Goal: Task Accomplishment & Management: Complete application form

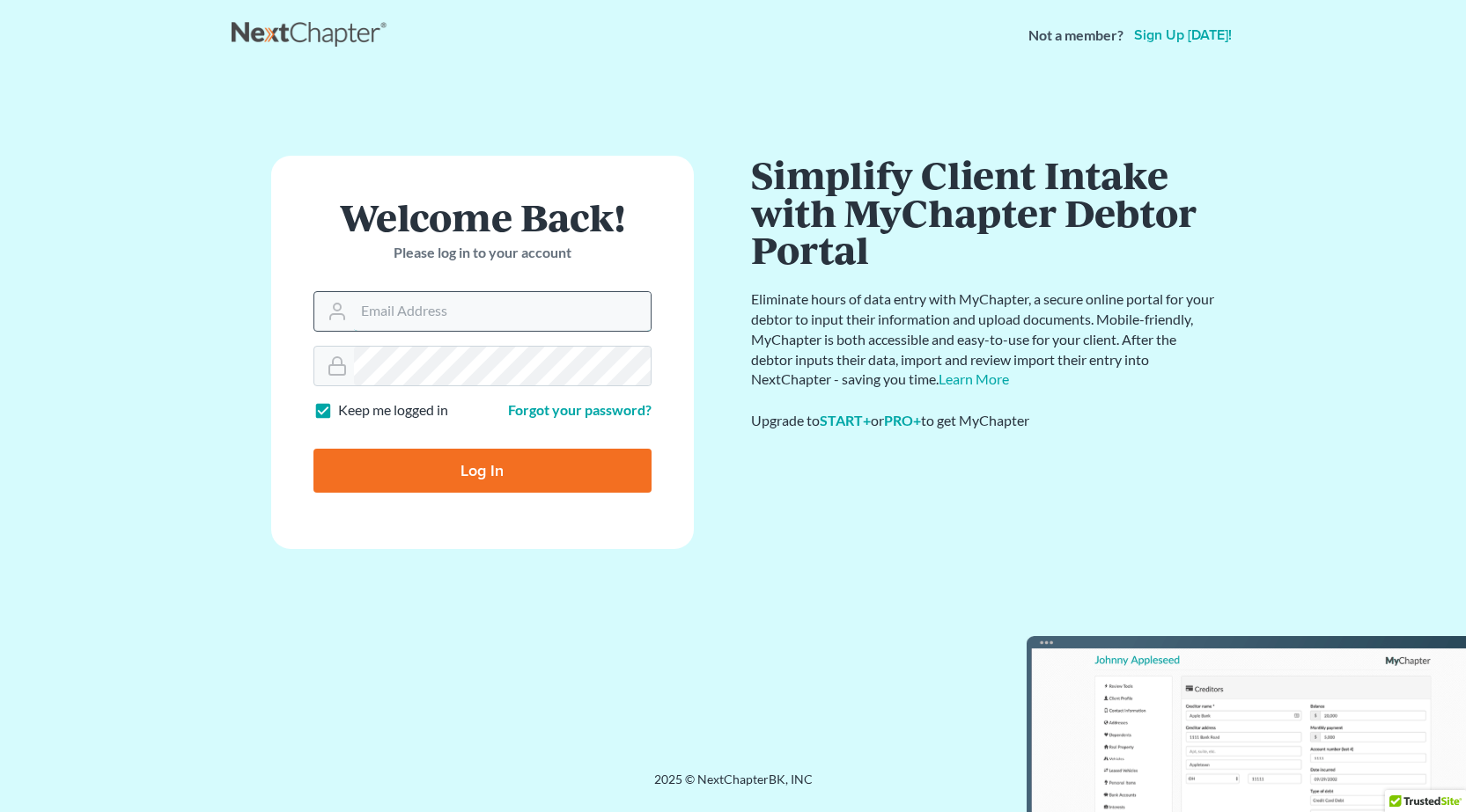
click at [466, 313] on input "Email Address" at bounding box center [501, 311] width 296 height 38
click at [474, 304] on input "Email Address" at bounding box center [501, 311] width 296 height 38
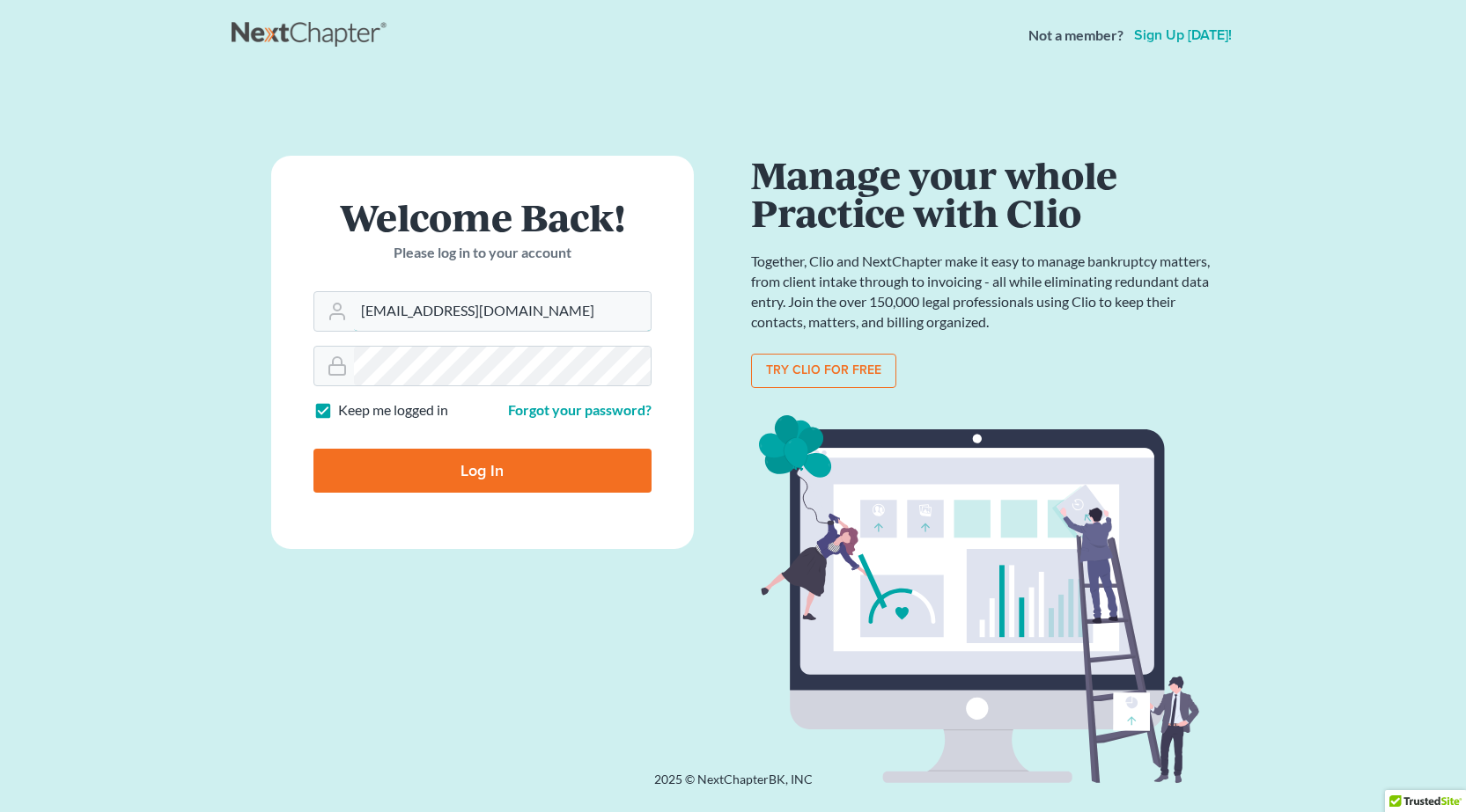
type input "mnoblett@pattersonmoorebutler.com"
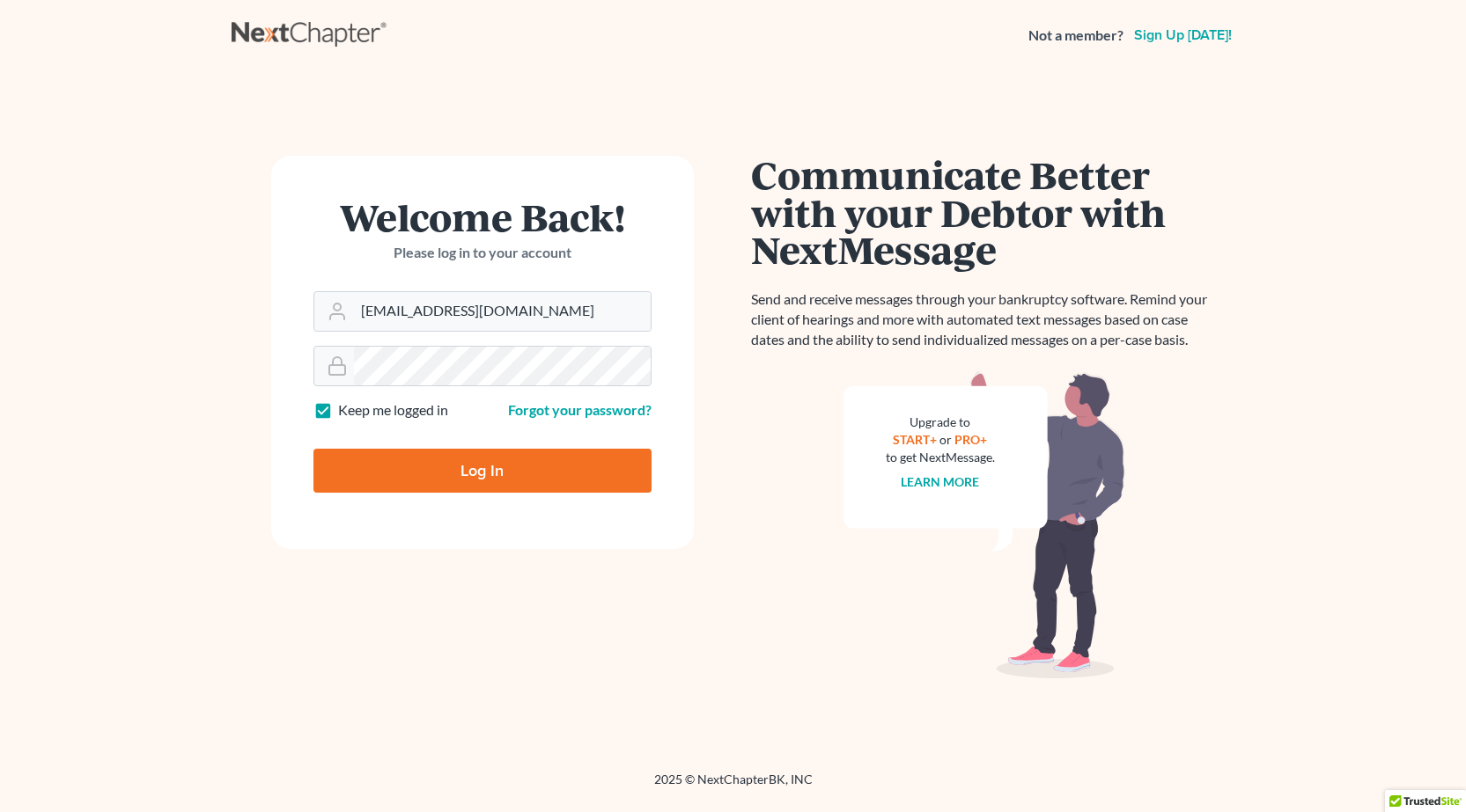
click at [483, 472] on input "Log In" at bounding box center [481, 470] width 338 height 44
type input "Thinking..."
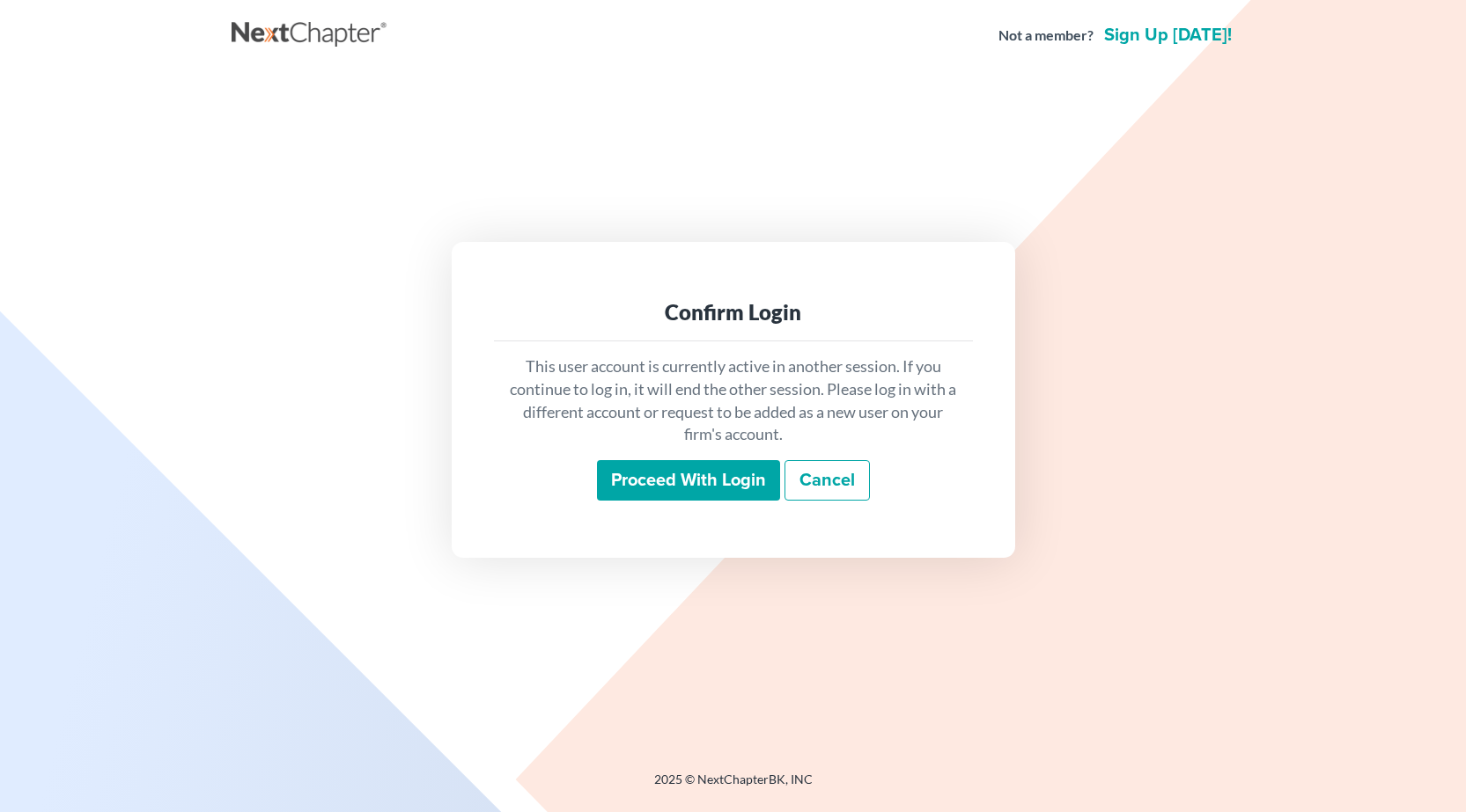
click at [687, 480] on input "Proceed with login" at bounding box center [688, 480] width 183 height 40
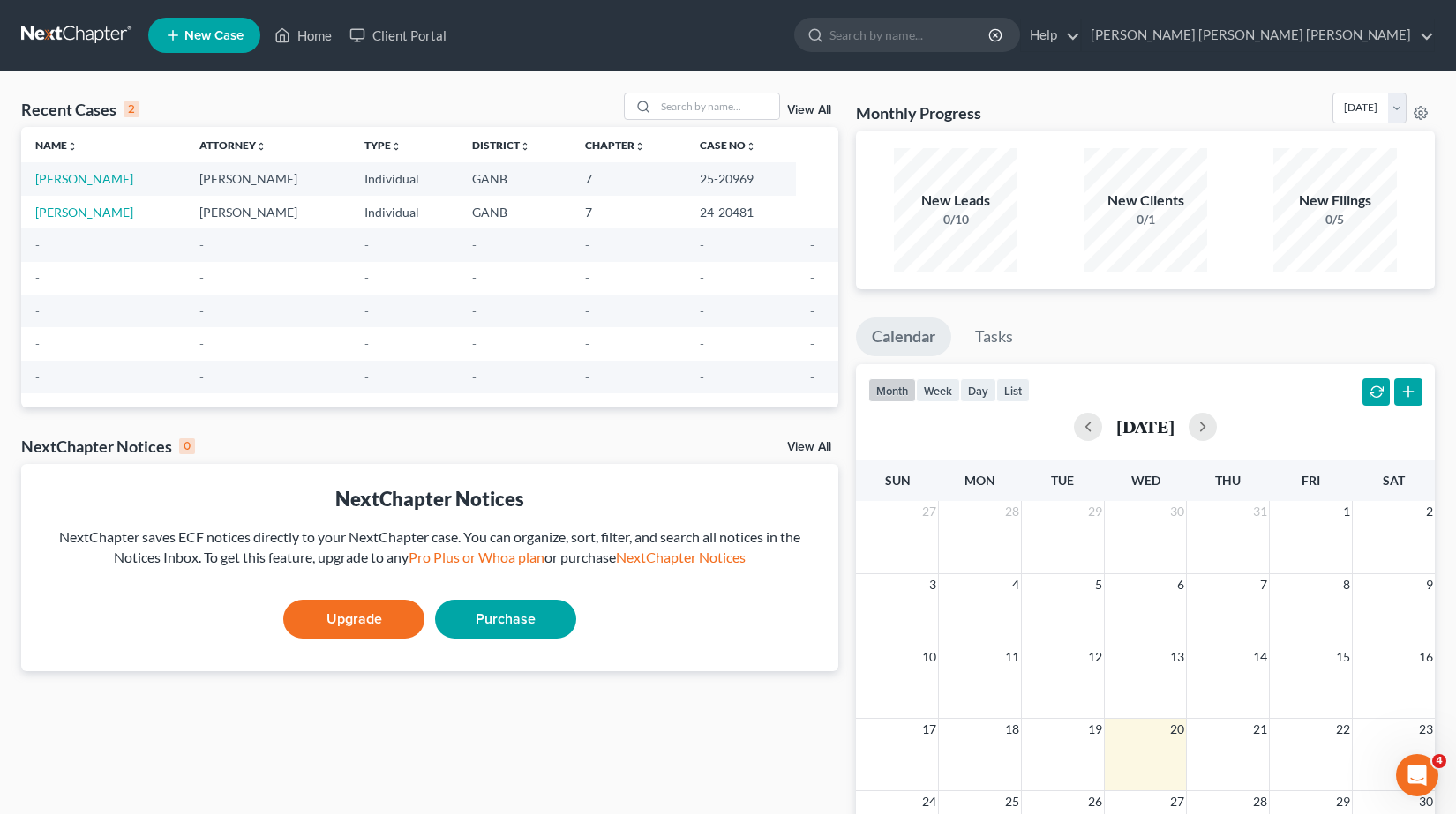
click at [220, 44] on link "New Case" at bounding box center [204, 36] width 113 height 36
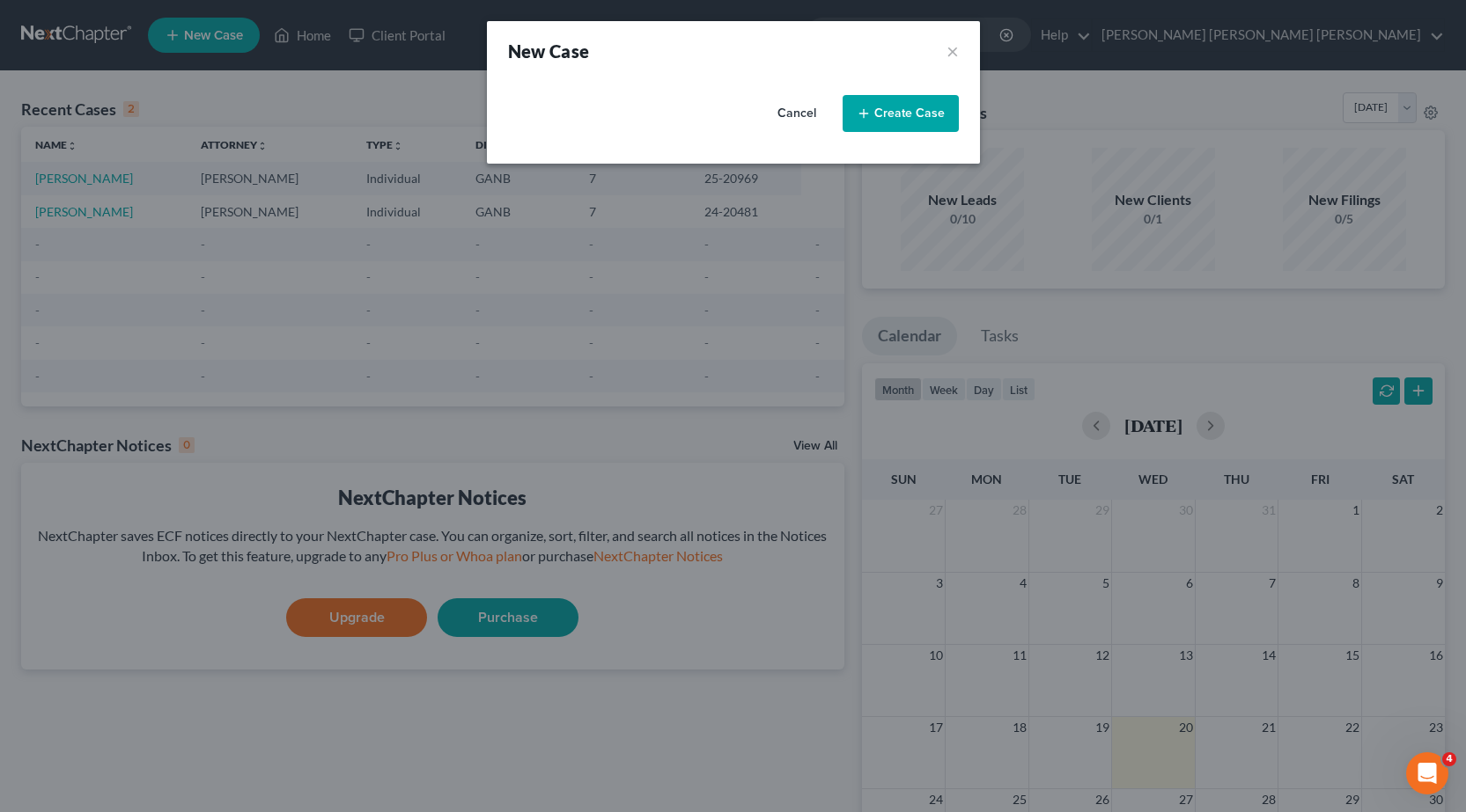
select select "19"
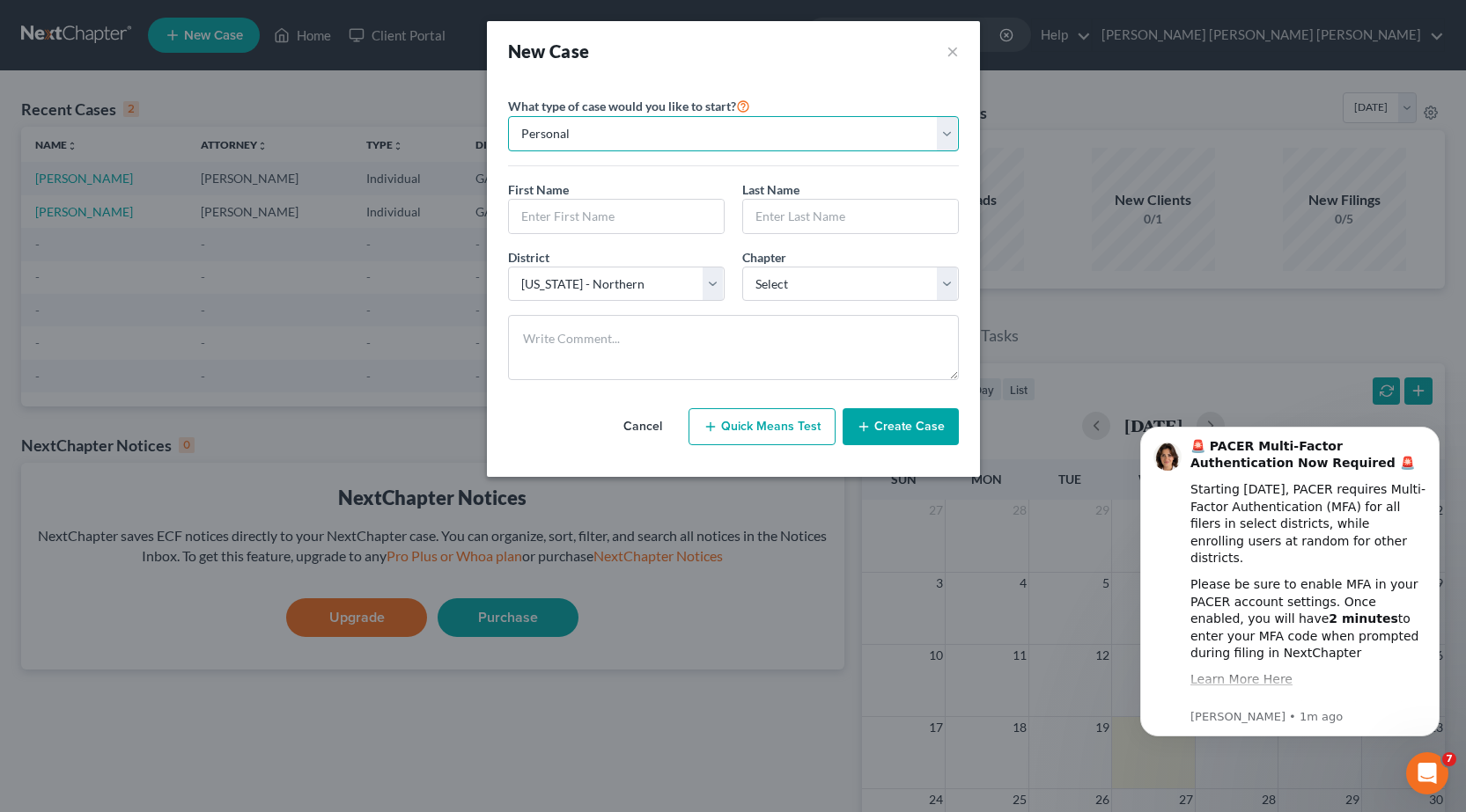
click at [618, 141] on select "Personal Business" at bounding box center [733, 134] width 451 height 35
click at [508, 116] on select "Personal Business" at bounding box center [733, 134] width 451 height 35
click at [586, 215] on input "text" at bounding box center [616, 217] width 215 height 33
type input "[PERSON_NAME]"
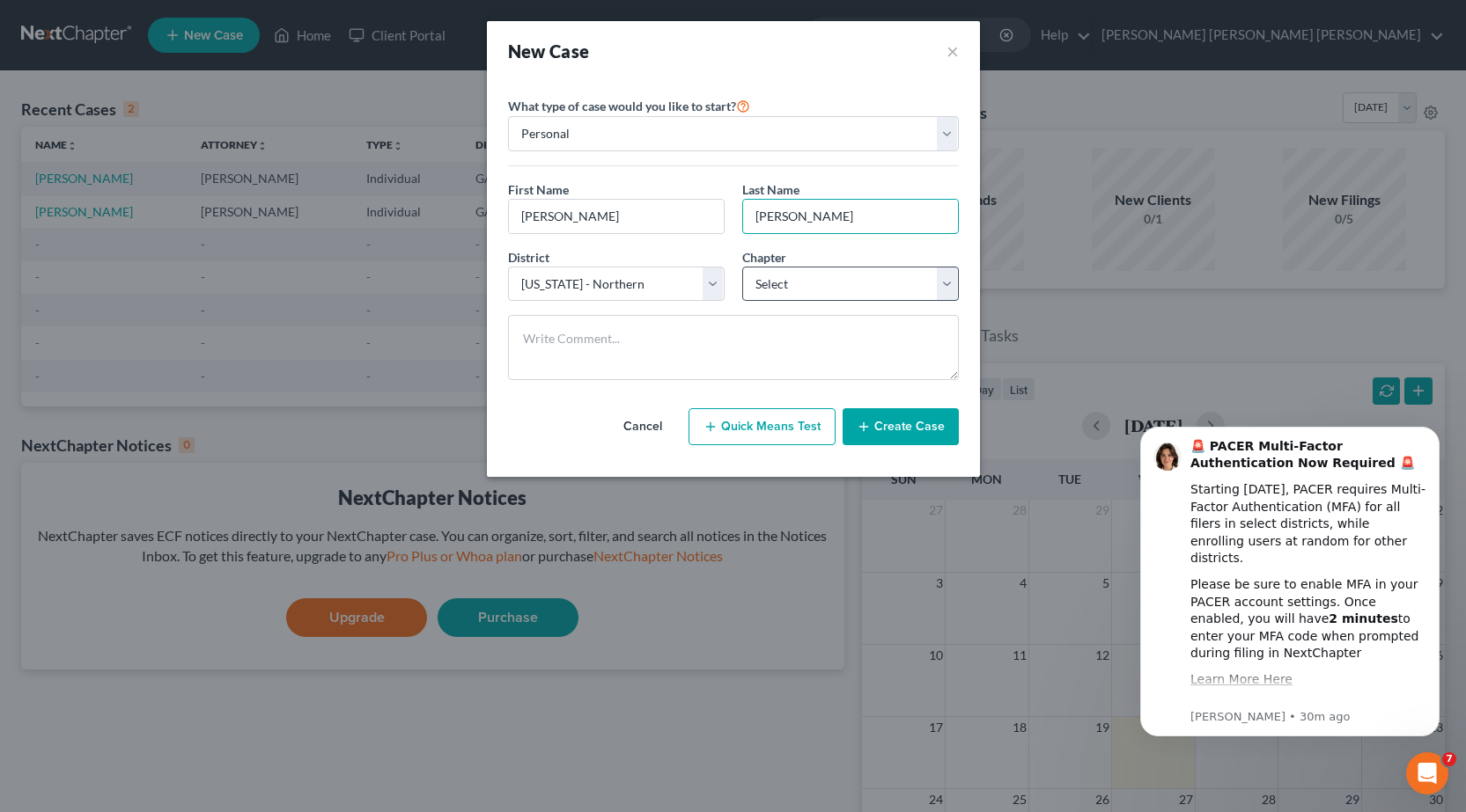
type input "[PERSON_NAME]"
click at [950, 287] on select "Select 7 11 12 13" at bounding box center [851, 284] width 217 height 35
select select "0"
click at [742, 267] on select "Select 7 11 12 13" at bounding box center [851, 284] width 217 height 35
click at [909, 426] on button "Create Case" at bounding box center [901, 427] width 116 height 37
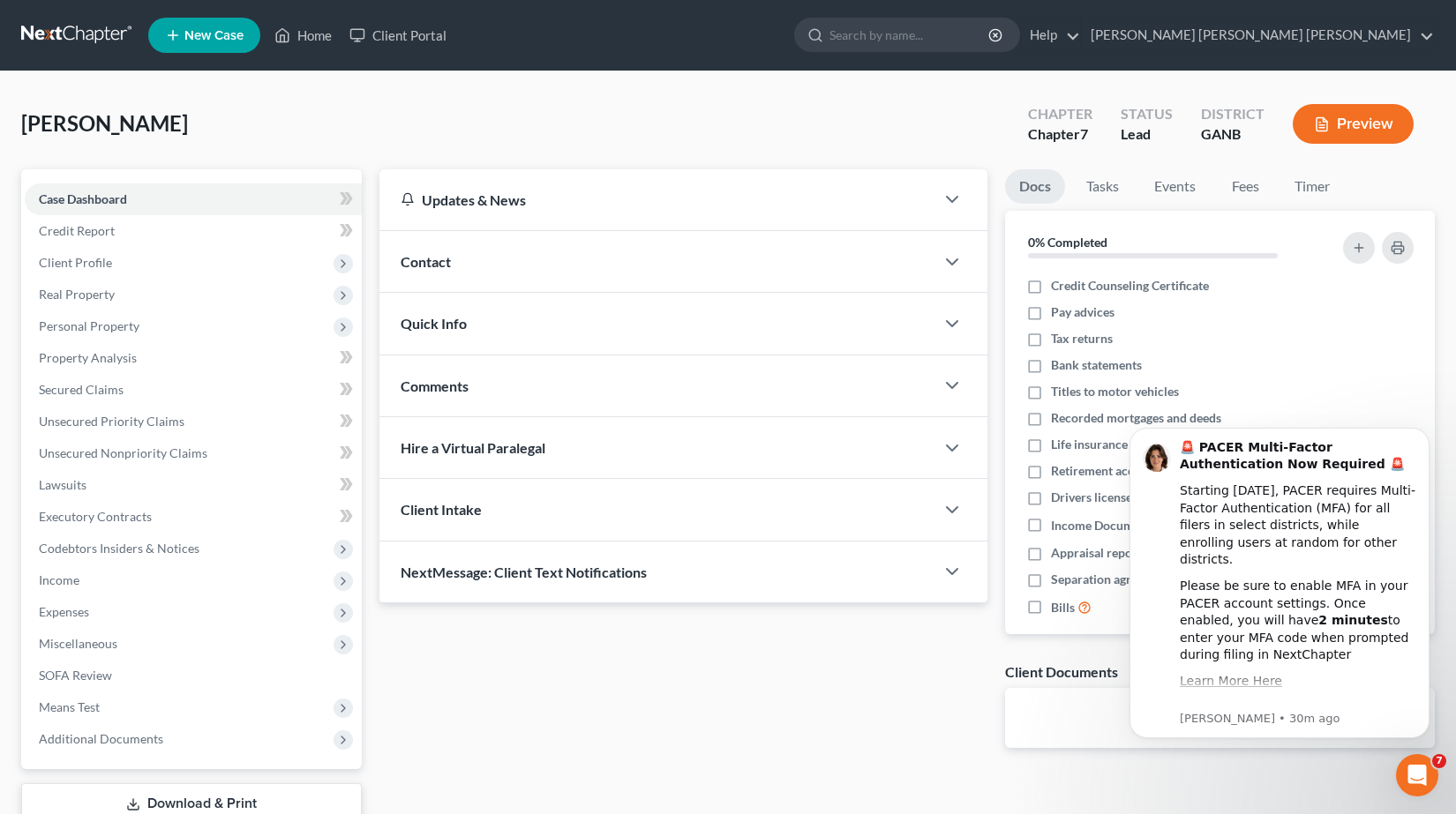
click at [684, 263] on div "Contact" at bounding box center [656, 261] width 556 height 61
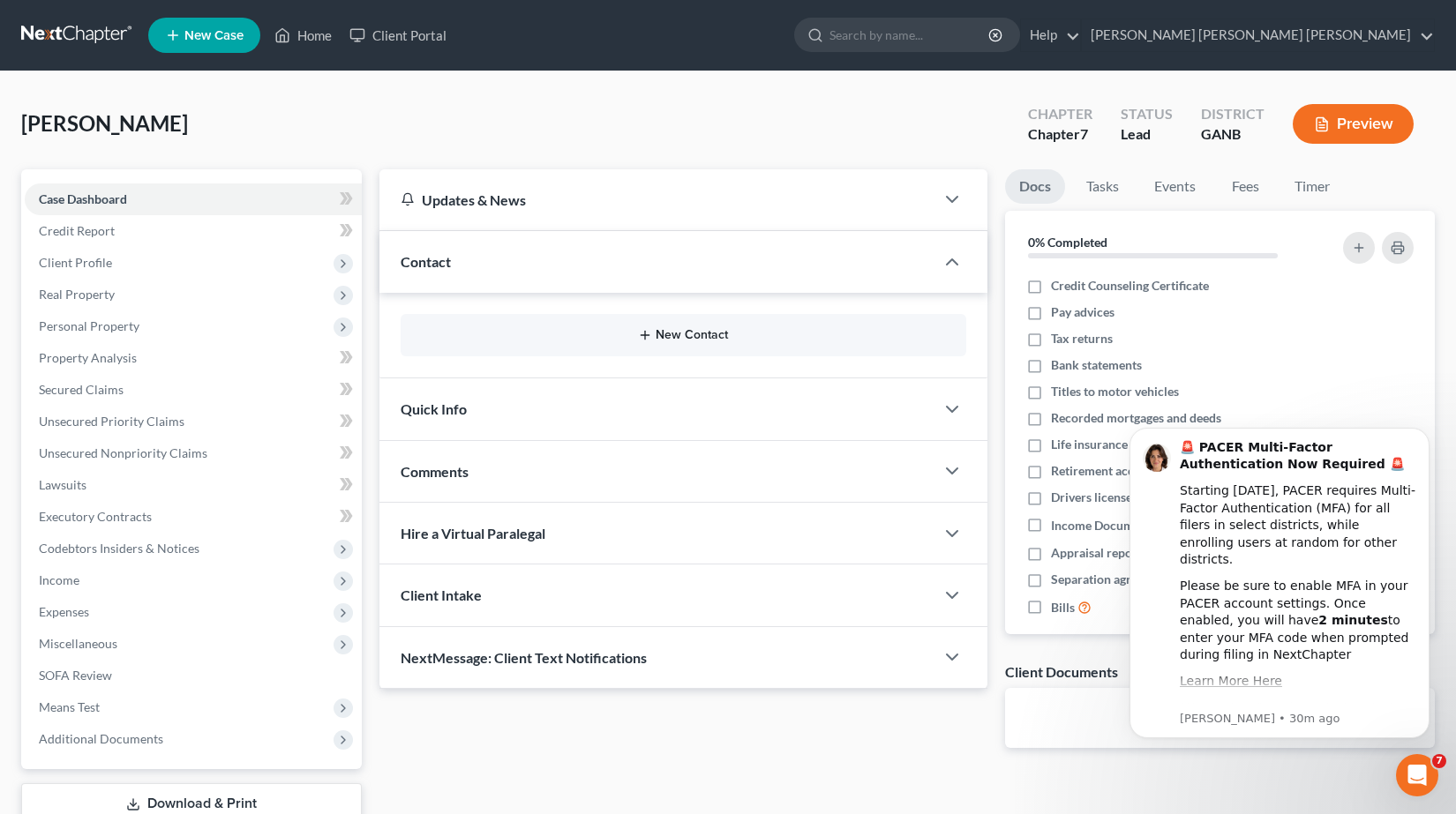
click at [662, 329] on button "New Contact" at bounding box center [683, 335] width 538 height 14
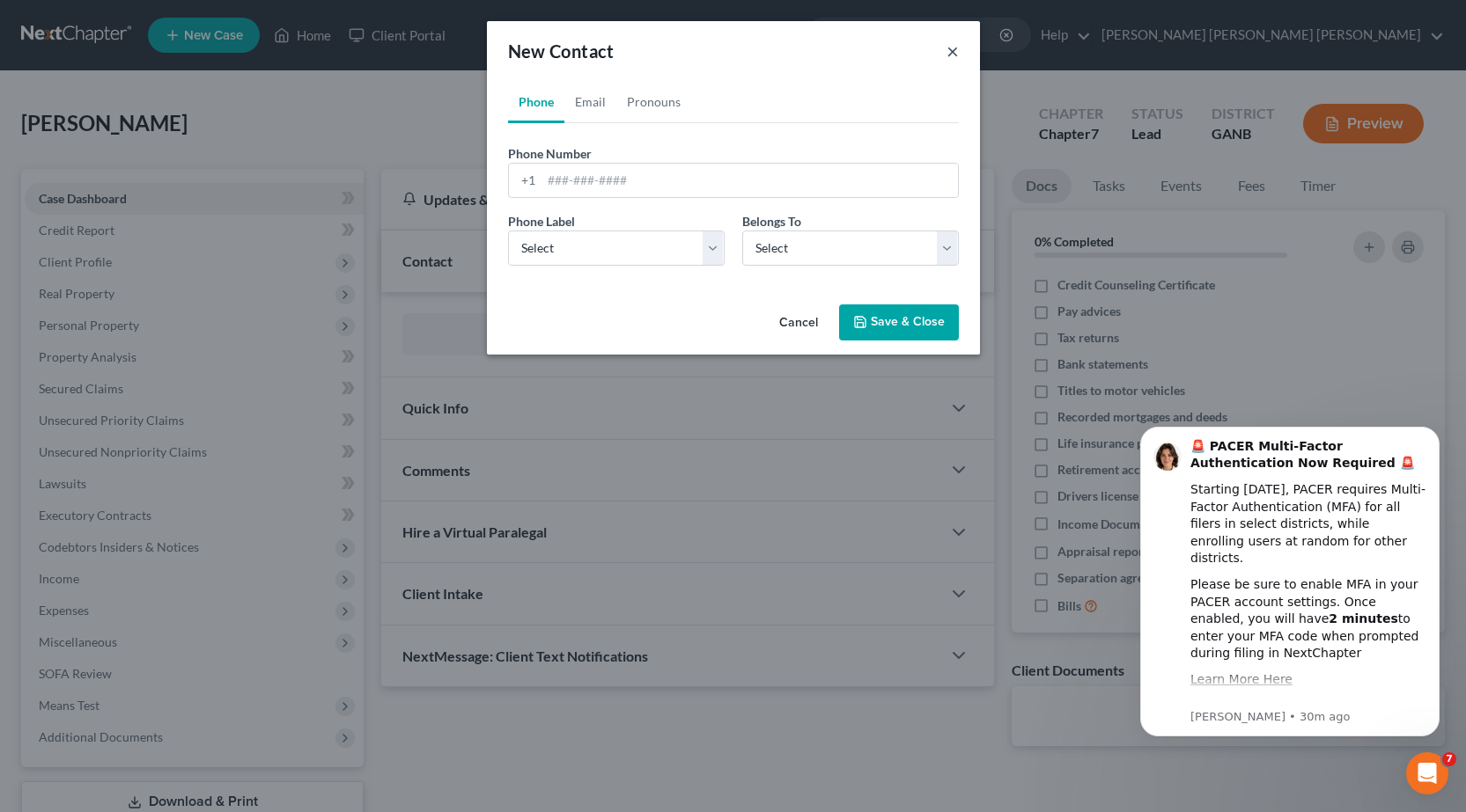
click at [949, 51] on button "×" at bounding box center [952, 50] width 13 height 21
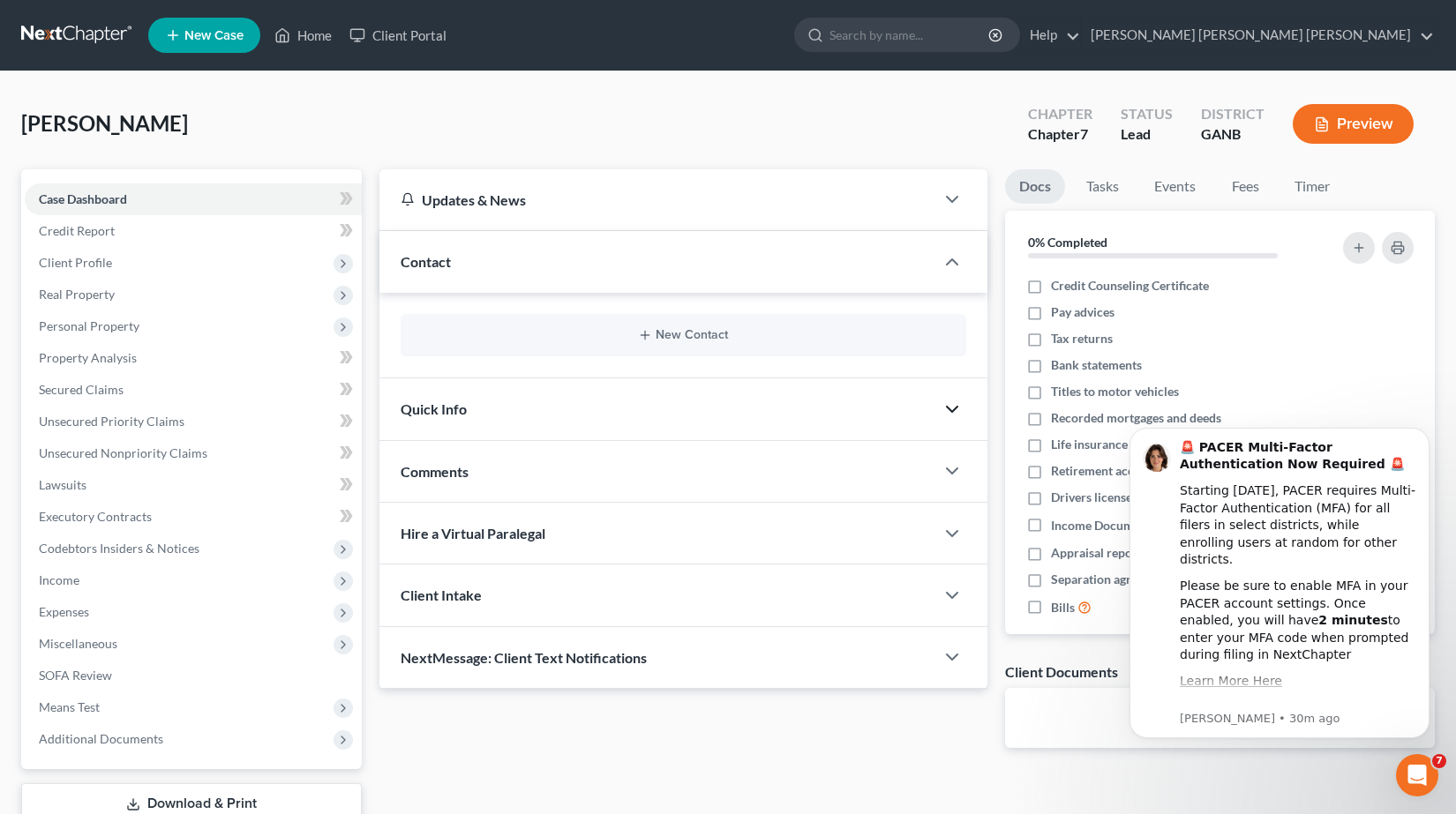
click at [950, 406] on icon "button" at bounding box center [952, 408] width 21 height 21
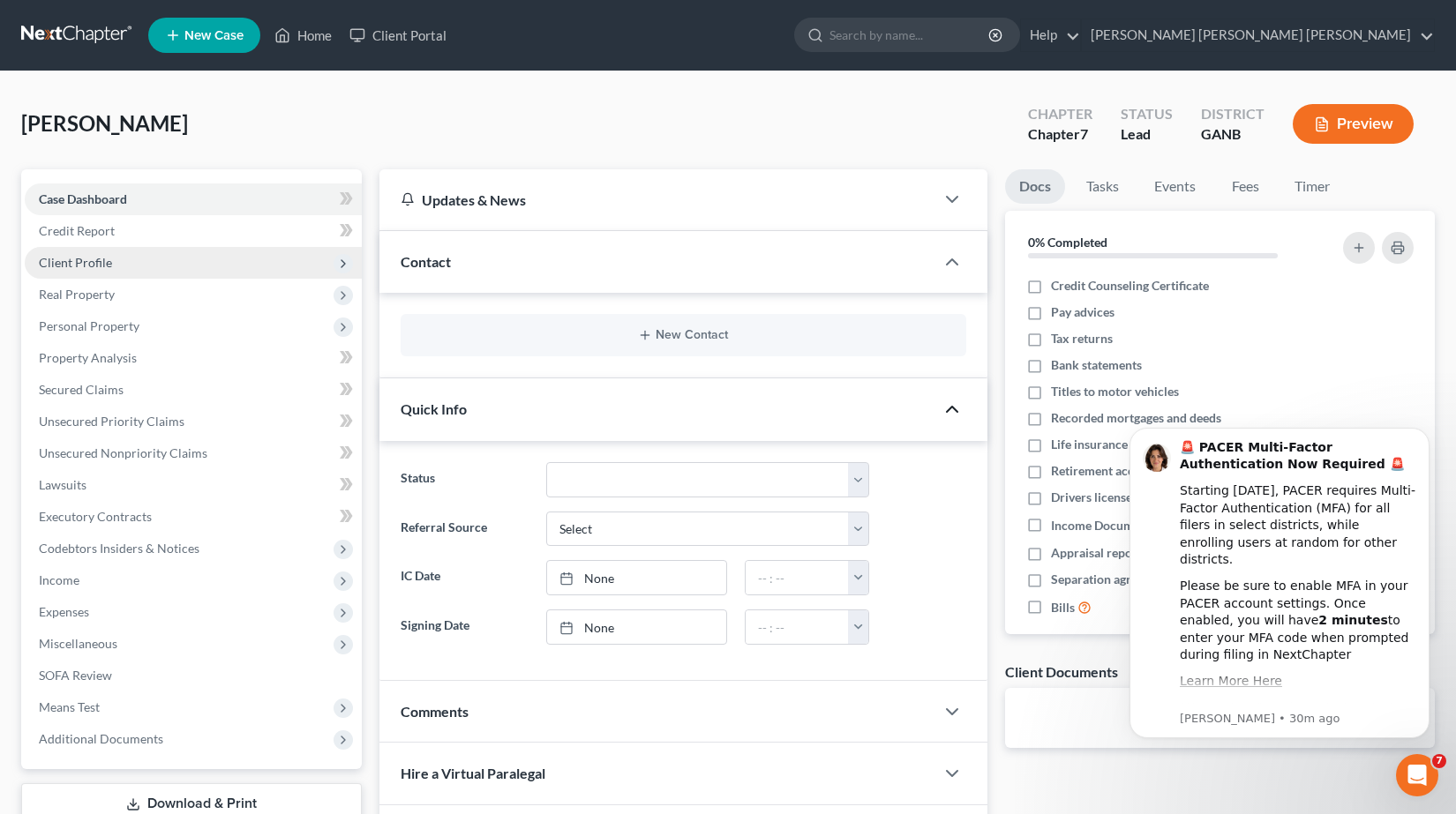
click at [176, 254] on span "Client Profile" at bounding box center [193, 262] width 338 height 32
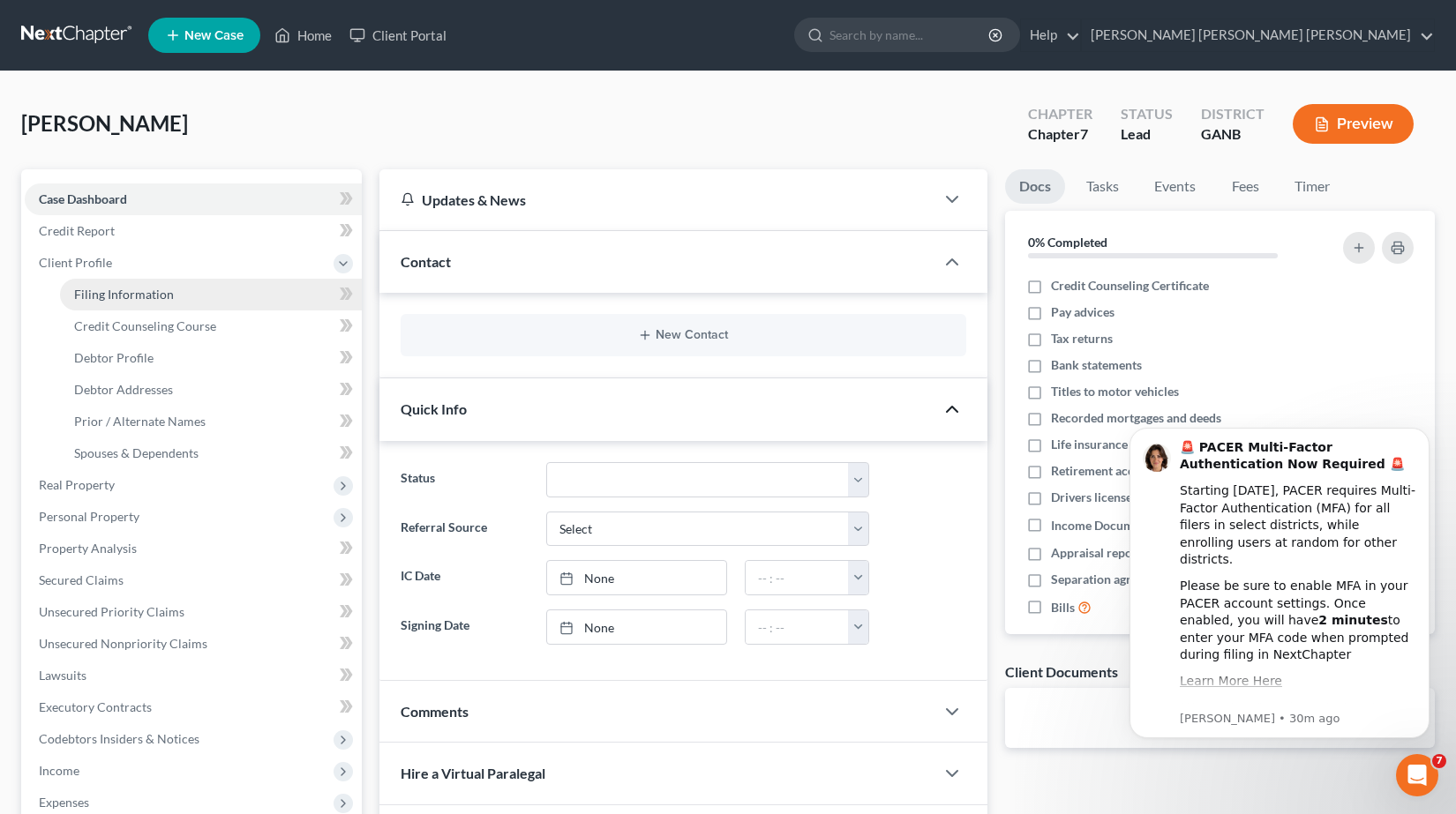
click at [163, 293] on span "Filing Information" at bounding box center [123, 294] width 100 height 15
select select "1"
select select "0"
select select "19"
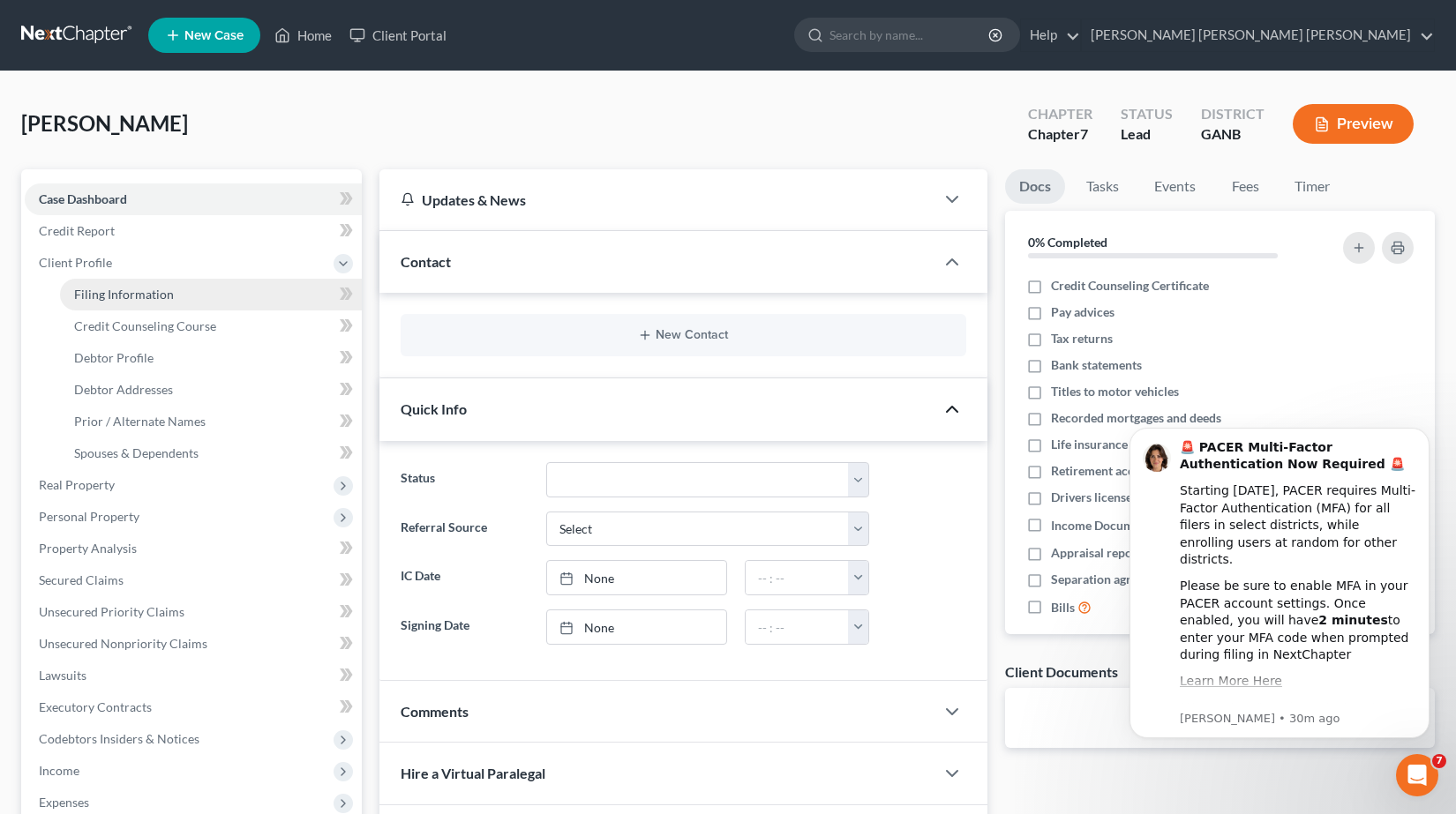
select select "10"
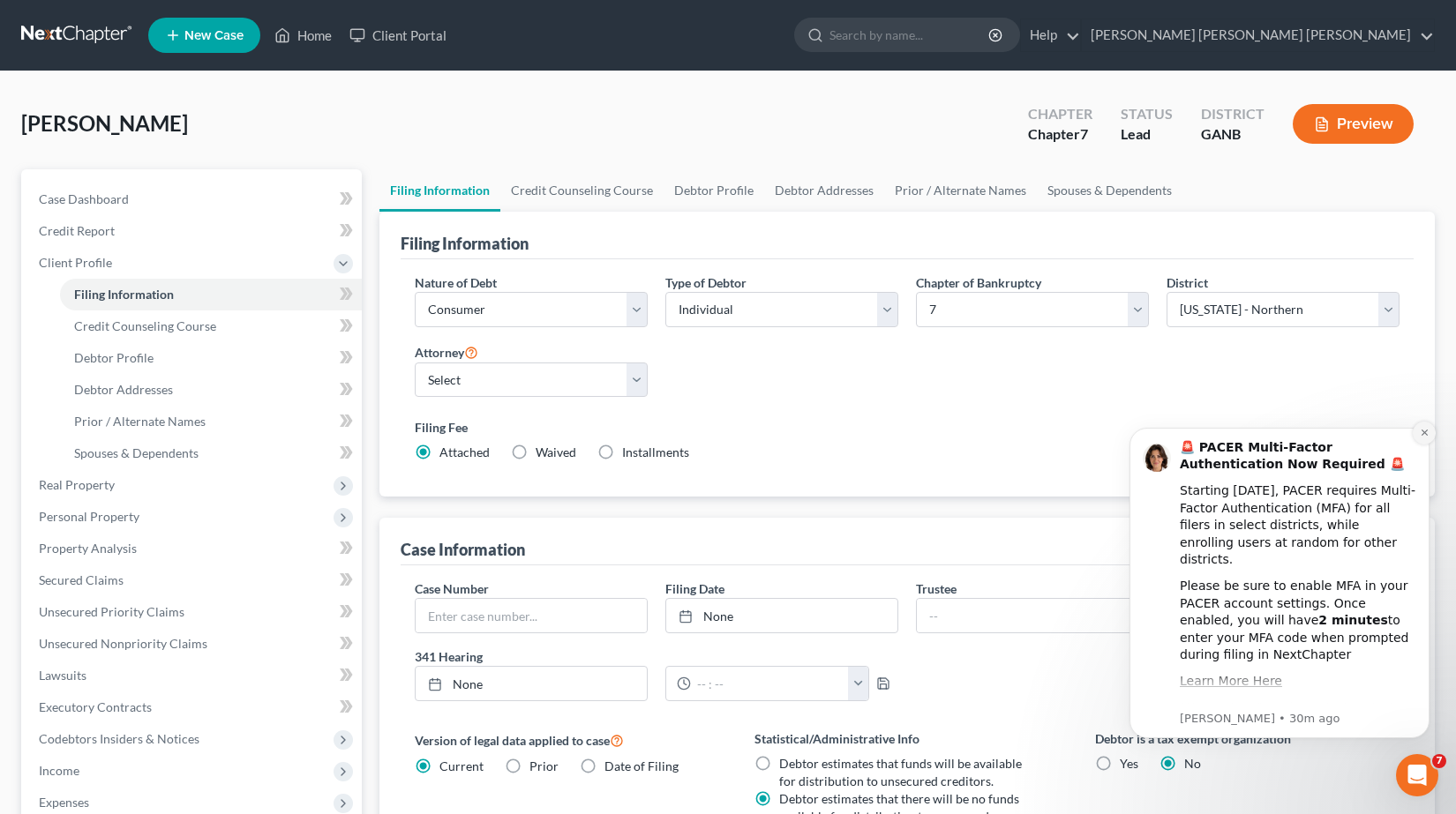
click at [1424, 432] on icon "Dismiss notification" at bounding box center [1425, 433] width 10 height 10
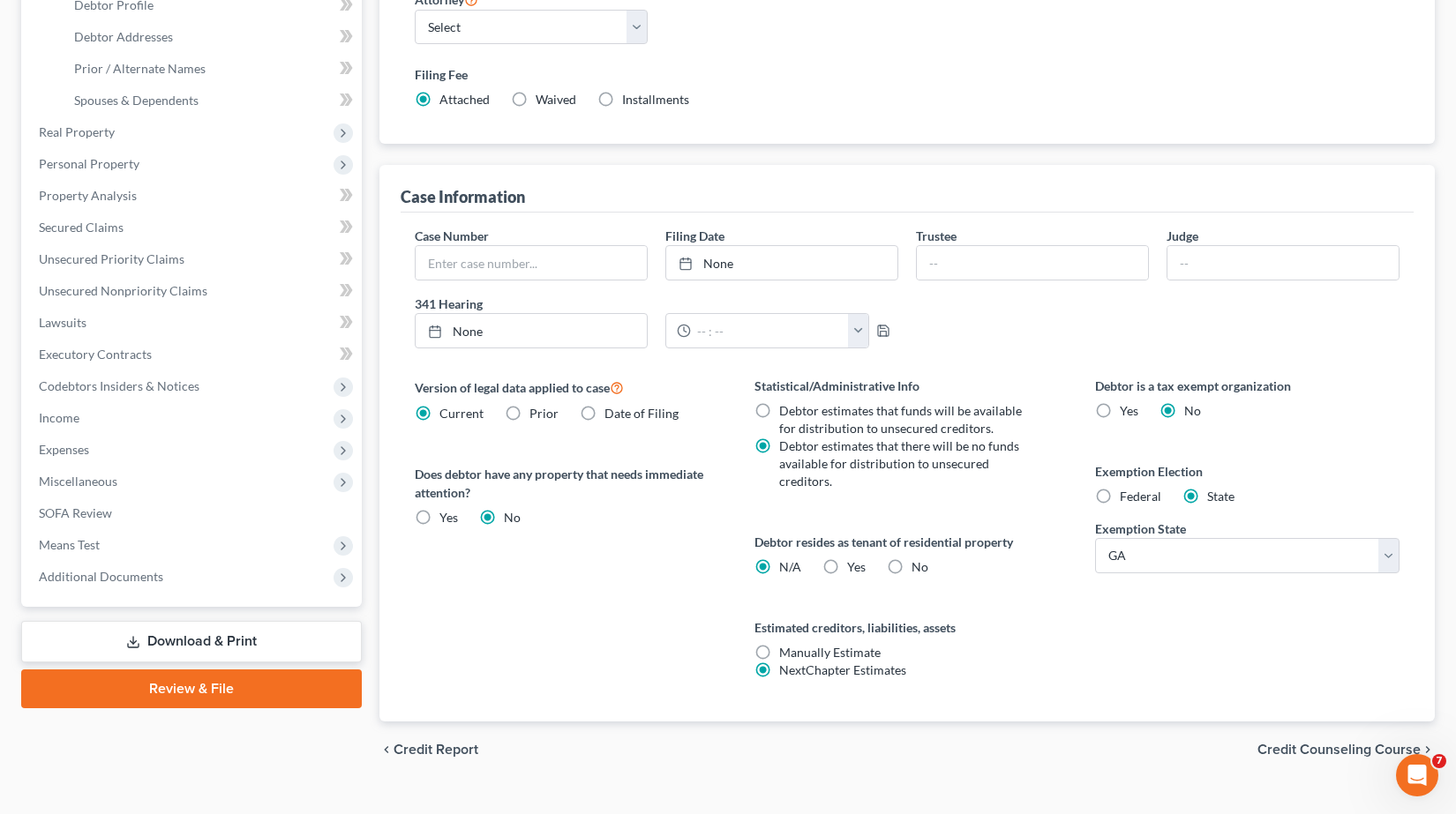
scroll to position [366, 0]
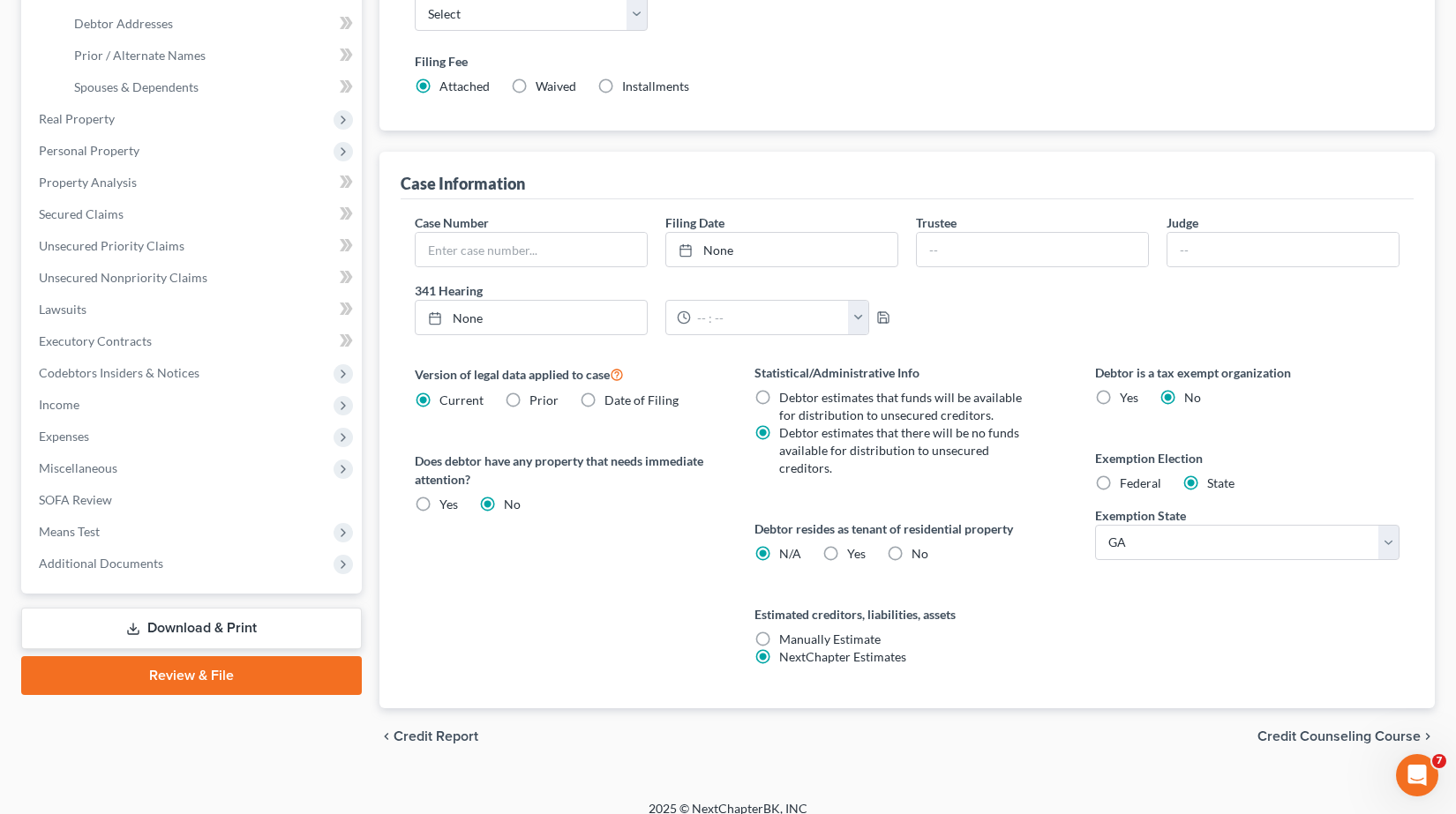
click at [847, 546] on label "Yes Yes" at bounding box center [856, 555] width 19 height 18
click at [855, 546] on input "Yes Yes" at bounding box center [861, 552] width 12 height 12
radio input "true"
radio input "false"
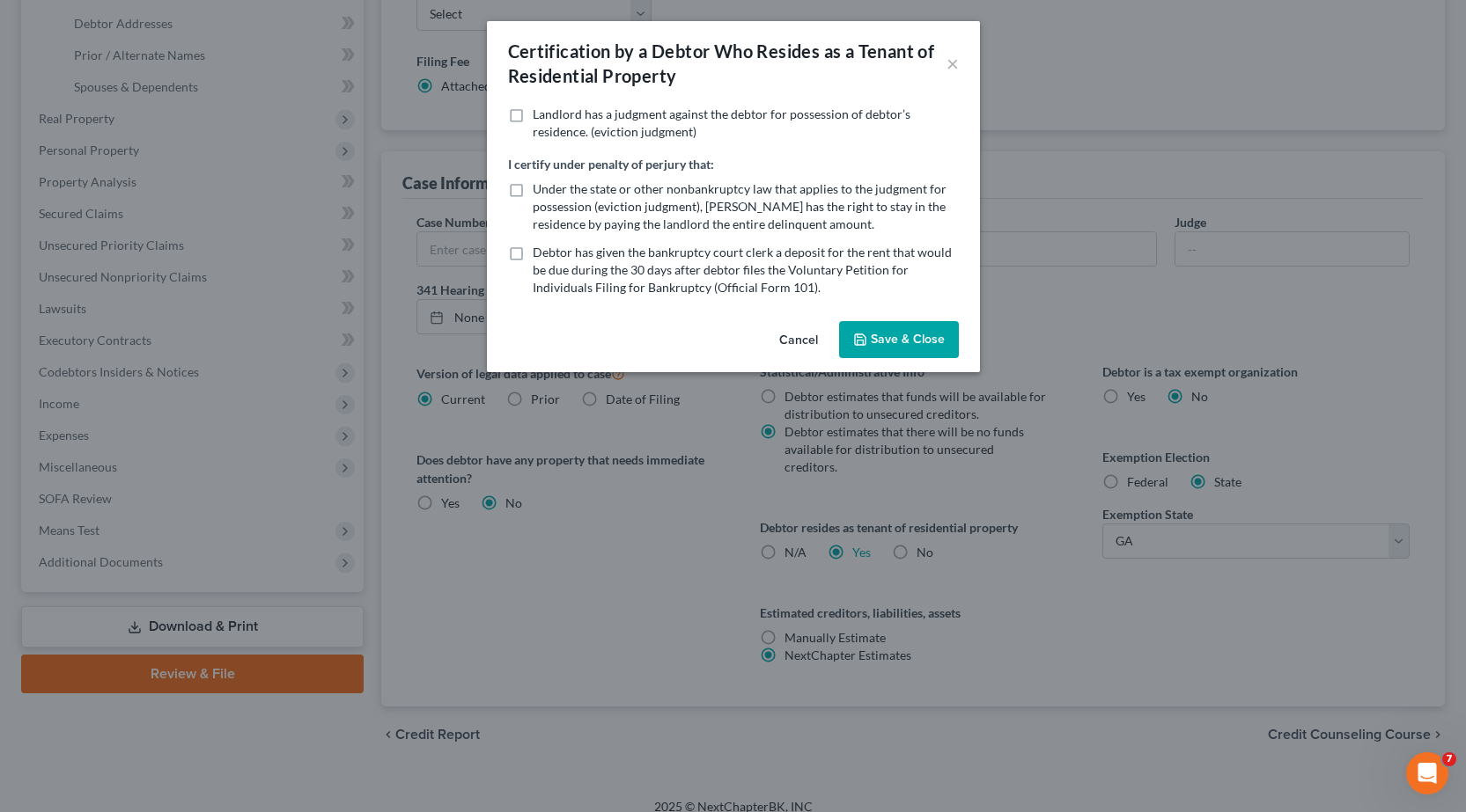
click at [932, 342] on button "Save & Close" at bounding box center [899, 340] width 120 height 37
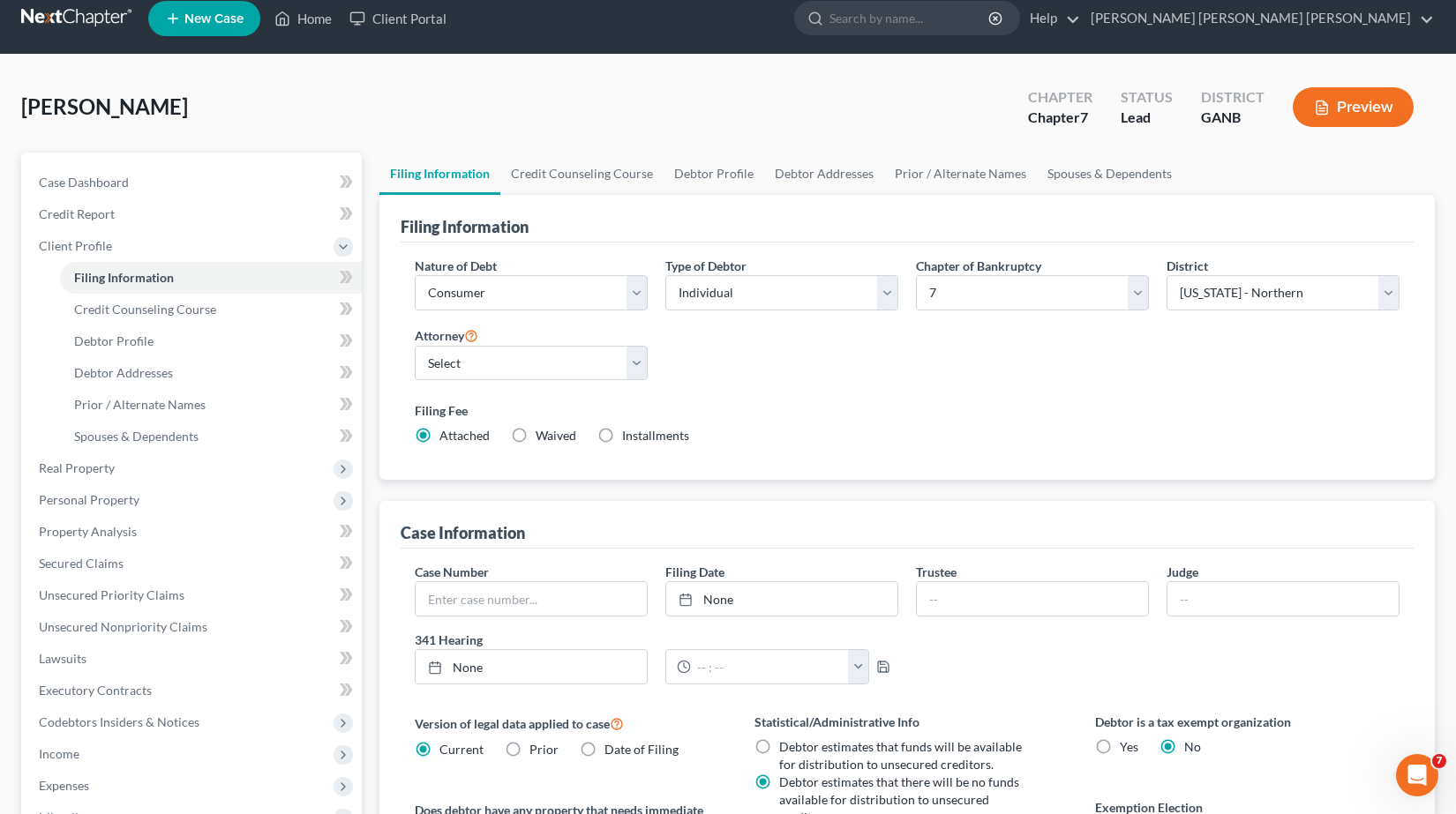
scroll to position [0, 0]
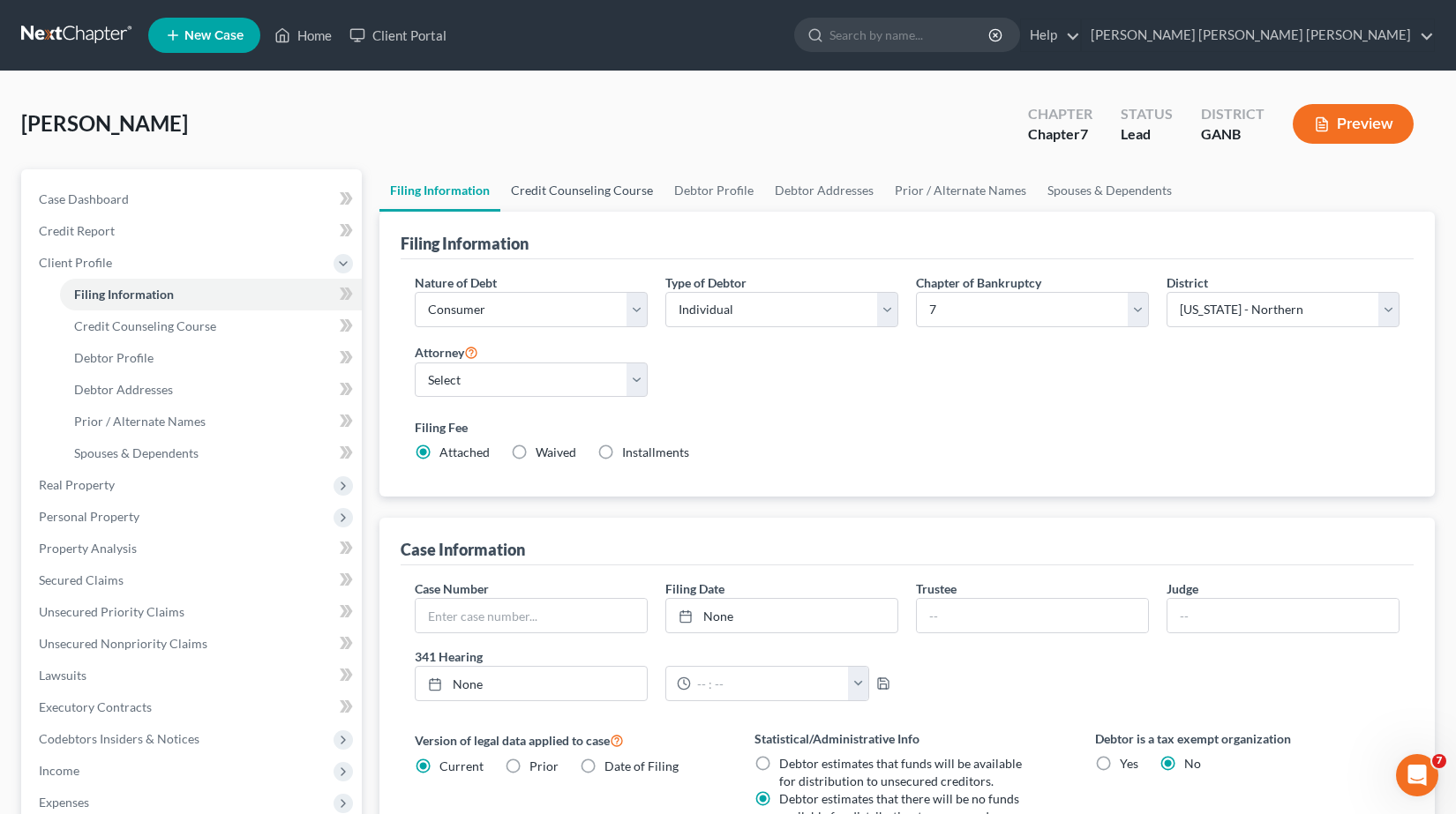
click at [626, 192] on link "Credit Counseling Course" at bounding box center [581, 190] width 163 height 42
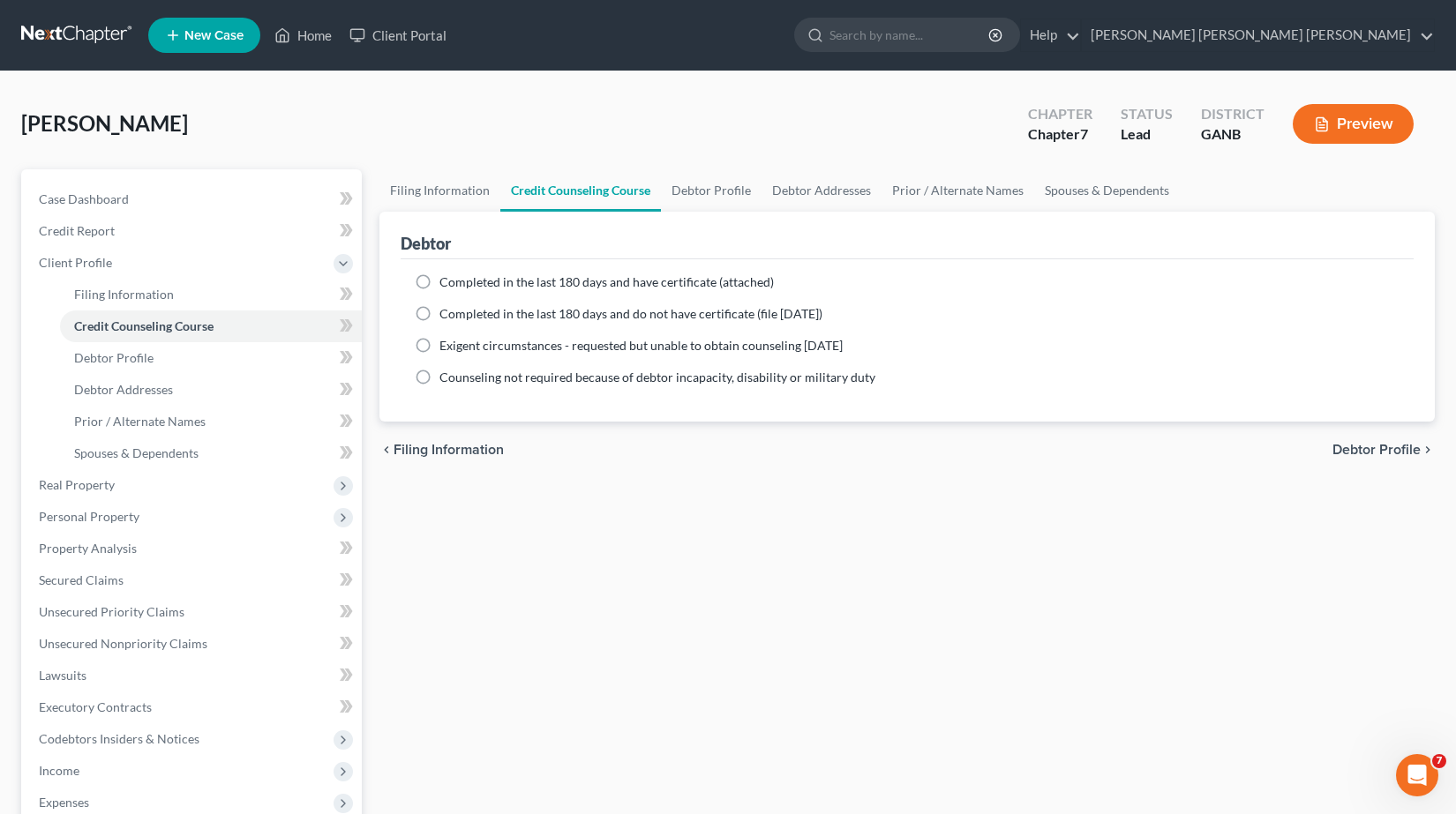
click at [439, 282] on label "Completed in the last 180 days and have certificate (attached)" at bounding box center [606, 282] width 335 height 18
click at [446, 282] on input "Completed in the last 180 days and have certificate (attached)" at bounding box center [452, 279] width 12 height 12
radio input "true"
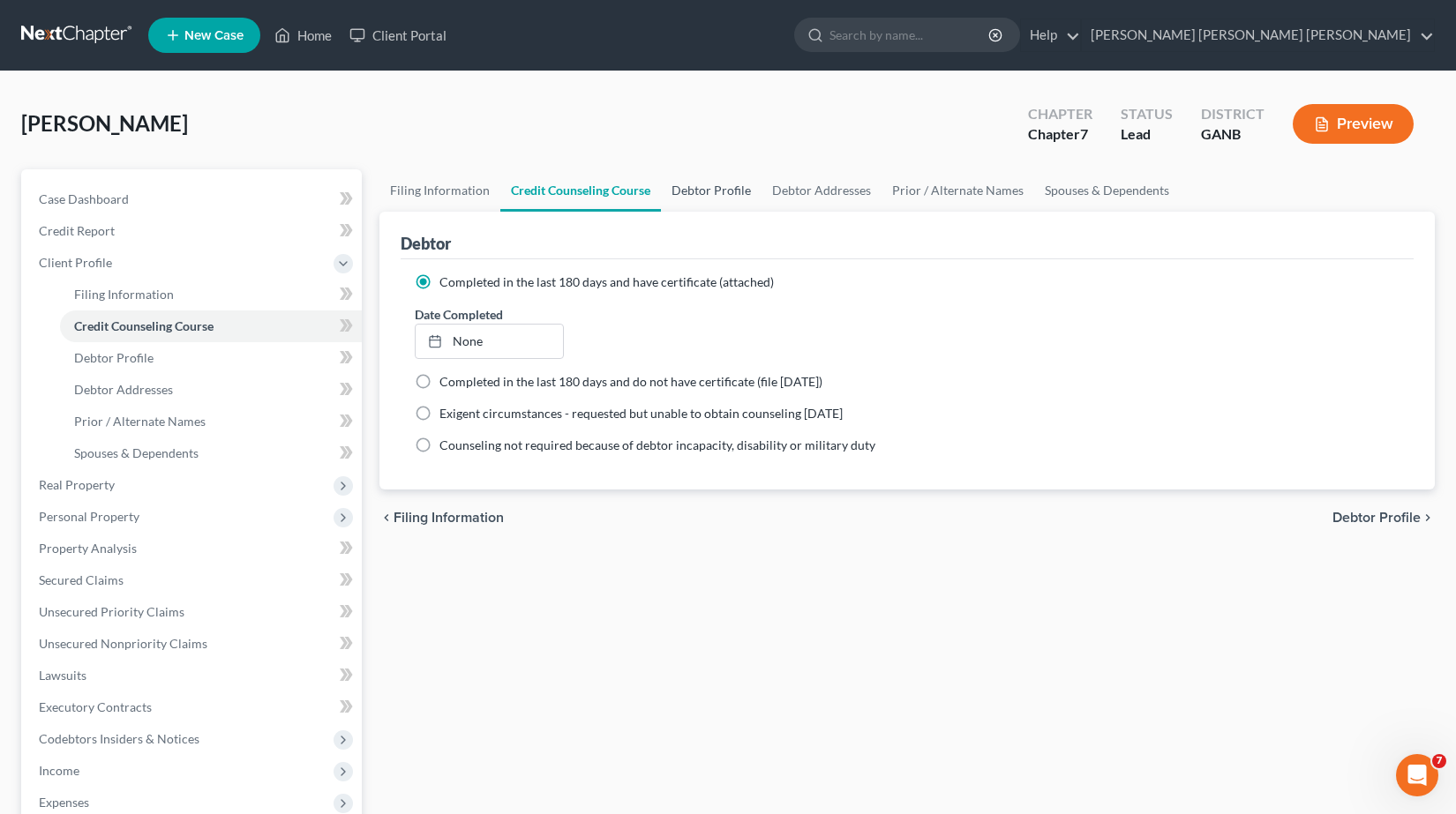
click at [722, 190] on link "Debtor Profile" at bounding box center [712, 190] width 101 height 42
select select "0"
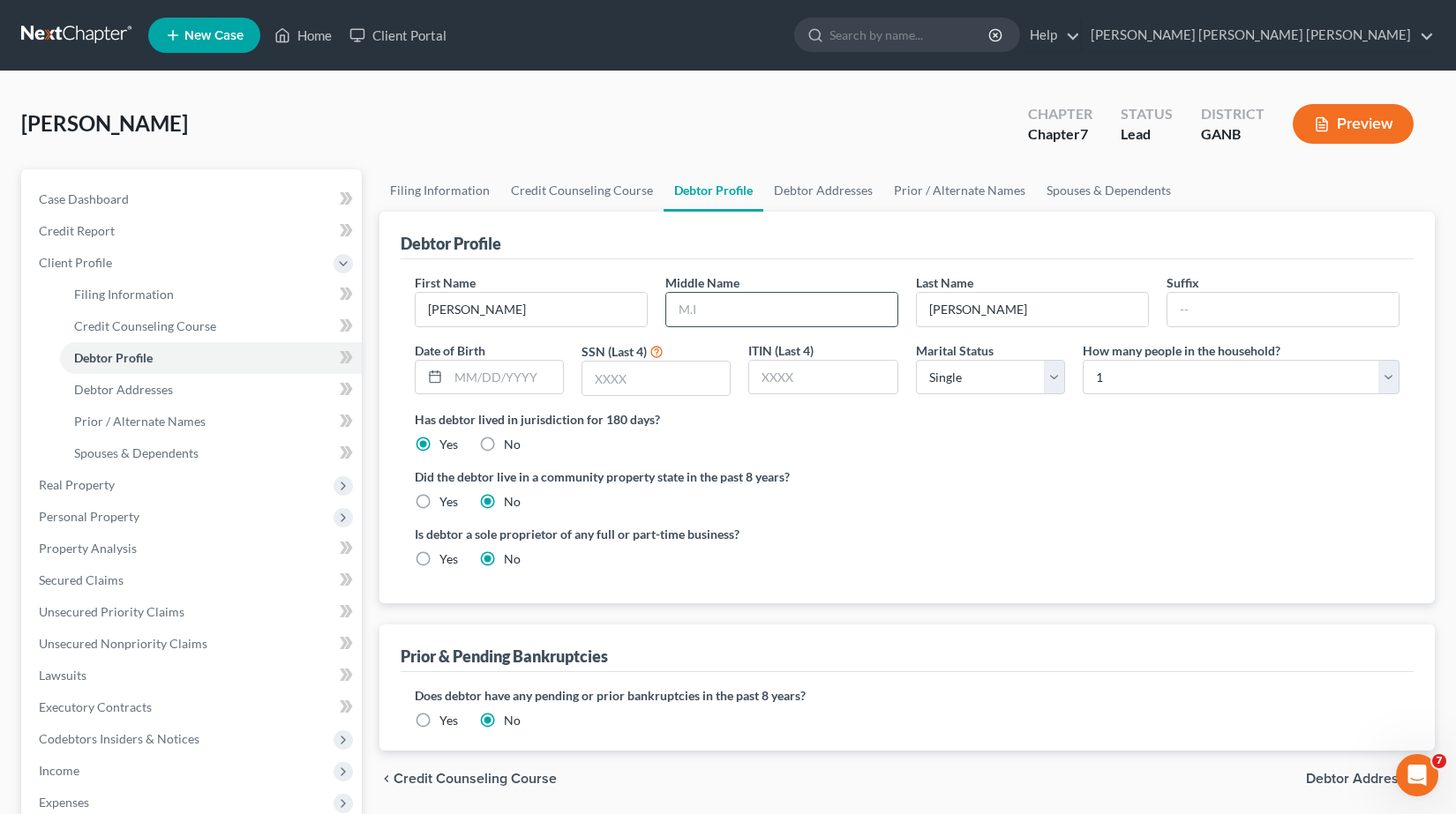
click at [729, 309] on input "text" at bounding box center [782, 310] width 231 height 34
type input "Rose"
click at [519, 375] on input "text" at bounding box center [505, 378] width 115 height 34
click at [659, 392] on input "text" at bounding box center [655, 379] width 147 height 34
type input "8963"
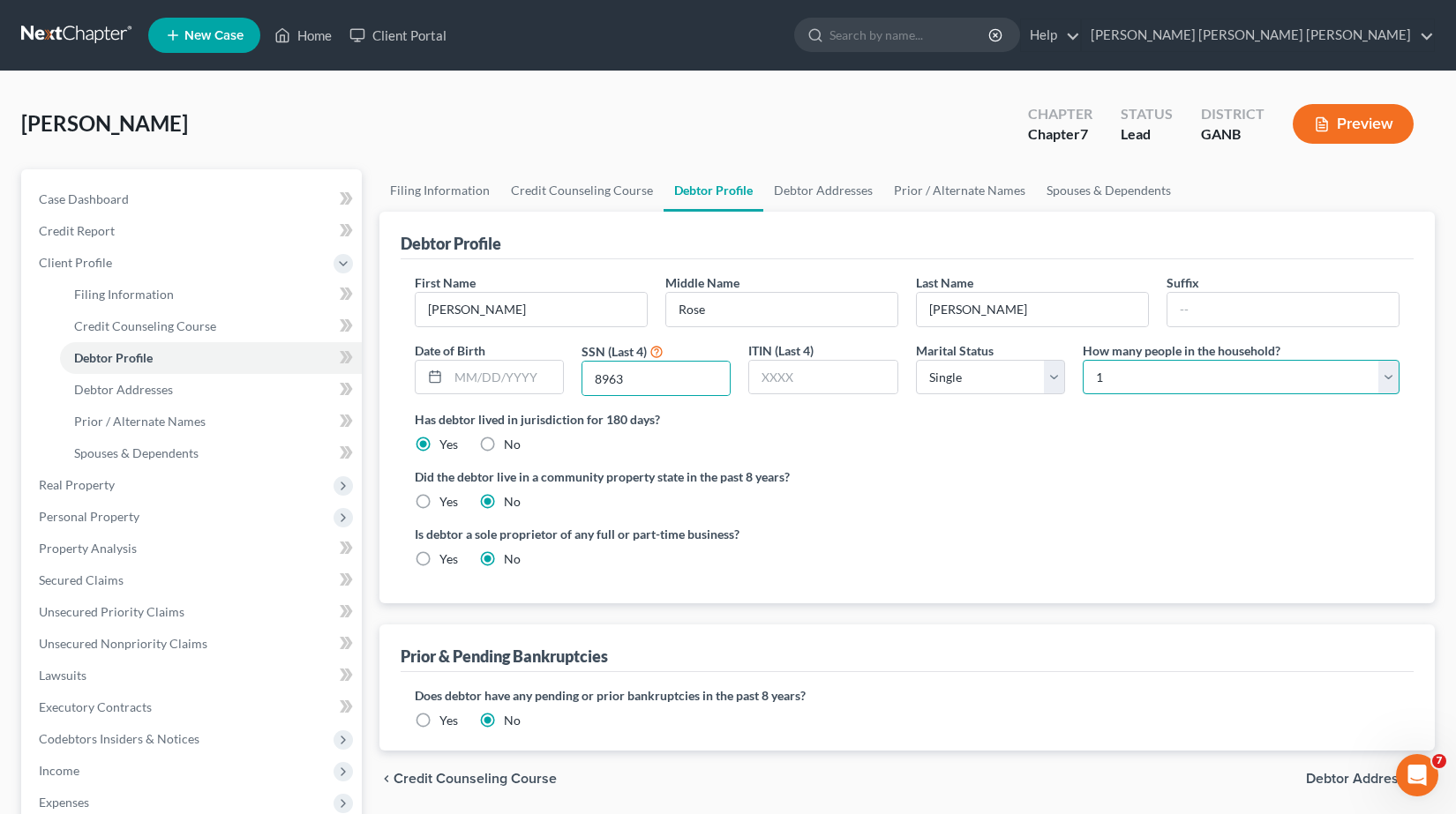
click at [1135, 378] on select "Select 1 2 3 4 5 6 7 8 9 10 11 12 13 14 15 16 17 18 19 20" at bounding box center [1241, 378] width 317 height 36
select select "2"
click at [1083, 360] on select "Select 1 2 3 4 5 6 7 8 9 10 11 12 13 14 15 16 17 18 19 20" at bounding box center [1241, 378] width 317 height 36
click at [842, 188] on link "Debtor Addresses" at bounding box center [823, 190] width 120 height 42
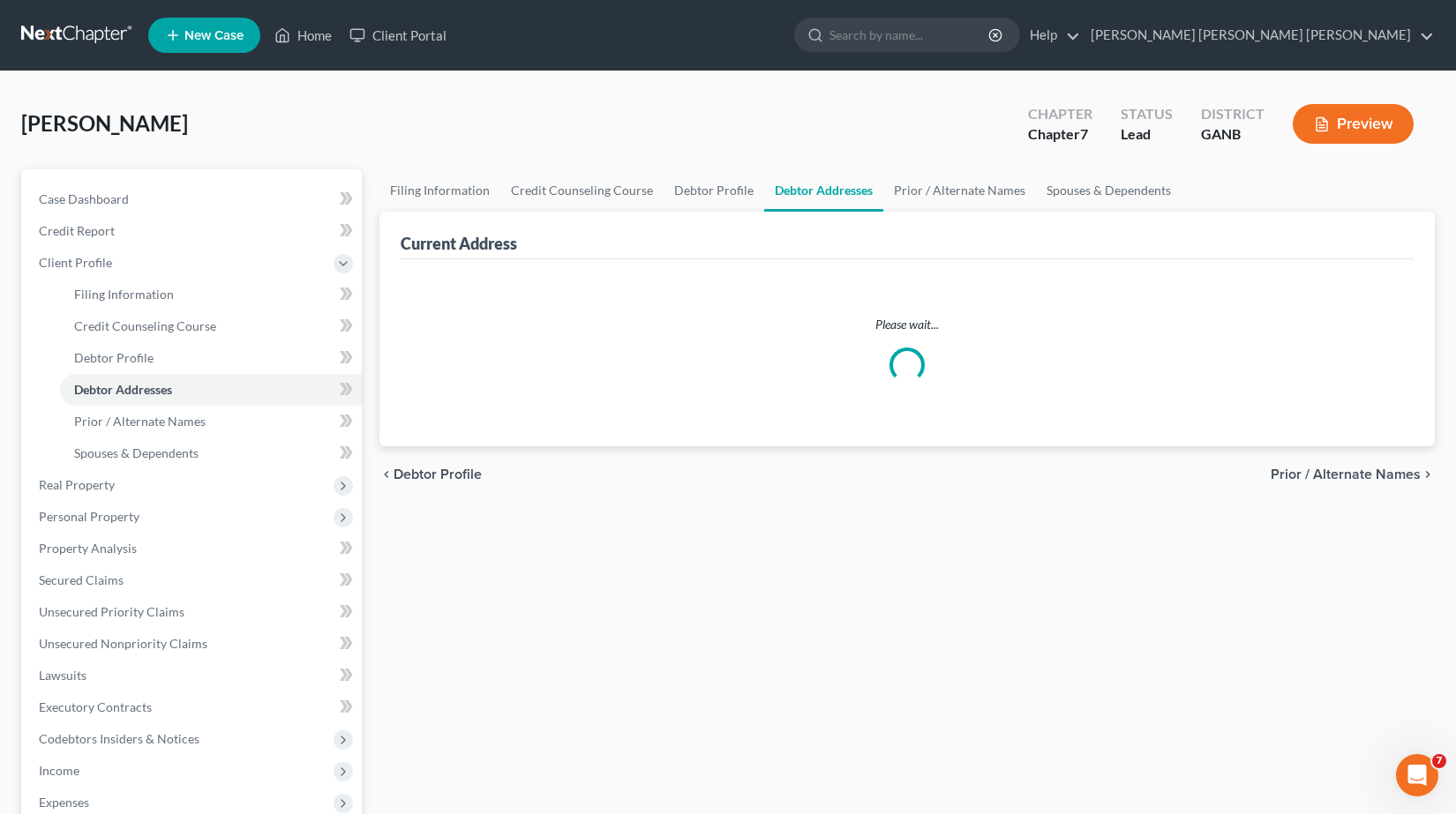
select select "0"
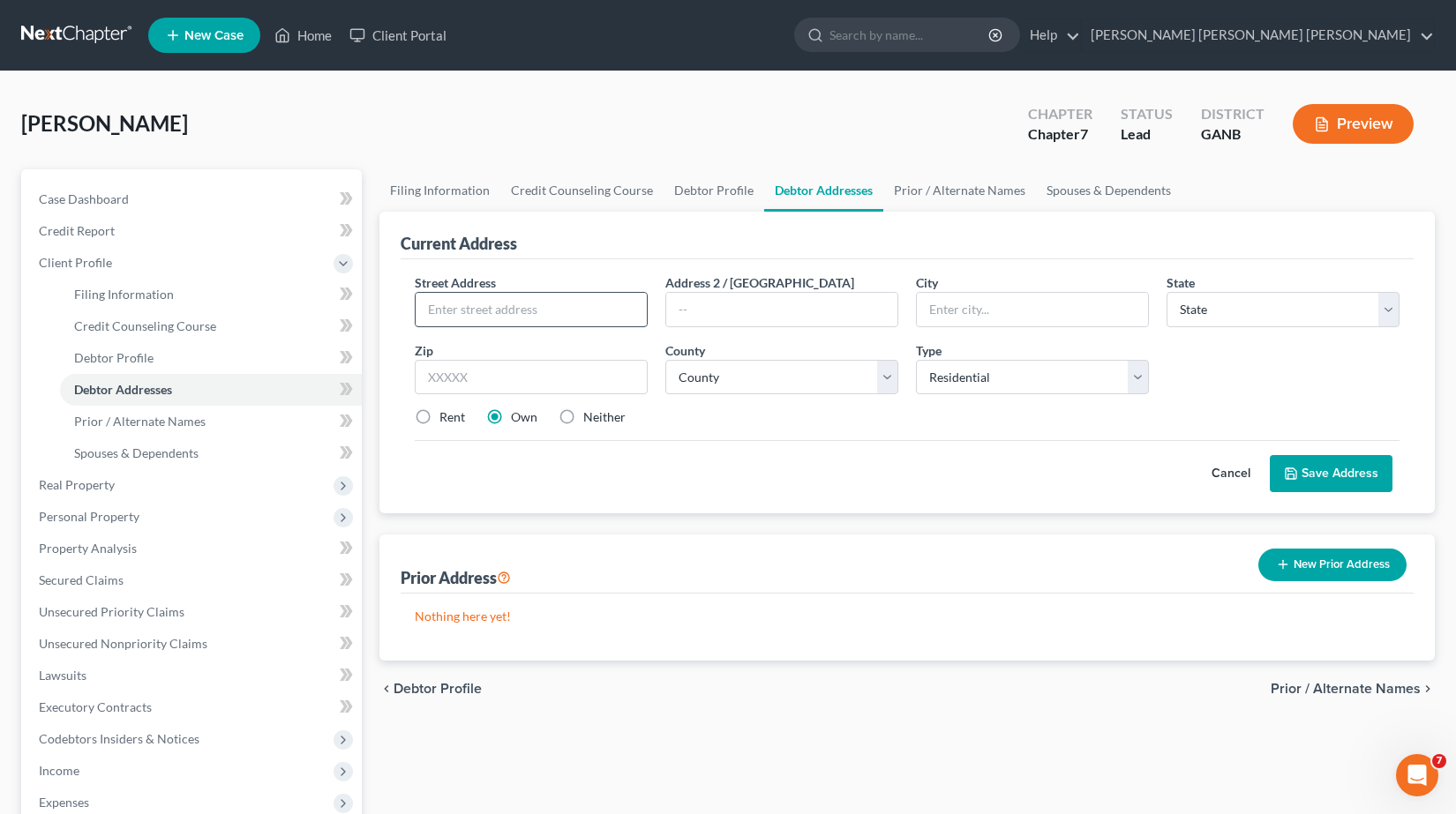
click at [562, 302] on input "text" at bounding box center [531, 310] width 231 height 34
type input "[STREET_ADDRESS][PERSON_NAME]"
type input "[GEOGRAPHIC_DATA]"
select select "10"
type input "30534"
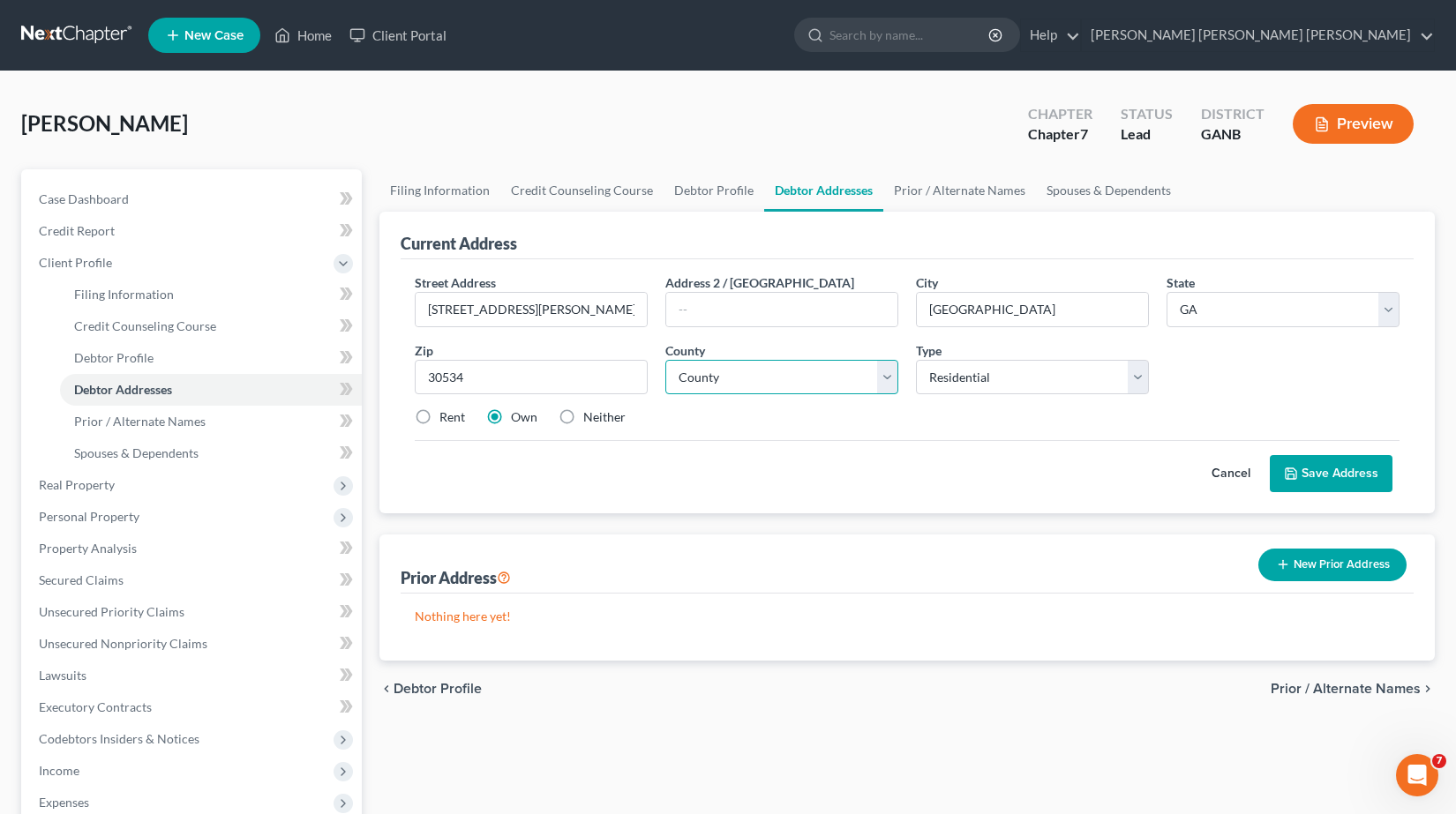
click at [880, 382] on select "County [GEOGRAPHIC_DATA] [GEOGRAPHIC_DATA] [GEOGRAPHIC_DATA] [GEOGRAPHIC_DATA] …" at bounding box center [782, 378] width 233 height 36
select select "41"
click at [665, 360] on select "County [GEOGRAPHIC_DATA] [GEOGRAPHIC_DATA] [GEOGRAPHIC_DATA] [GEOGRAPHIC_DATA] …" at bounding box center [782, 378] width 233 height 36
click at [439, 418] on label "Rent" at bounding box center [452, 417] width 26 height 18
click at [446, 418] on input "Rent" at bounding box center [452, 414] width 12 height 12
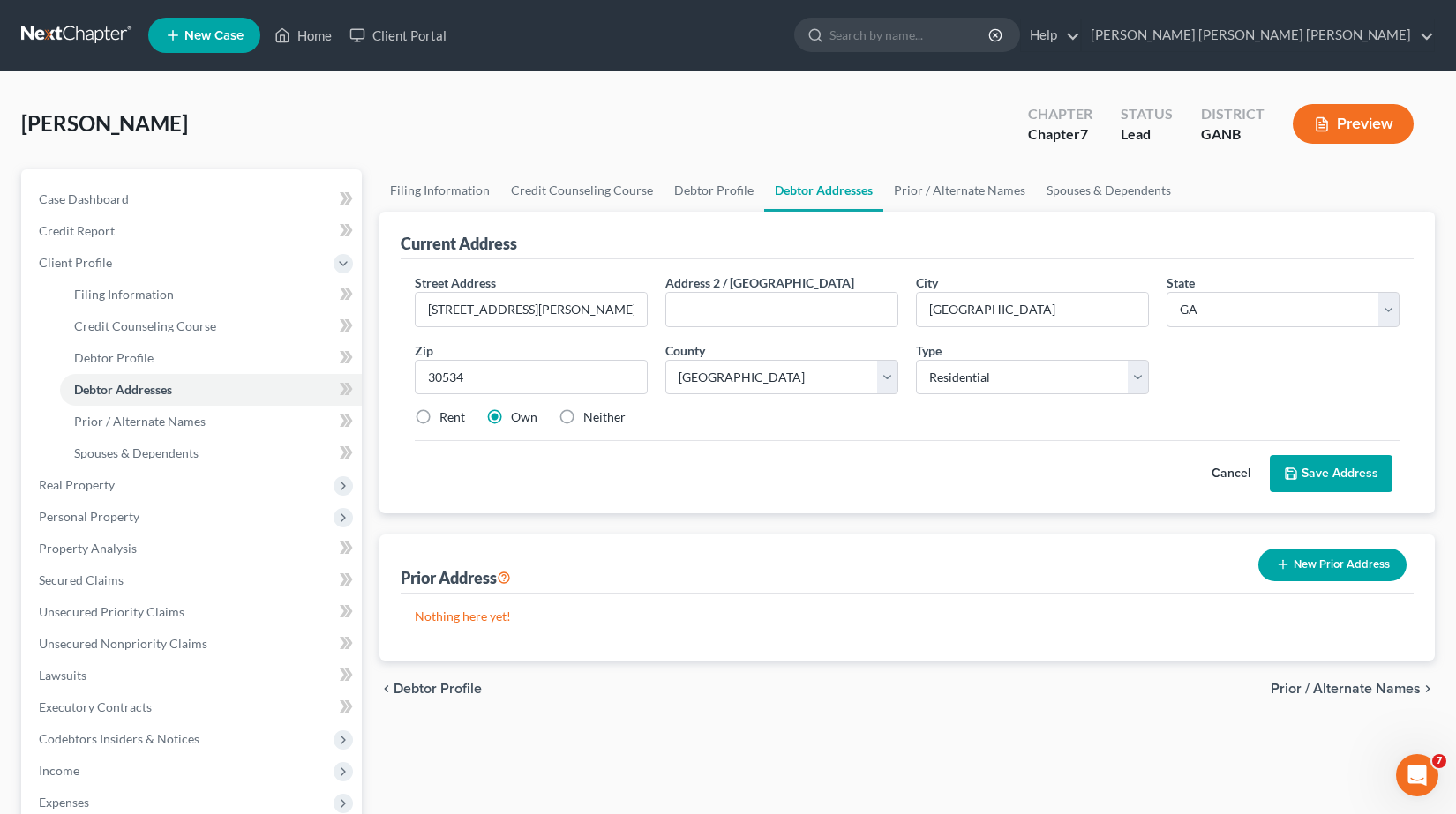
radio input "true"
click at [1322, 466] on button "Save Address" at bounding box center [1332, 474] width 122 height 37
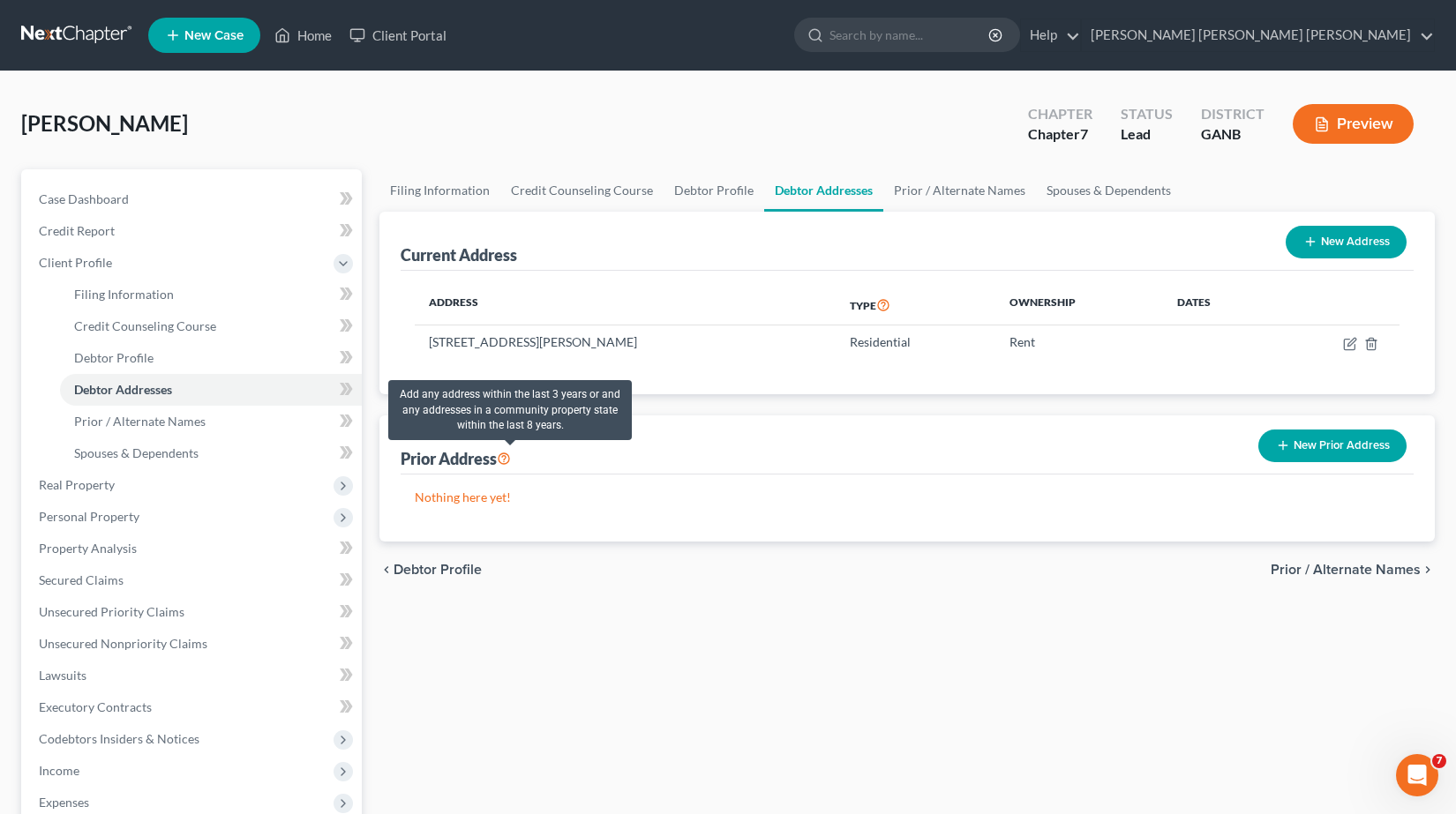
click at [504, 460] on icon at bounding box center [503, 457] width 14 height 17
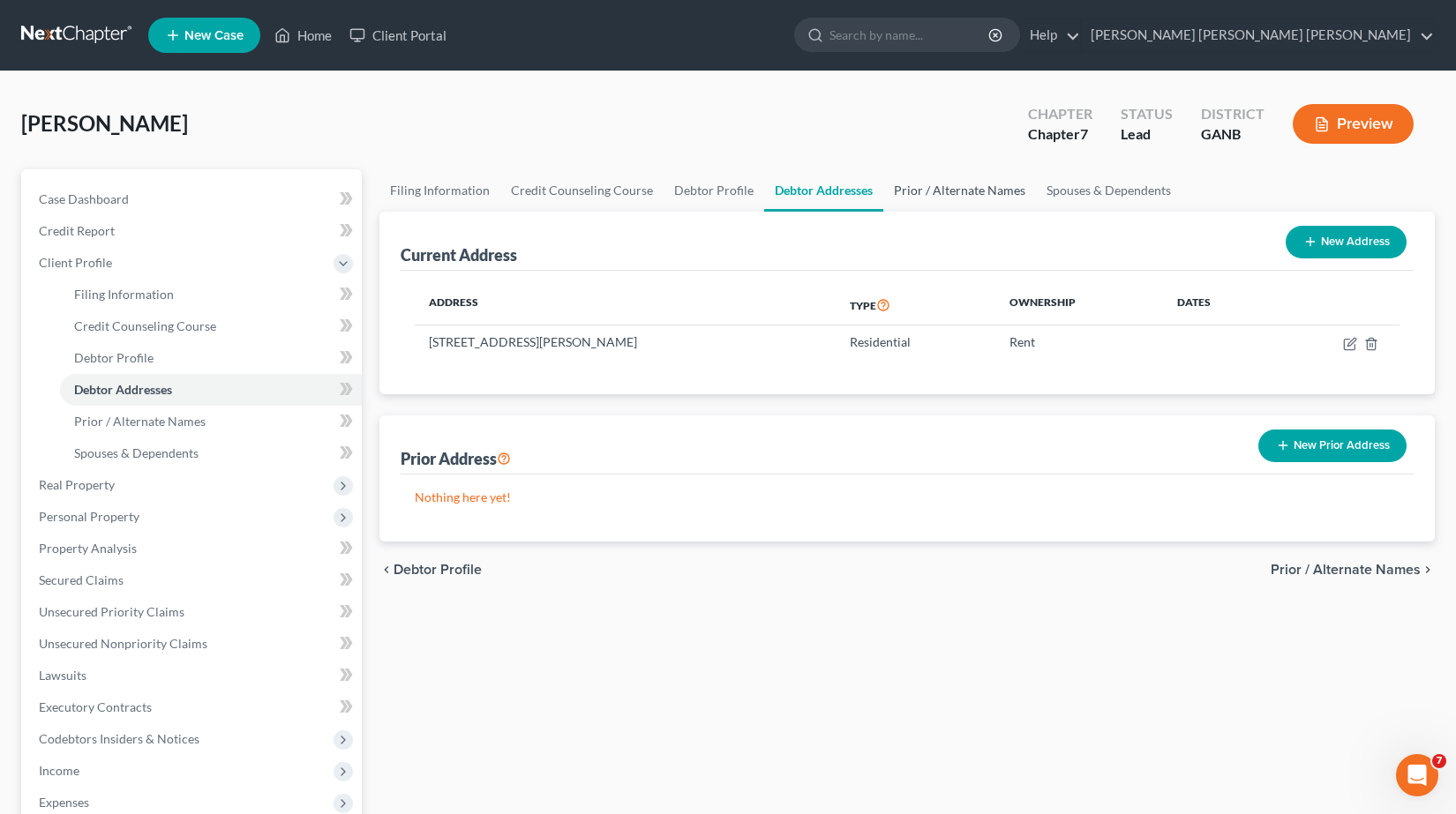
click at [944, 186] on link "Prior / Alternate Names" at bounding box center [959, 190] width 153 height 42
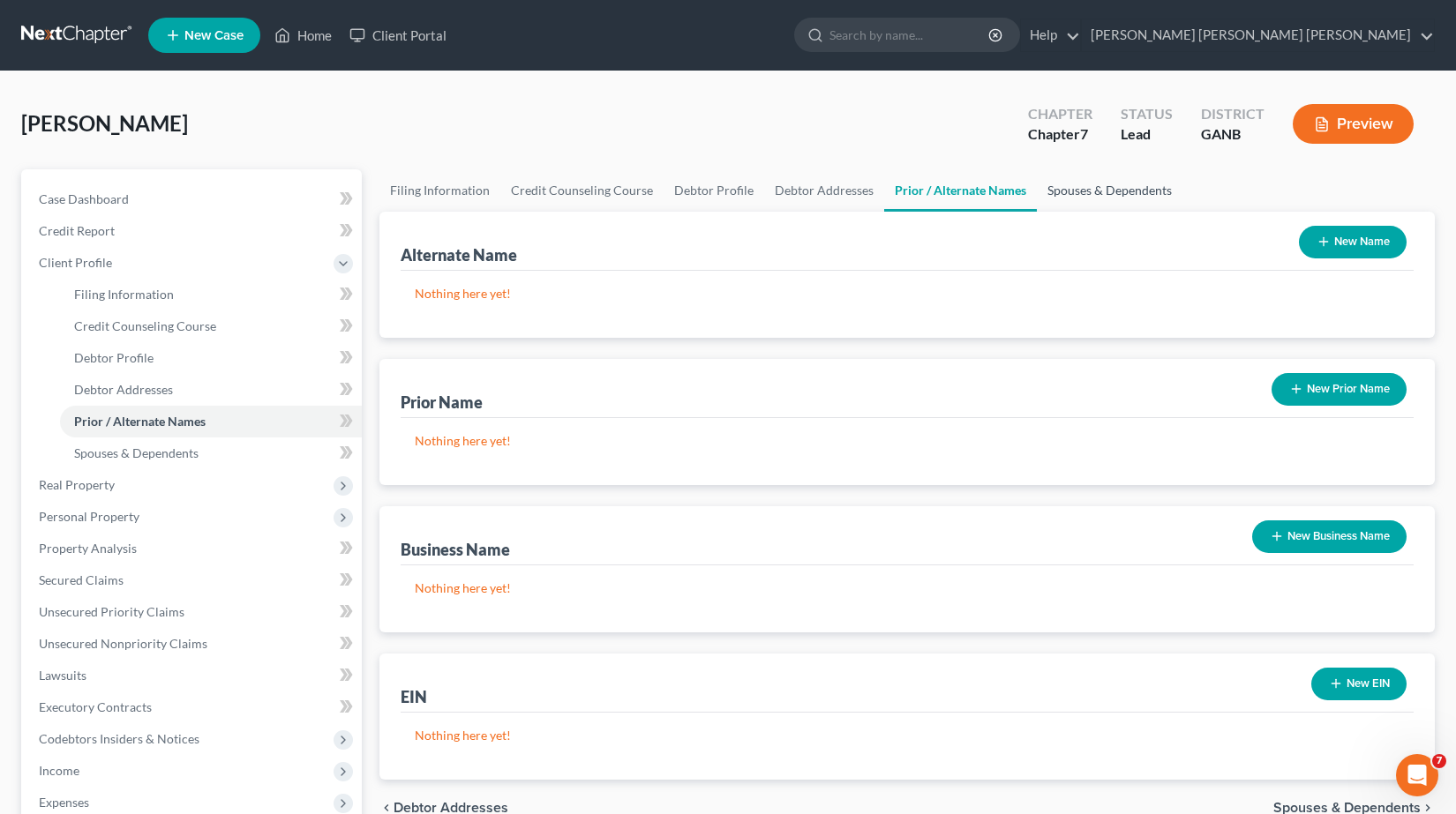
click at [1090, 193] on link "Spouses & Dependents" at bounding box center [1111, 190] width 146 height 42
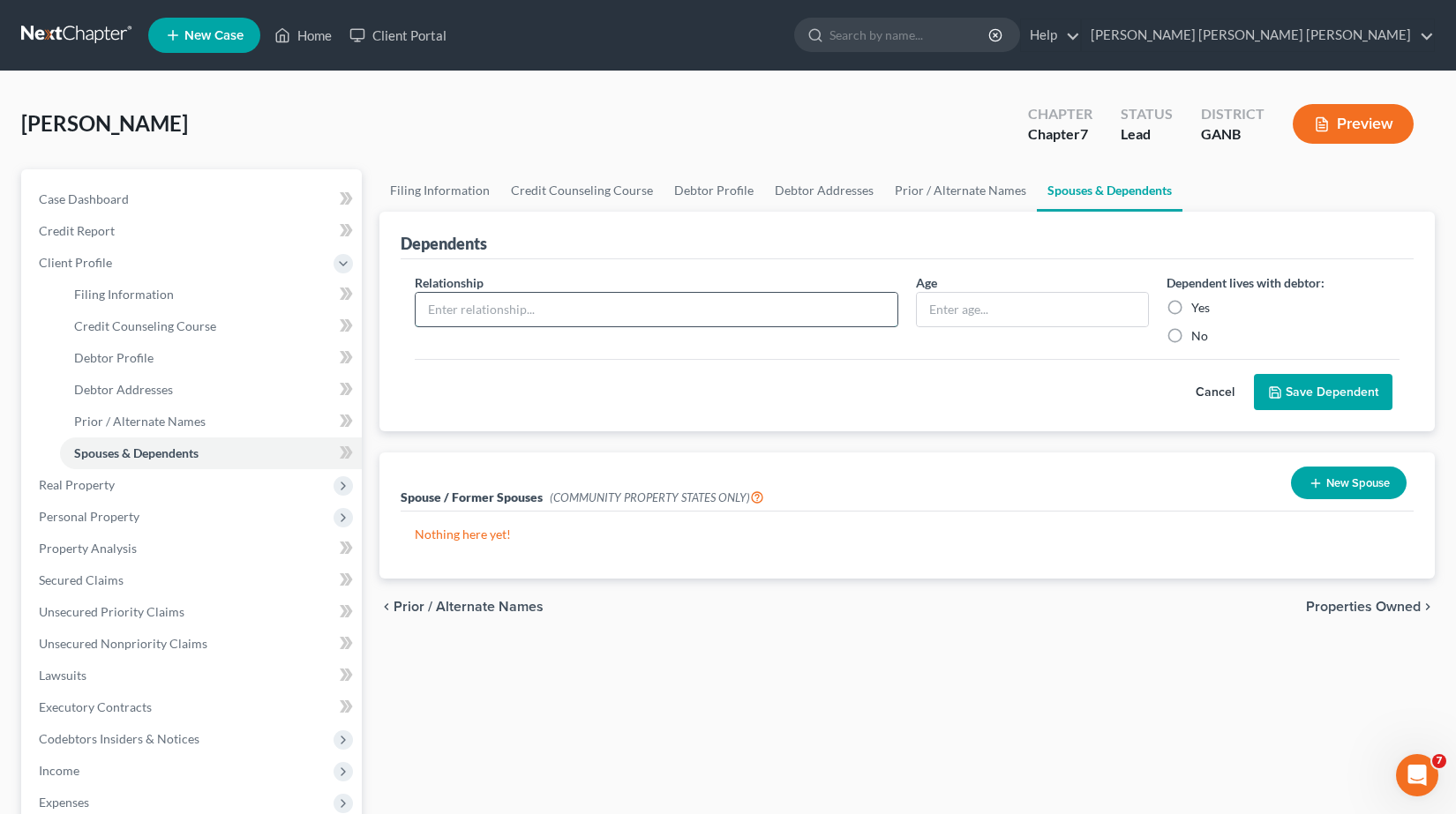
click at [693, 313] on input "text" at bounding box center [656, 310] width 482 height 34
type input "S"
type input "Son"
click at [959, 313] on input "text" at bounding box center [1033, 310] width 231 height 34
type input "12"
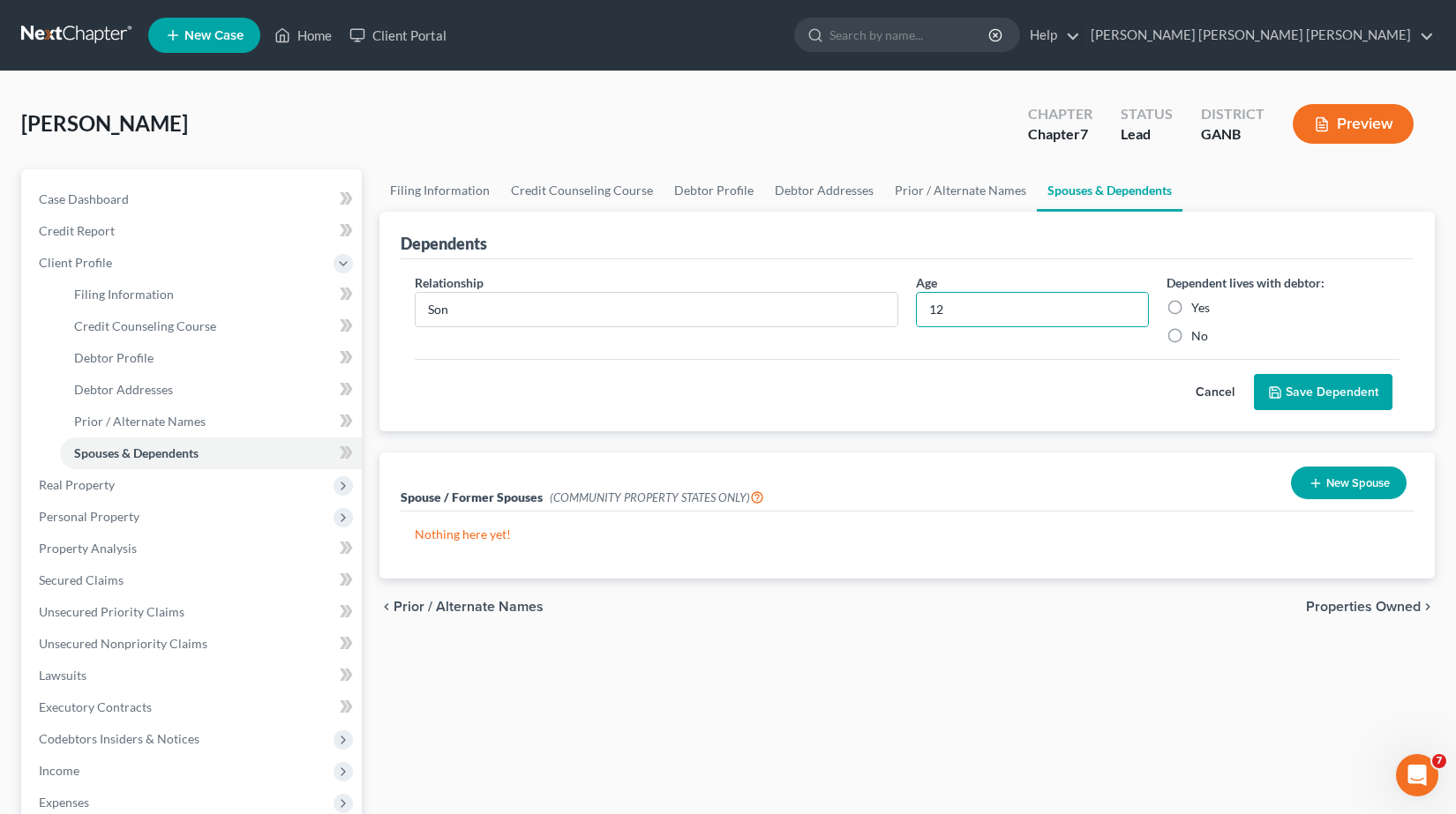
click at [1191, 307] on label "Yes" at bounding box center [1200, 308] width 19 height 18
click at [1198, 307] on input "Yes" at bounding box center [1204, 305] width 12 height 12
radio input "true"
click at [1315, 389] on button "Save Dependent" at bounding box center [1324, 393] width 138 height 37
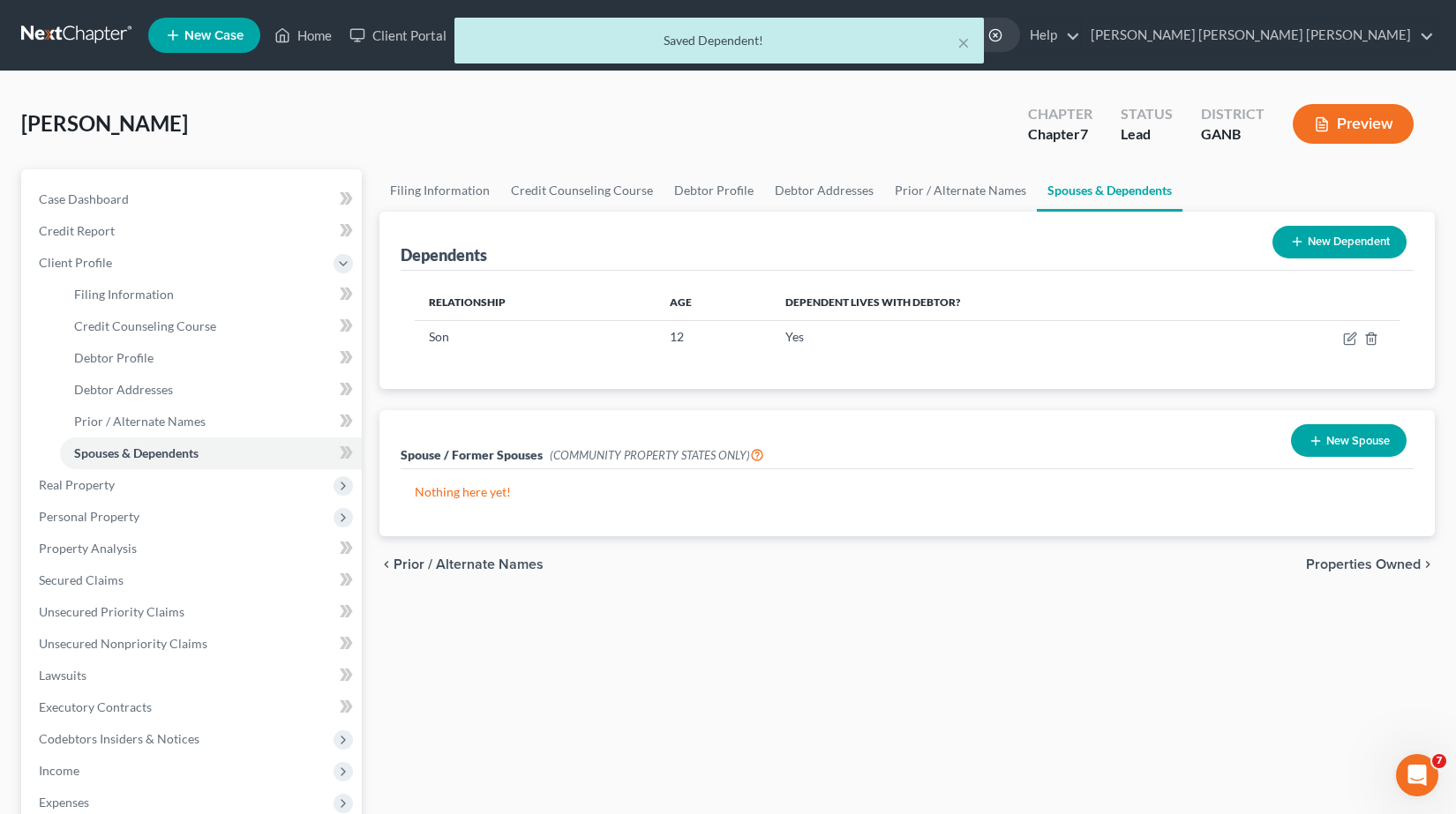
click at [1331, 246] on button "New Dependent" at bounding box center [1340, 242] width 134 height 33
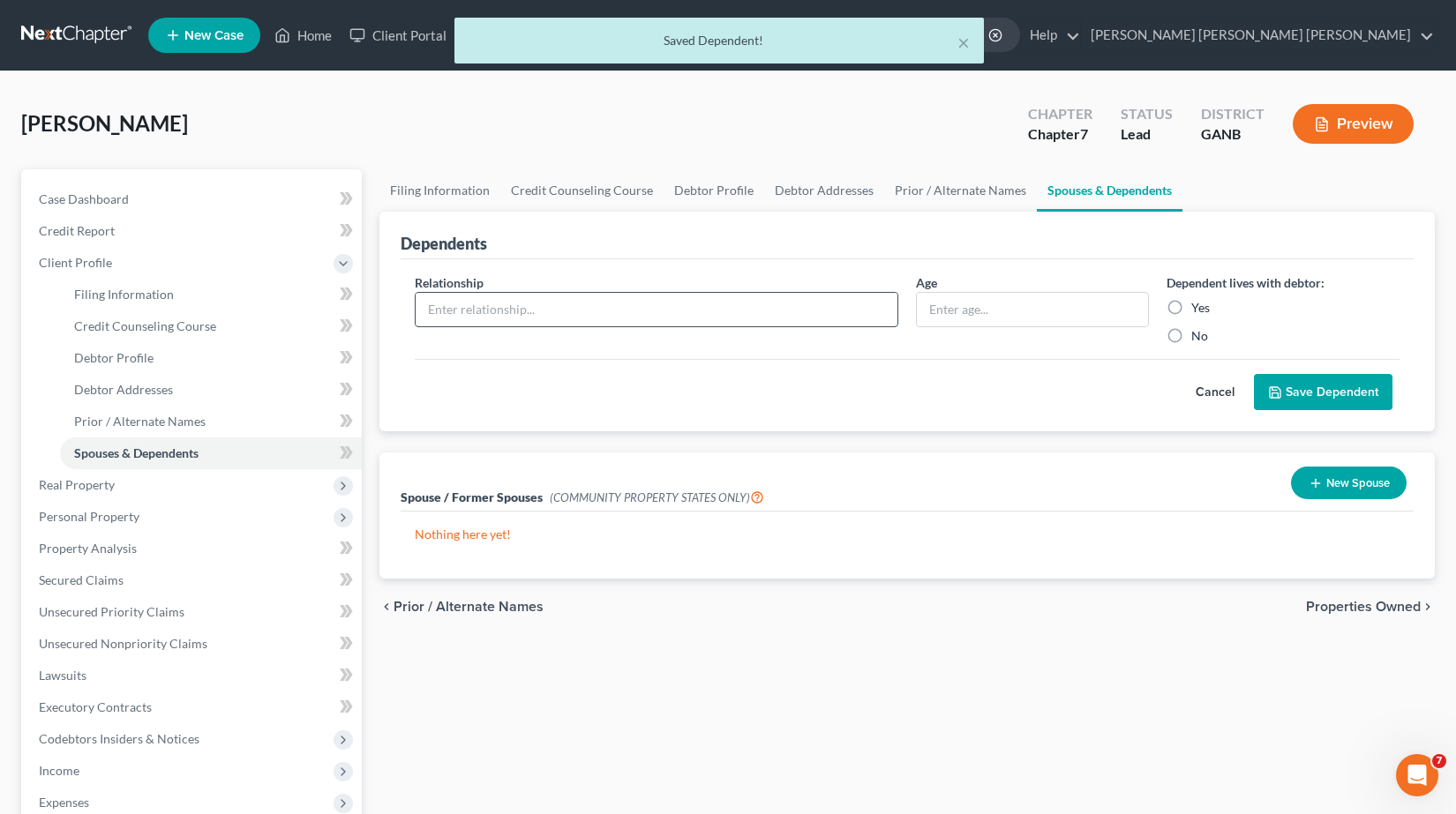
click at [756, 298] on input "text" at bounding box center [656, 310] width 482 height 34
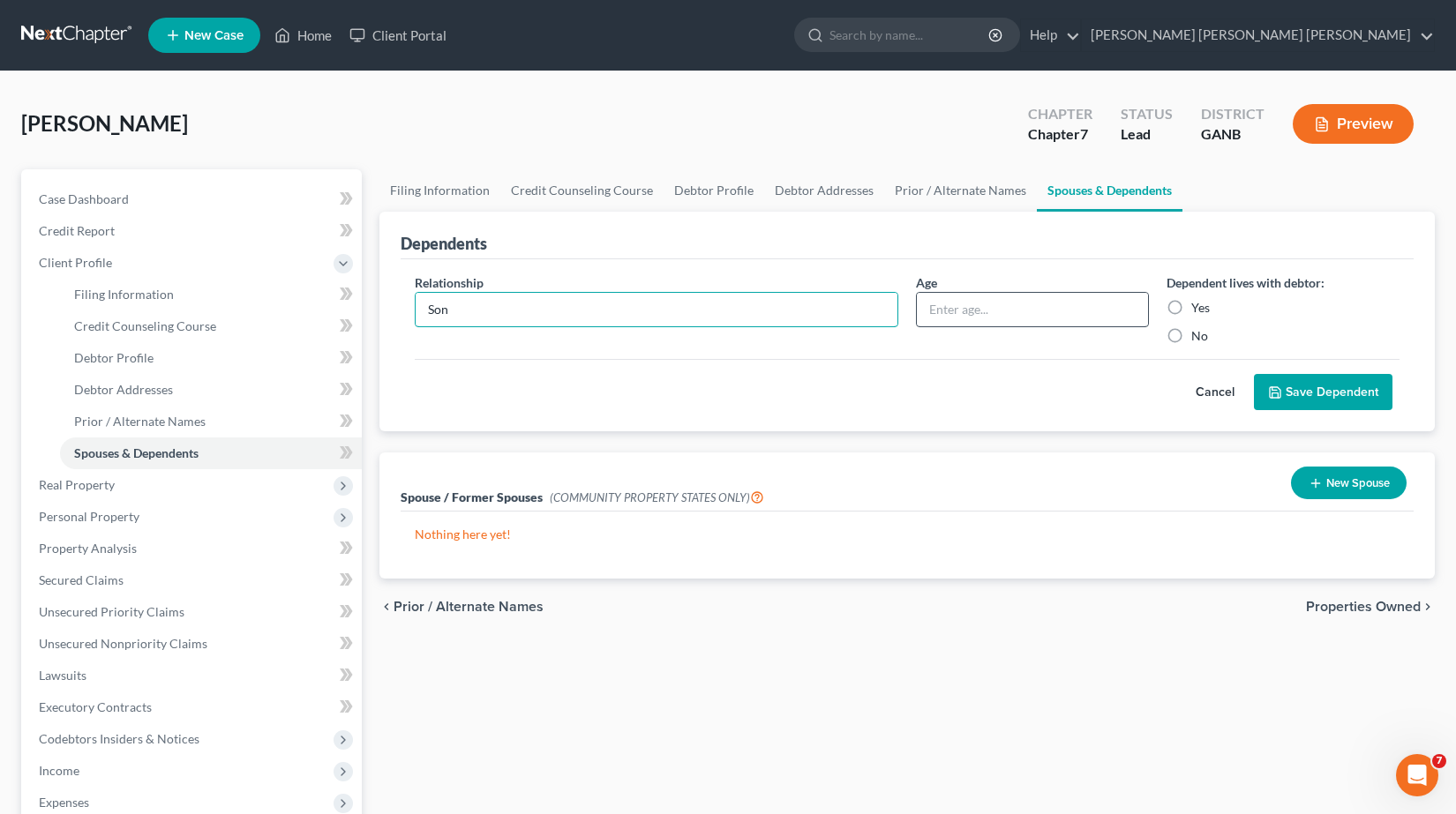
type input "Son"
click at [1034, 305] on input "text" at bounding box center [1033, 310] width 231 height 34
type input "11"
click at [1191, 308] on label "Yes" at bounding box center [1200, 308] width 19 height 18
click at [1198, 308] on input "Yes" at bounding box center [1204, 305] width 12 height 12
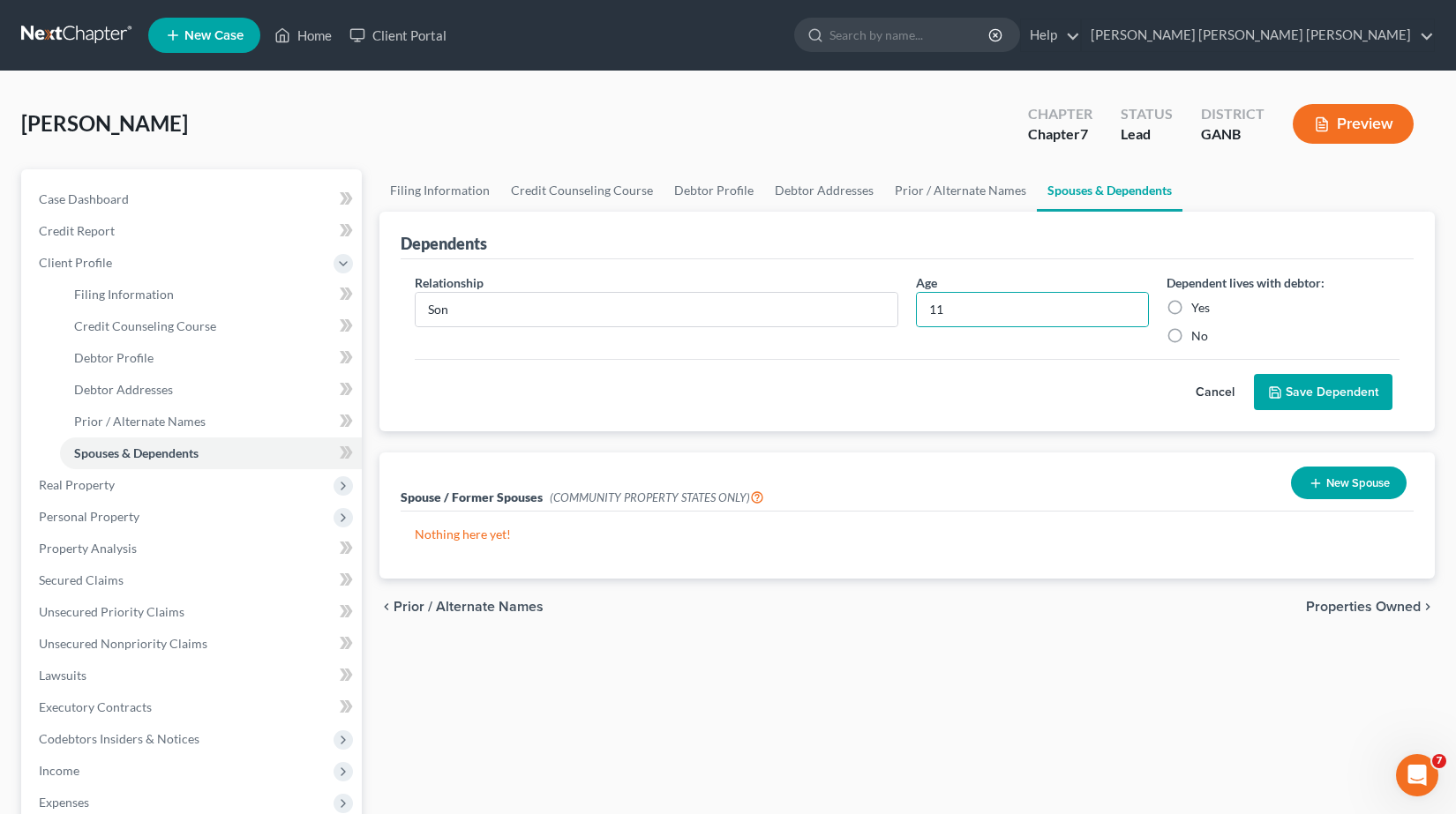
radio input "true"
click at [1308, 381] on button "Save Dependent" at bounding box center [1324, 393] width 138 height 37
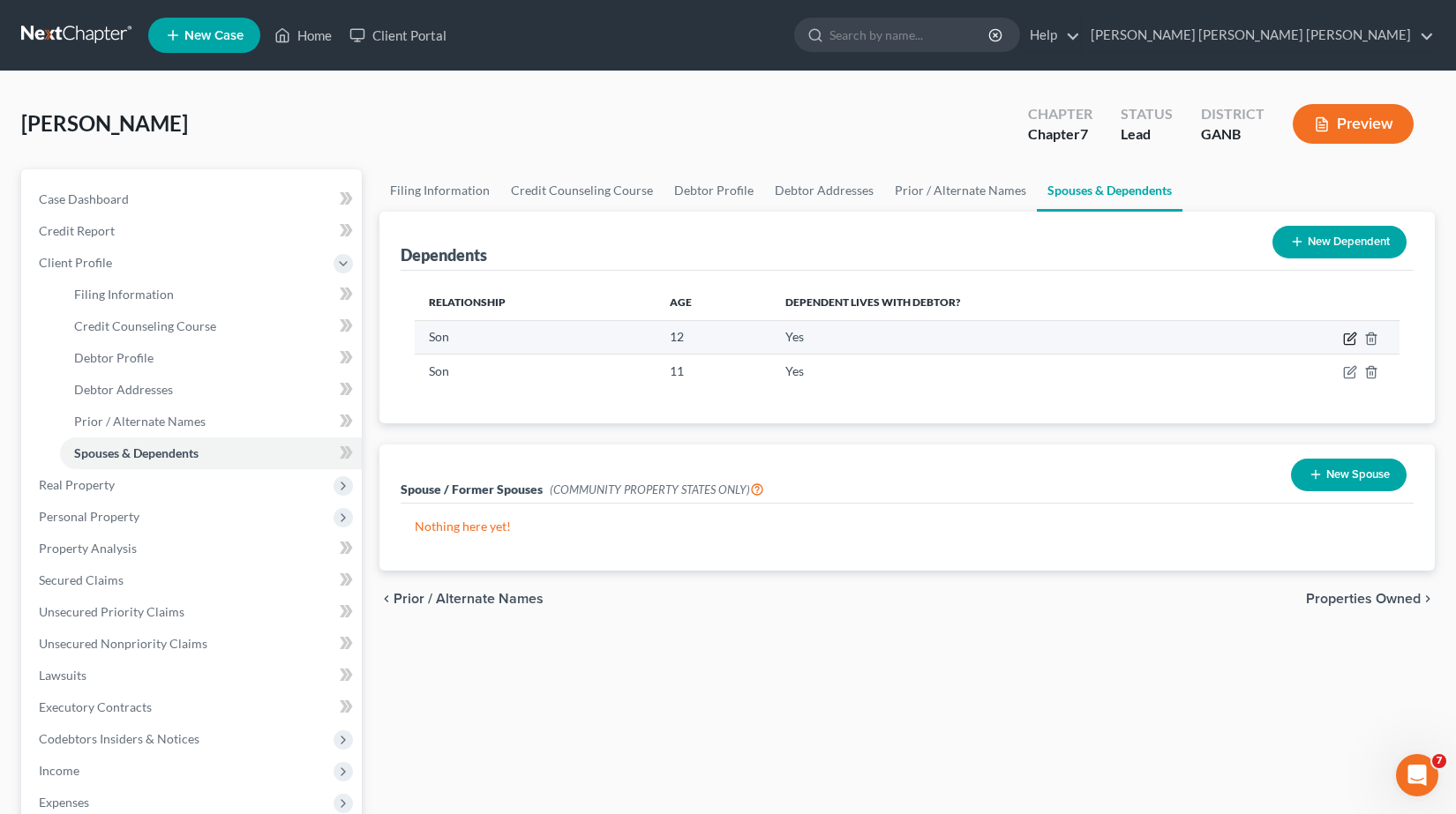
click at [1346, 339] on icon "button" at bounding box center [1350, 338] width 14 height 14
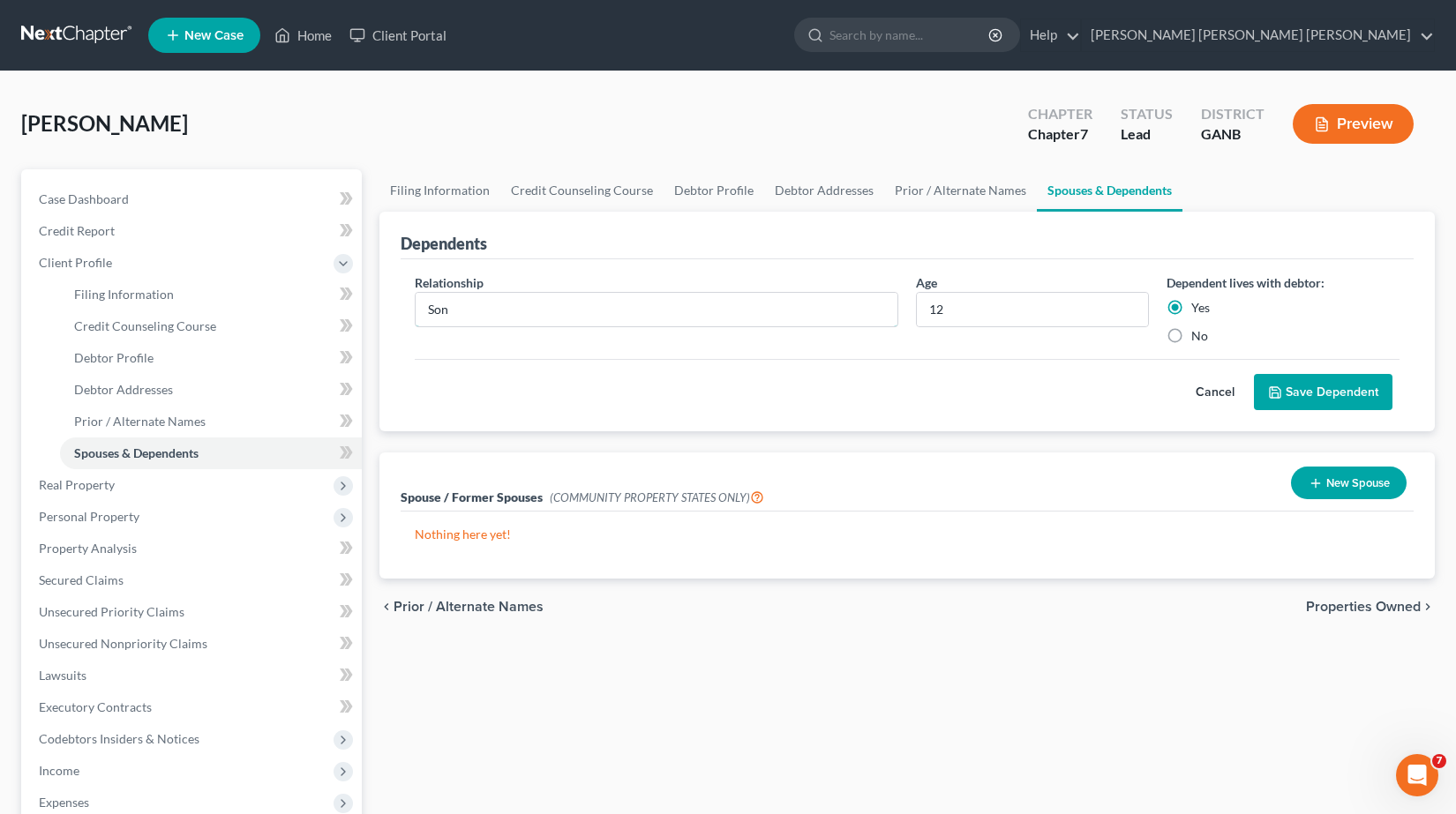
drag, startPoint x: 578, startPoint y: 321, endPoint x: 561, endPoint y: 334, distance: 21.4
click at [564, 335] on div "Relationship * Son" at bounding box center [656, 309] width 501 height 71
click at [566, 334] on div "Relationship * Son" at bounding box center [656, 309] width 501 height 71
click at [1214, 395] on button "Cancel" at bounding box center [1215, 393] width 78 height 36
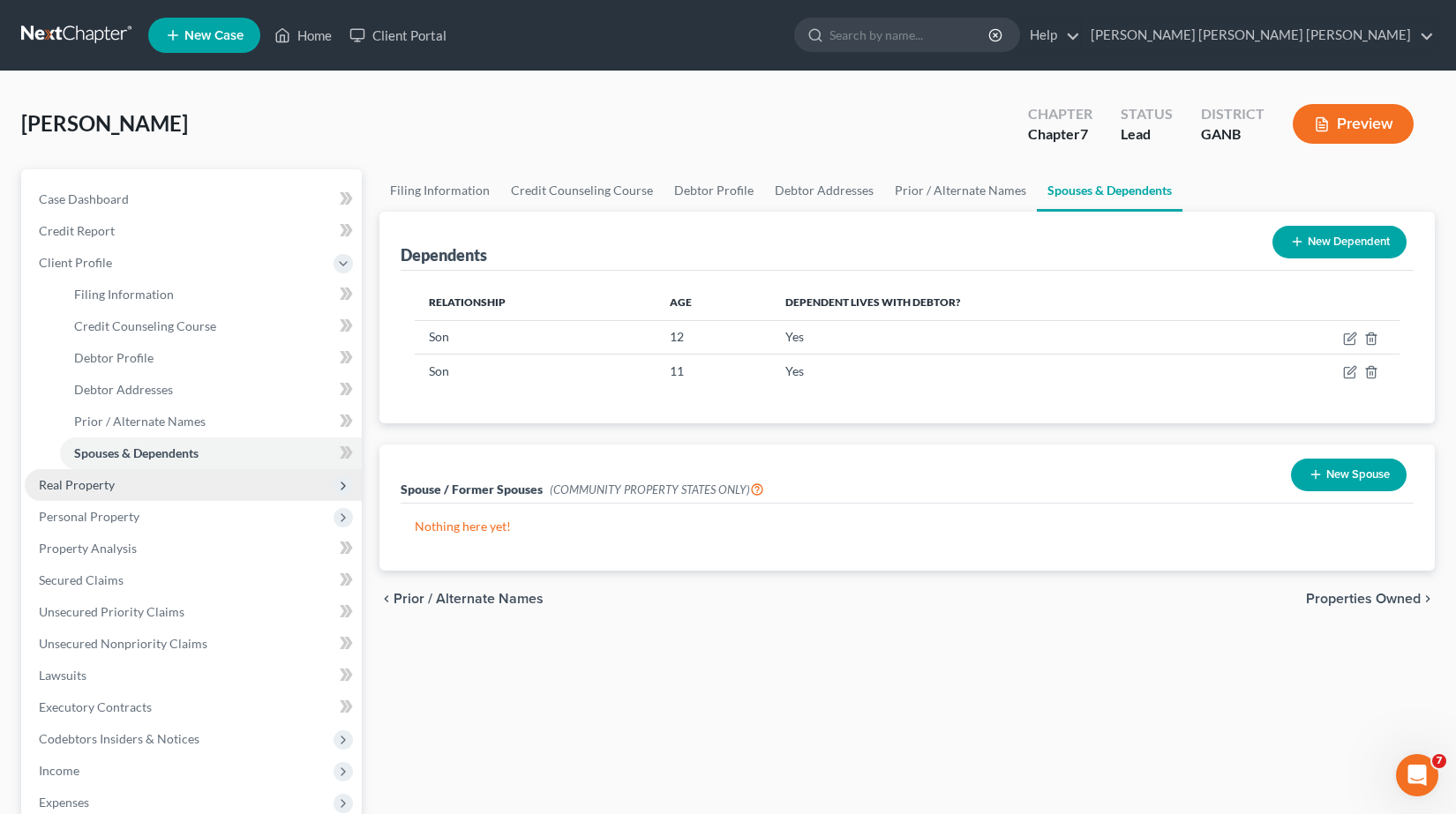
click at [109, 482] on span "Real Property" at bounding box center [76, 484] width 76 height 15
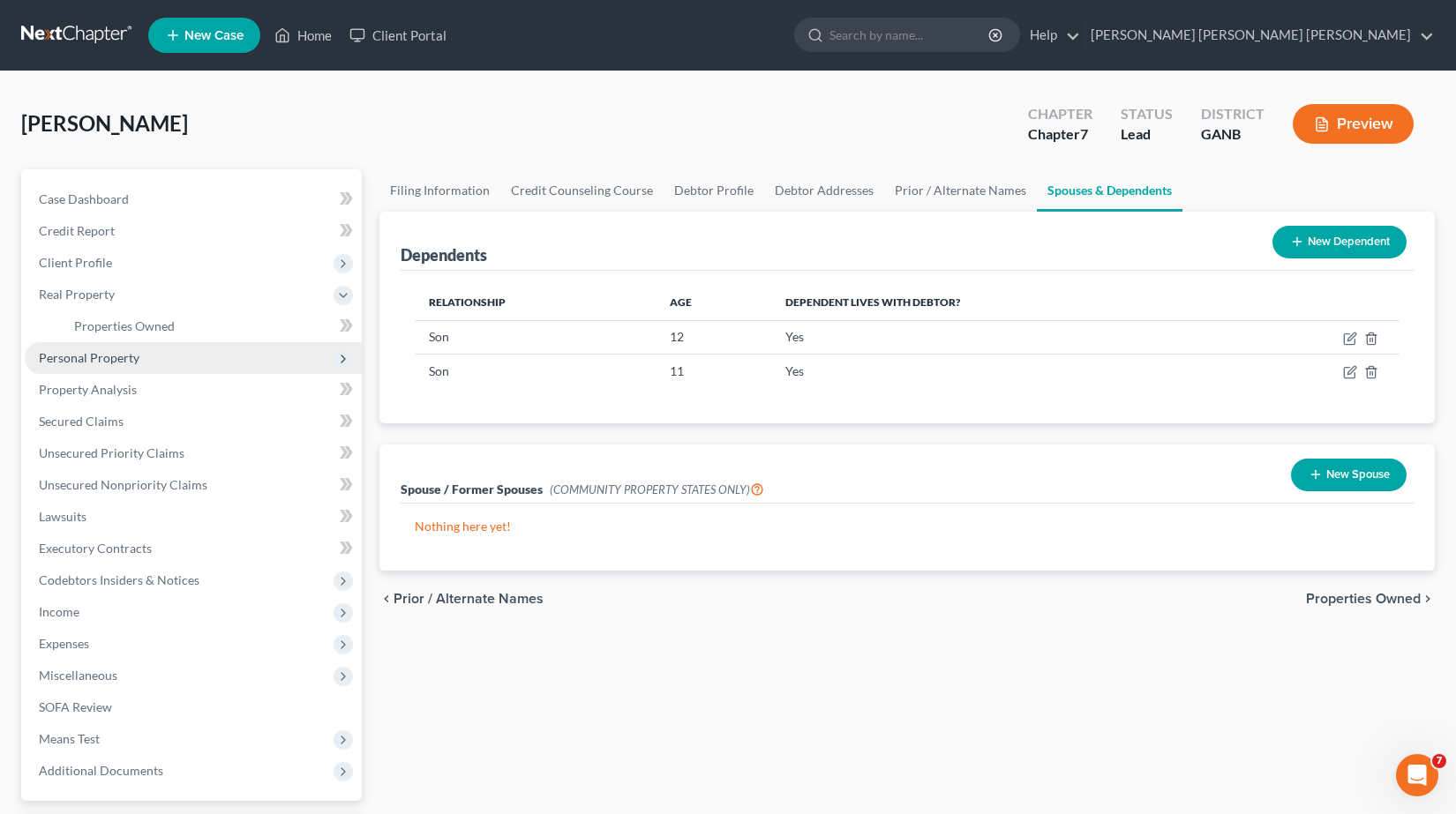
click at [114, 359] on span "Personal Property" at bounding box center [89, 357] width 101 height 15
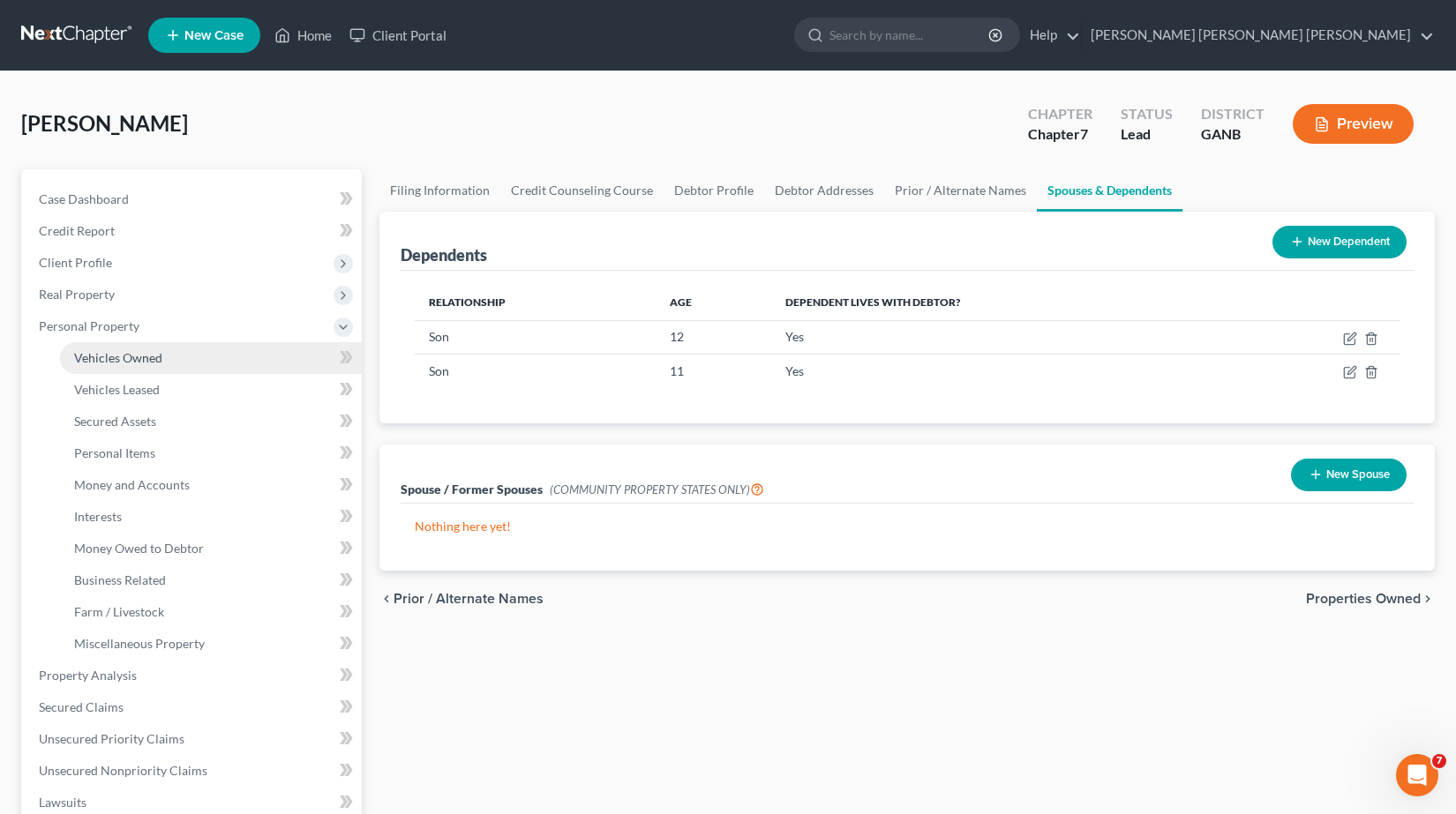
click at [129, 357] on span "Vehicles Owned" at bounding box center [117, 357] width 88 height 15
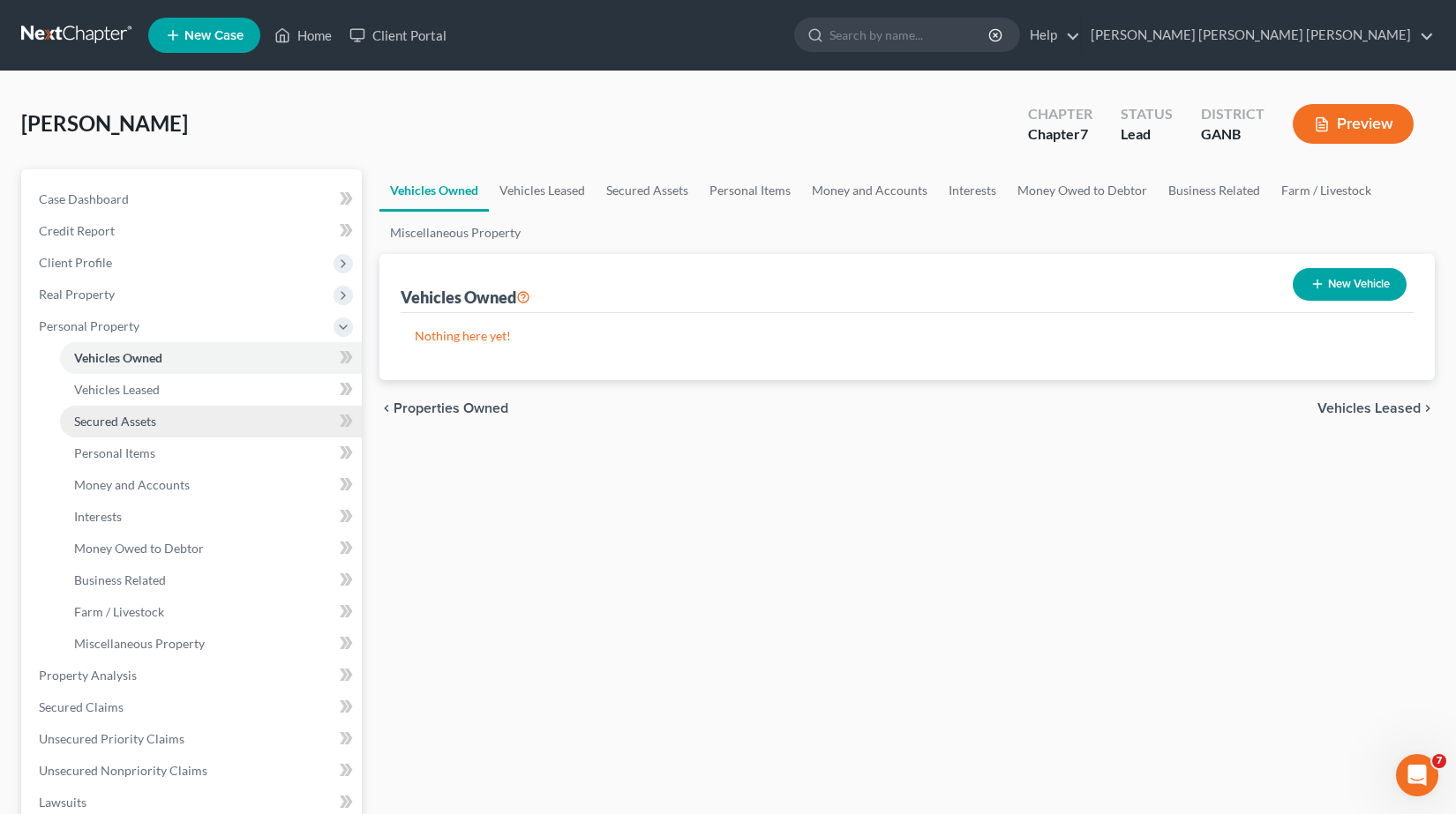
click at [110, 419] on span "Secured Assets" at bounding box center [115, 420] width 82 height 15
click at [142, 353] on span "Vehicles Owned" at bounding box center [117, 357] width 88 height 15
click at [1346, 286] on button "New Vehicle" at bounding box center [1349, 284] width 114 height 33
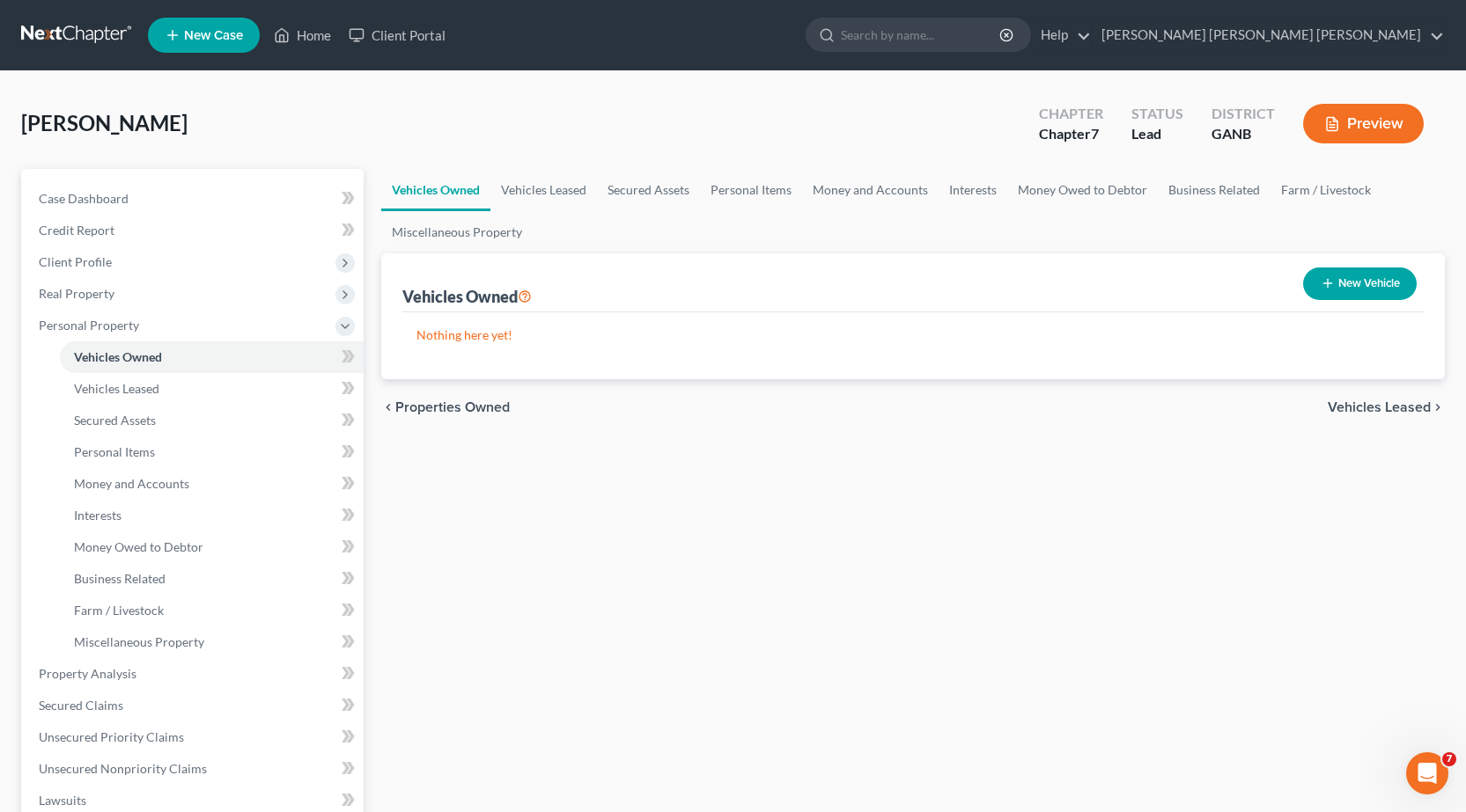
select select "0"
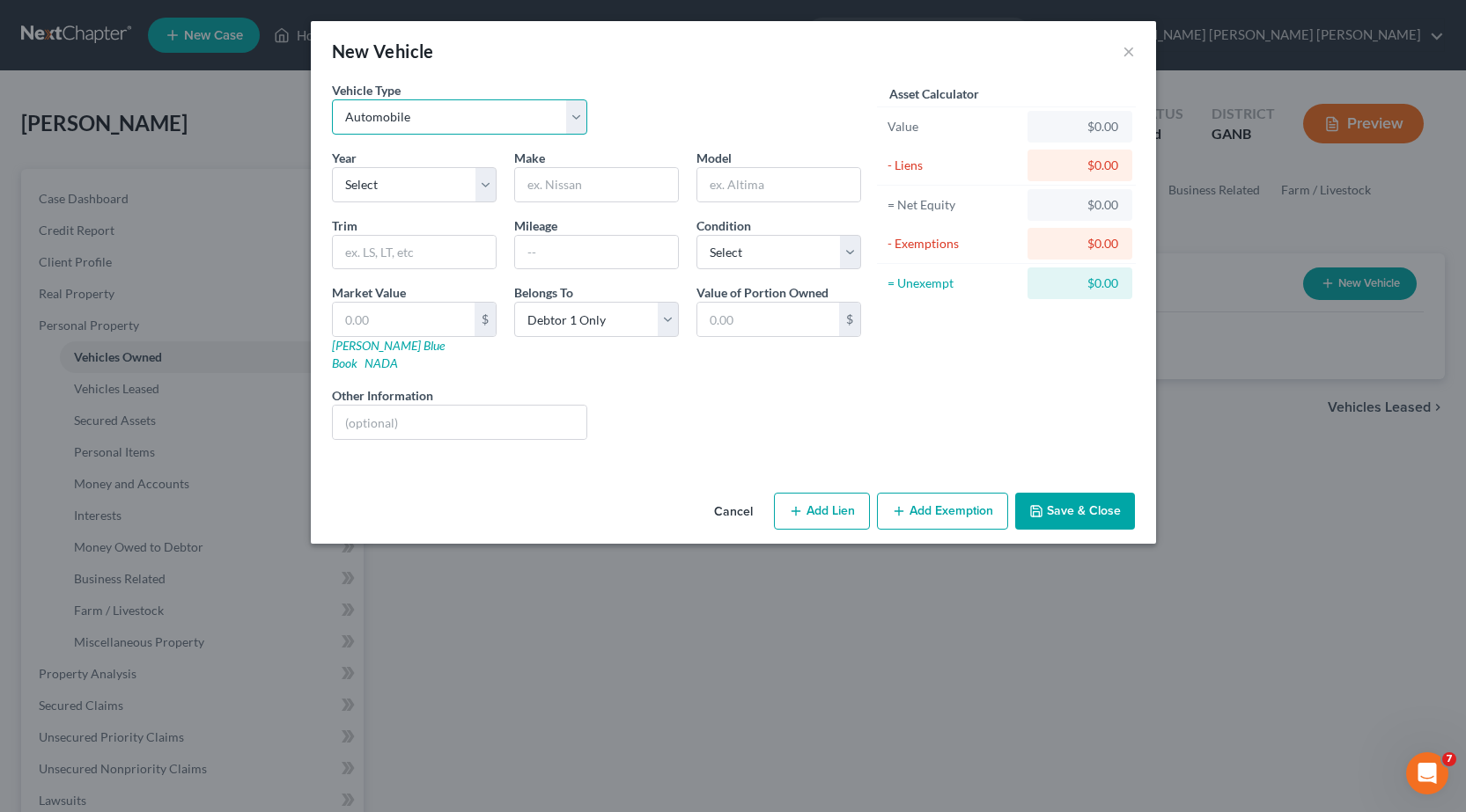
click at [582, 122] on select "Select Automobile Truck Trailer Watercraft Aircraft Motor Home Atv Other Vehicle" at bounding box center [460, 117] width 256 height 35
click at [332, 99] on select "Select Automobile Truck Trailer Watercraft Aircraft Motor Home Atv Other Vehicle" at bounding box center [460, 117] width 256 height 35
click at [477, 186] on select "Select 2026 2025 2024 2023 2022 2021 2020 2019 2018 2017 2016 2015 2014 2013 20…" at bounding box center [414, 185] width 164 height 35
select select "8"
click at [332, 167] on select "Select 2026 2025 2024 2023 2022 2021 2020 2019 2018 2017 2016 2015 2014 2013 20…" at bounding box center [414, 185] width 164 height 35
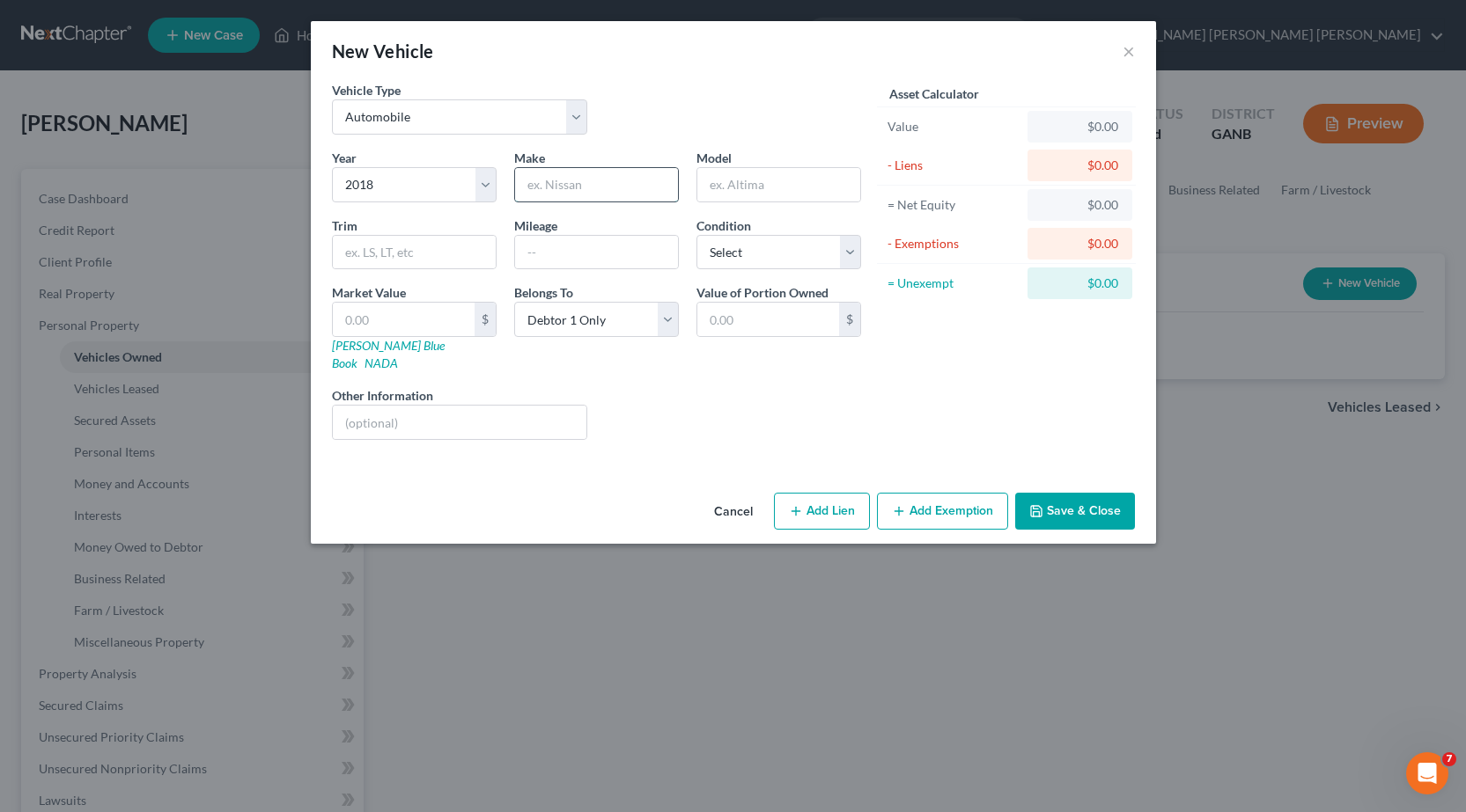
click at [615, 192] on input "text" at bounding box center [596, 185] width 162 height 33
type input "Jeep"
type input "Grand Cherokee"
click at [848, 248] on select "Select Excellent Very Good Good Fair Poor" at bounding box center [778, 253] width 164 height 35
select select "2"
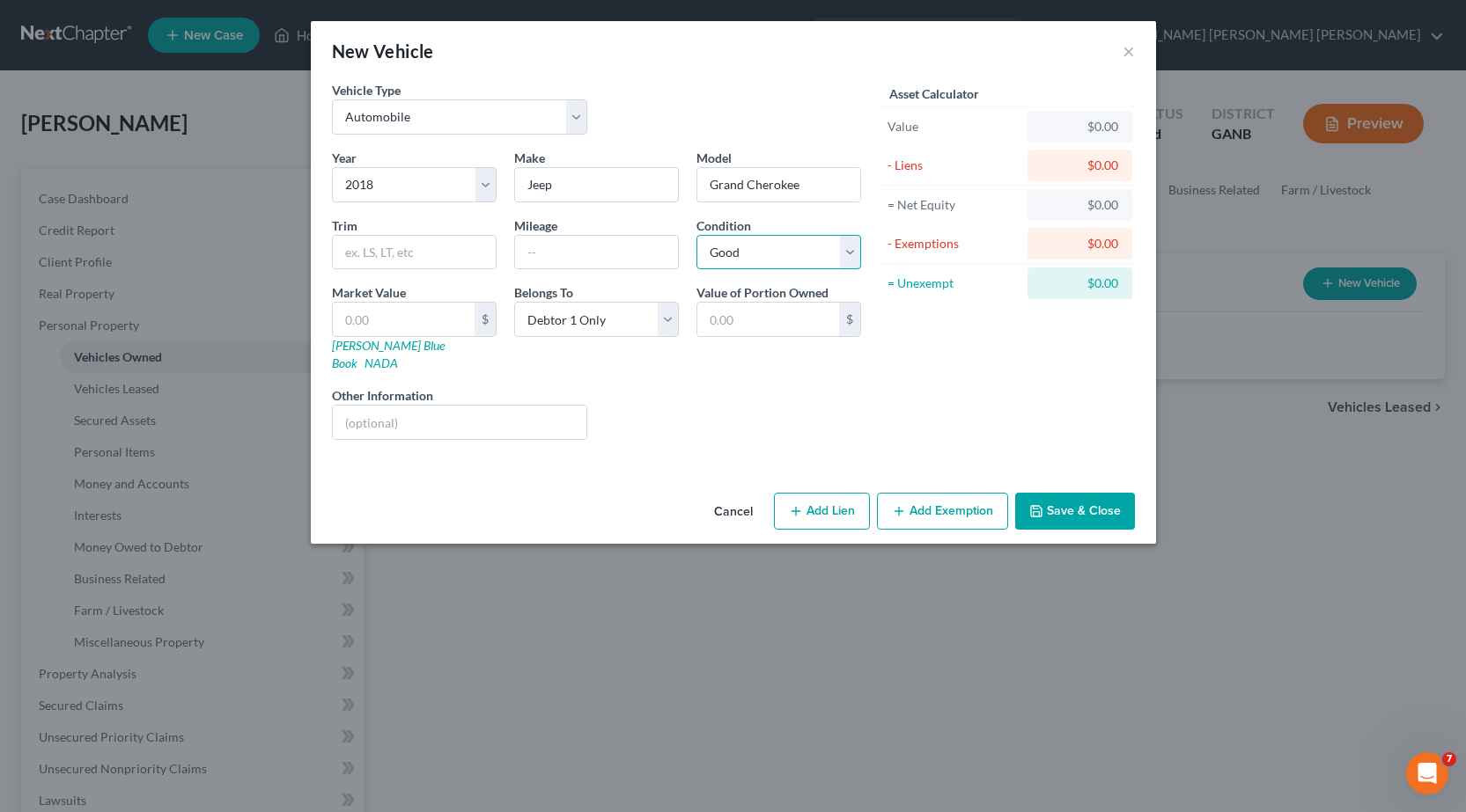
click at [696, 235] on select "Select Excellent Very Good Good Fair Poor" at bounding box center [778, 253] width 164 height 35
click at [777, 325] on input "text" at bounding box center [768, 320] width 142 height 33
click at [457, 320] on input "text" at bounding box center [404, 320] width 142 height 33
type input "2"
type input "2.00"
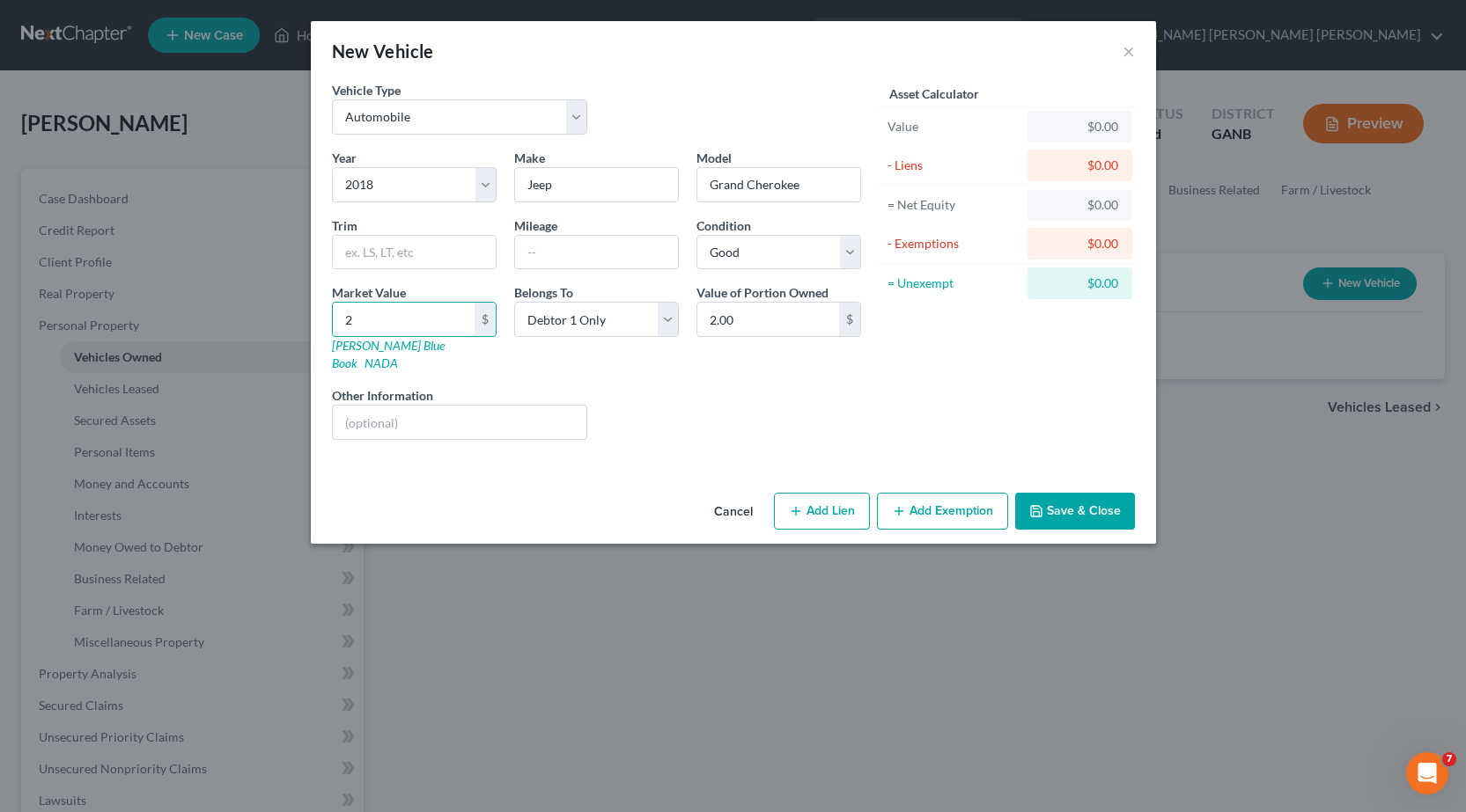
type input "20"
type input "20.00"
type input "200"
type input "200.00"
type input "2000"
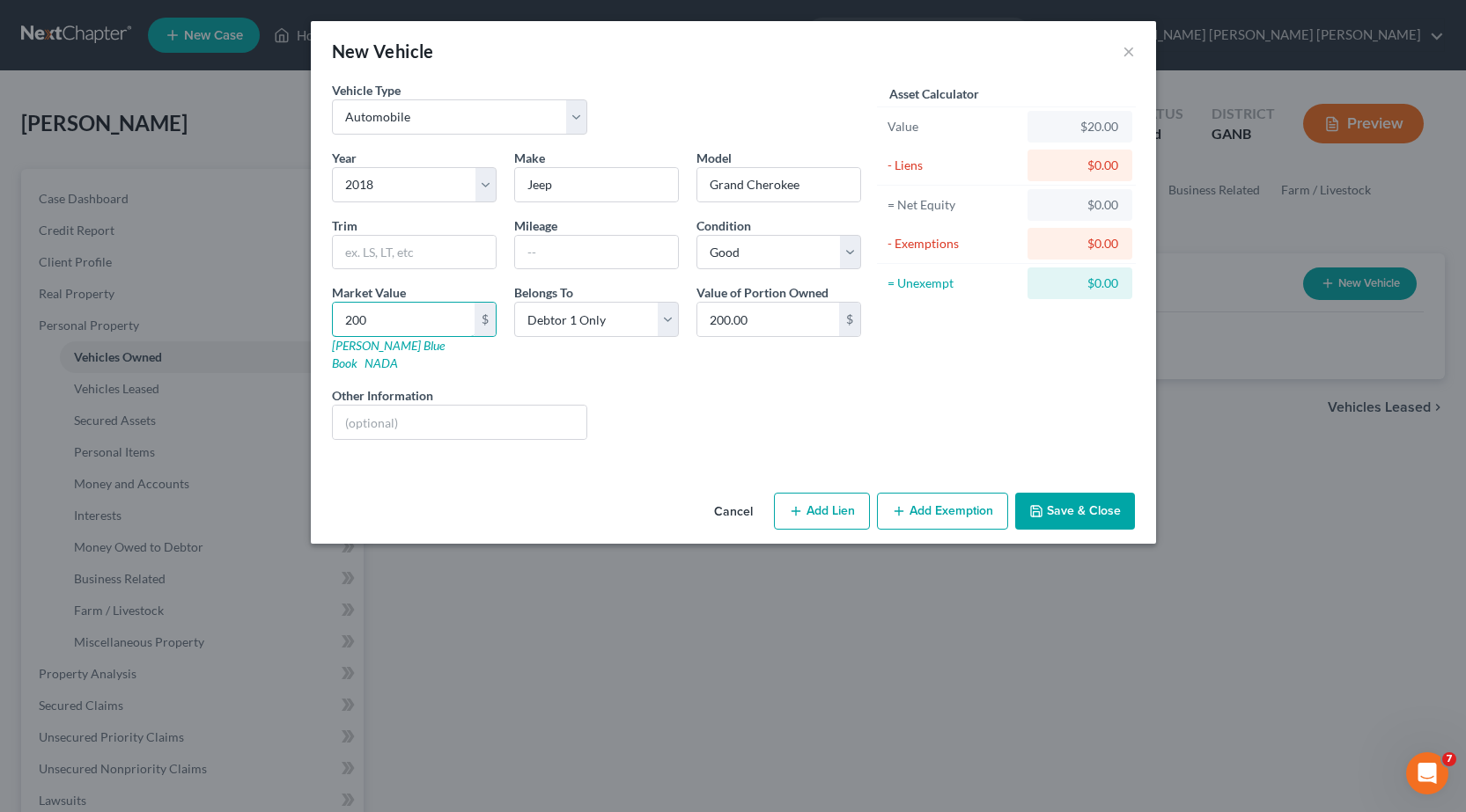
type input "2,000.00"
type input "2,0000"
type input "20,000.00"
click at [768, 409] on div "Liens Select" at bounding box center [733, 413] width 274 height 54
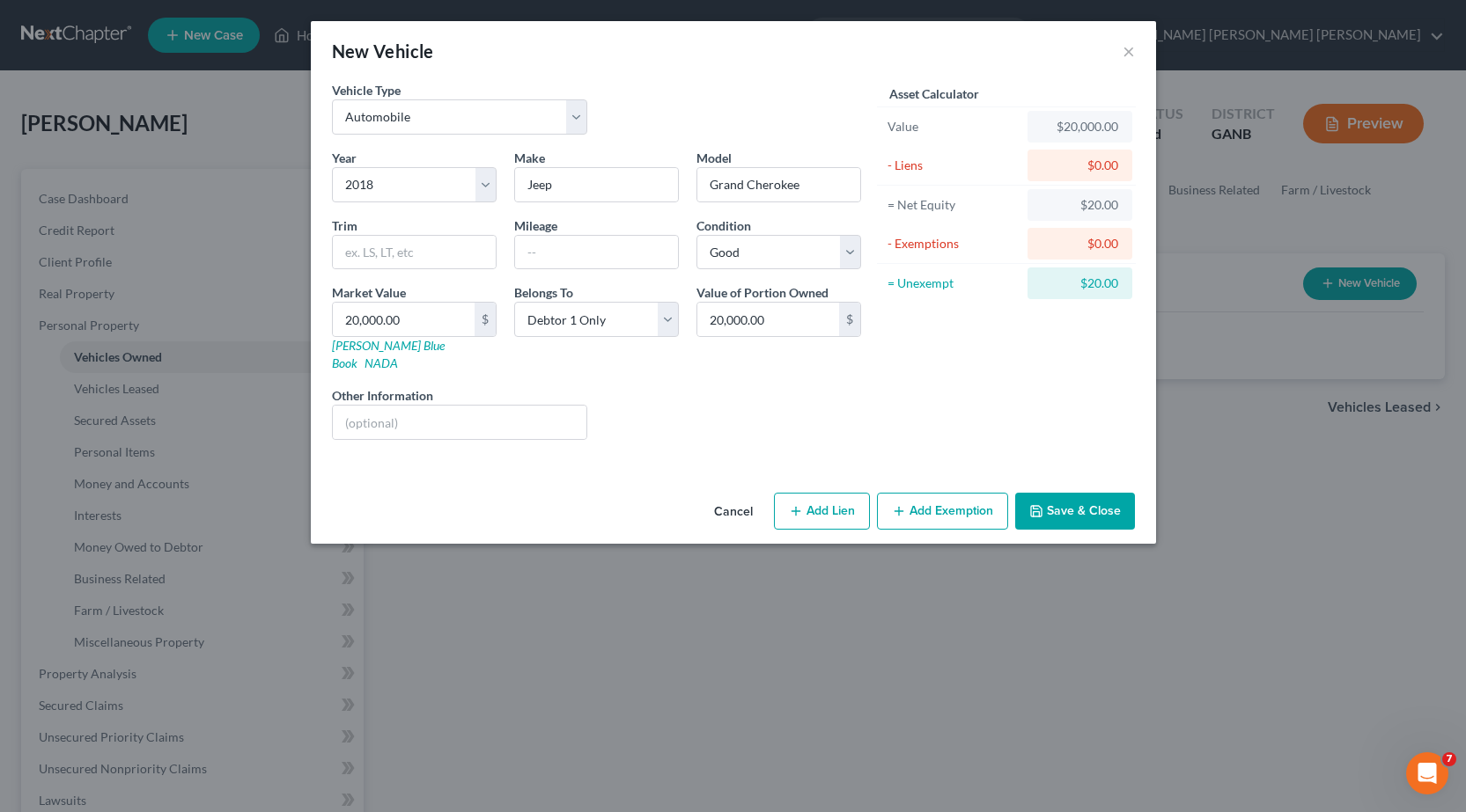
click at [853, 493] on button "Add Lien" at bounding box center [821, 512] width 96 height 37
select select "0"
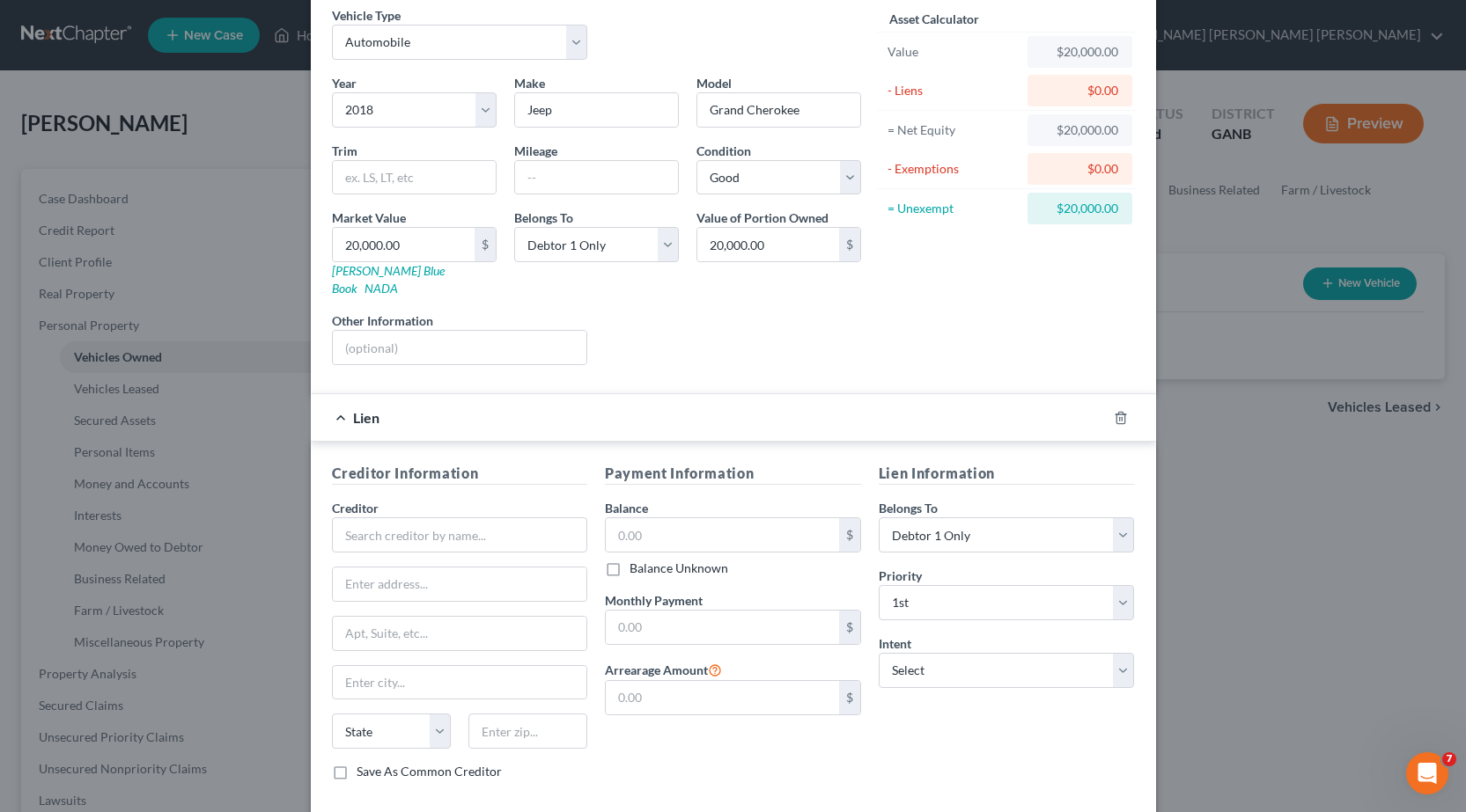
scroll to position [151, 0]
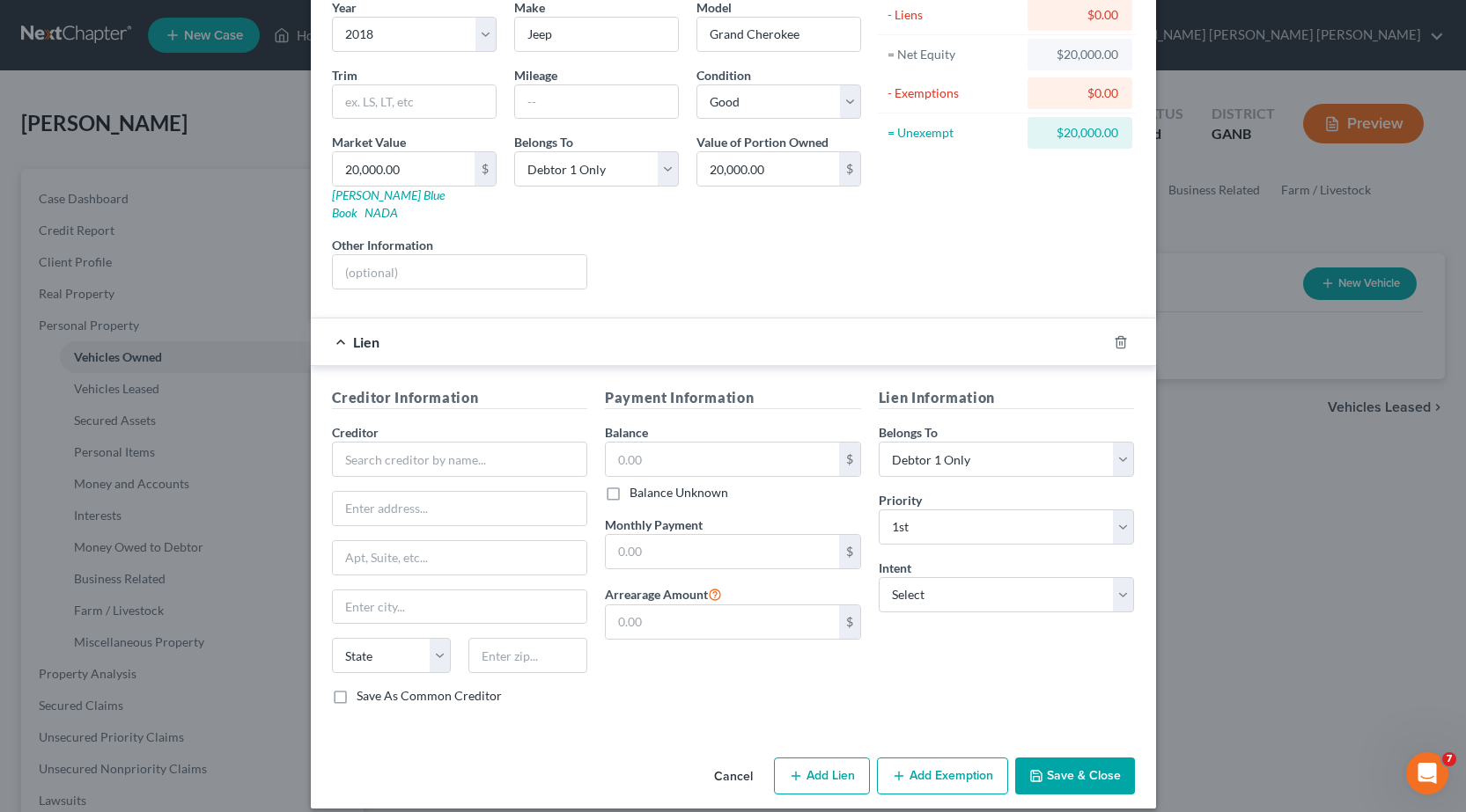
click at [445, 423] on div "Creditor *" at bounding box center [460, 450] width 256 height 54
click at [433, 443] on input "text" at bounding box center [460, 460] width 256 height 35
type input "[US_STATE] United Credit Union"
click at [655, 443] on input "text" at bounding box center [722, 460] width 233 height 33
type input "29,265.48"
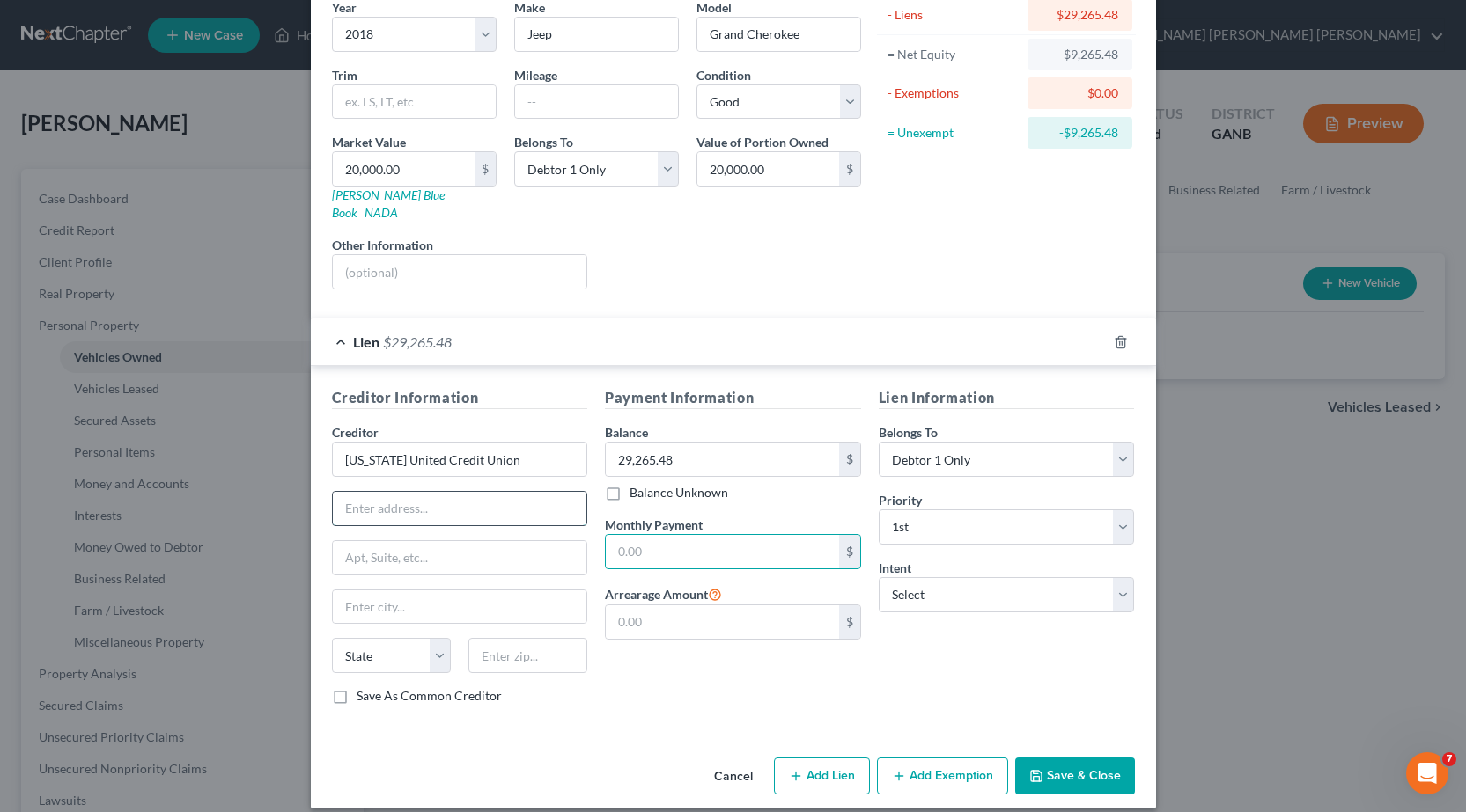
click at [488, 492] on input "text" at bounding box center [460, 509] width 254 height 33
drag, startPoint x: 1267, startPoint y: 700, endPoint x: 711, endPoint y: 544, distance: 577.5
click at [711, 544] on input "text" at bounding box center [722, 552] width 233 height 33
type input "547.79"
click at [692, 605] on input "text" at bounding box center [722, 622] width 233 height 33
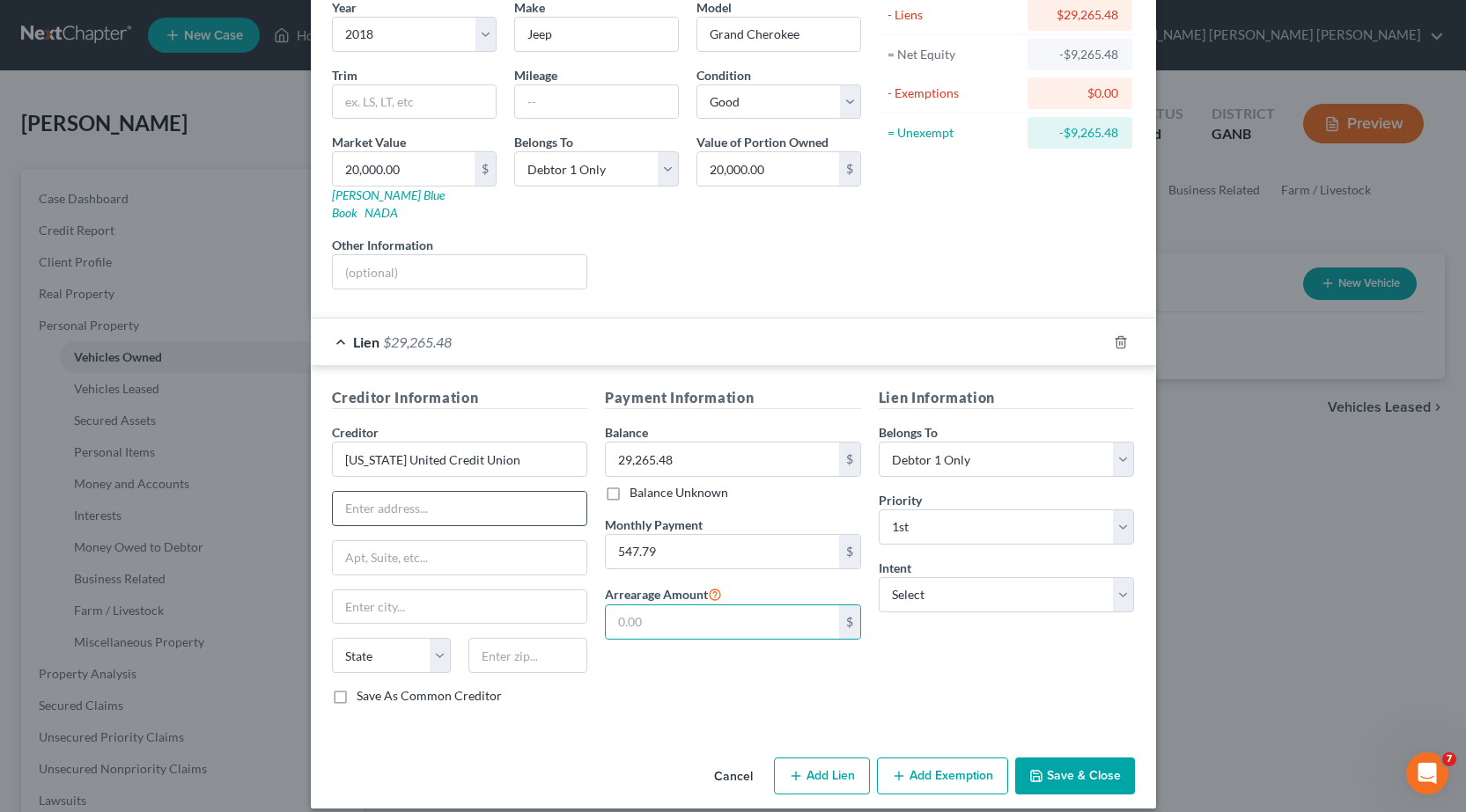
click at [387, 496] on input "text" at bounding box center [460, 509] width 254 height 33
type input "P.O. Box 100070"
click at [425, 591] on input "text" at bounding box center [460, 607] width 254 height 33
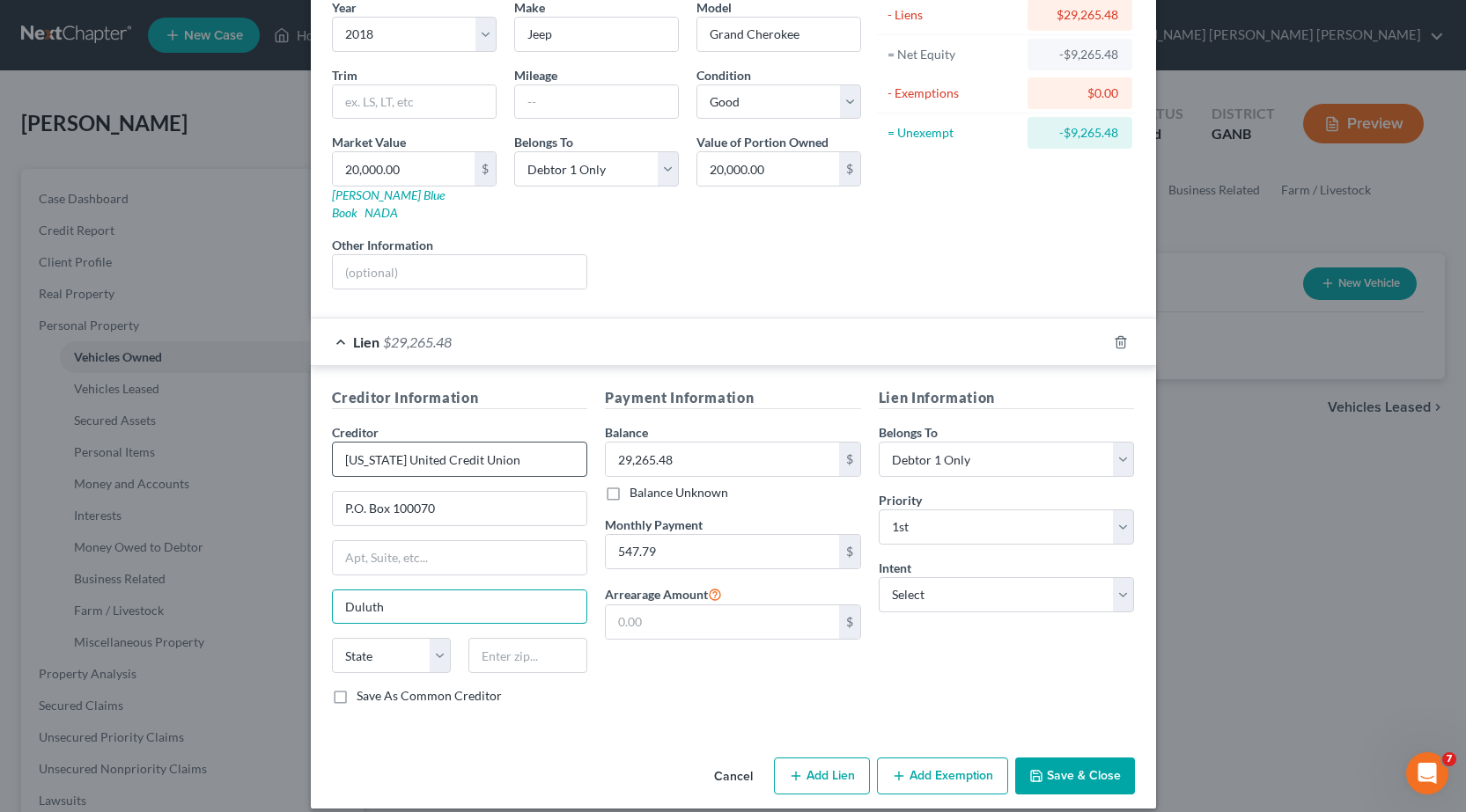
type input "Duluth"
click at [434, 638] on select "State [US_STATE] AK AR AZ CA CO CT DE DC [GEOGRAPHIC_DATA] [GEOGRAPHIC_DATA] GU…" at bounding box center [391, 656] width 119 height 35
select select "10"
click at [332, 638] on select "State [US_STATE] AK AR AZ CA CO CT DE DC [GEOGRAPHIC_DATA] [GEOGRAPHIC_DATA] GU…" at bounding box center [391, 656] width 119 height 35
click at [497, 638] on input "text" at bounding box center [528, 656] width 119 height 35
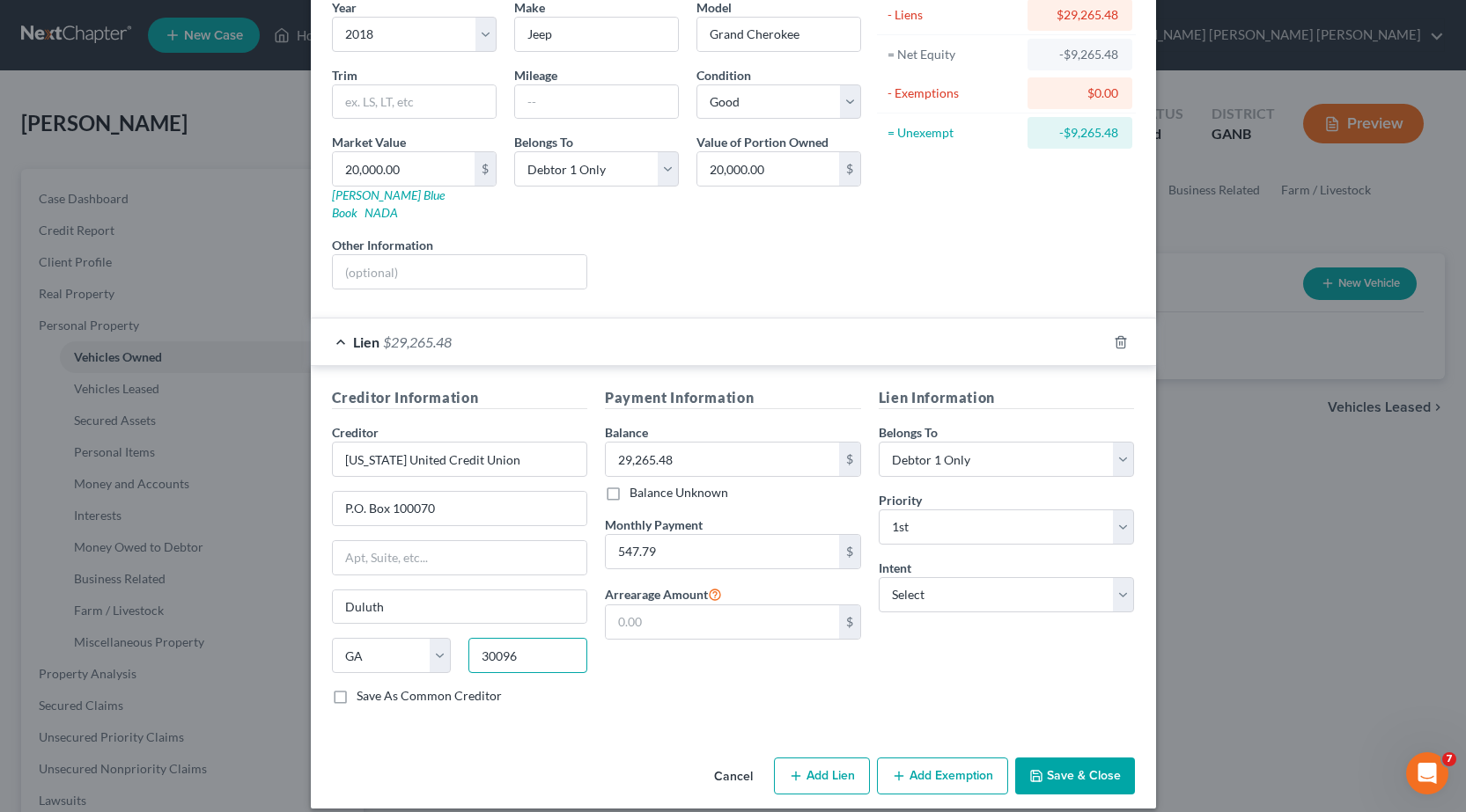
type input "30096"
click at [1089, 759] on button "Save & Close" at bounding box center [1075, 777] width 120 height 37
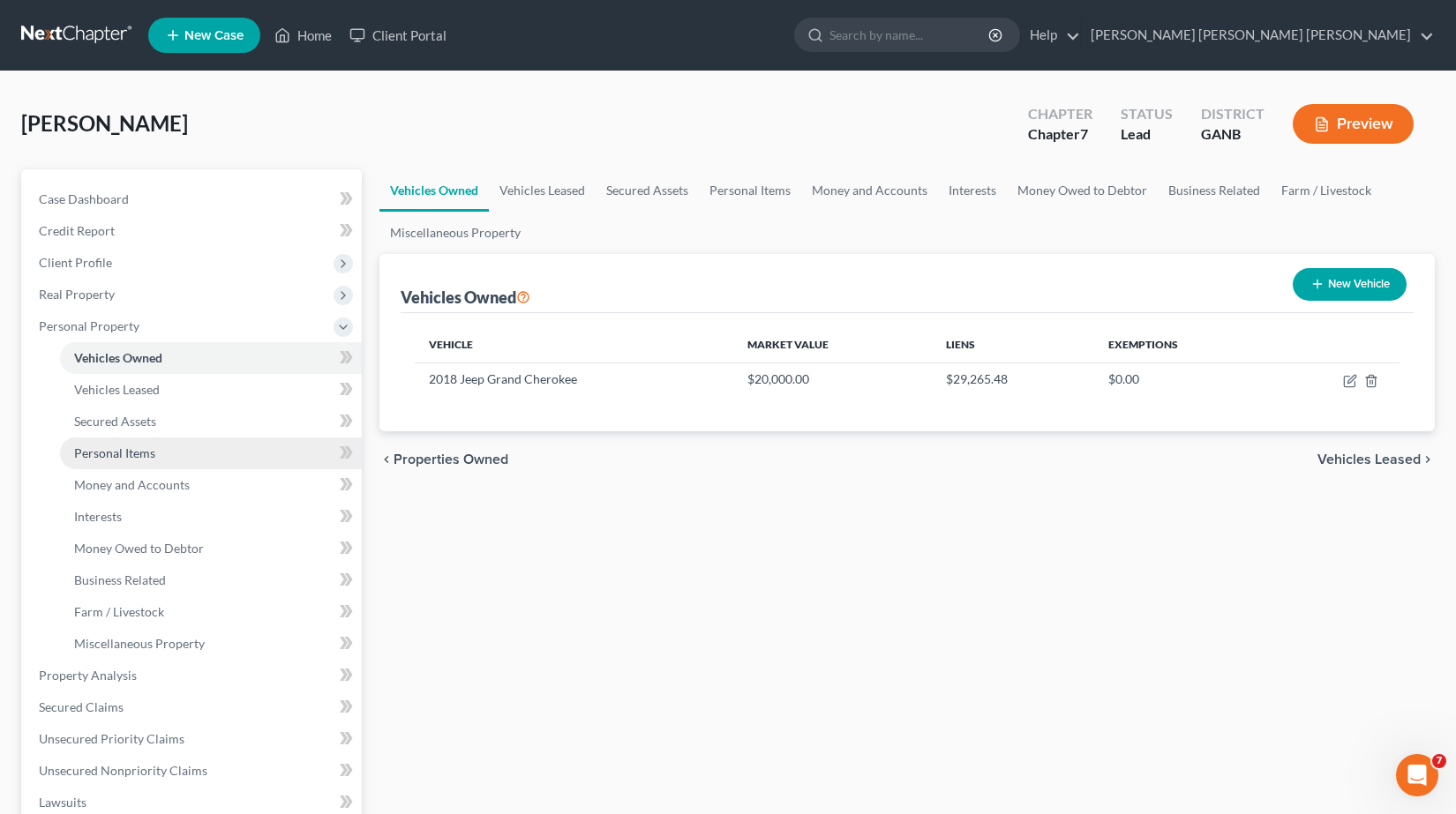
click at [121, 454] on span "Personal Items" at bounding box center [115, 453] width 81 height 15
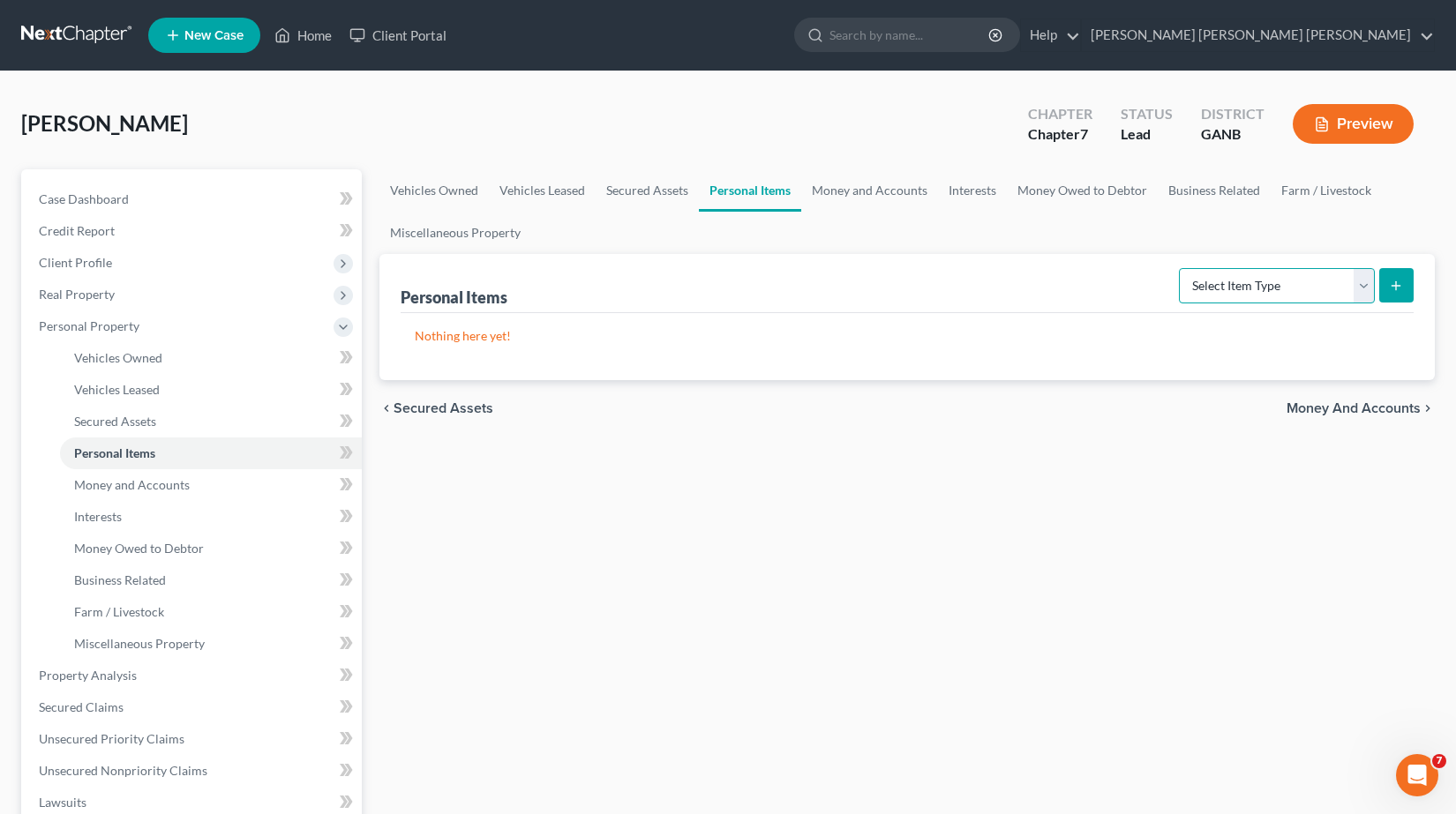
click at [1370, 283] on select "Select Item Type Clothing Collectibles Of Value Electronics Firearms Household …" at bounding box center [1277, 286] width 195 height 36
select select "clothing"
click at [1181, 268] on select "Select Item Type Clothing Collectibles Of Value Electronics Firearms Household …" at bounding box center [1277, 286] width 195 height 36
click at [1392, 280] on icon "submit" at bounding box center [1396, 286] width 14 height 14
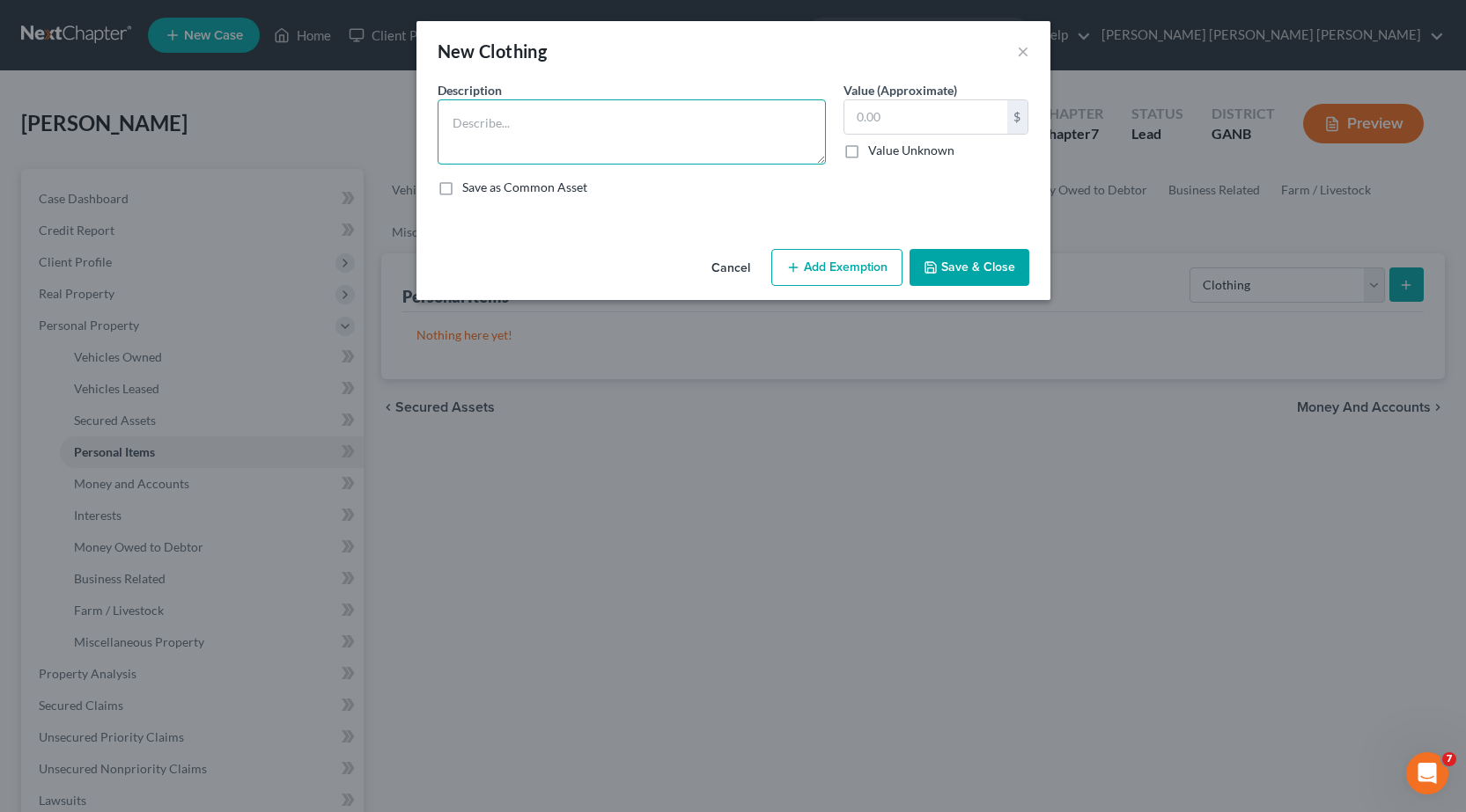
click at [595, 133] on textarea at bounding box center [631, 132] width 388 height 65
type textarea "b"
type textarea "various items of used boys clothing and footwear, all seasons"
click at [839, 271] on button "Add Exemption" at bounding box center [836, 268] width 131 height 37
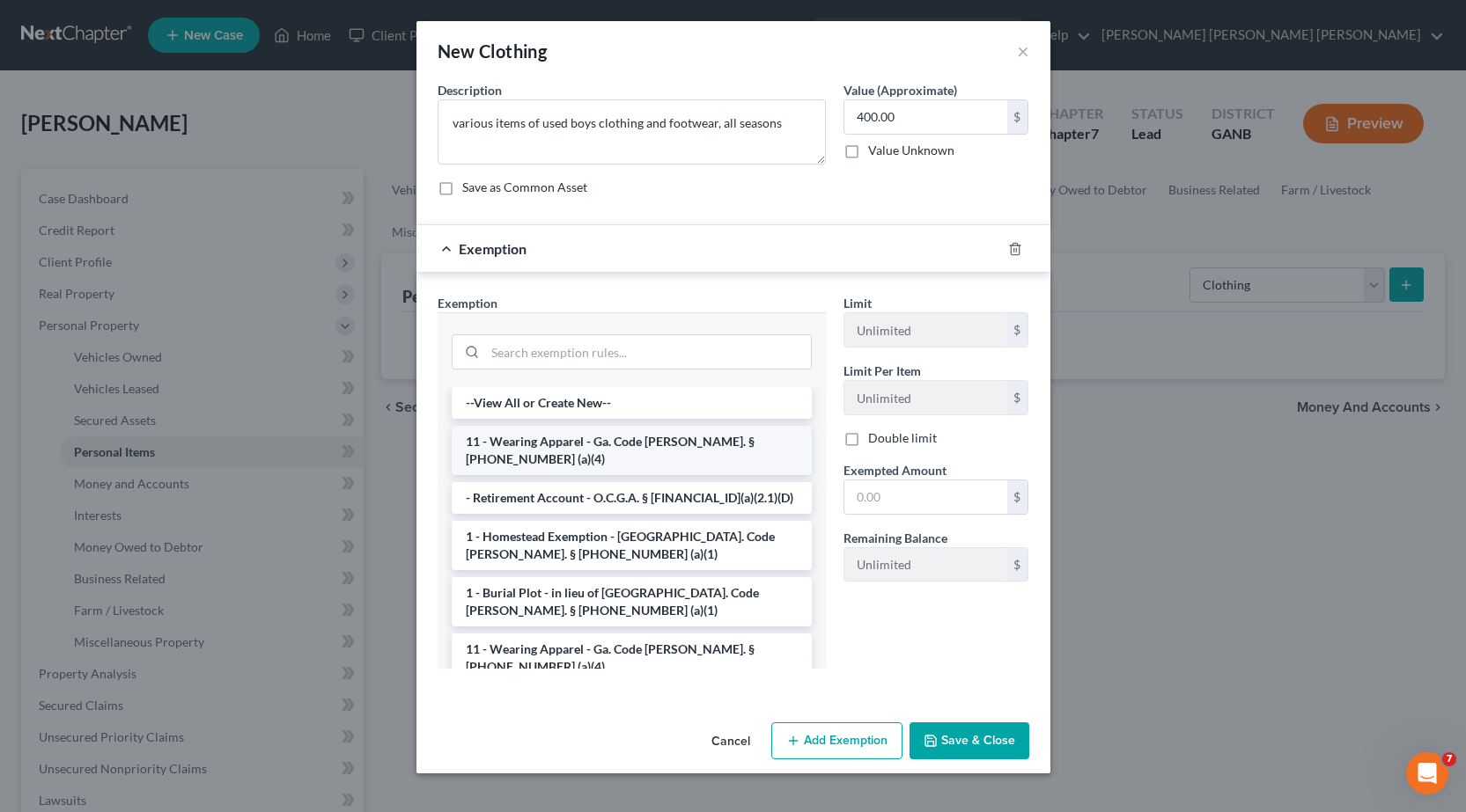
click at [604, 443] on li "11 - Wearing Apparel - Ga. Code [PERSON_NAME]. § [PHONE_NUMBER] (a)(4)" at bounding box center [632, 451] width 360 height 49
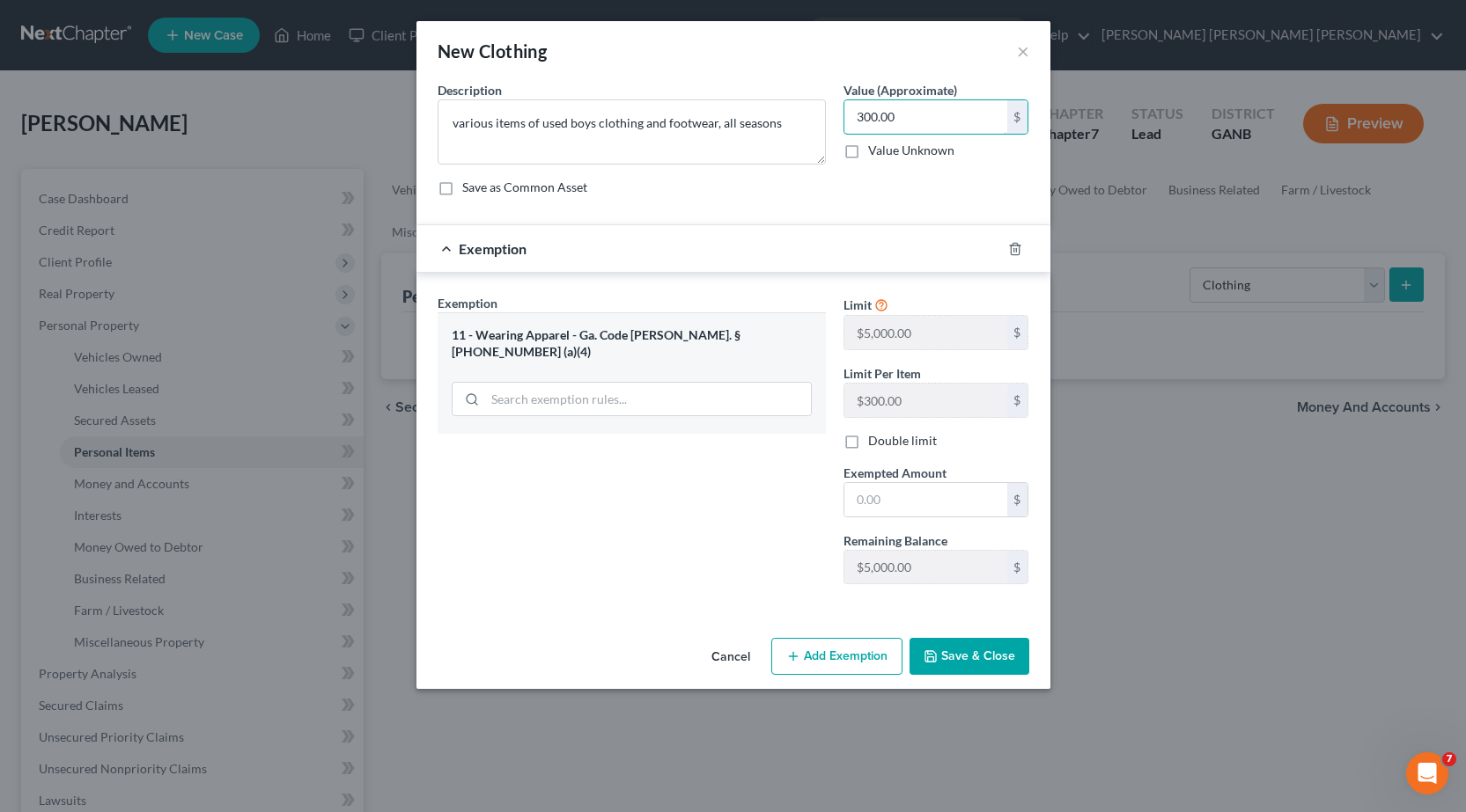
type input "300.00"
click at [805, 453] on div "Exemption Set must be selected for CA. Exemption * 11 - Wearing Apparel - Ga. C…" at bounding box center [631, 446] width 406 height 304
click at [914, 497] on input "text" at bounding box center [924, 500] width 162 height 33
type input "300.00"
click at [992, 658] on button "Save & Close" at bounding box center [970, 656] width 120 height 37
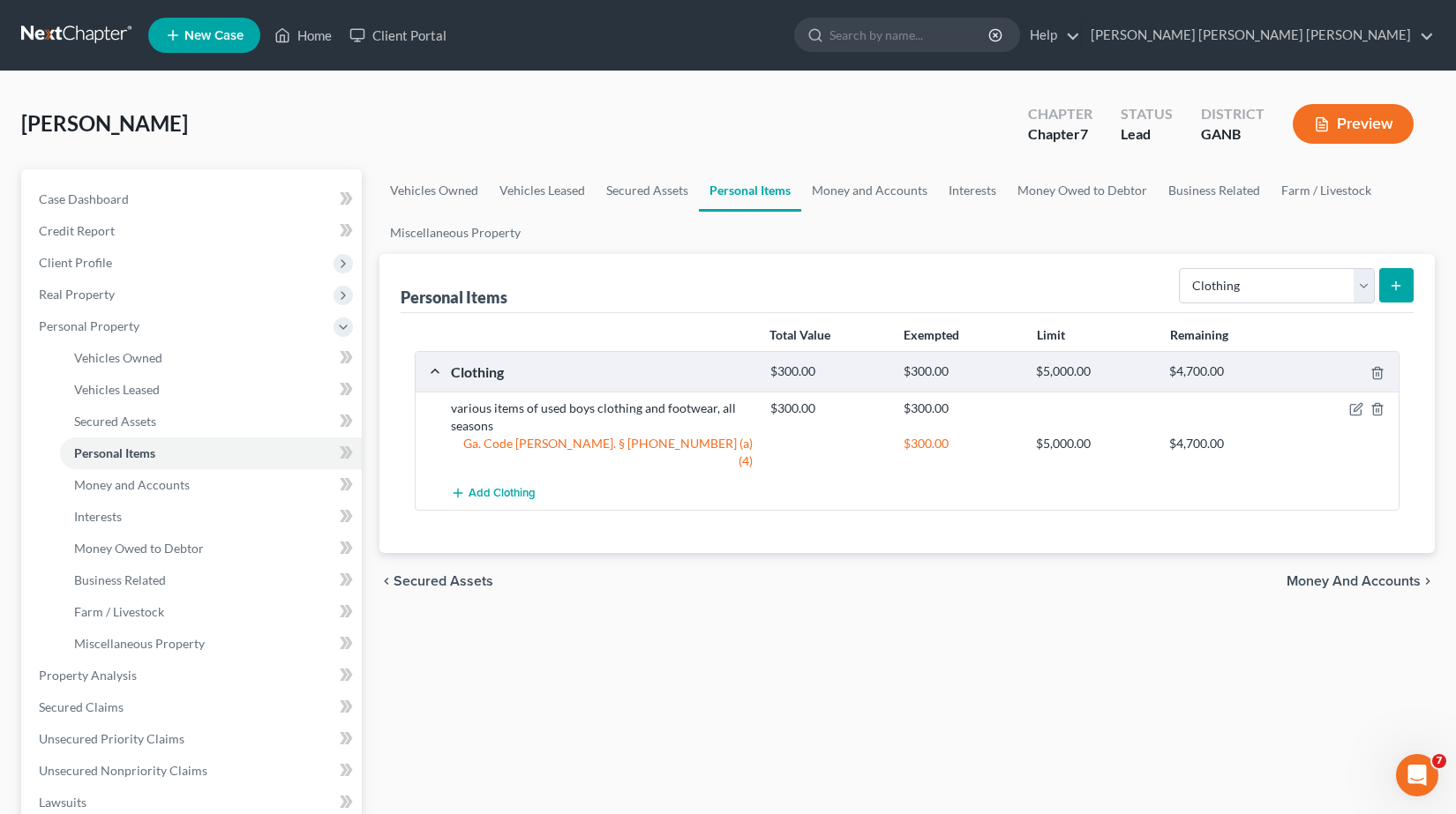
click at [1407, 292] on button "submit" at bounding box center [1397, 285] width 35 height 35
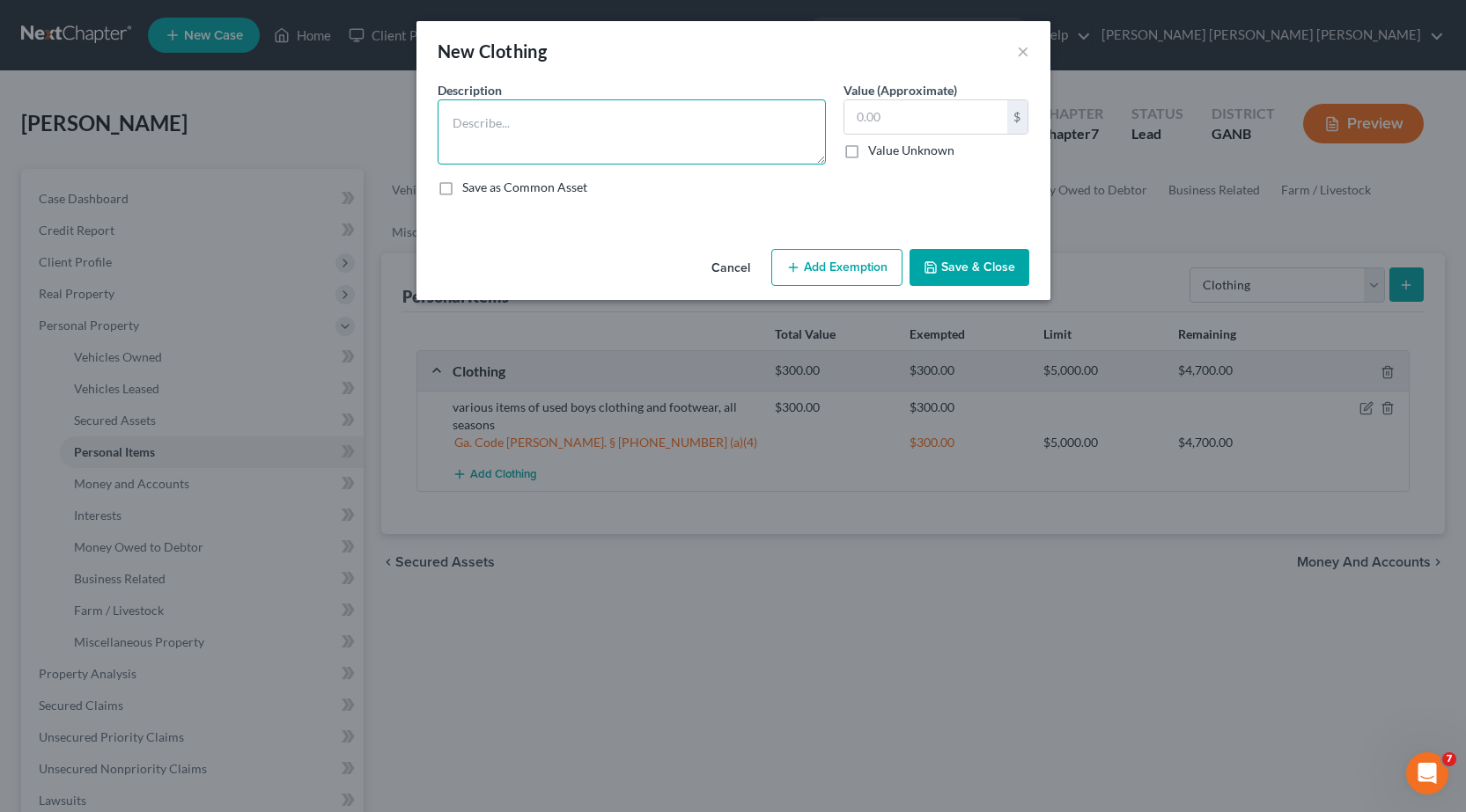
click at [663, 126] on textarea at bounding box center [631, 132] width 388 height 65
type textarea "various items of used womens clothing and footwear"
click at [917, 129] on input "text" at bounding box center [924, 117] width 162 height 33
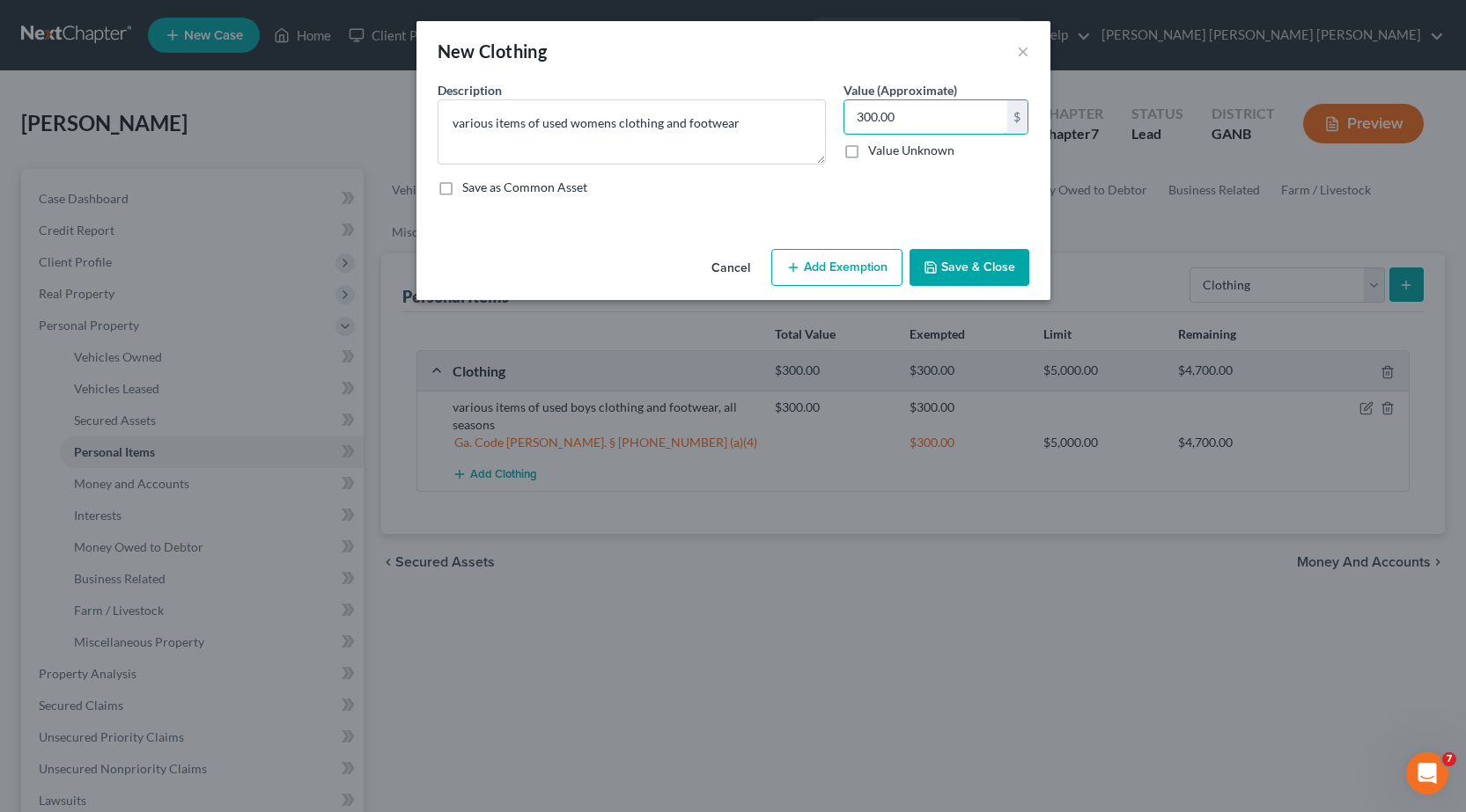
type input "300.00"
click at [843, 272] on button "Add Exemption" at bounding box center [836, 268] width 131 height 37
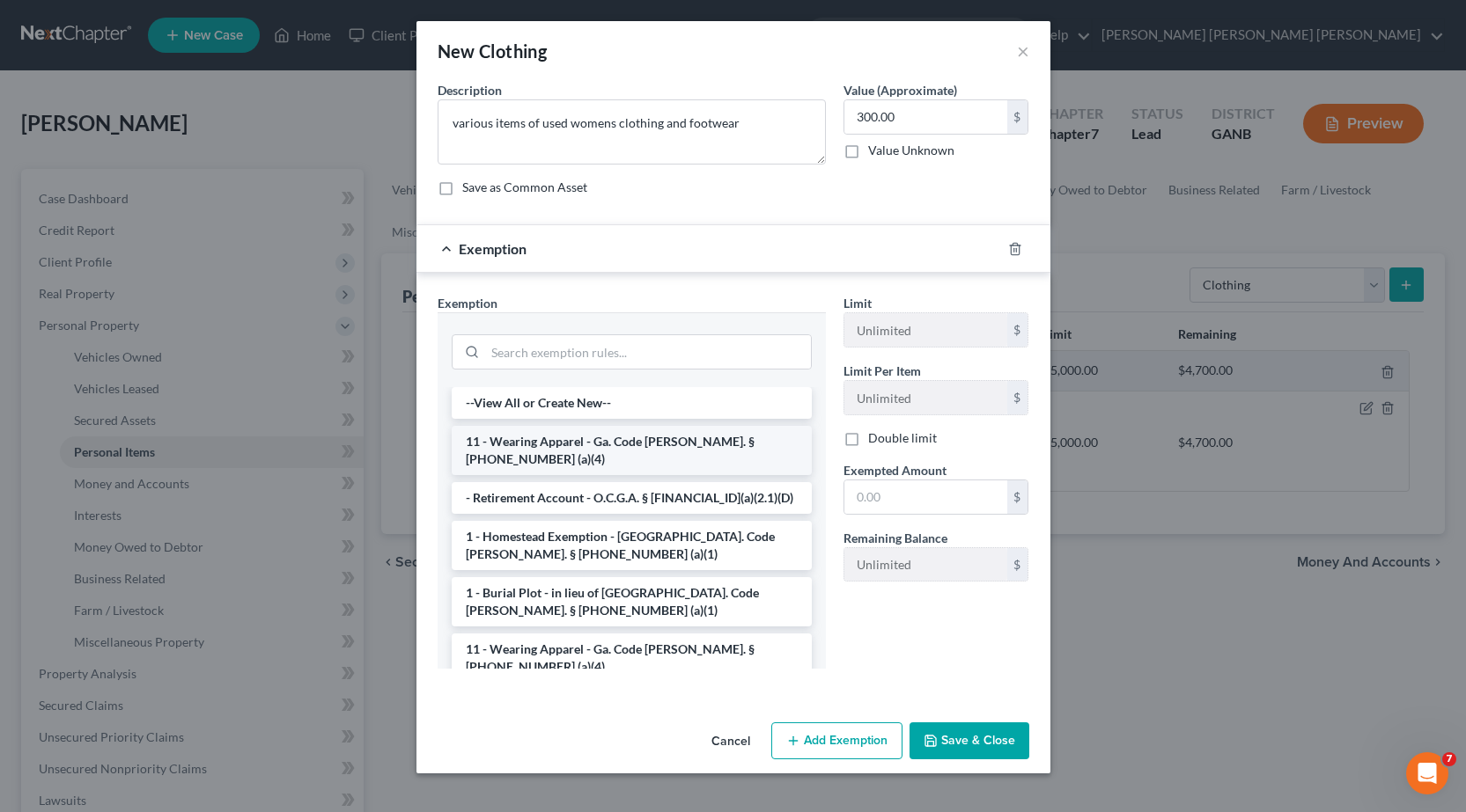
click at [585, 439] on li "11 - Wearing Apparel - Ga. Code [PERSON_NAME]. § [PHONE_NUMBER] (a)(4)" at bounding box center [632, 451] width 360 height 49
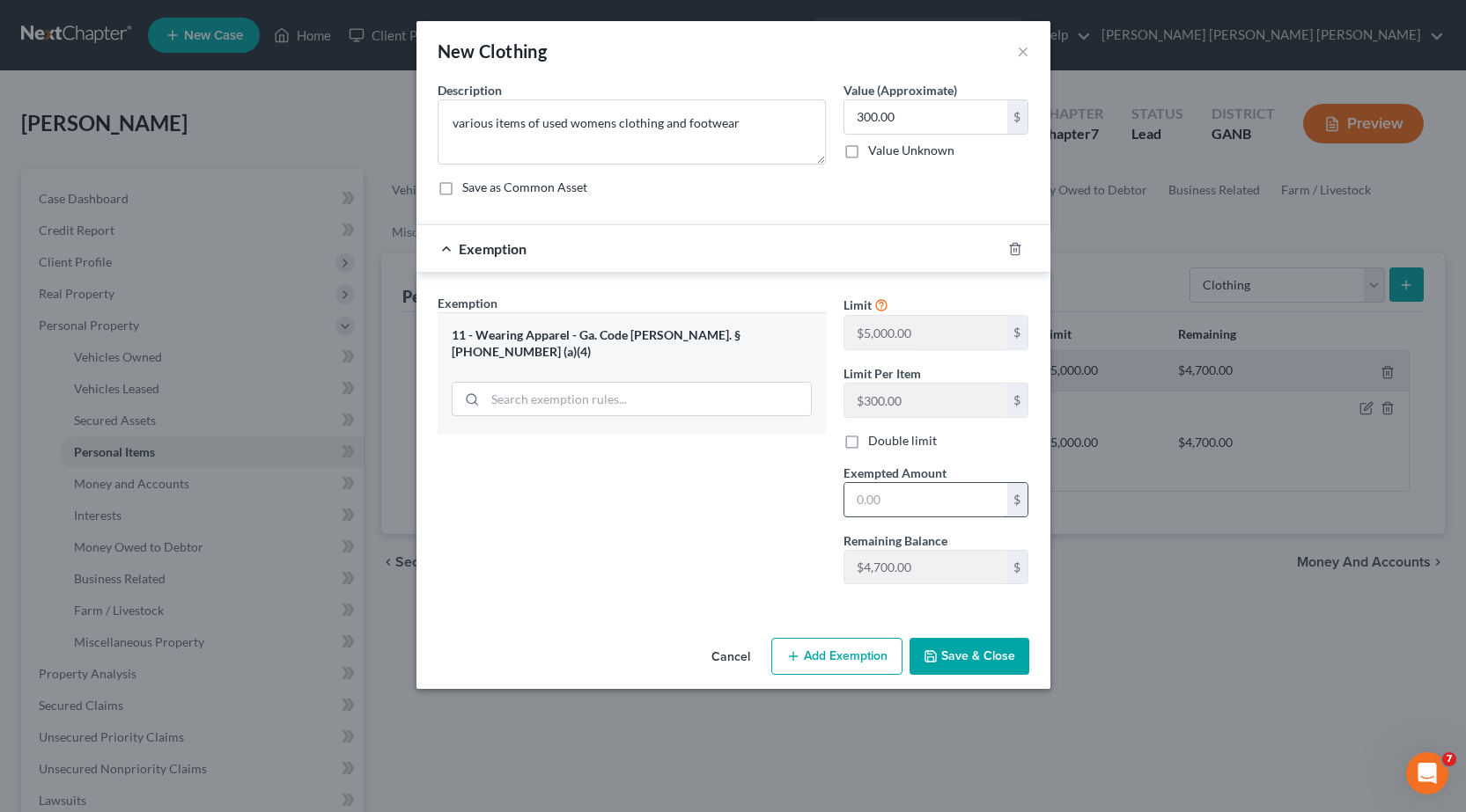
click at [894, 503] on input "text" at bounding box center [924, 500] width 162 height 33
type input "300.00"
click at [960, 650] on button "Save & Close" at bounding box center [970, 656] width 120 height 37
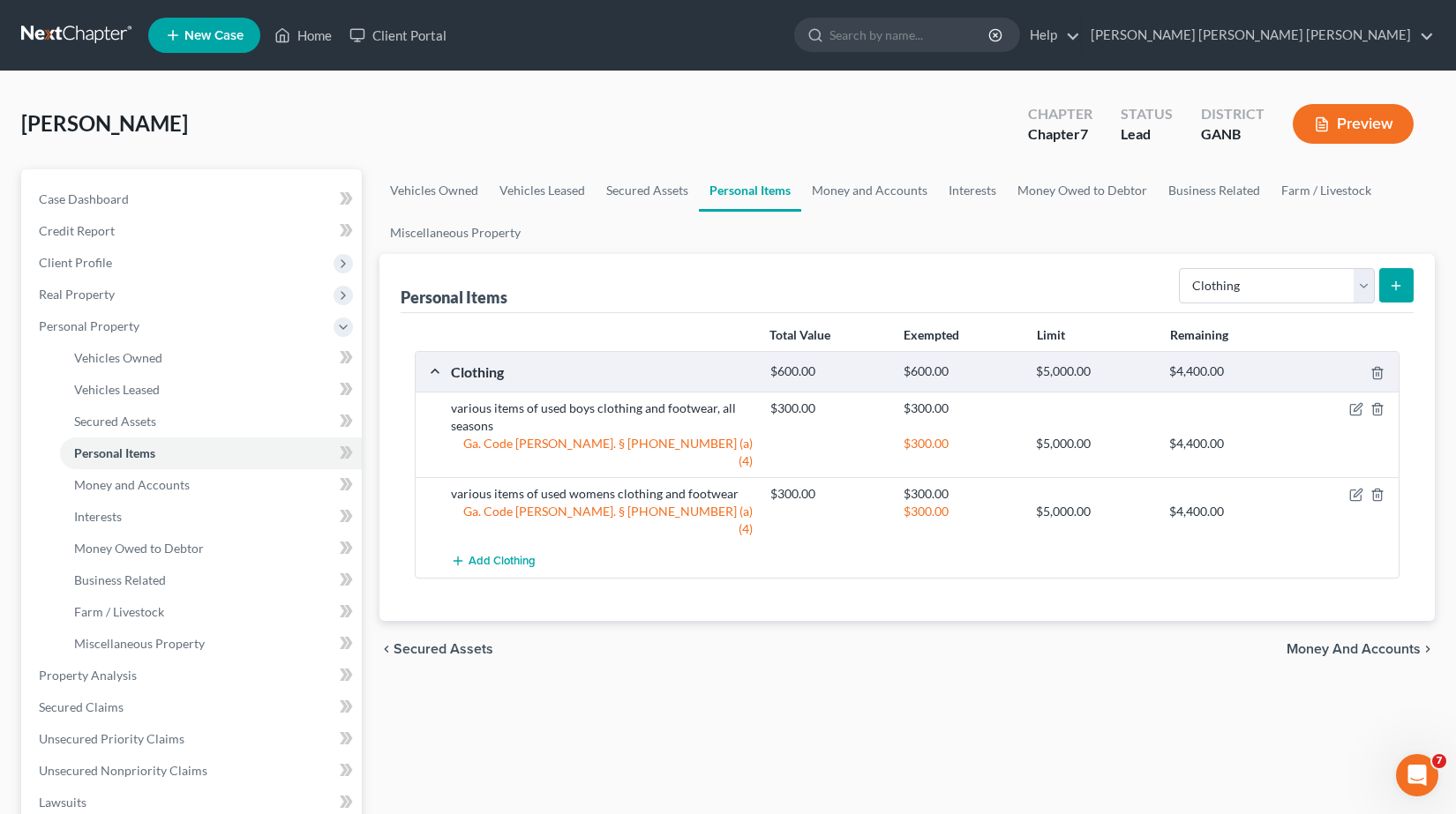
click at [1400, 282] on icon "submit" at bounding box center [1396, 286] width 14 height 14
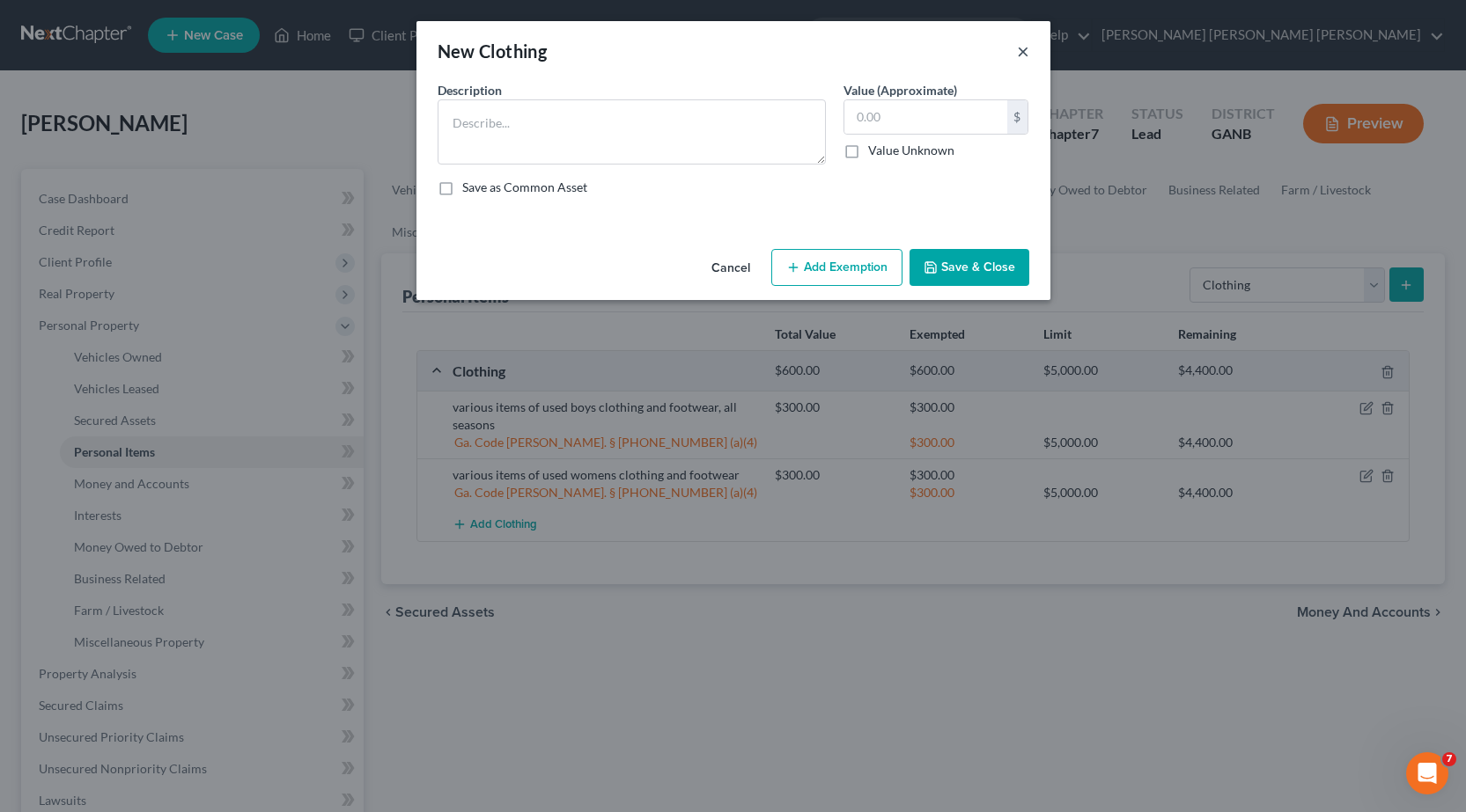
click at [1025, 49] on button "×" at bounding box center [1023, 50] width 13 height 21
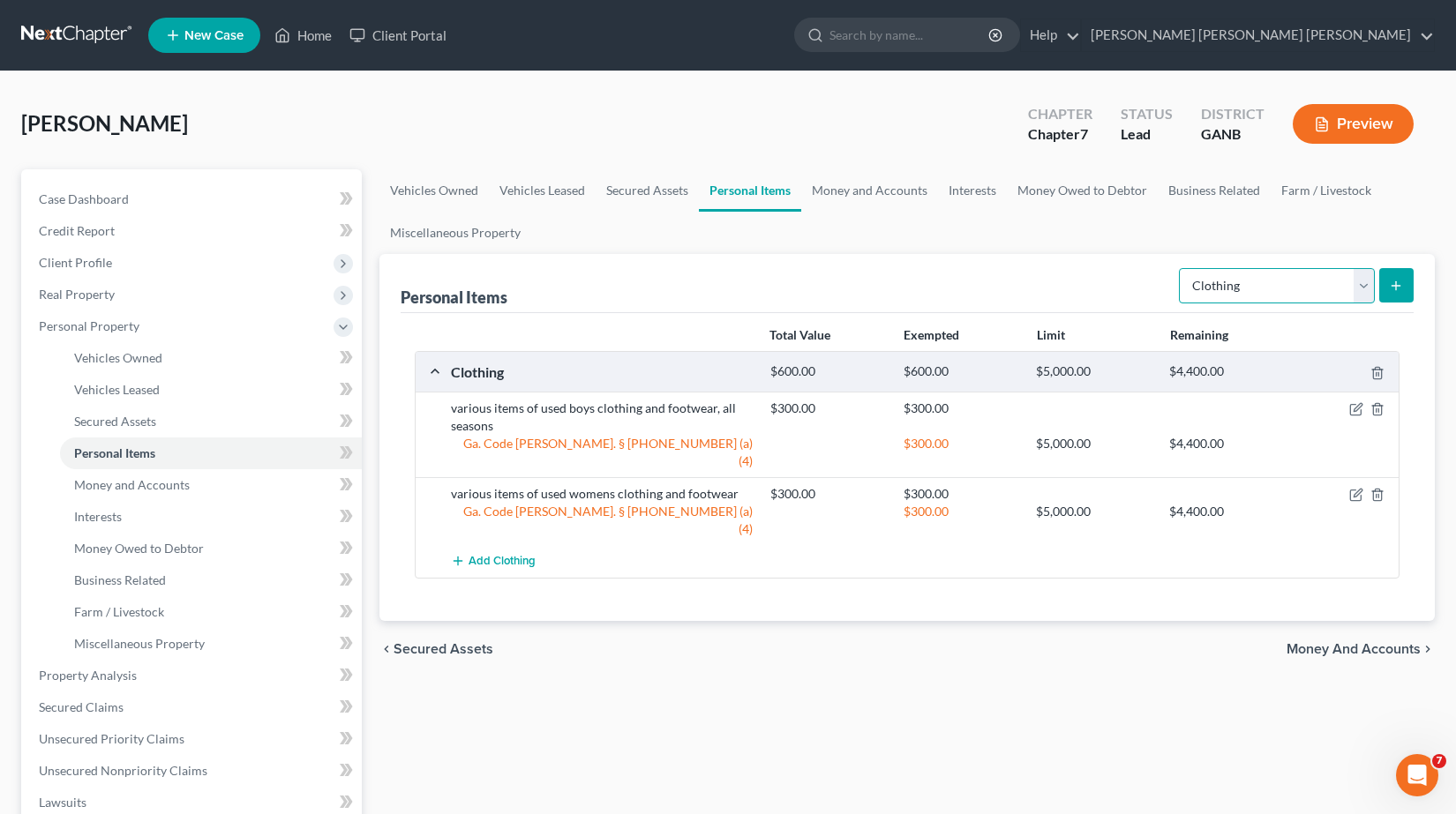
click at [1354, 284] on select "Select Item Type Clothing Collectibles Of Value Electronics Firearms Household …" at bounding box center [1277, 286] width 195 height 36
select select "sports_and_hobby_equipment"
click at [1181, 268] on select "Select Item Type Clothing Collectibles Of Value Electronics Firearms Household …" at bounding box center [1277, 286] width 195 height 36
click at [1398, 284] on icon "submit" at bounding box center [1396, 286] width 14 height 14
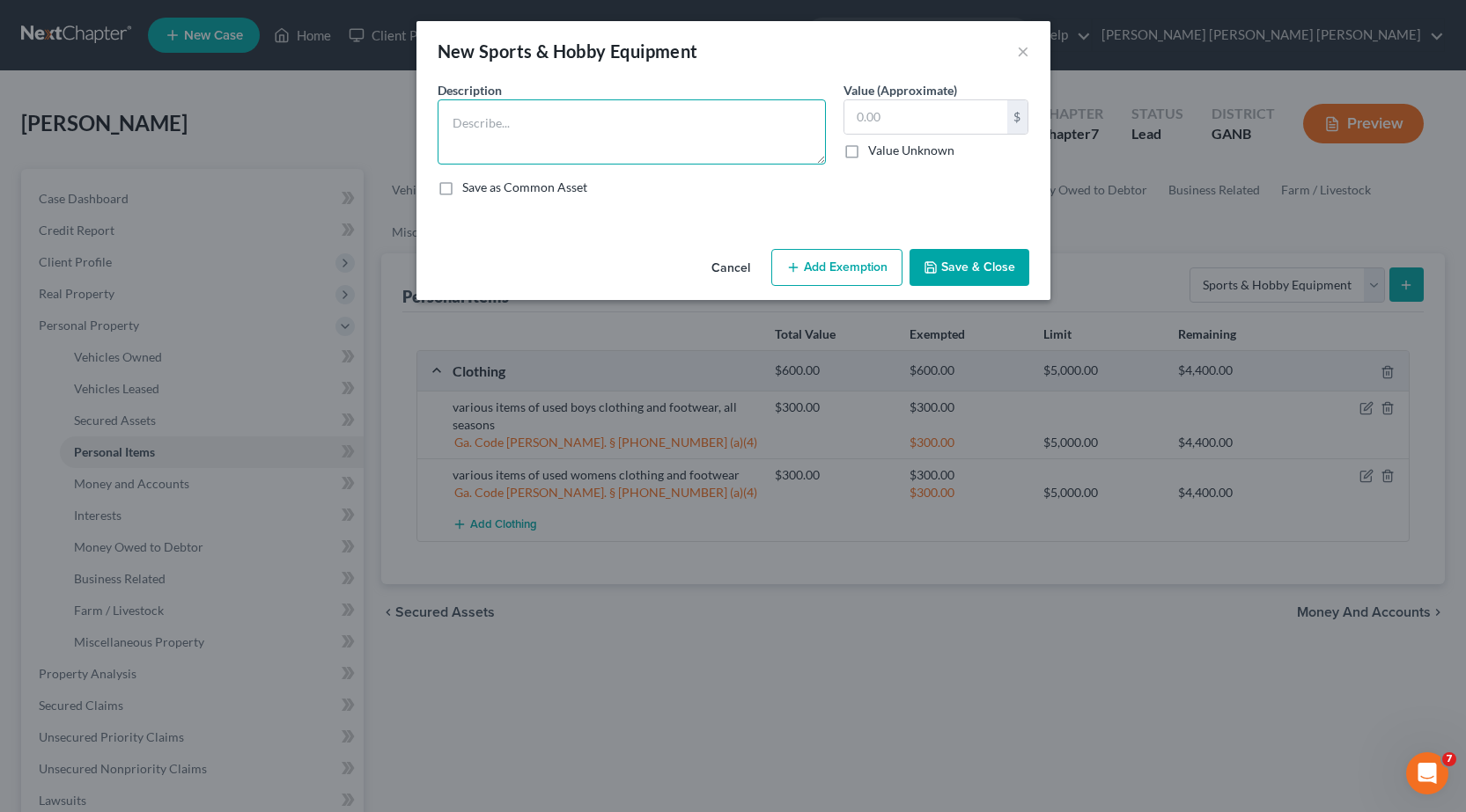
click at [632, 137] on textarea at bounding box center [631, 132] width 388 height 65
type textarea "c"
type textarea "youth football and baseball equipment"
click at [941, 113] on input "text" at bounding box center [924, 117] width 162 height 33
type input "300.00"
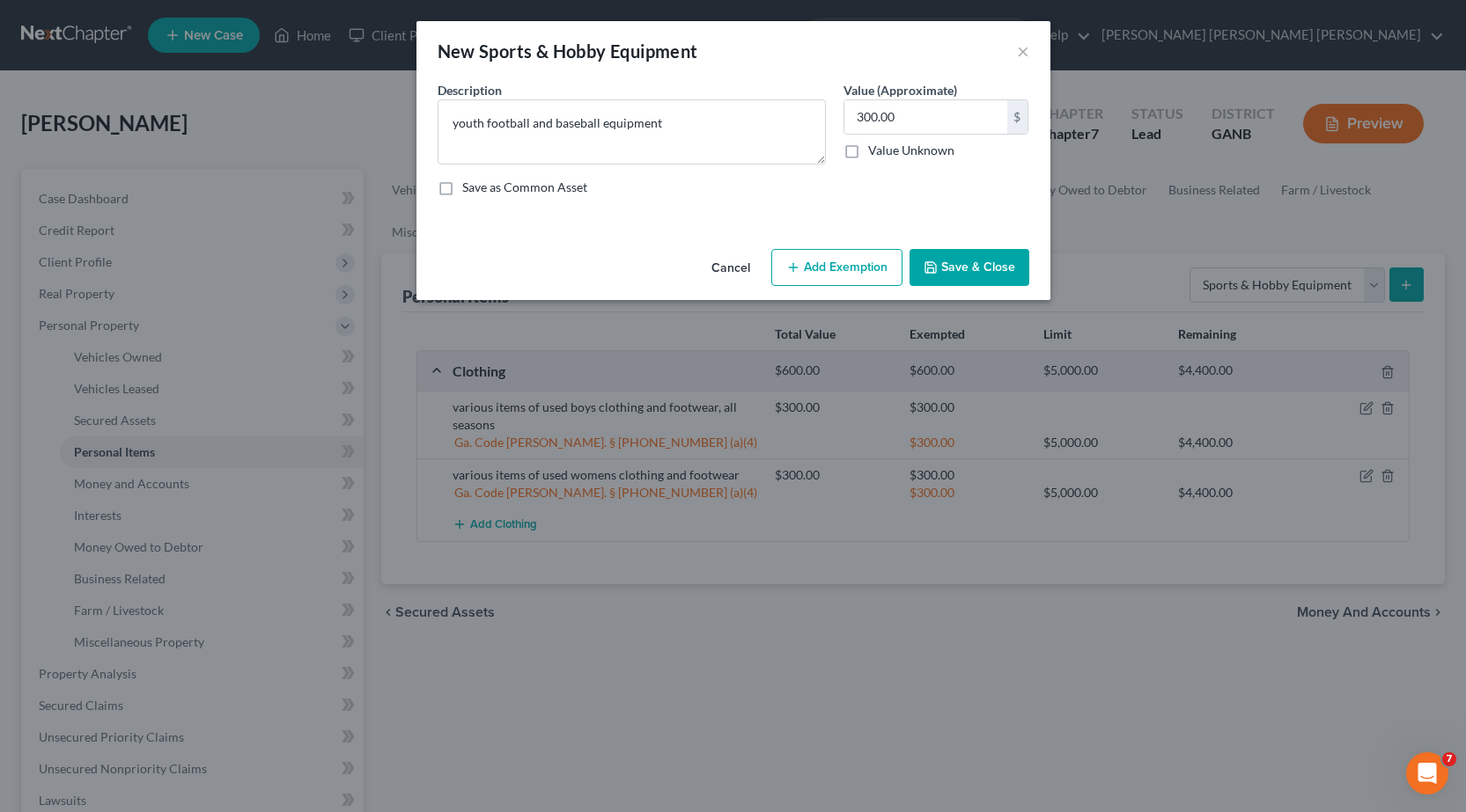
click at [873, 266] on button "Add Exemption" at bounding box center [836, 268] width 131 height 37
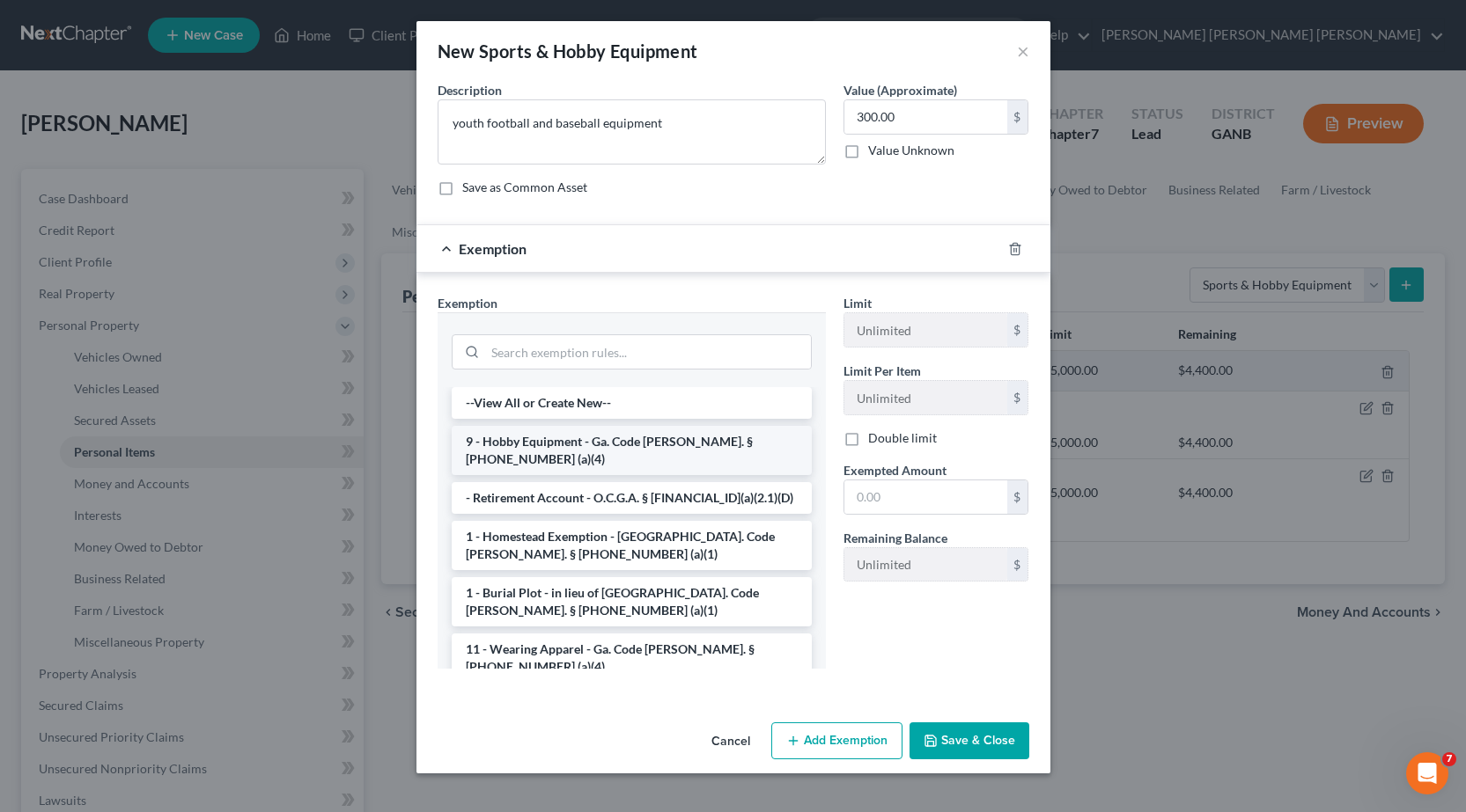
click at [631, 434] on li "9 - Hobby Equipment - Ga. Code [PERSON_NAME]. § [PHONE_NUMBER] (a)(4)" at bounding box center [632, 451] width 360 height 49
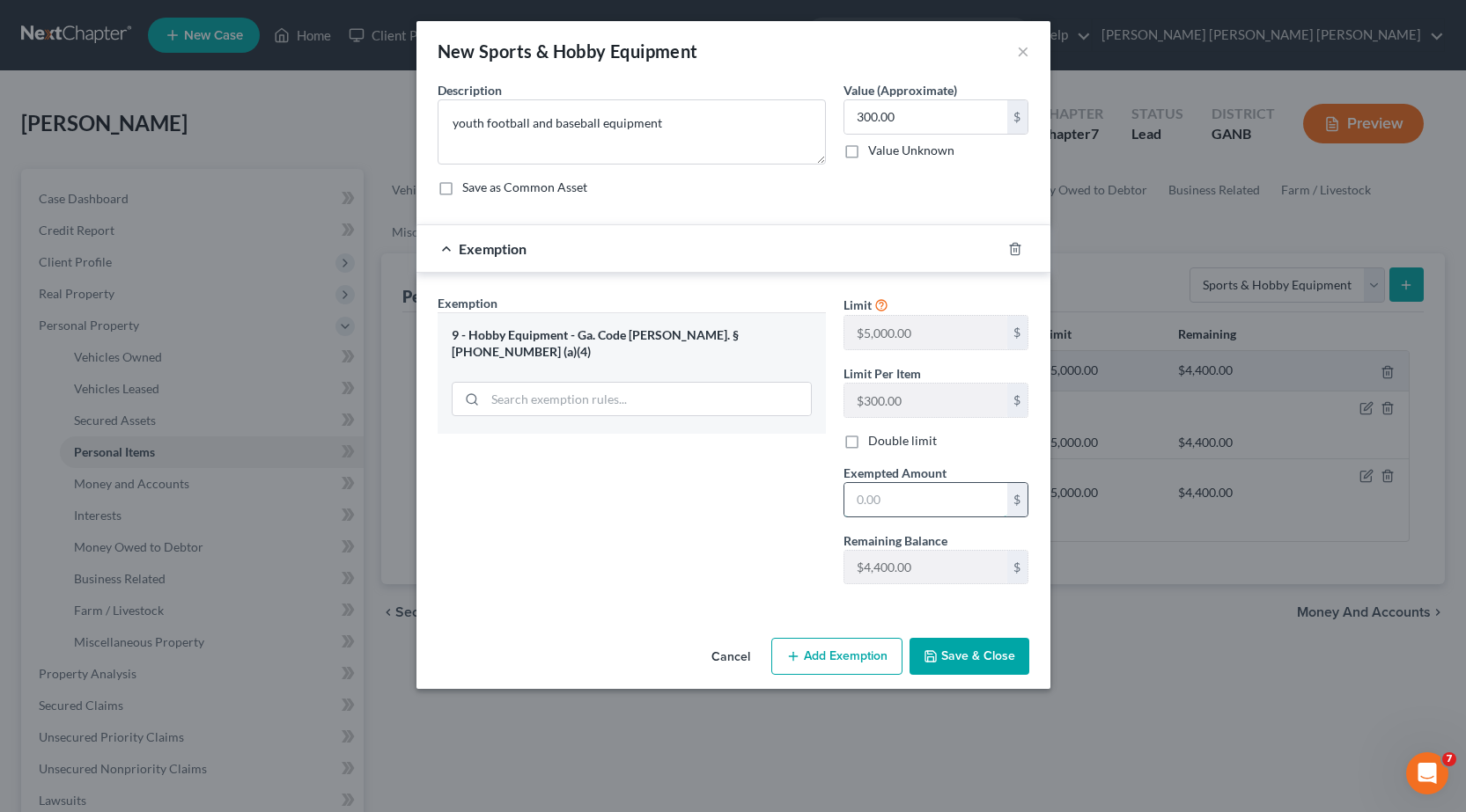
click at [902, 493] on input "text" at bounding box center [924, 500] width 162 height 33
type input "300.00"
drag, startPoint x: 954, startPoint y: 652, endPoint x: 925, endPoint y: 639, distance: 31.8
click at [955, 652] on button "Save & Close" at bounding box center [970, 656] width 120 height 37
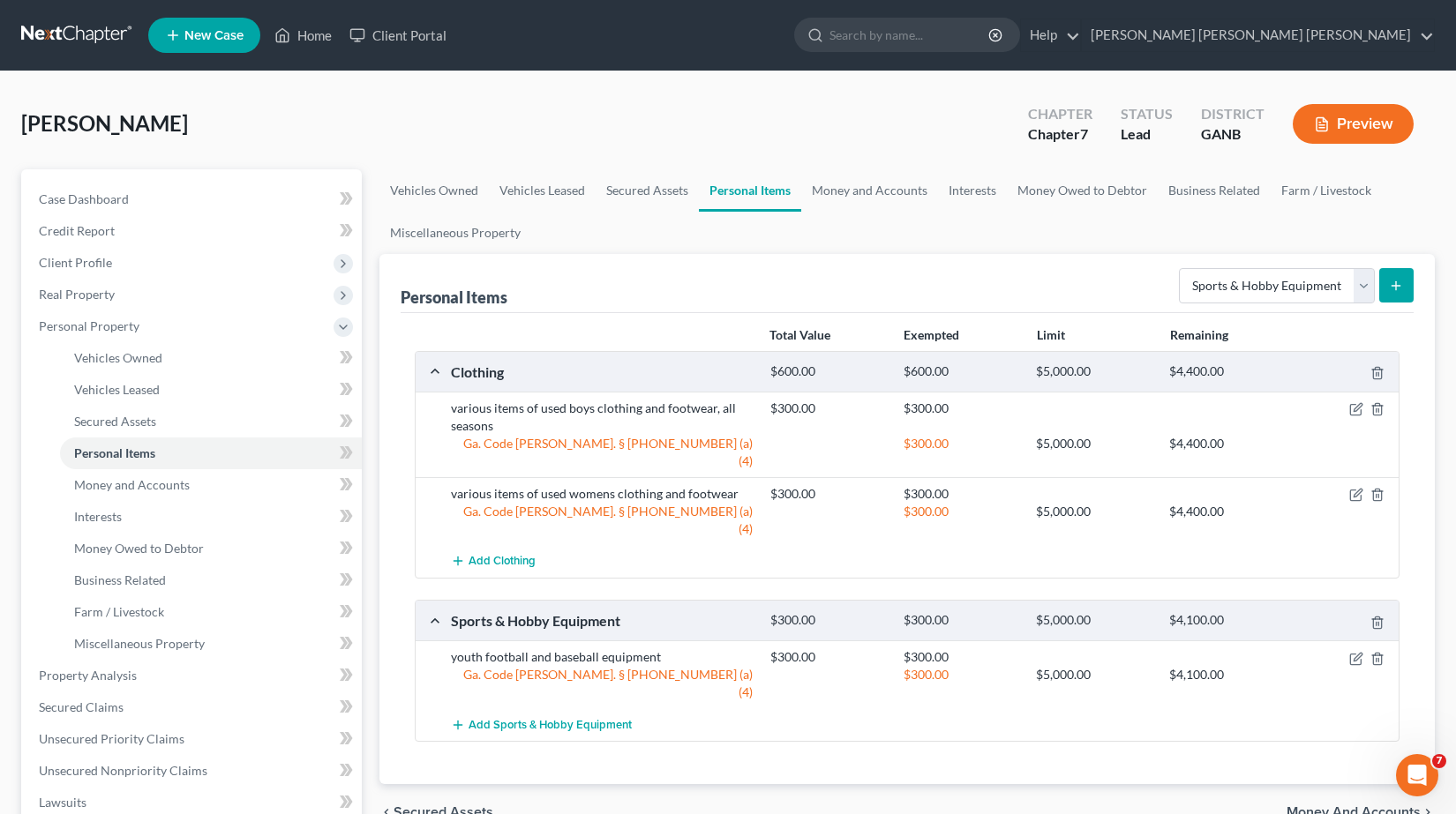
click at [1405, 291] on button "submit" at bounding box center [1397, 285] width 35 height 35
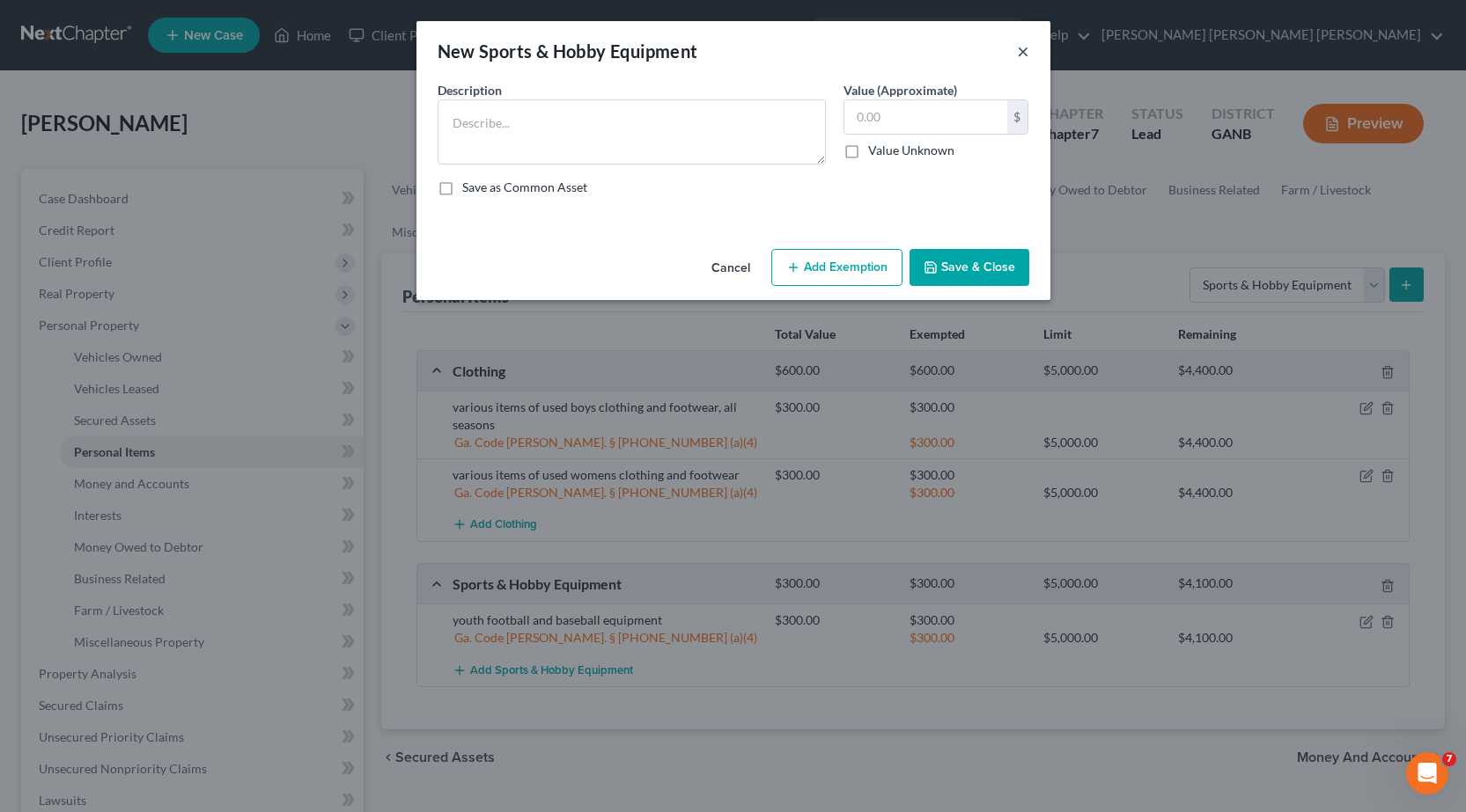
click at [1024, 42] on button "×" at bounding box center [1023, 50] width 13 height 21
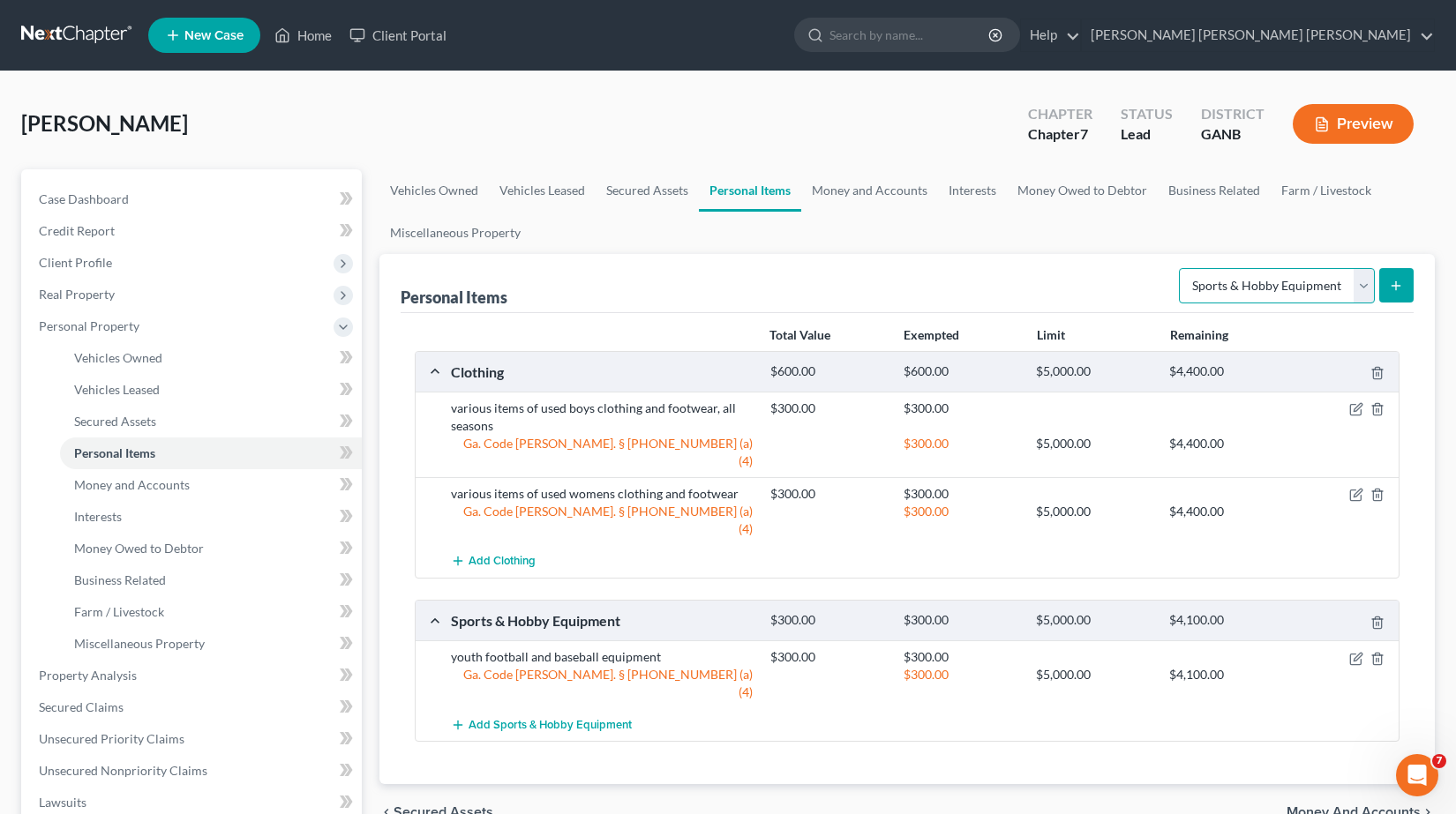
click at [1362, 285] on select "Select Item Type Clothing Collectibles Of Value Electronics Firearms Household …" at bounding box center [1277, 286] width 195 height 36
select select "household_goods"
click at [1181, 268] on select "Select Item Type Clothing Collectibles Of Value Electronics Firearms Household …" at bounding box center [1277, 286] width 195 height 36
click at [1388, 287] on button "submit" at bounding box center [1397, 285] width 35 height 35
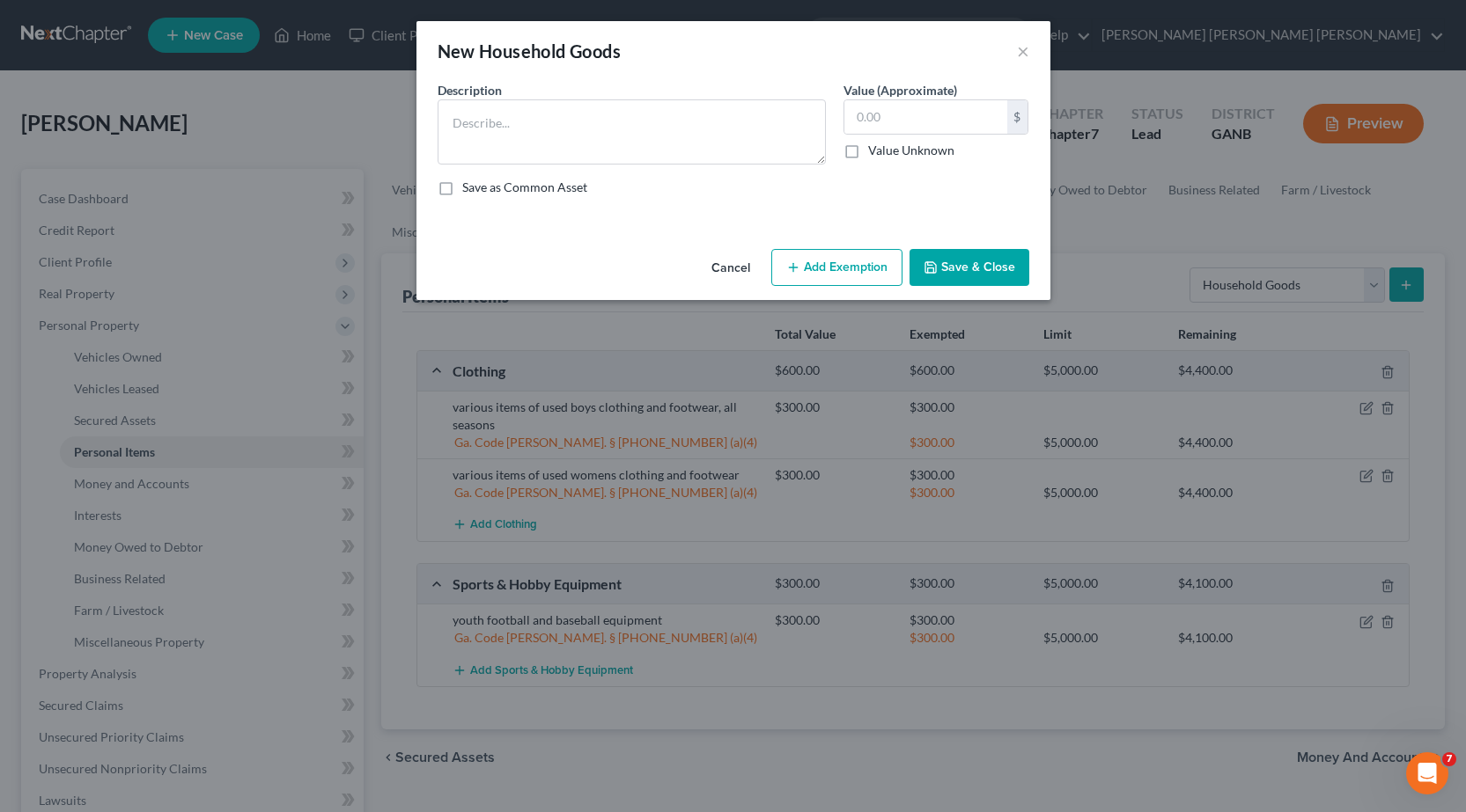
click at [608, 88] on div "Description *" at bounding box center [631, 122] width 406 height 84
click at [584, 106] on textarea at bounding box center [631, 132] width 388 height 65
type textarea "kitchenware and utensils"
click at [940, 119] on input "text" at bounding box center [924, 117] width 162 height 33
type input "100.00"
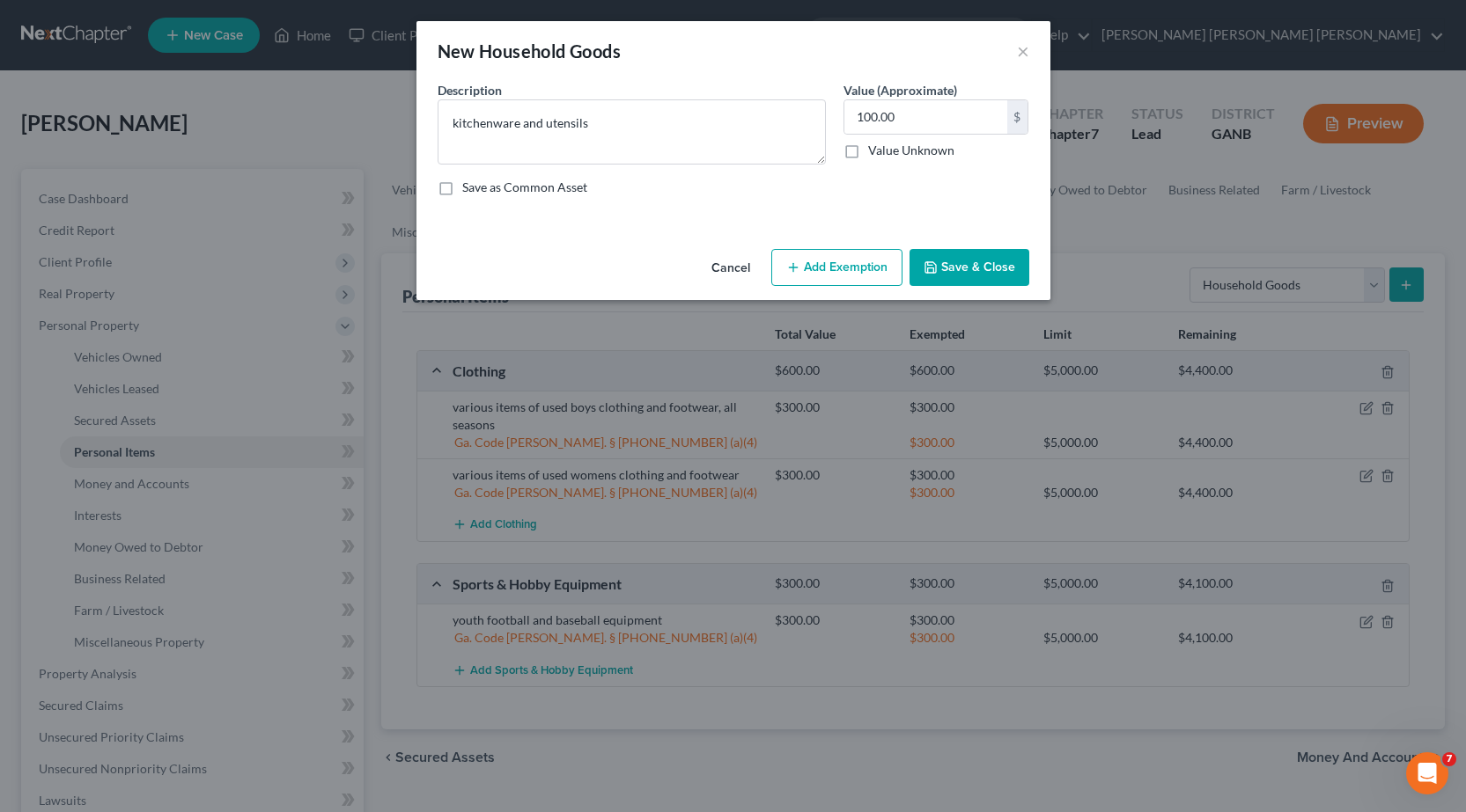
click at [859, 269] on button "Add Exemption" at bounding box center [836, 268] width 131 height 37
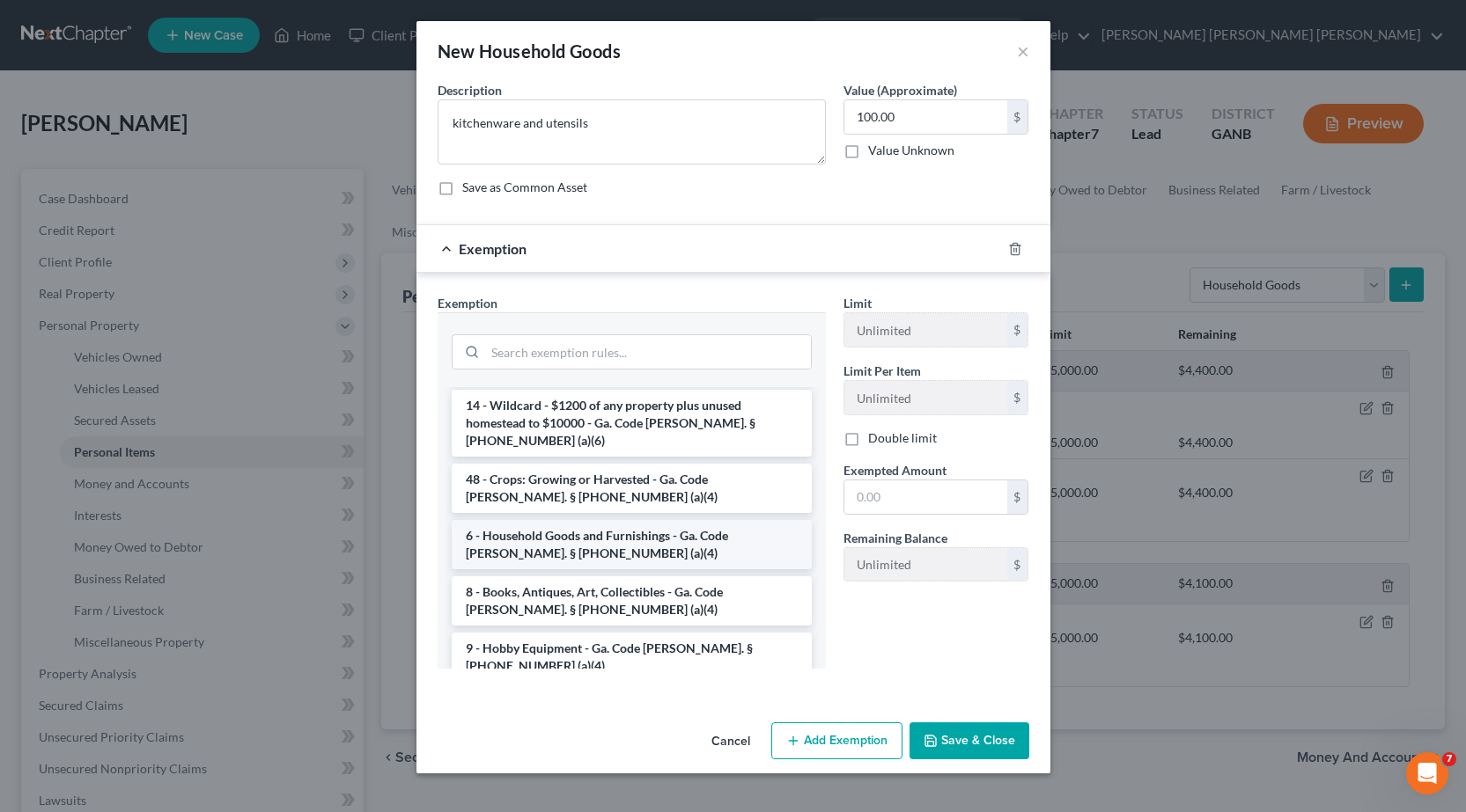
scroll to position [176, 0]
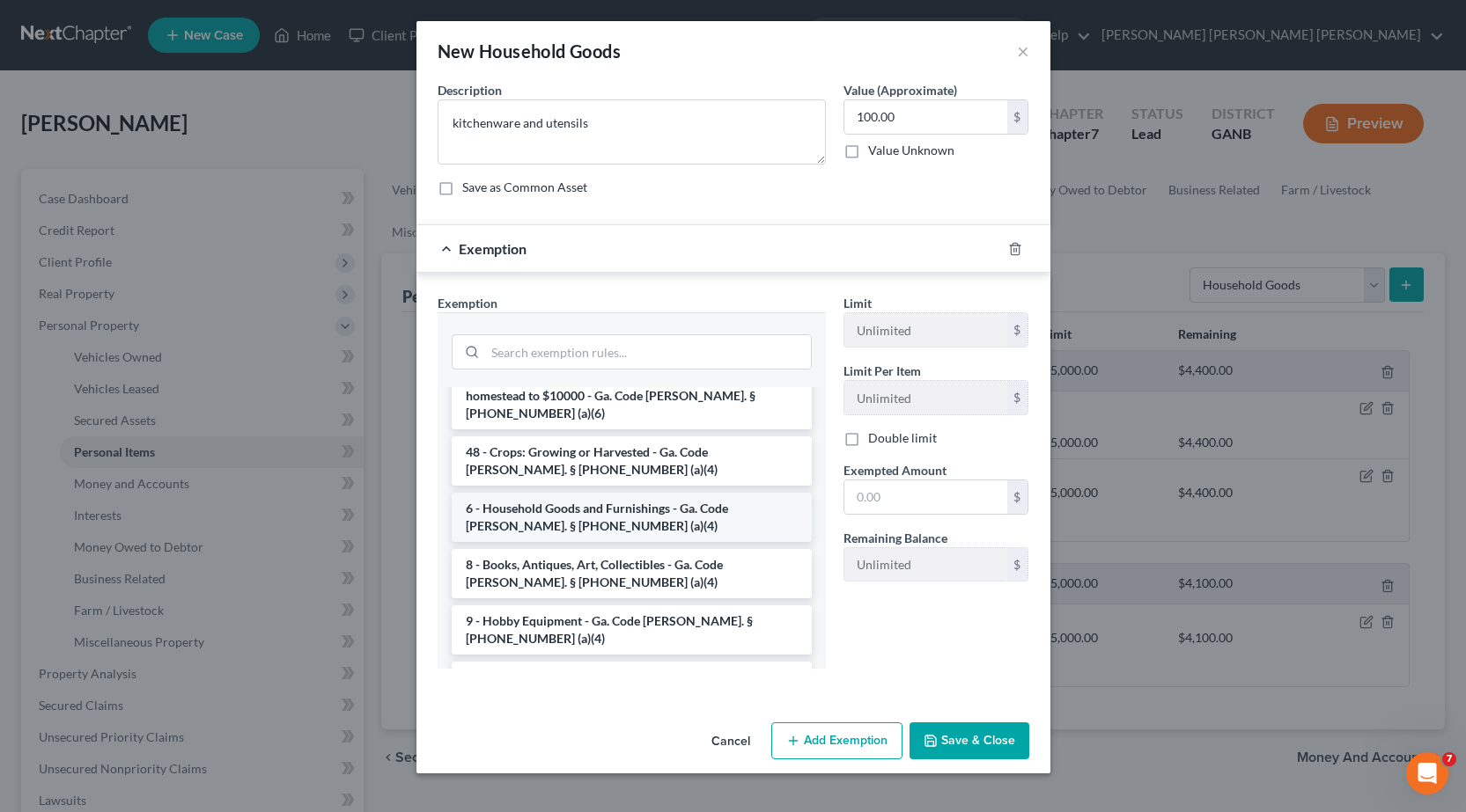
click at [607, 493] on li "6 - Household Goods and Furnishings - Ga. Code [PERSON_NAME]. § [PHONE_NUMBER] …" at bounding box center [632, 518] width 360 height 49
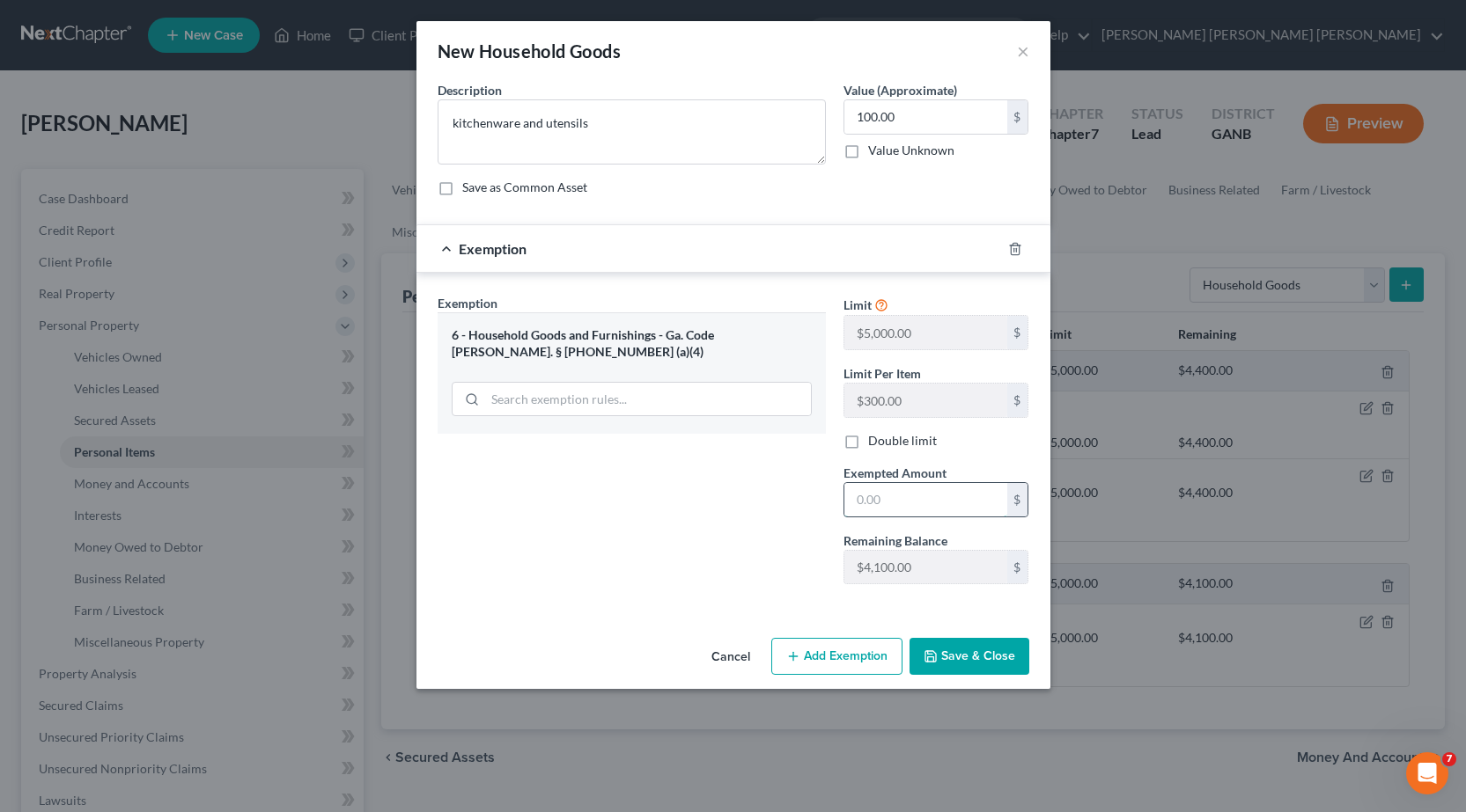
click at [893, 494] on input "text" at bounding box center [924, 500] width 162 height 33
type input "100.00"
drag, startPoint x: 952, startPoint y: 654, endPoint x: 964, endPoint y: 645, distance: 15.0
click at [952, 653] on button "Save & Close" at bounding box center [970, 656] width 120 height 37
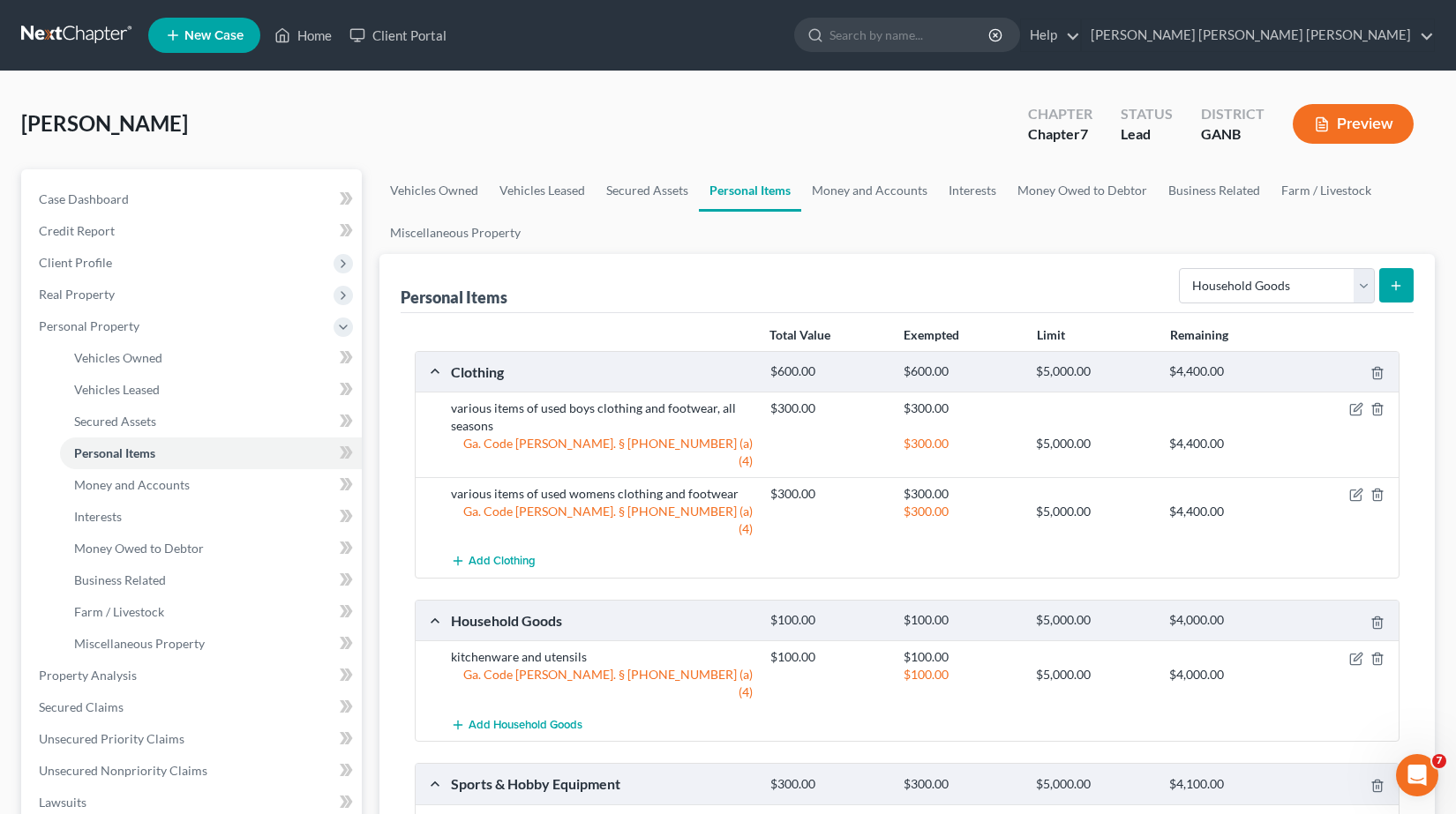
click at [1407, 278] on button "submit" at bounding box center [1397, 285] width 35 height 35
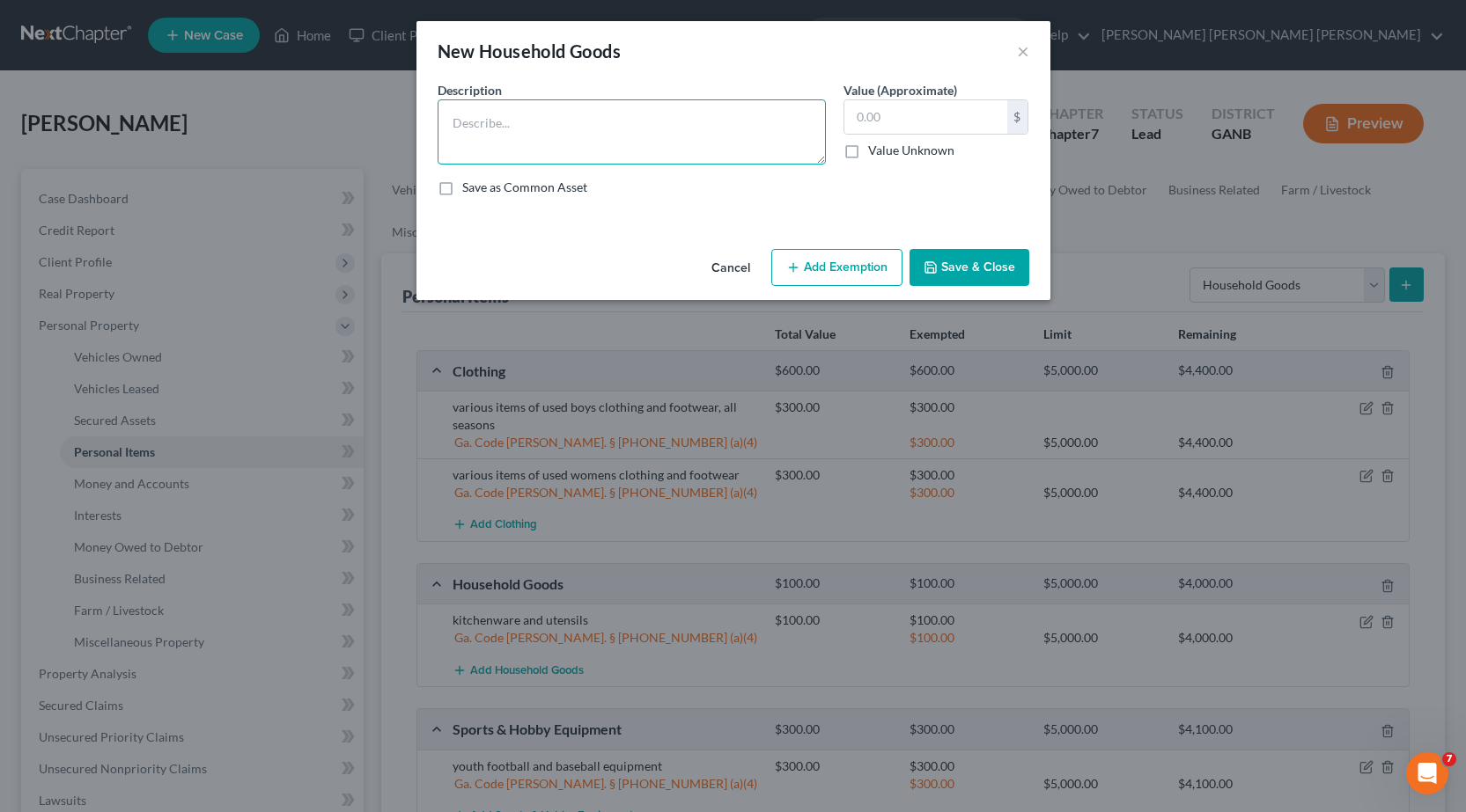
click at [671, 145] on textarea at bounding box center [631, 132] width 388 height 65
type textarea "living room furniture: sofa, hutch, media stand"
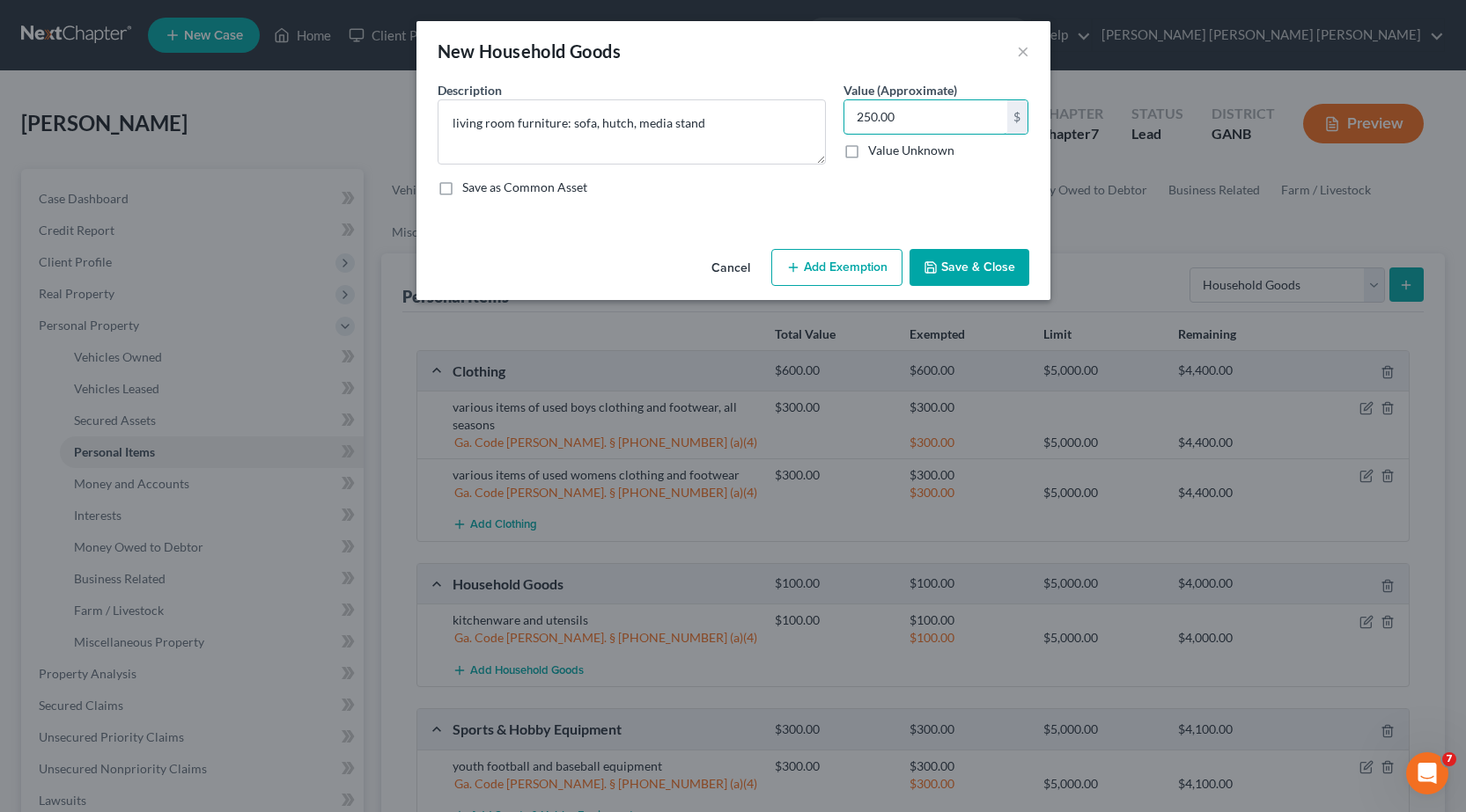
type input "250.00"
click at [854, 264] on button "Add Exemption" at bounding box center [836, 268] width 131 height 37
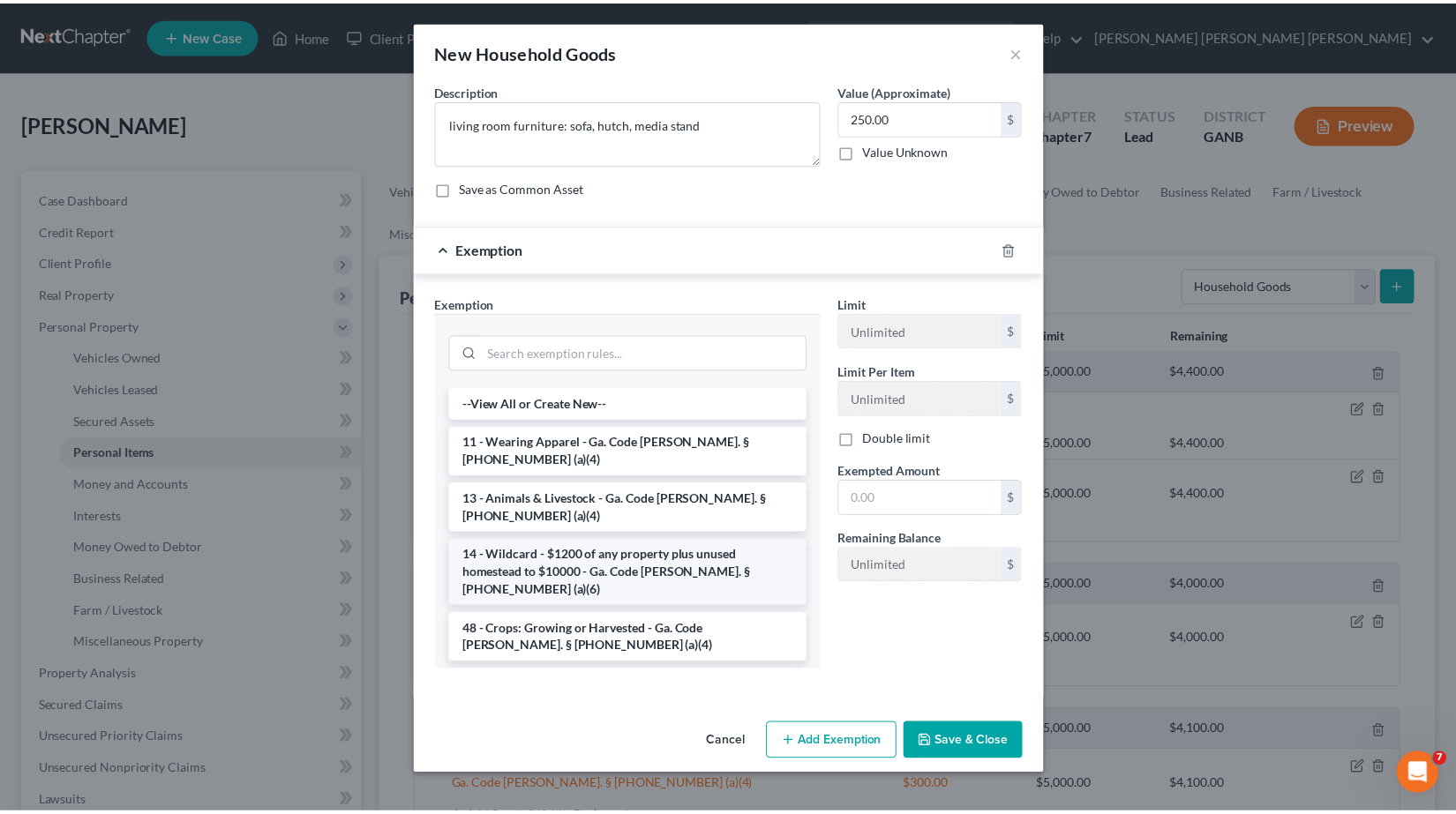
scroll to position [88, 0]
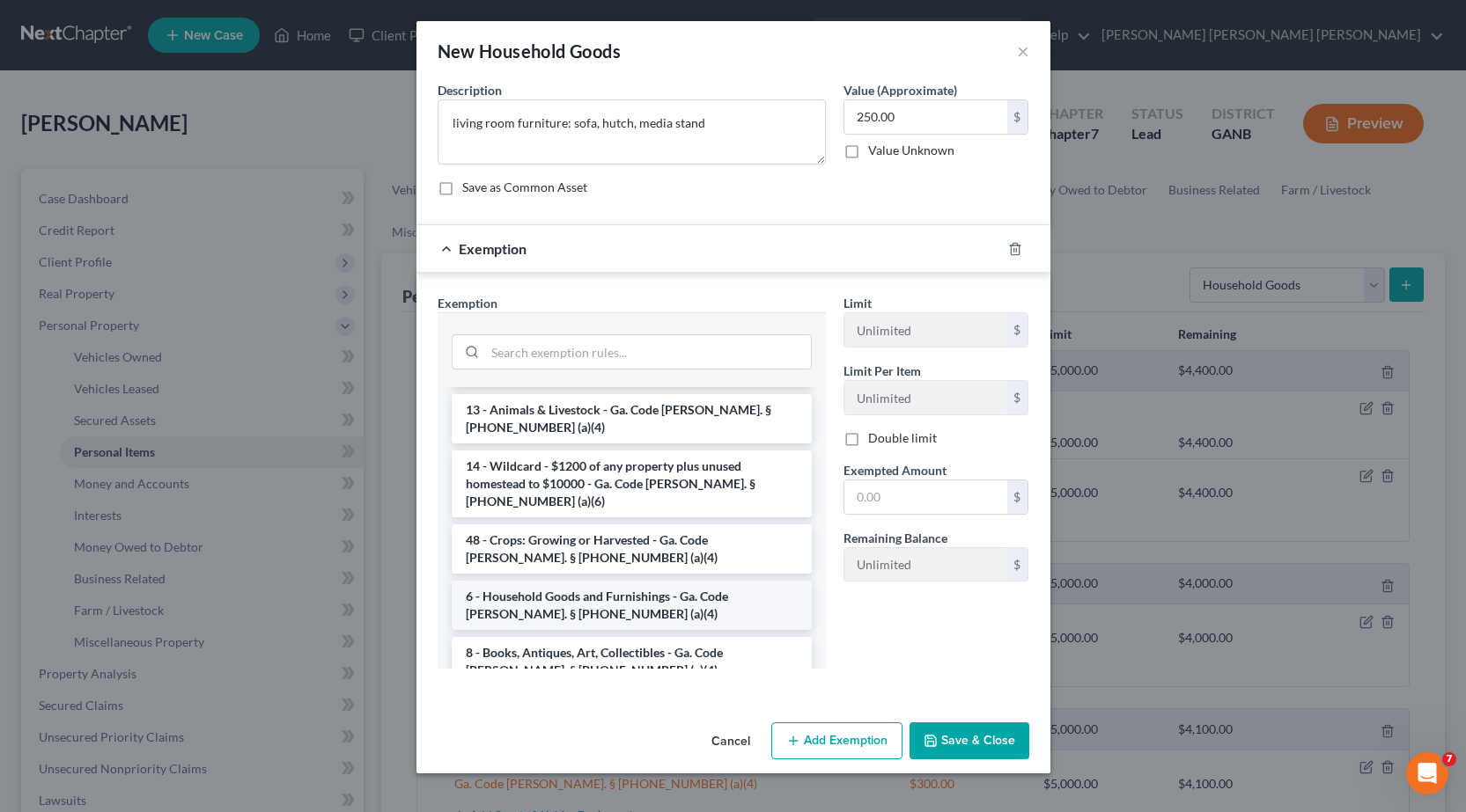
click at [579, 581] on li "6 - Household Goods and Furnishings - Ga. Code [PERSON_NAME]. § [PHONE_NUMBER] …" at bounding box center [632, 605] width 360 height 49
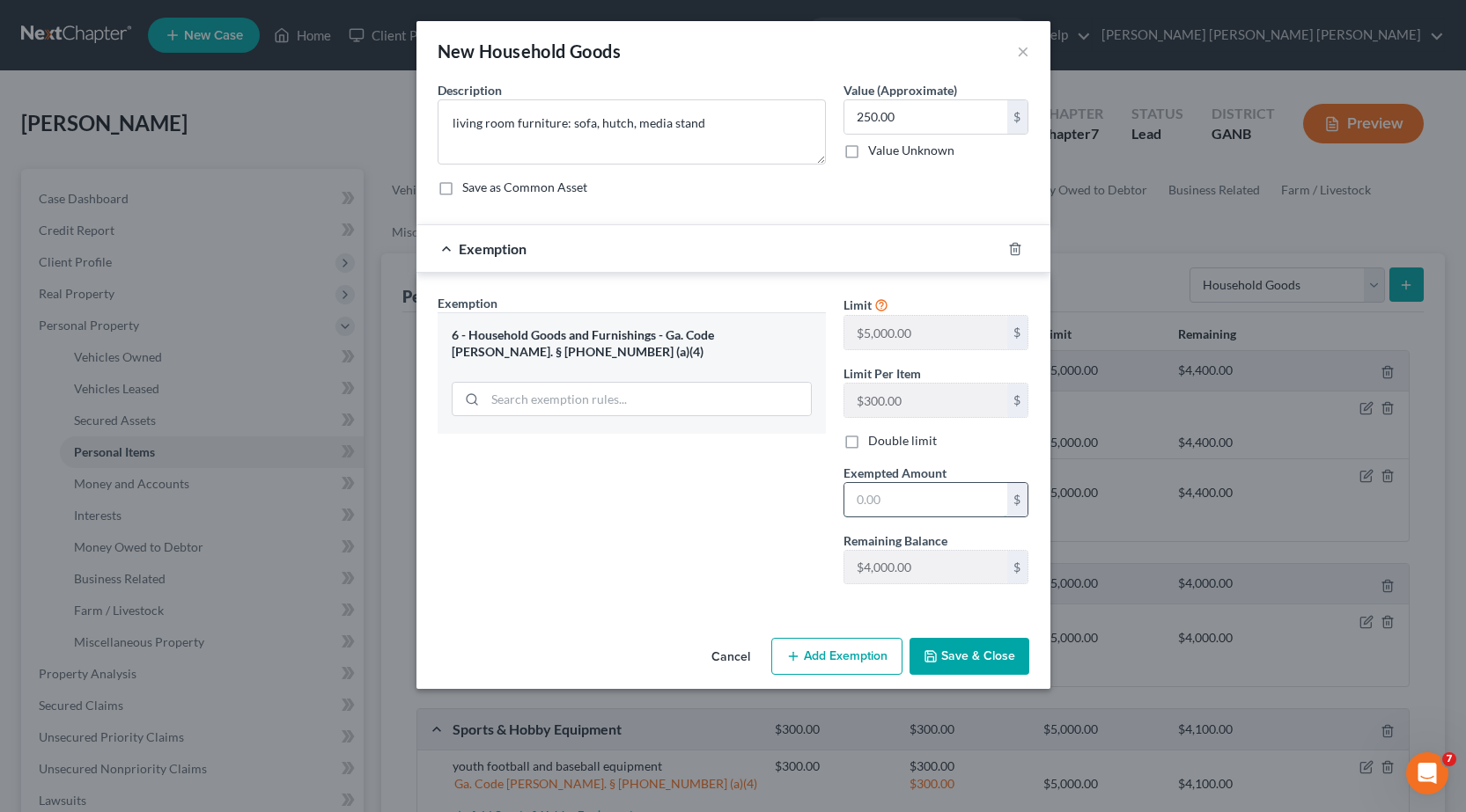
click at [897, 502] on input "text" at bounding box center [924, 500] width 162 height 33
type input "250.00"
click at [973, 653] on button "Save & Close" at bounding box center [970, 656] width 120 height 37
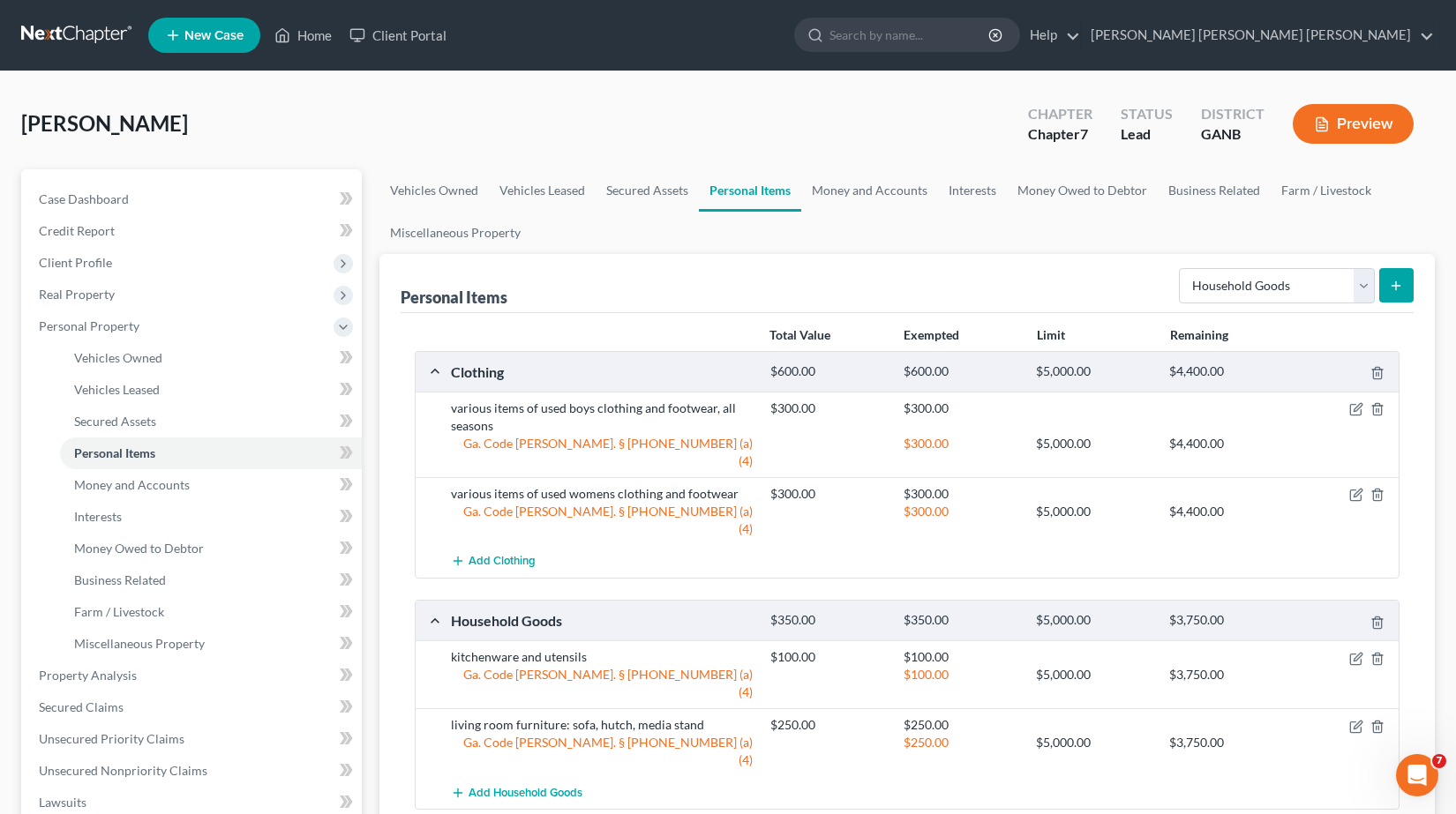
click at [1406, 287] on button "submit" at bounding box center [1397, 285] width 35 height 35
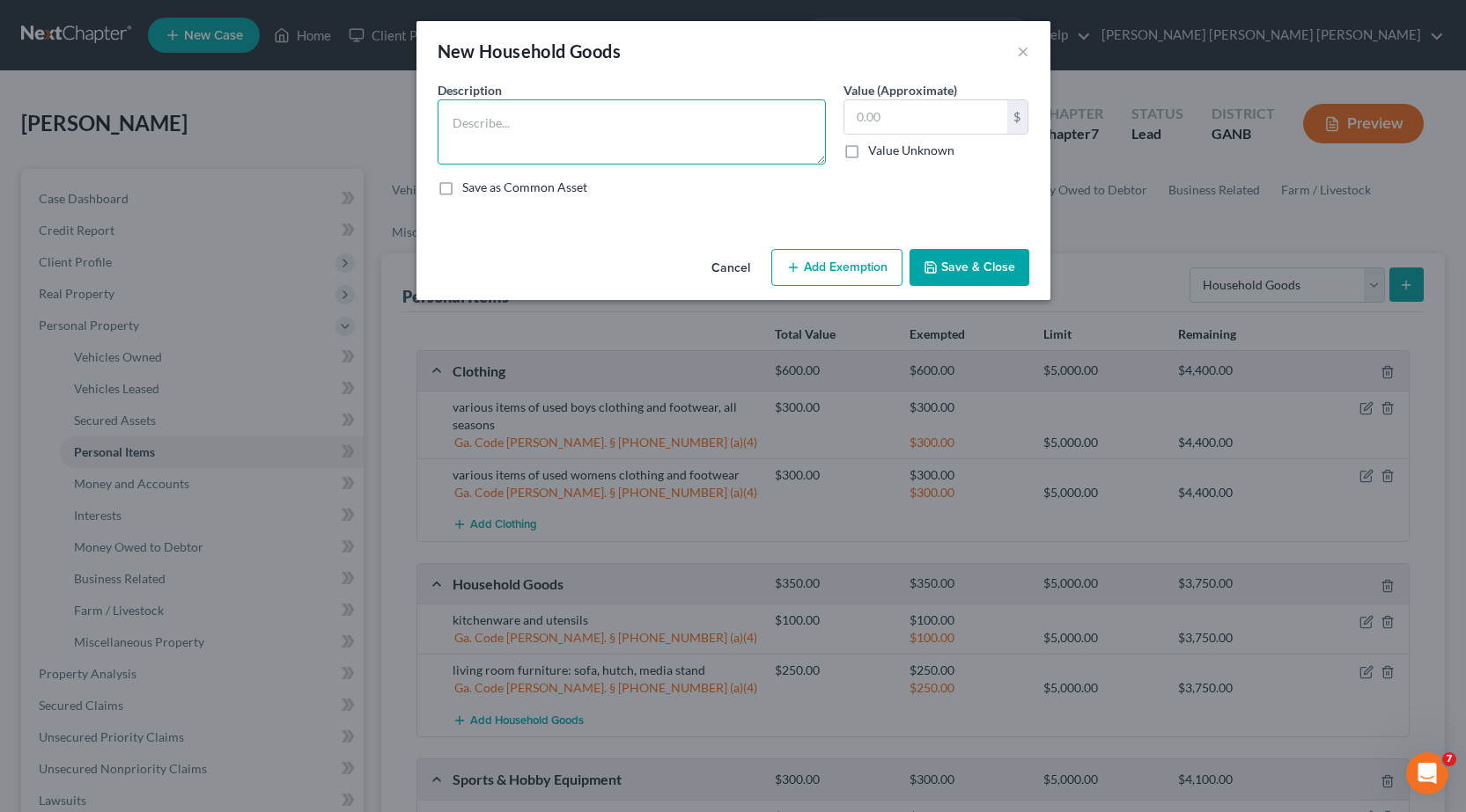
click at [651, 146] on textarea at bounding box center [631, 132] width 388 height 65
type textarea "bar stools and console table"
type input "75.00"
click at [834, 264] on button "Add Exemption" at bounding box center [836, 268] width 131 height 37
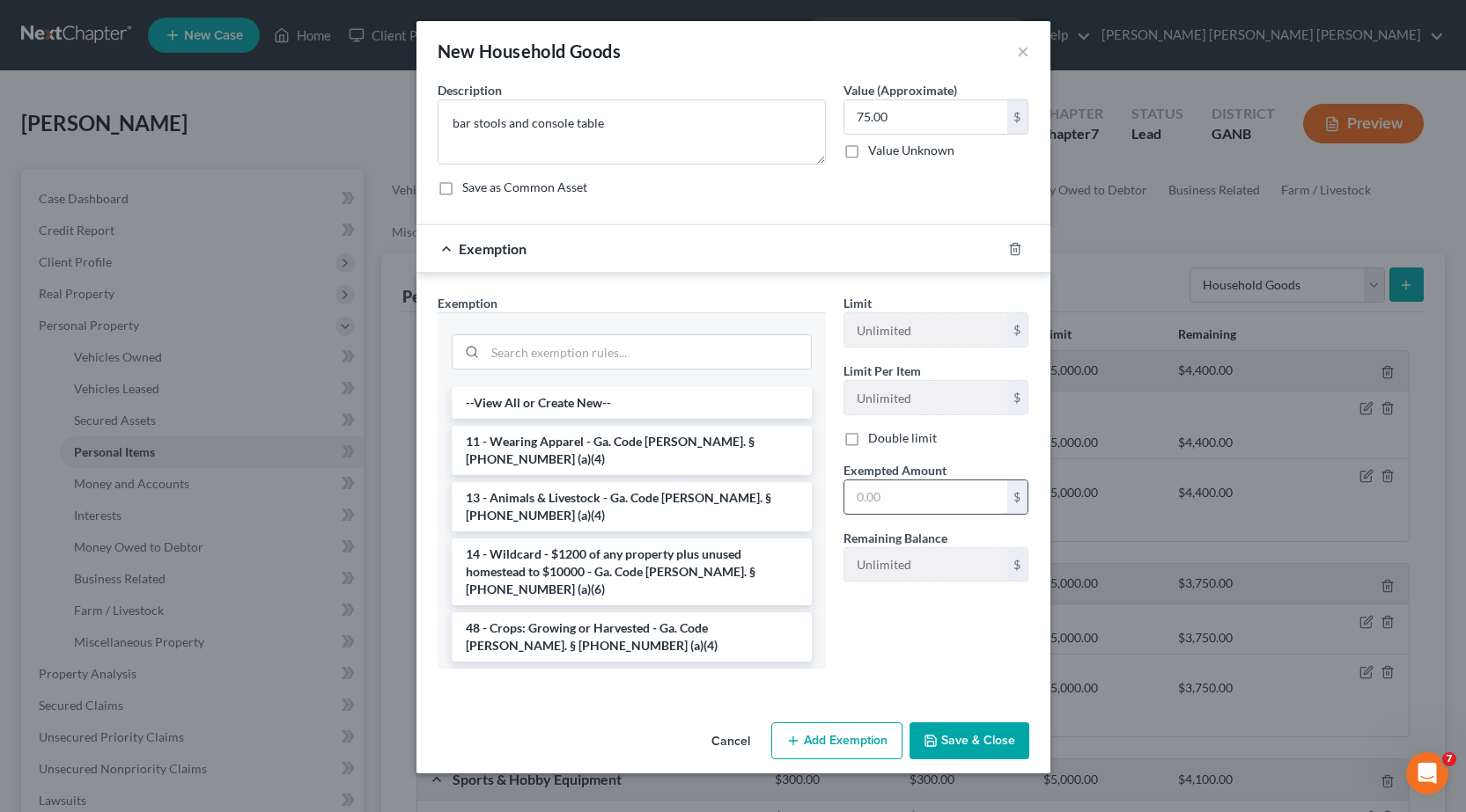
click at [902, 506] on input "text" at bounding box center [924, 497] width 162 height 33
click at [691, 669] on li "6 - Household Goods and Furnishings - Ga. Code [PERSON_NAME]. § [PHONE_NUMBER] …" at bounding box center [632, 694] width 360 height 49
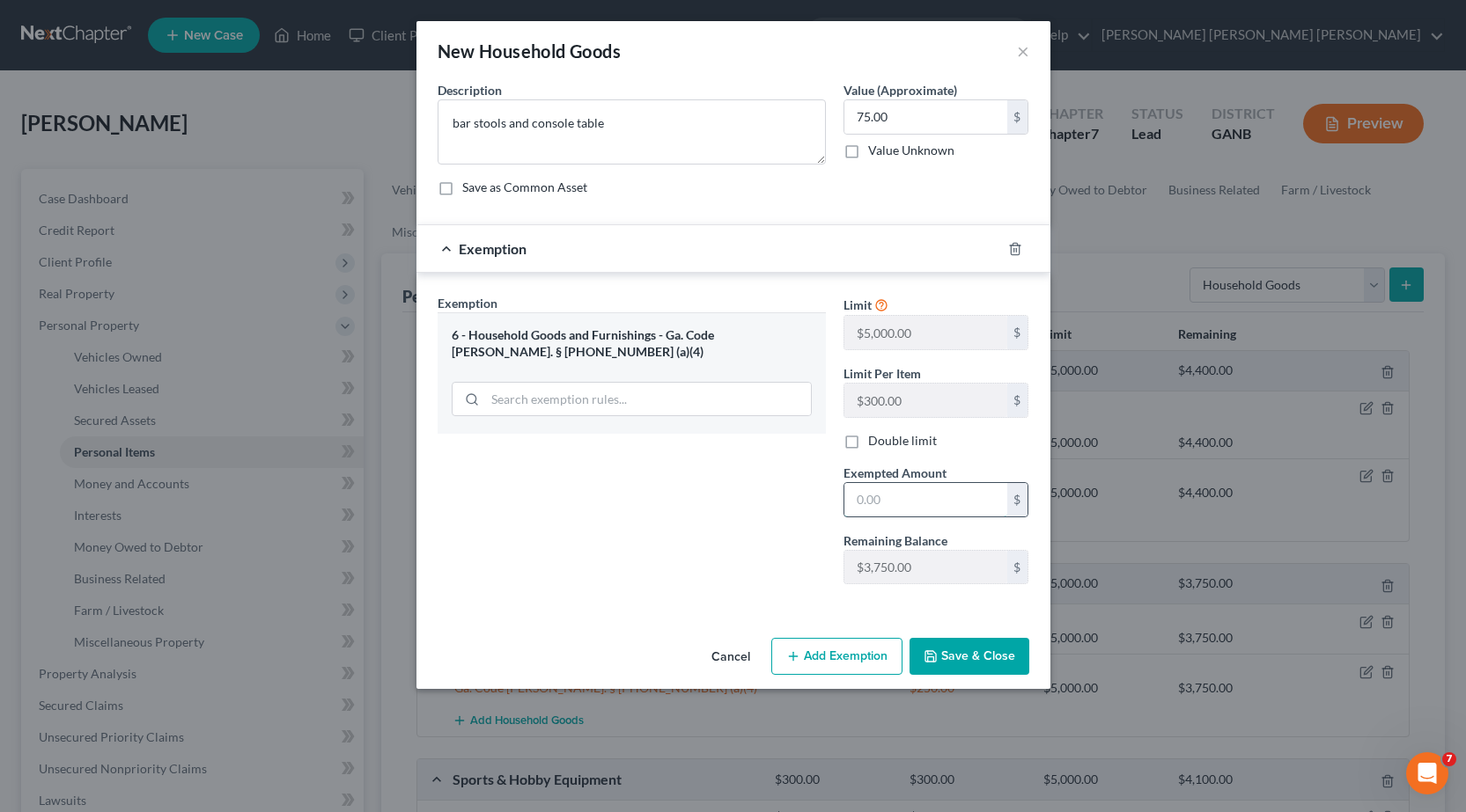
click at [902, 492] on input "text" at bounding box center [924, 500] width 162 height 33
type input "75.00"
click at [960, 663] on button "Save & Close" at bounding box center [970, 656] width 120 height 37
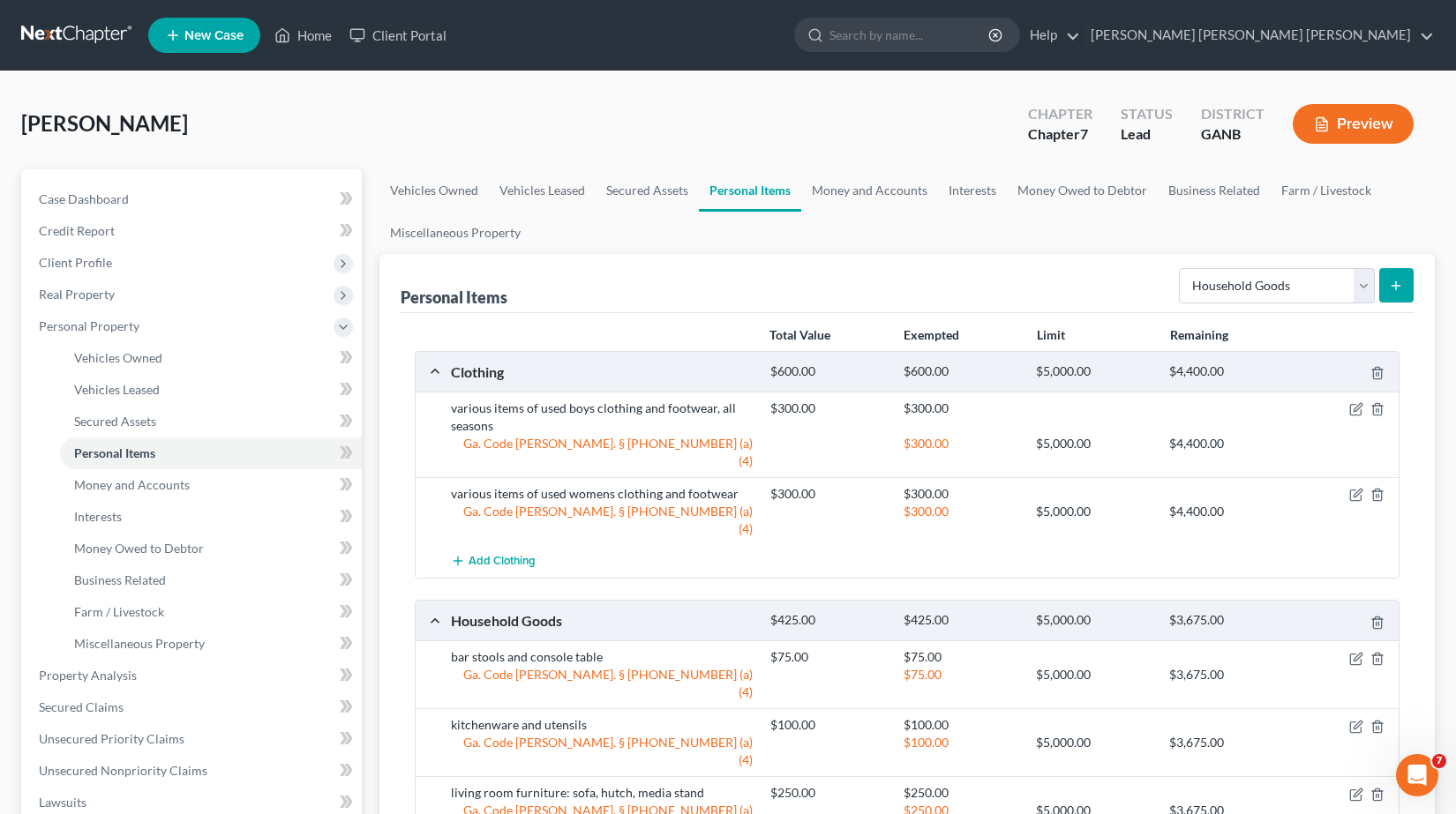
click at [1407, 292] on button "submit" at bounding box center [1397, 285] width 35 height 35
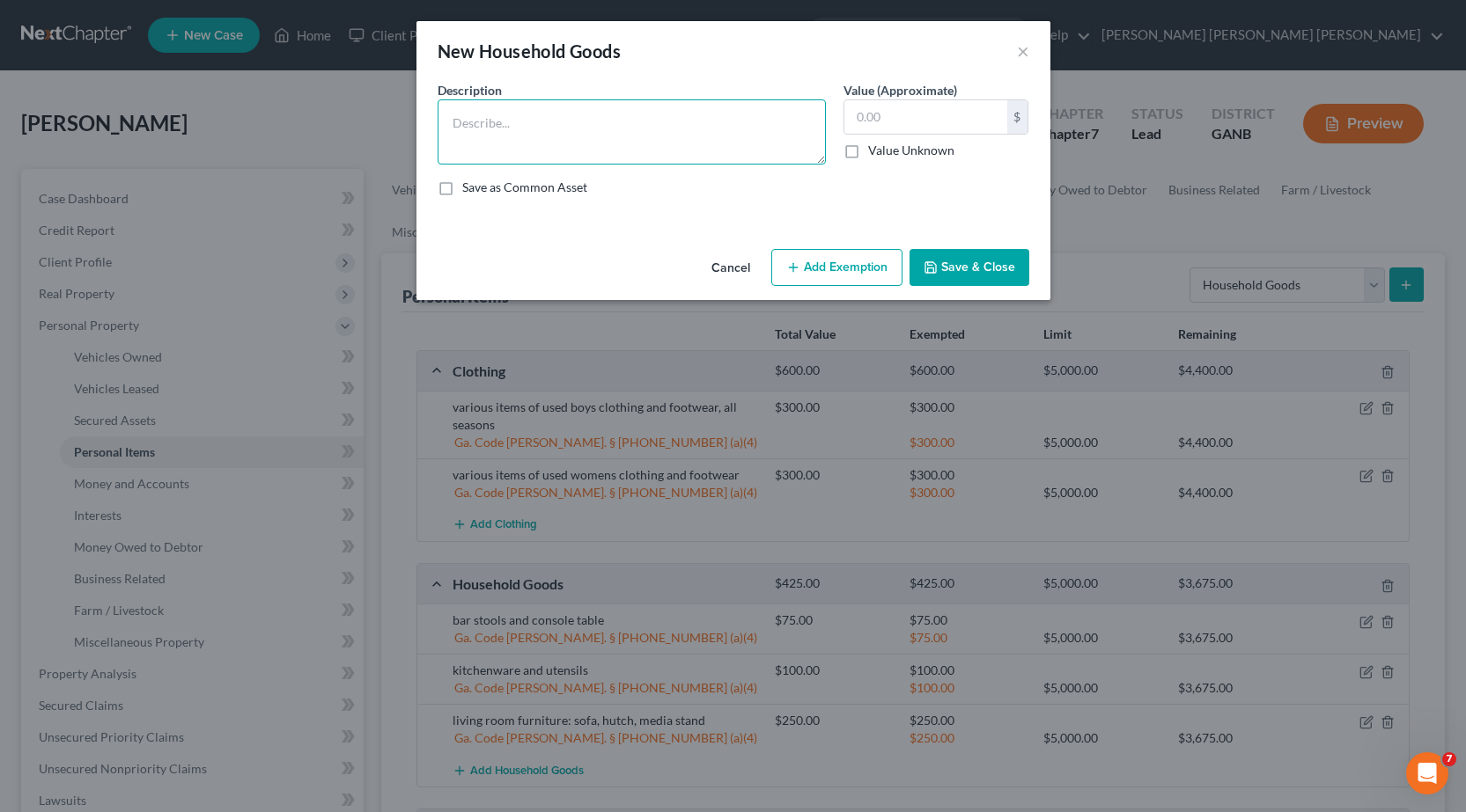
click at [682, 158] on textarea at bounding box center [631, 132] width 388 height 65
type textarea "2 suites of children's bedroom furniture"
click at [919, 127] on input "text" at bounding box center [924, 117] width 162 height 33
type input "300.00"
click at [840, 264] on button "Add Exemption" at bounding box center [836, 268] width 131 height 37
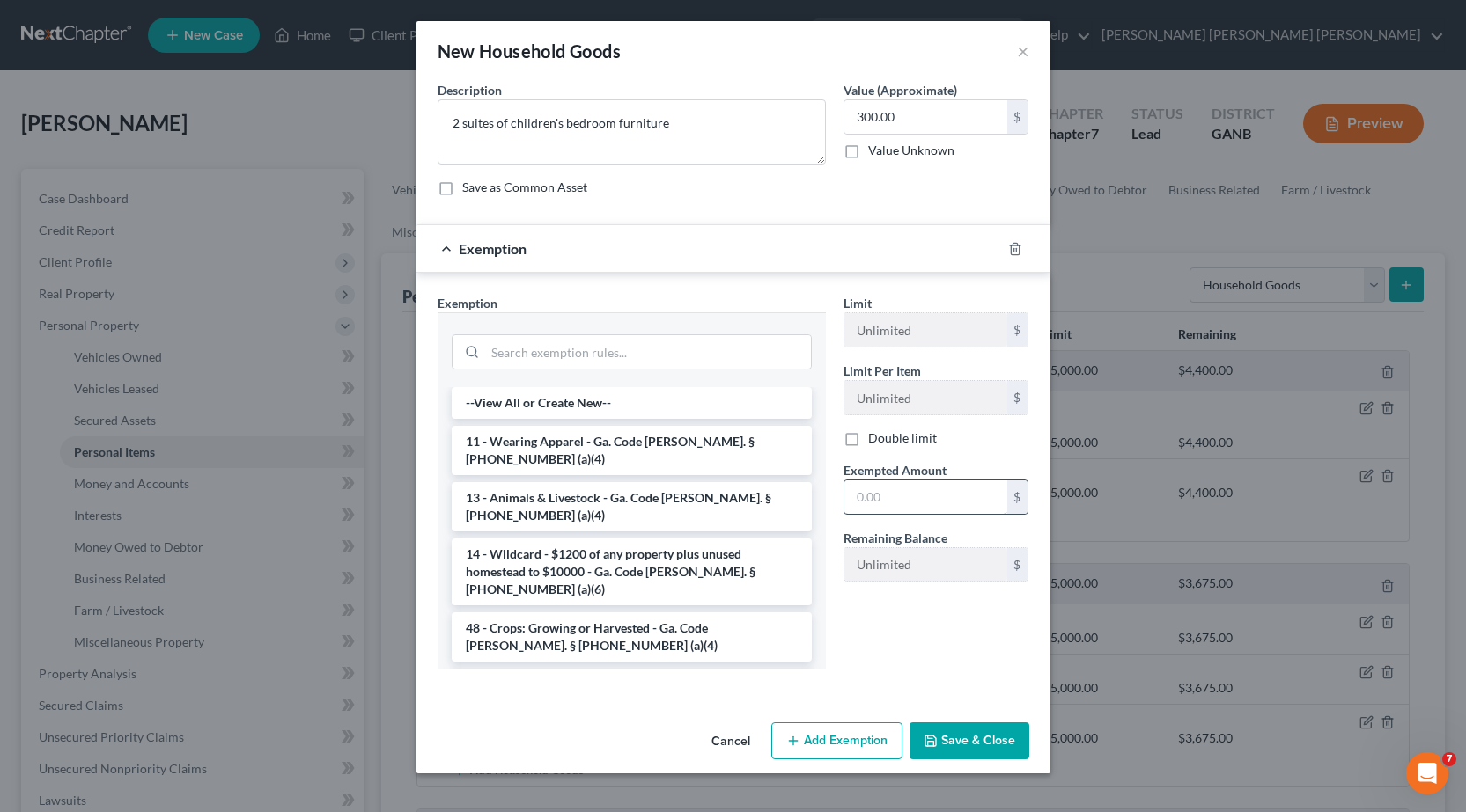
click at [890, 490] on input "text" at bounding box center [924, 497] width 162 height 33
type input "300"
click at [655, 669] on li "6 - Household Goods and Furnishings - Ga. Code [PERSON_NAME]. § [PHONE_NUMBER] …" at bounding box center [632, 694] width 360 height 49
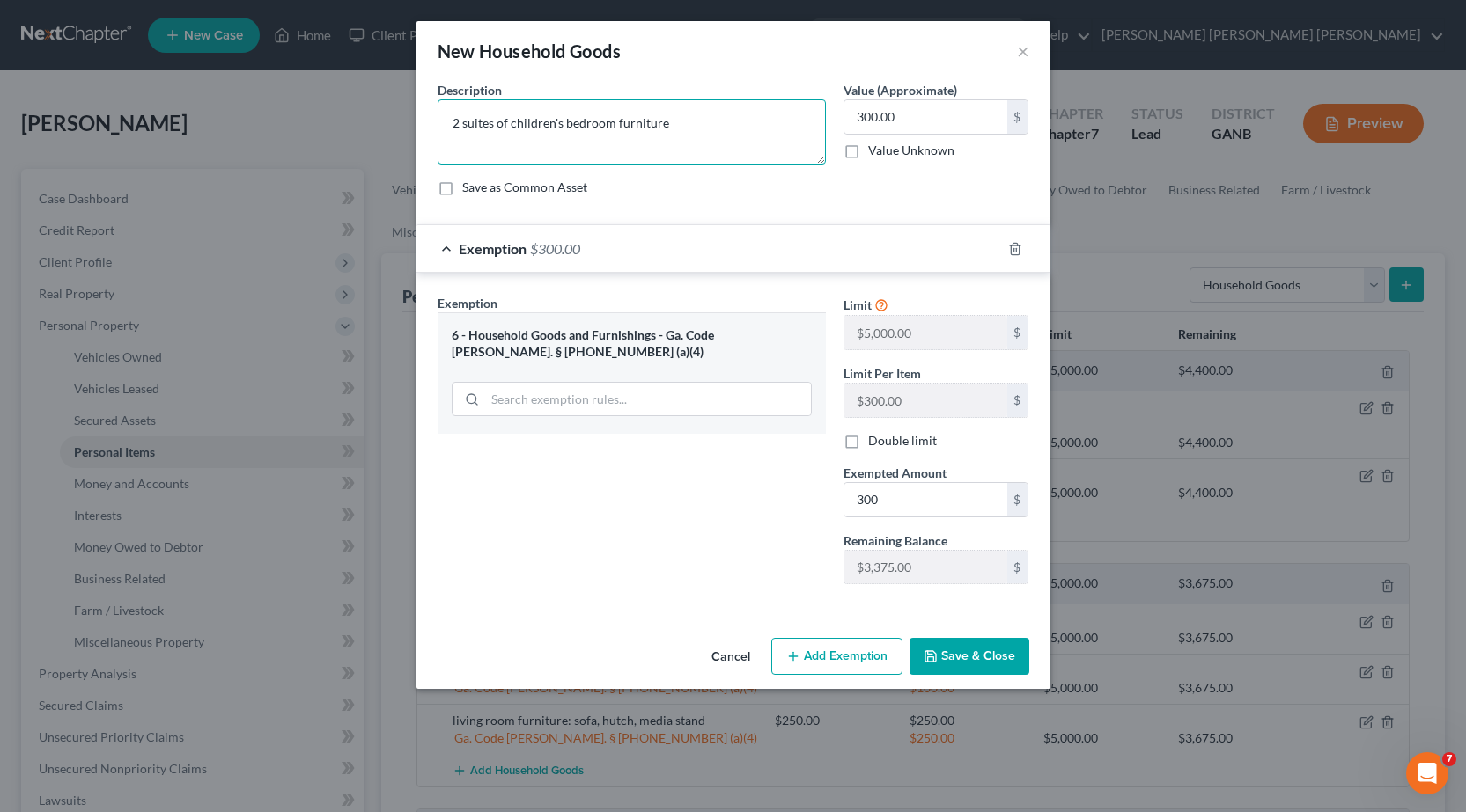
drag, startPoint x: 688, startPoint y: 127, endPoint x: 395, endPoint y: 119, distance: 293.1
click at [395, 119] on div "New Household Goods × An exemption set must first be selected from the Filing I…" at bounding box center [733, 406] width 1466 height 812
type textarea "children's bedroom furniture"
click at [926, 503] on input "300" at bounding box center [924, 500] width 162 height 33
click at [918, 489] on input "300" at bounding box center [924, 500] width 162 height 33
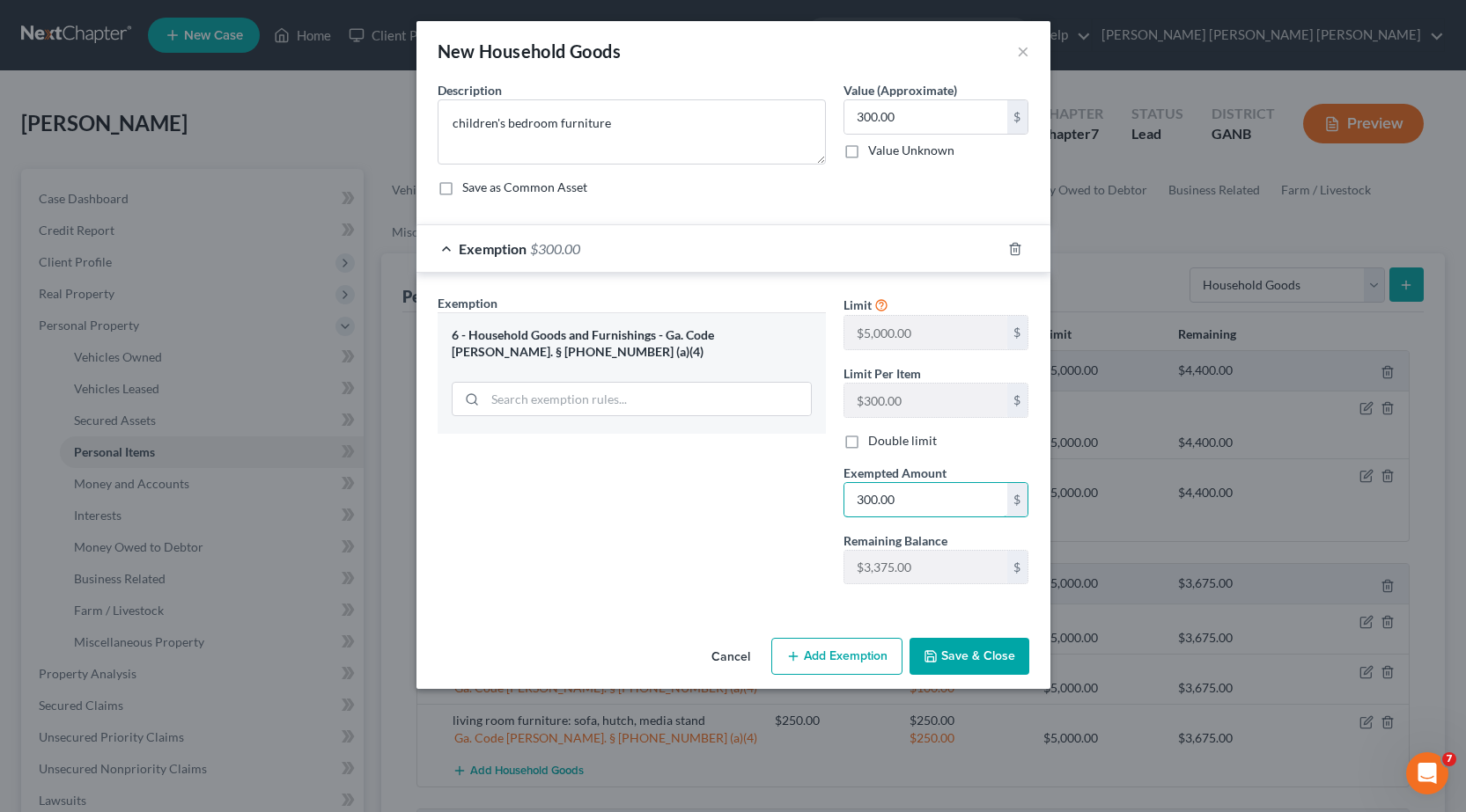
type input "300.00"
click at [965, 658] on button "Save & Close" at bounding box center [970, 656] width 120 height 37
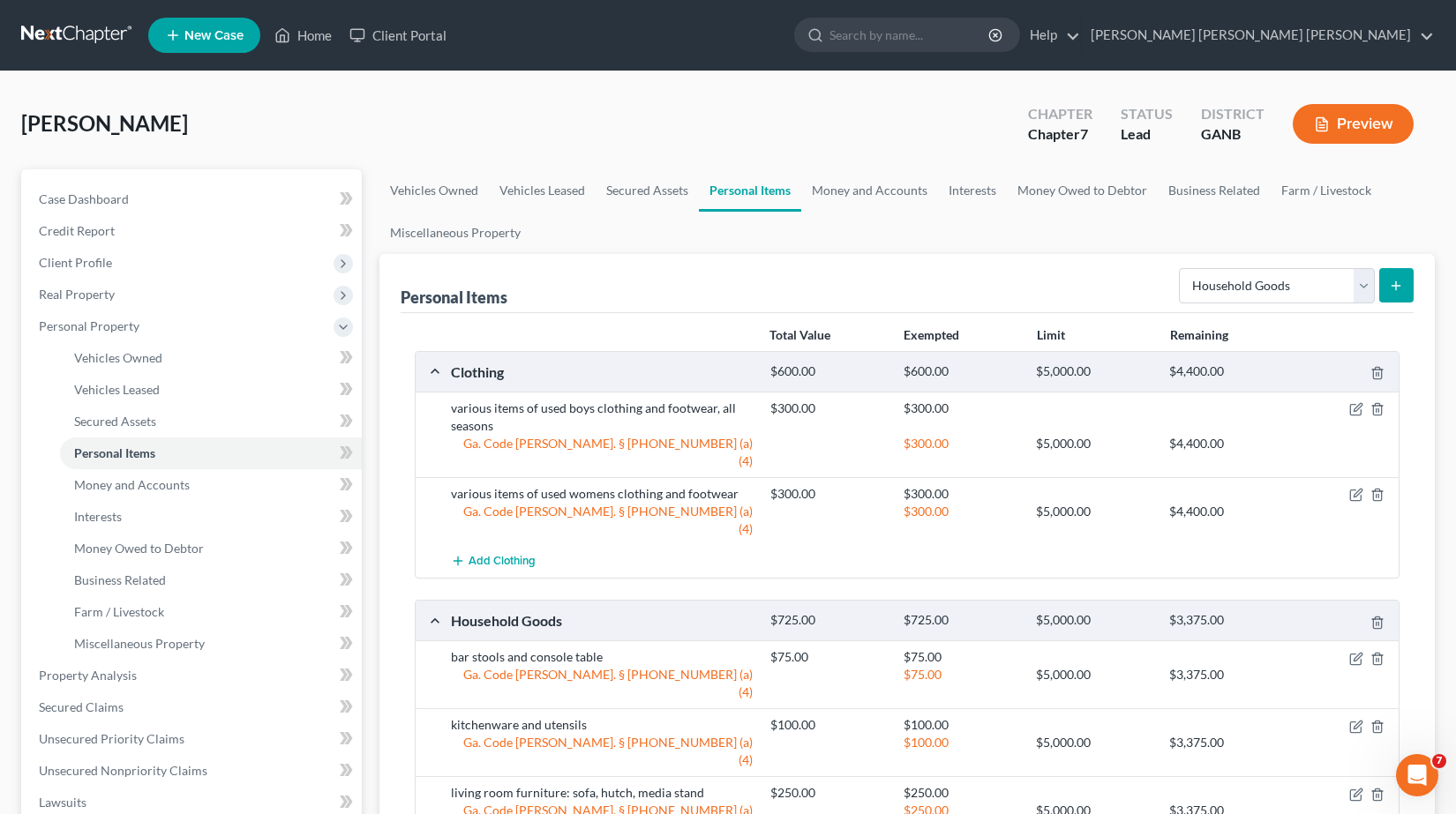
click at [1392, 289] on icon "submit" at bounding box center [1396, 286] width 14 height 14
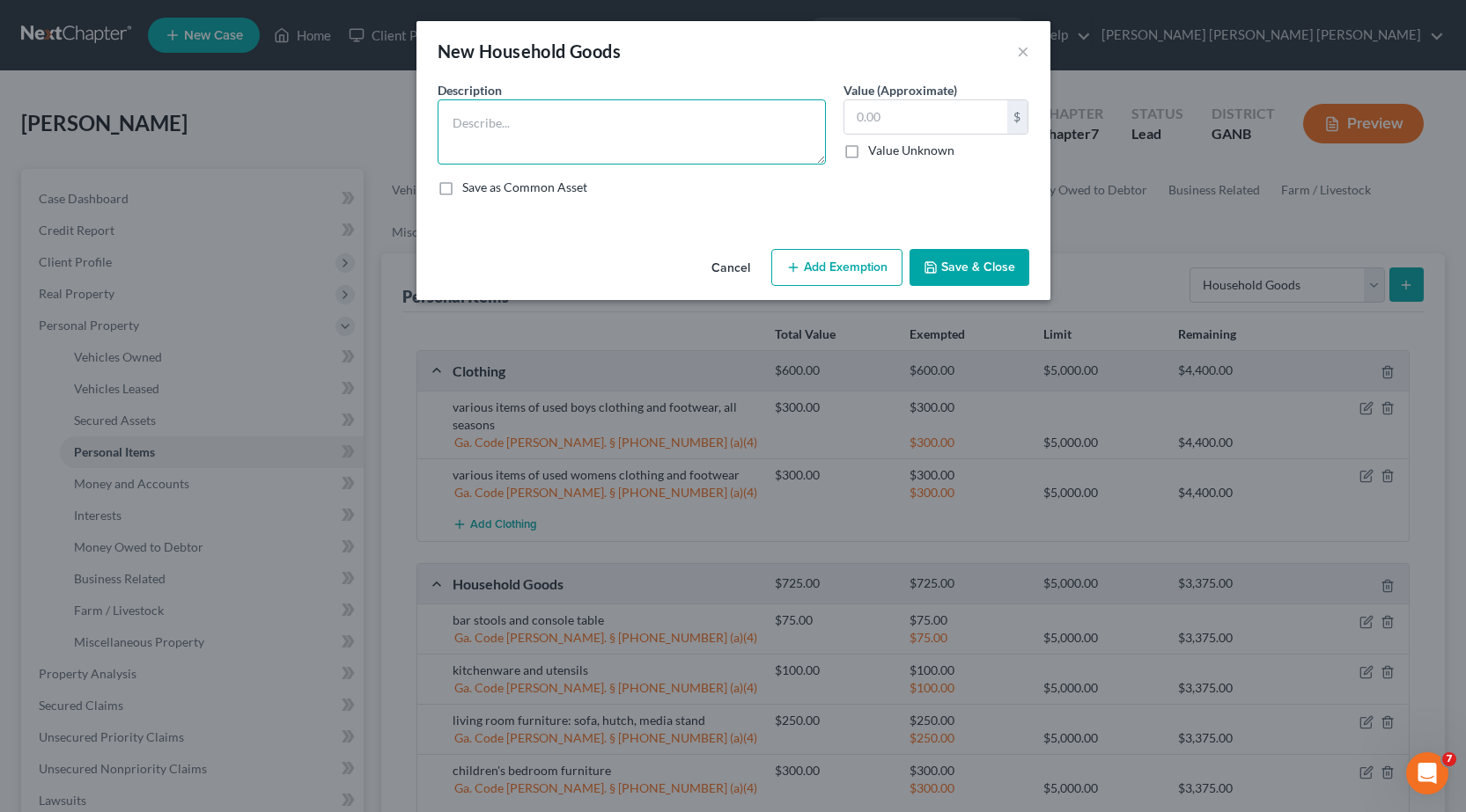
click at [538, 137] on textarea at bounding box center [631, 132] width 388 height 65
type textarea "children's bedroom furniture"
type input "300.00"
click at [801, 258] on button "Add Exemption" at bounding box center [836, 268] width 131 height 37
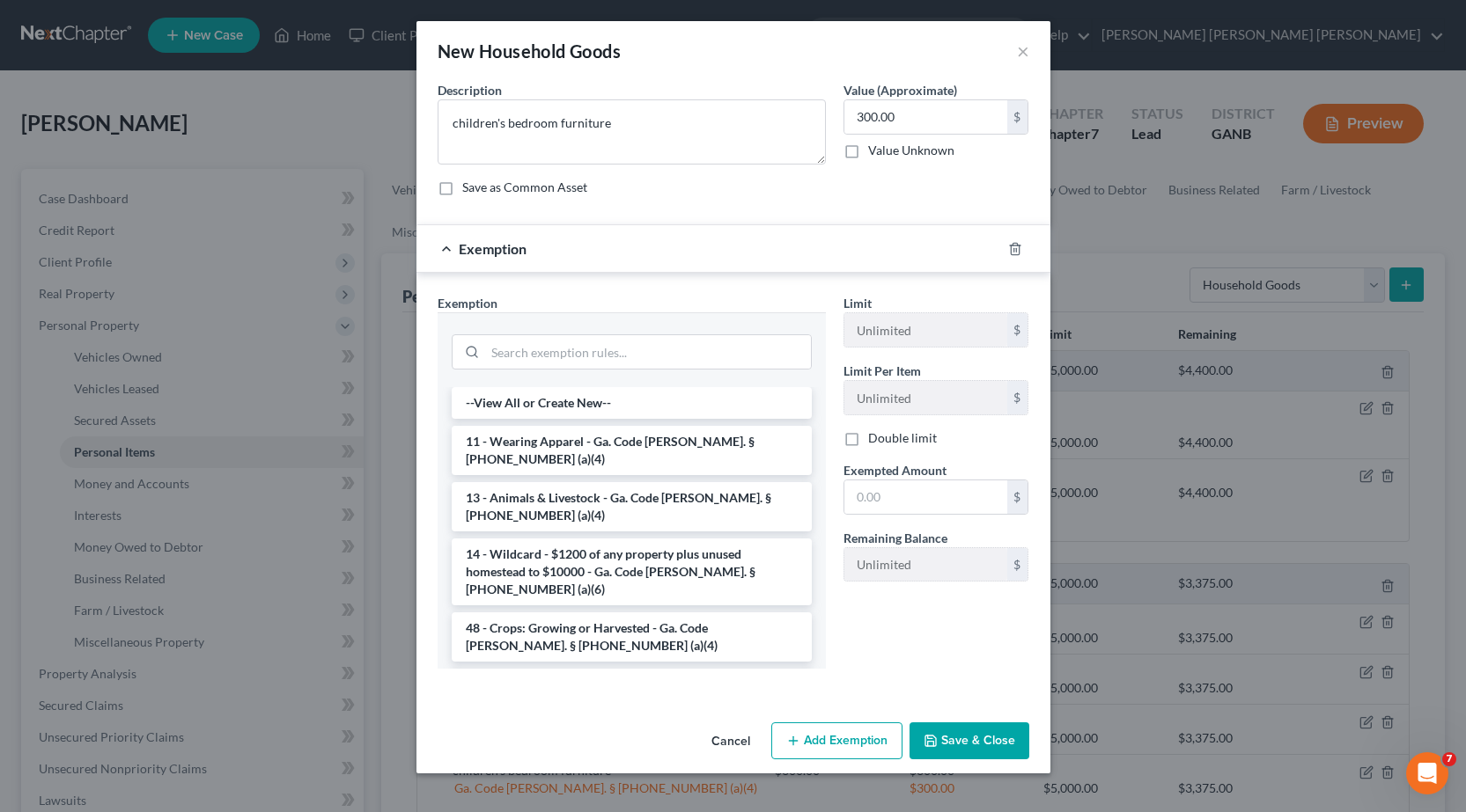
click at [567, 669] on li "6 - Household Goods and Furnishings - Ga. Code [PERSON_NAME]. § [PHONE_NUMBER] …" at bounding box center [632, 694] width 360 height 49
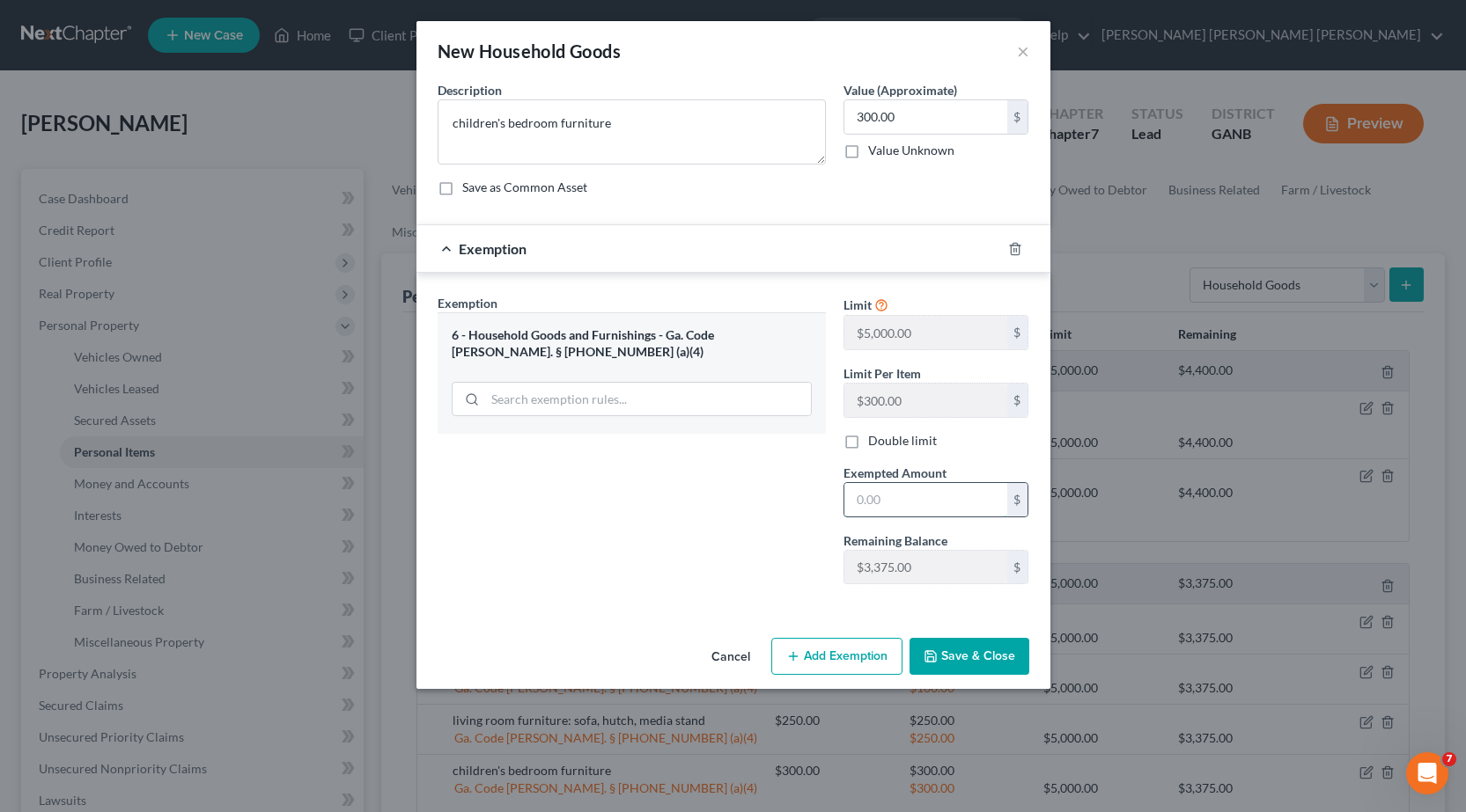
click at [882, 495] on input "text" at bounding box center [924, 500] width 162 height 33
type input "300.00"
click at [931, 656] on icon "button" at bounding box center [930, 656] width 14 height 14
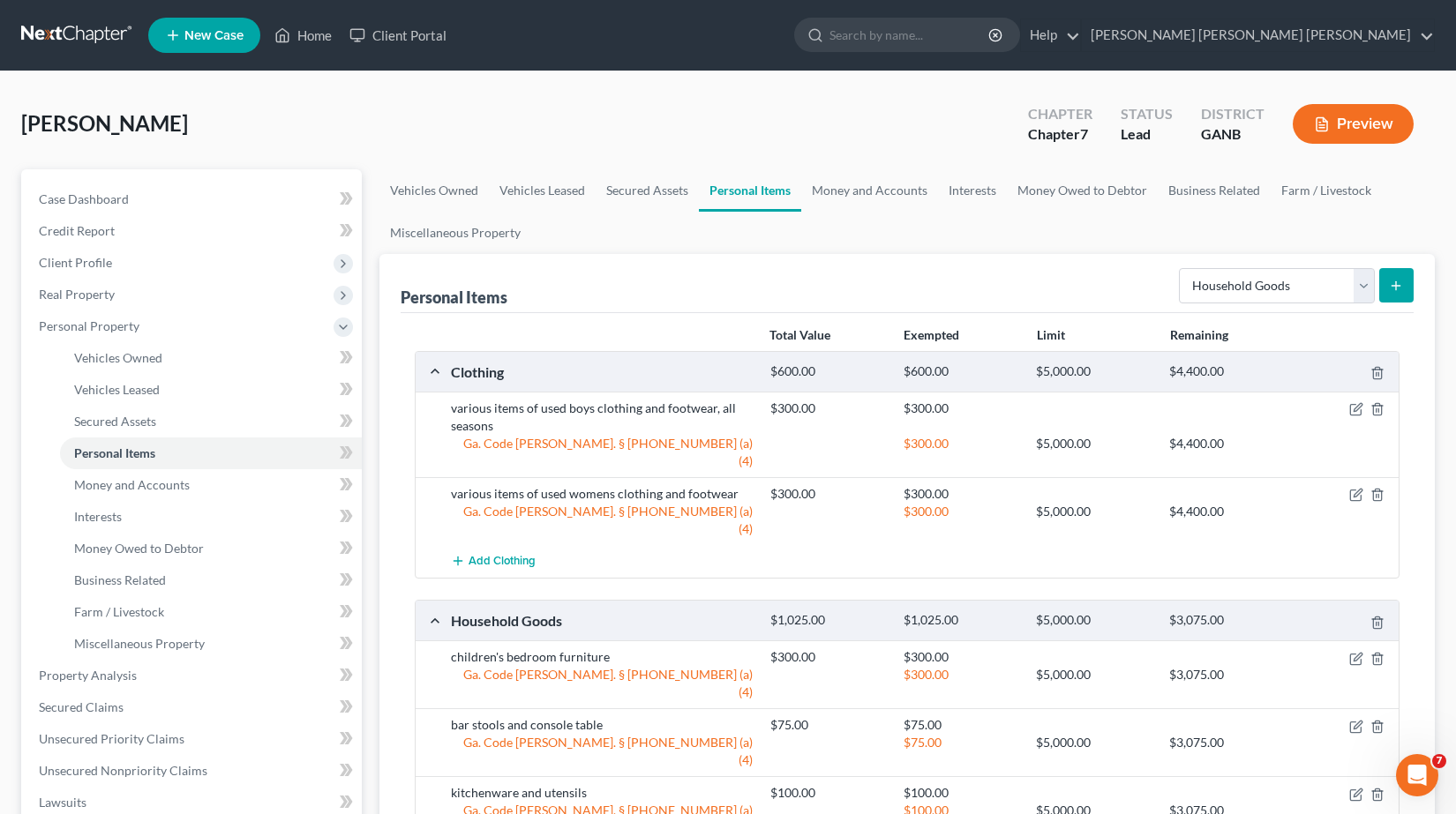
click at [1411, 293] on button "submit" at bounding box center [1397, 285] width 35 height 35
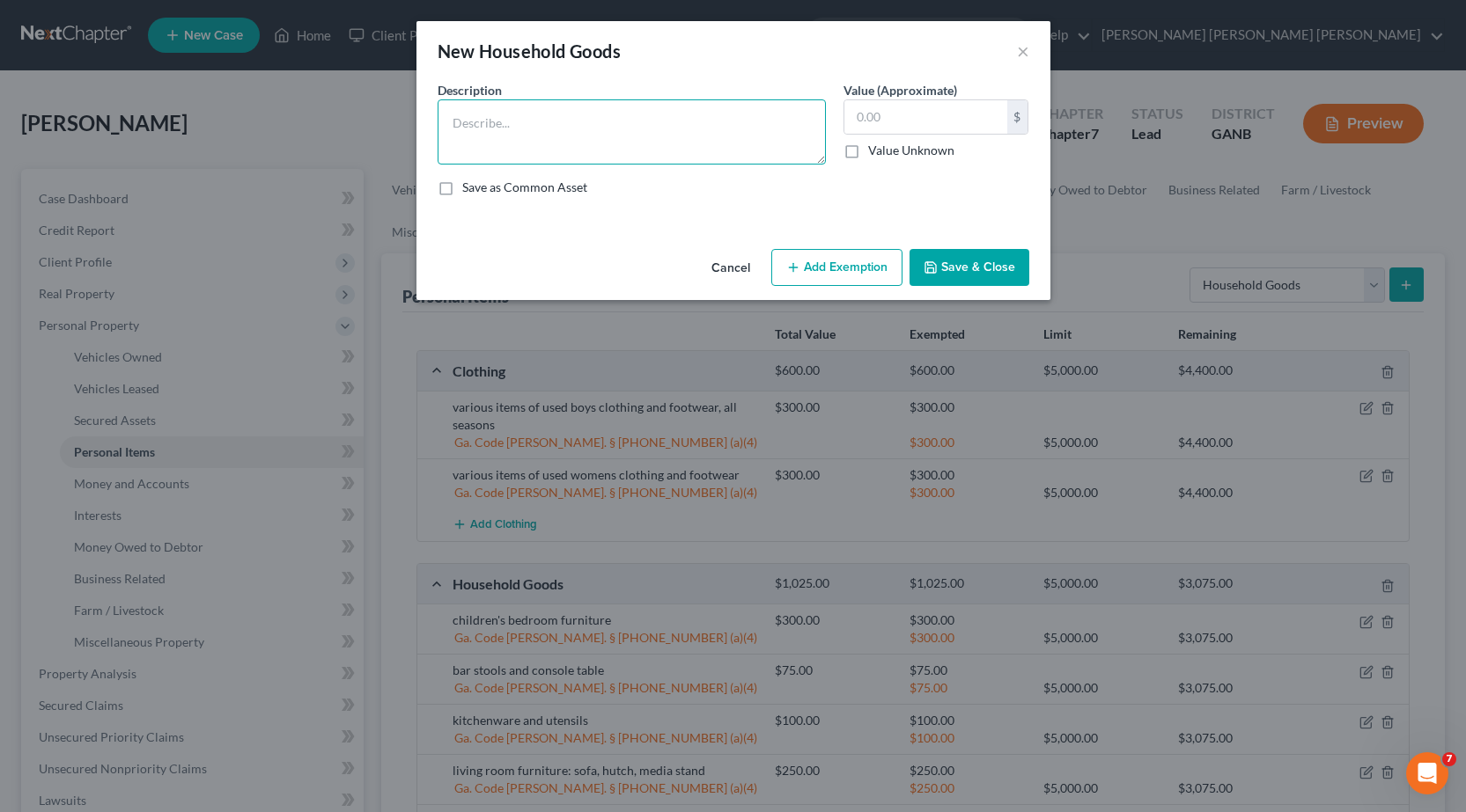
click at [561, 119] on textarea at bounding box center [631, 132] width 388 height 65
drag, startPoint x: 559, startPoint y: 132, endPoint x: 361, endPoint y: 114, distance: 198.8
click at [361, 114] on div "New Household Goods × An exemption set must first be selected from the Filing I…" at bounding box center [733, 406] width 1466 height 812
type textarea "suite of bedroom furniture"
click at [936, 122] on input "text" at bounding box center [924, 117] width 162 height 33
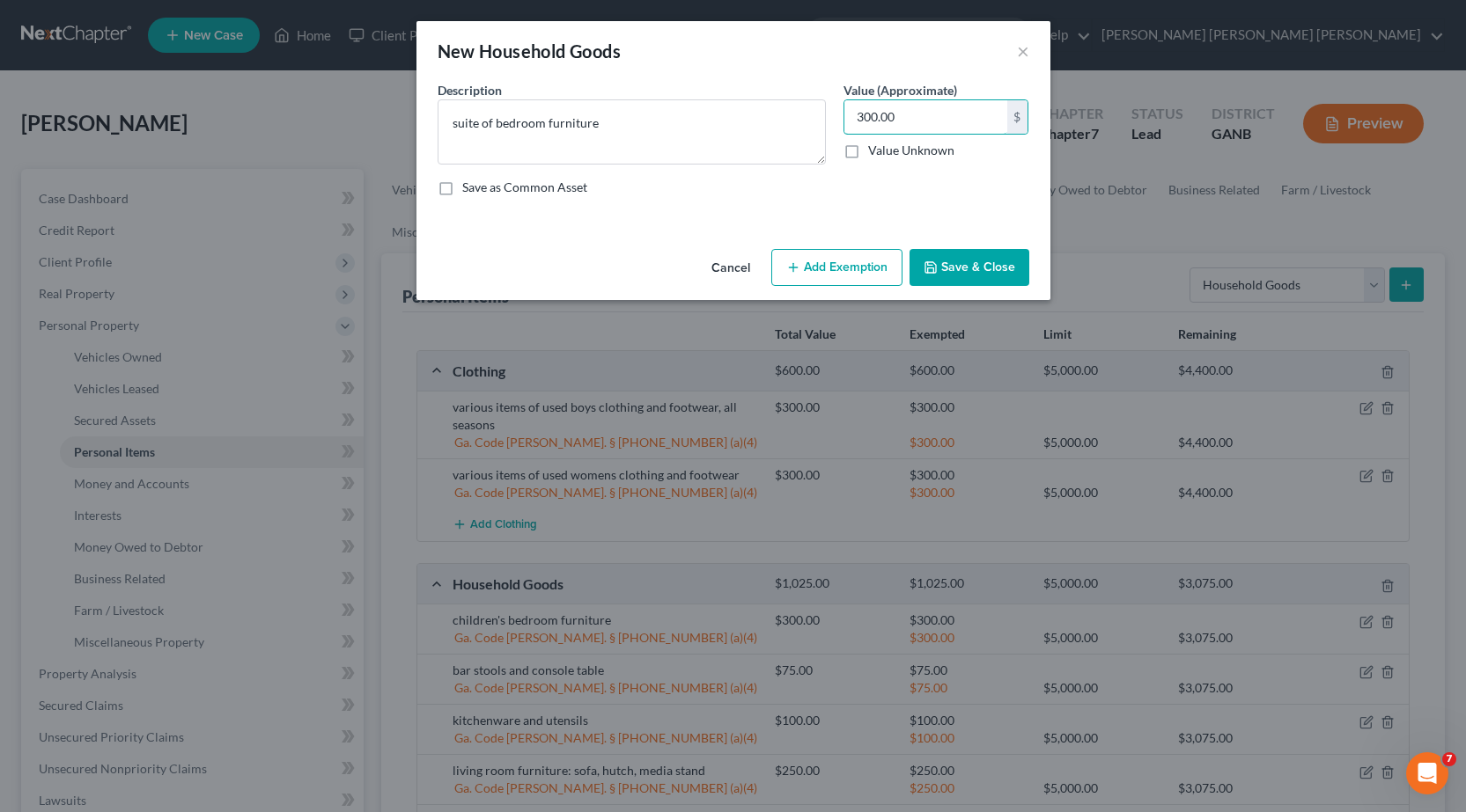
type input "300.00"
click at [873, 254] on button "Add Exemption" at bounding box center [836, 268] width 131 height 37
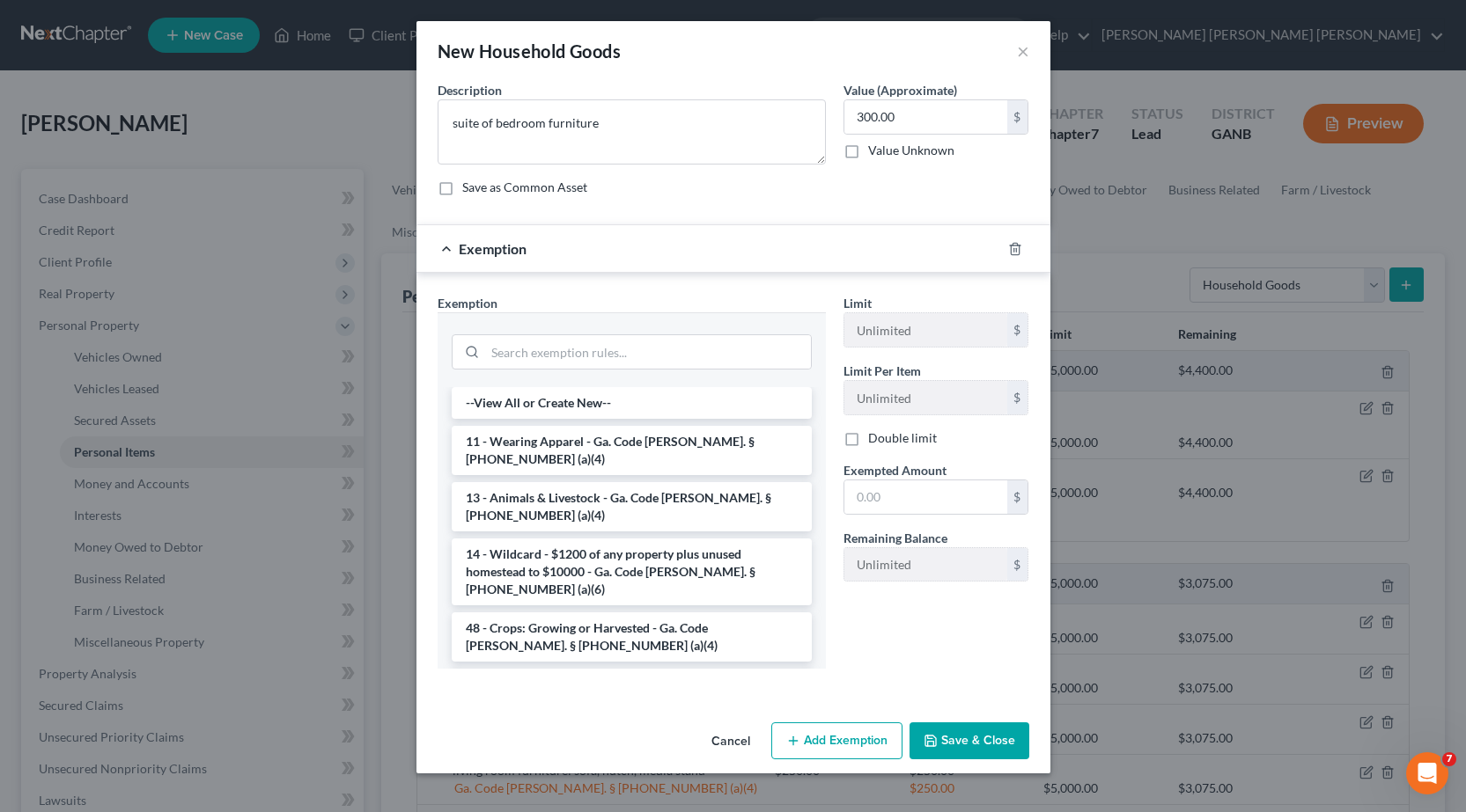
click at [553, 669] on li "6 - Household Goods and Furnishings - Ga. Code [PERSON_NAME]. § [PHONE_NUMBER] …" at bounding box center [632, 694] width 360 height 49
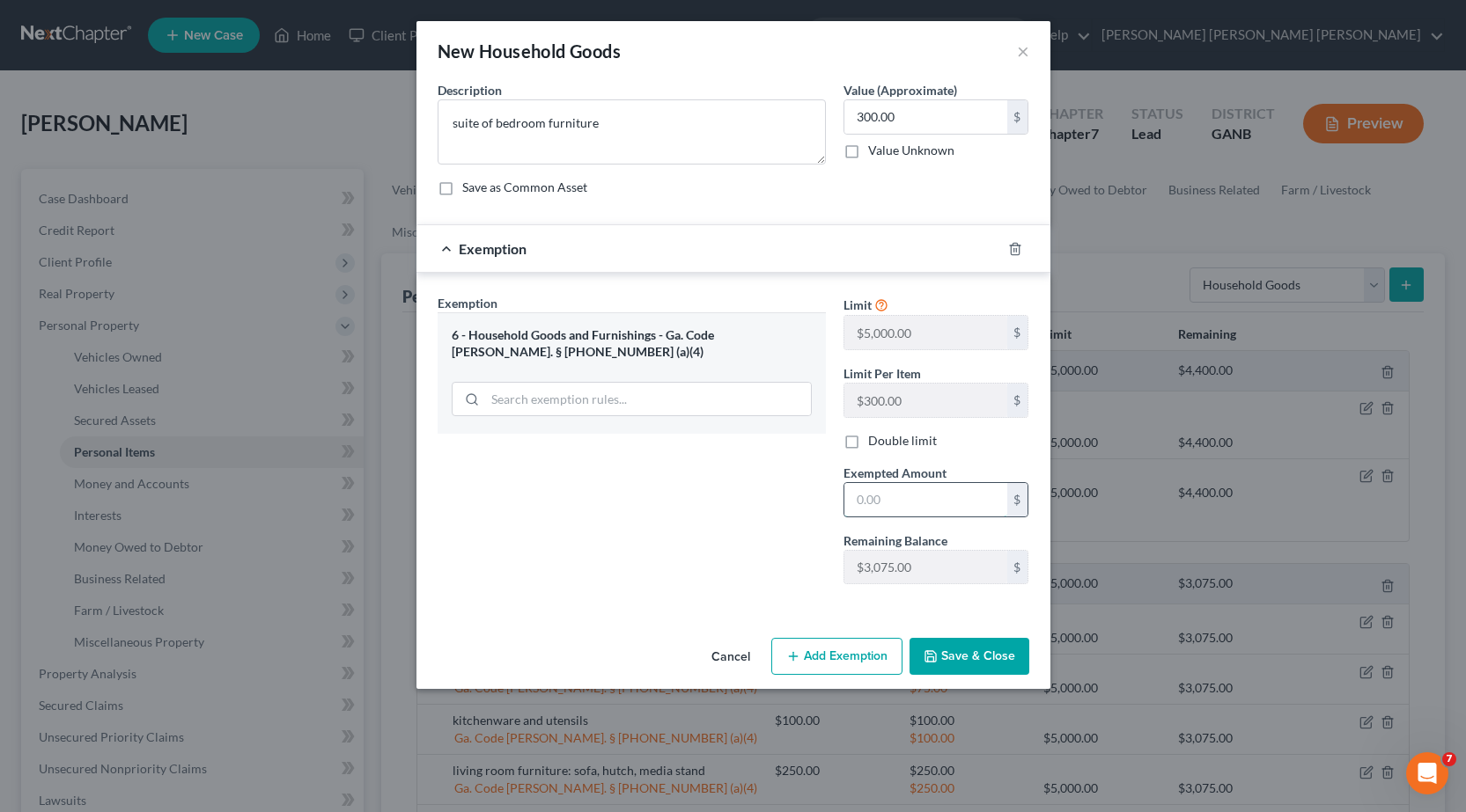
click at [934, 502] on input "text" at bounding box center [924, 500] width 162 height 33
type input "300.00"
click at [984, 656] on button "Save & Close" at bounding box center [970, 656] width 120 height 37
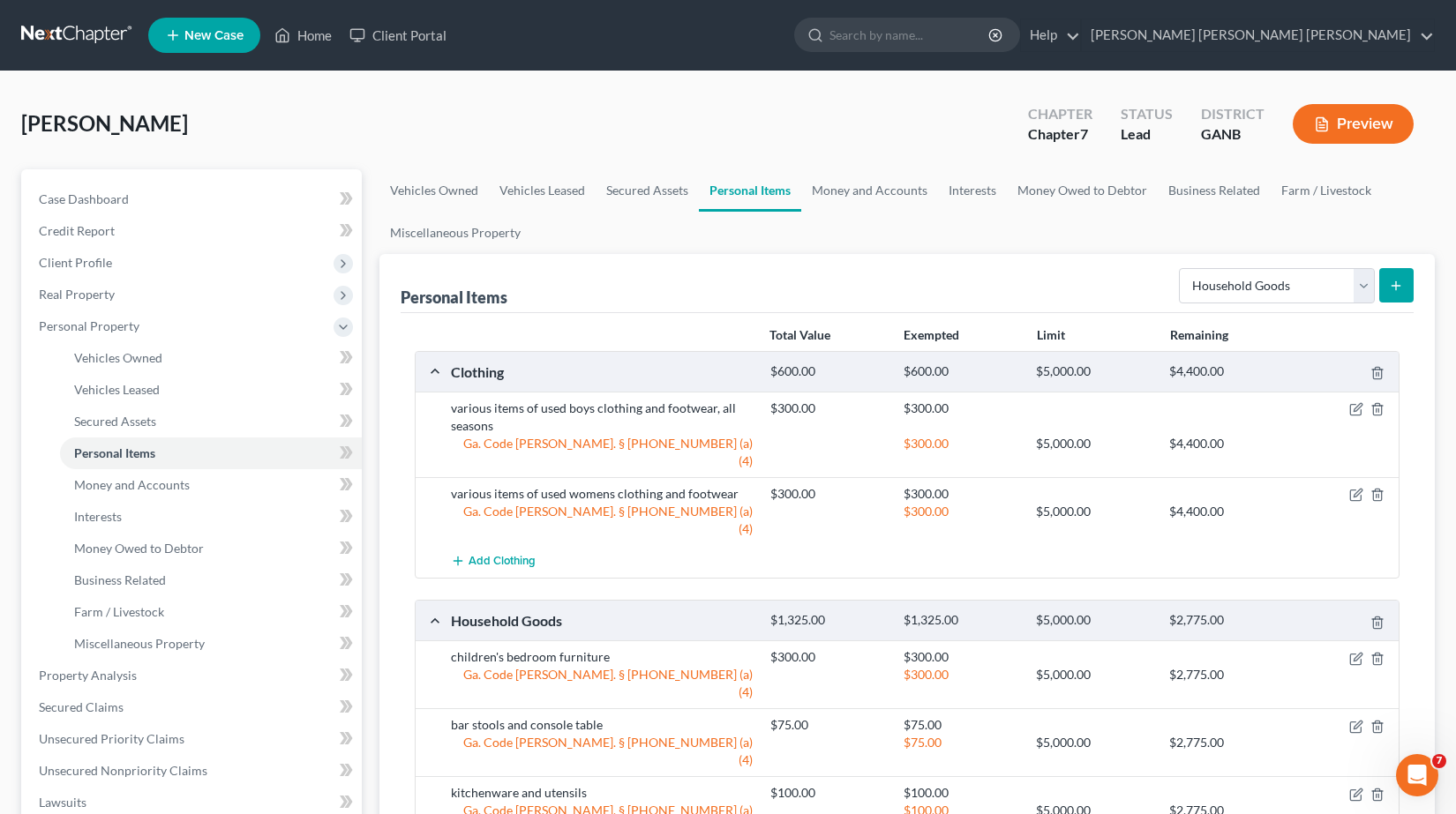
click at [1397, 282] on line "submit" at bounding box center [1397, 285] width 0 height 8
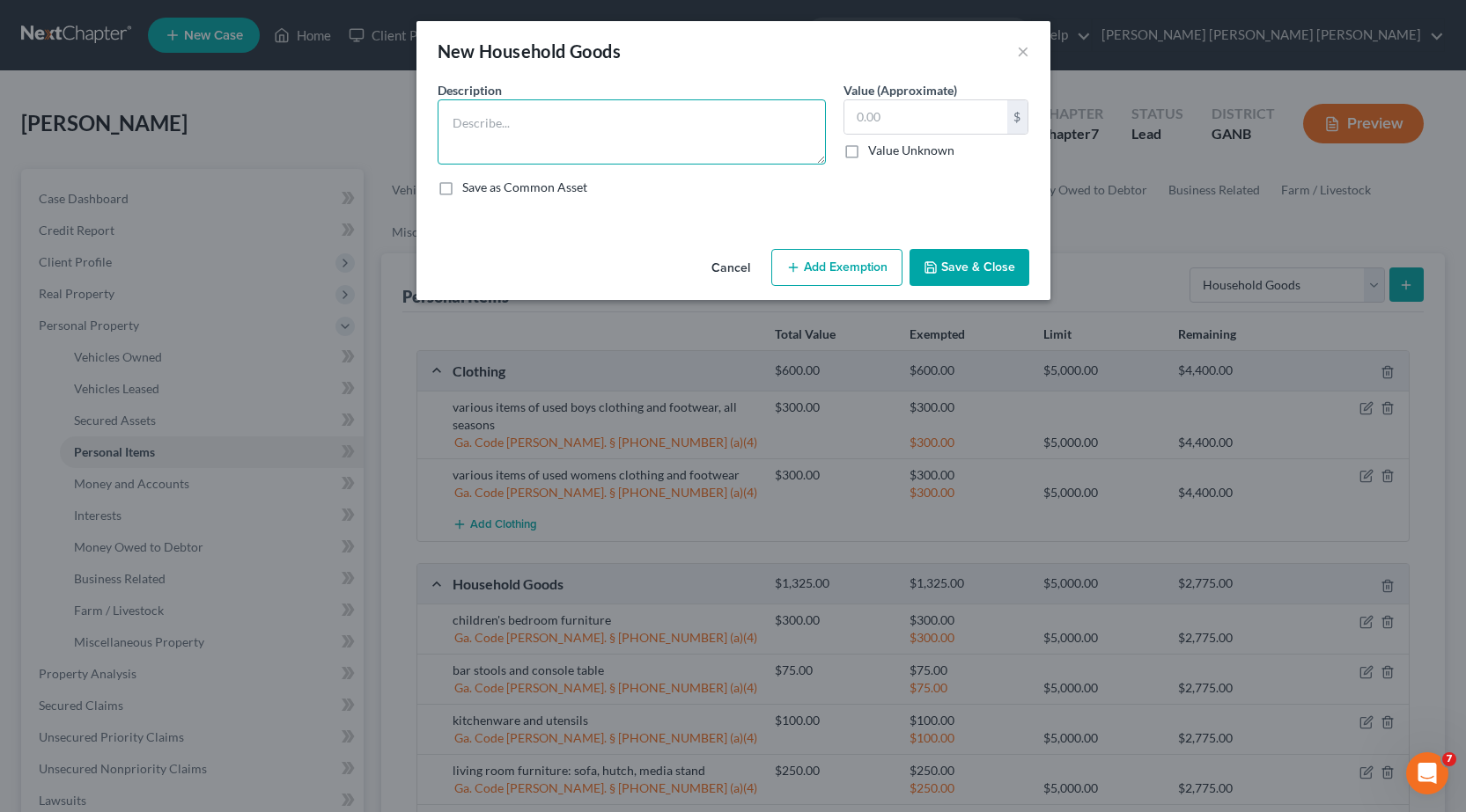
click at [722, 137] on textarea at bounding box center [631, 132] width 388 height 65
type textarea "various household accessories and decor"
type input "200.00"
click at [845, 263] on button "Add Exemption" at bounding box center [836, 268] width 131 height 37
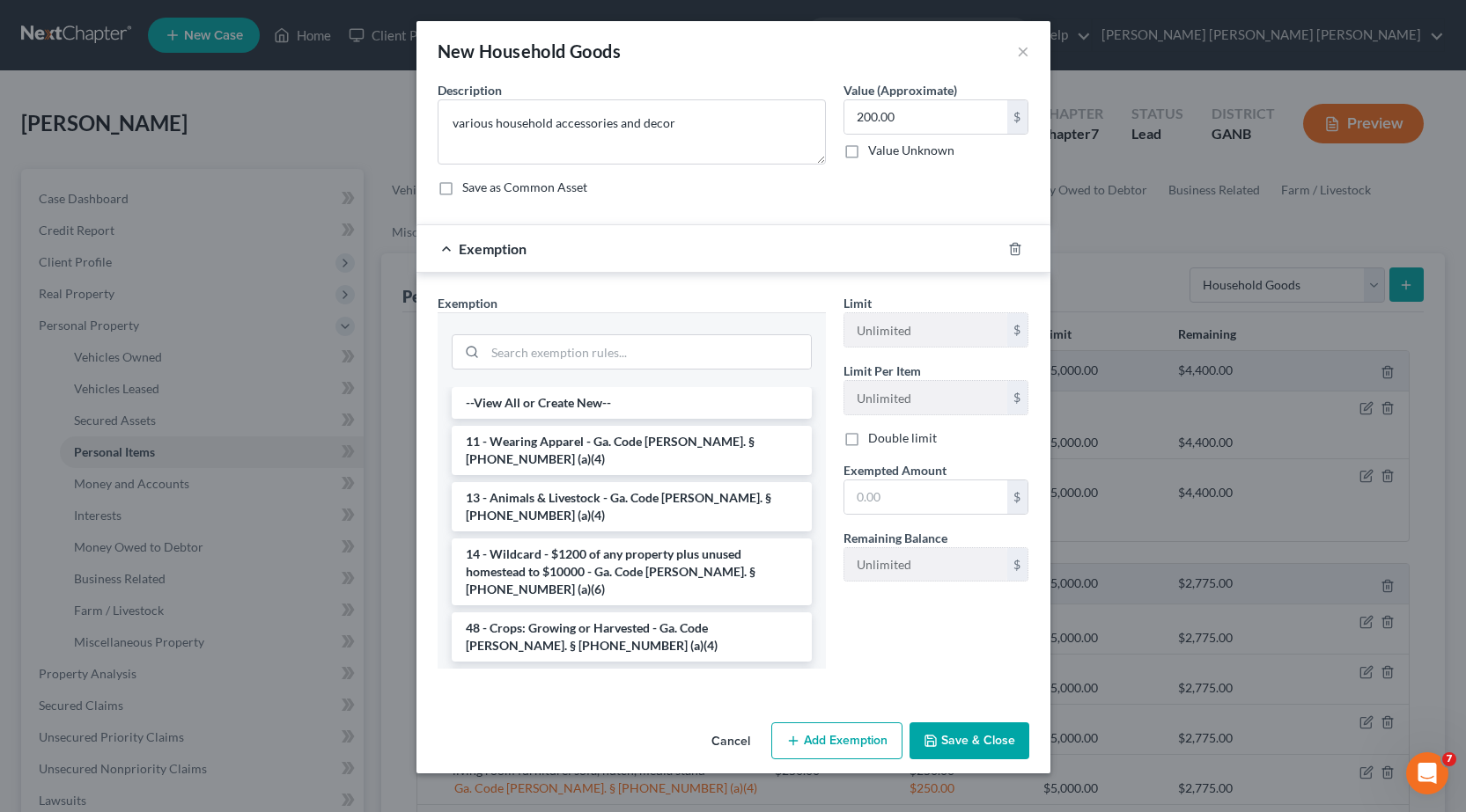
click at [543, 669] on li "6 - Household Goods and Furnishings - Ga. Code [PERSON_NAME]. § [PHONE_NUMBER] …" at bounding box center [632, 694] width 360 height 49
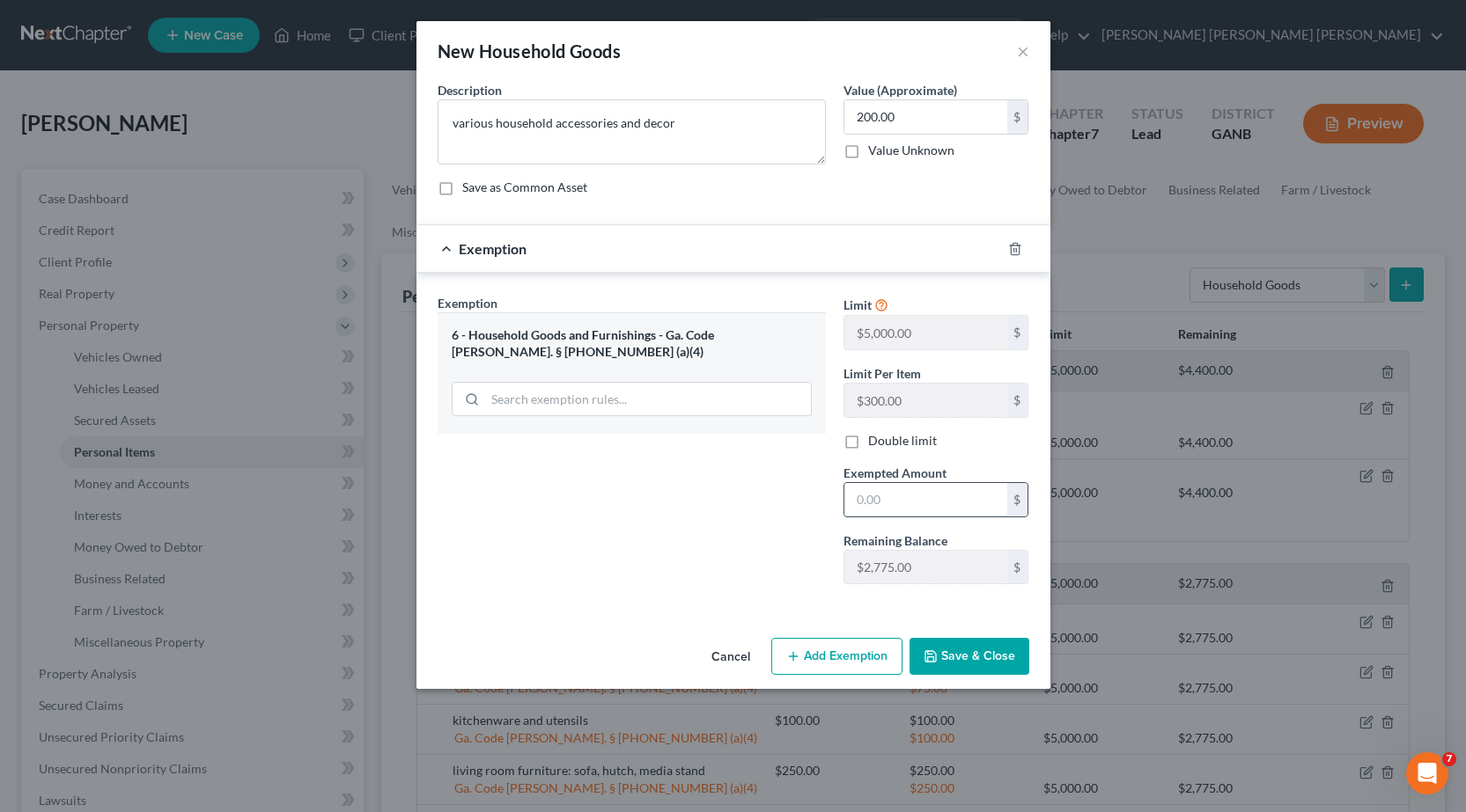
click at [877, 500] on input "text" at bounding box center [924, 500] width 162 height 33
type input "200.00"
click at [998, 662] on button "Save & Close" at bounding box center [970, 656] width 120 height 37
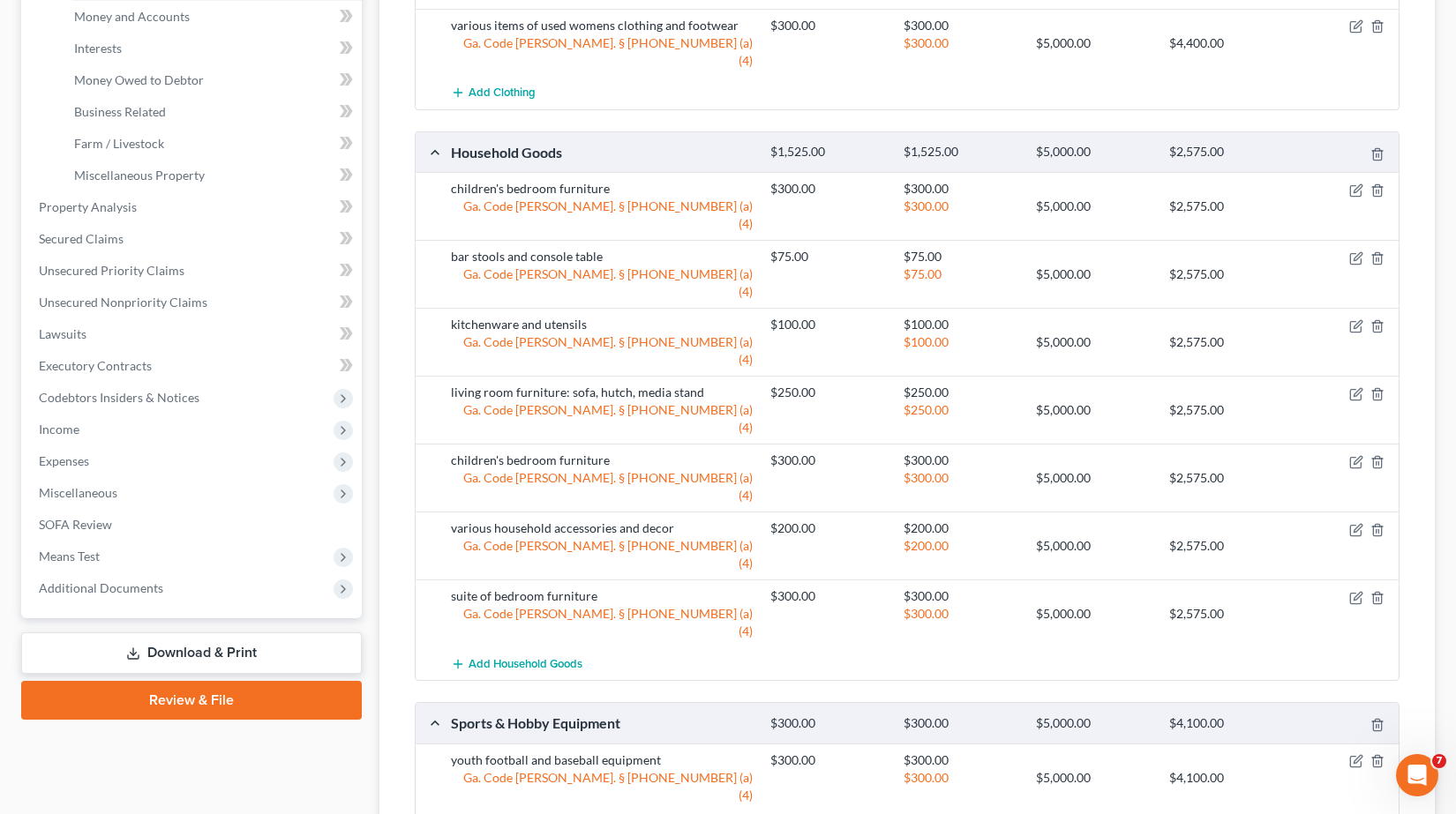
scroll to position [488, 0]
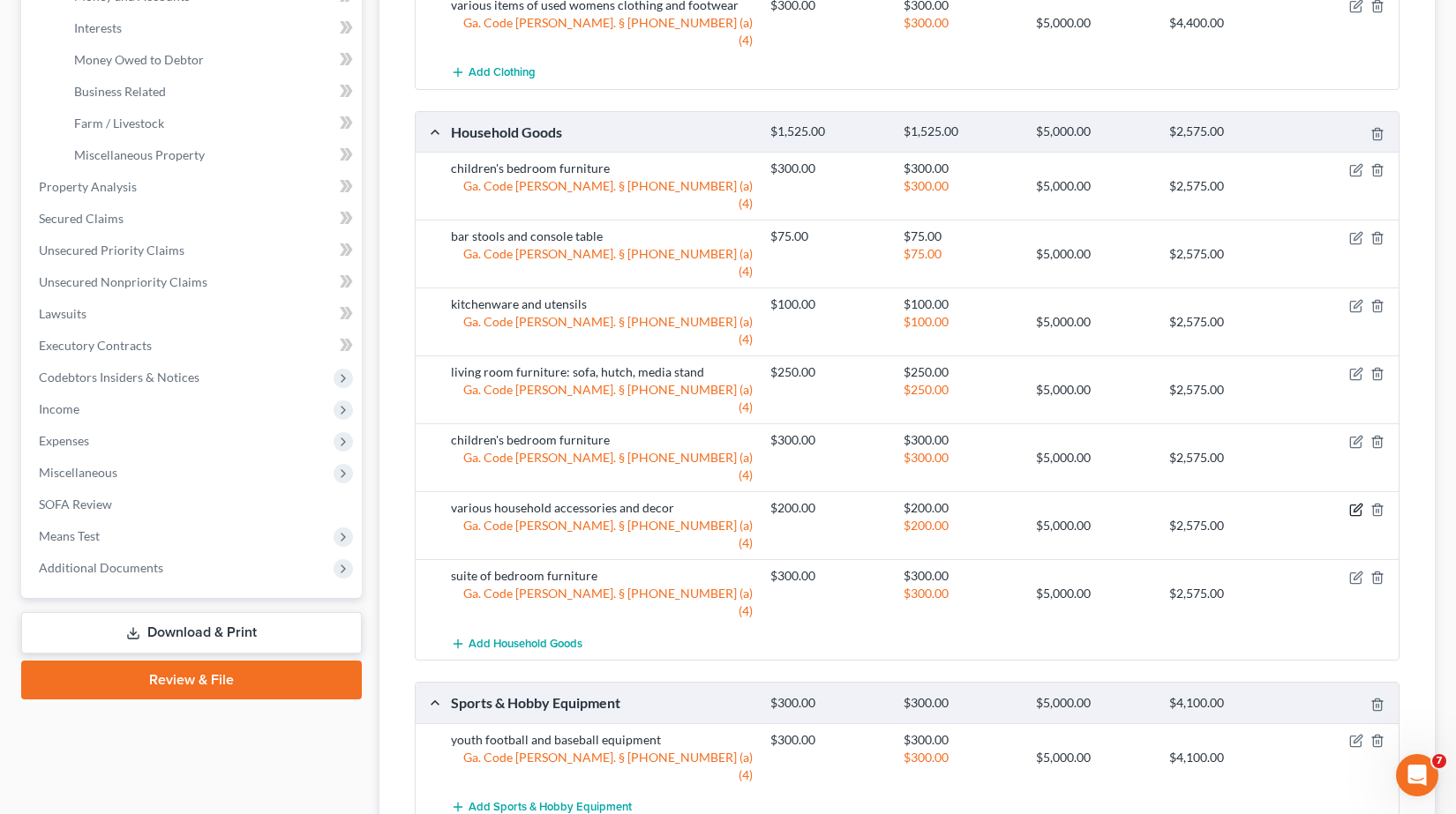
click at [1357, 503] on icon "button" at bounding box center [1356, 510] width 14 height 14
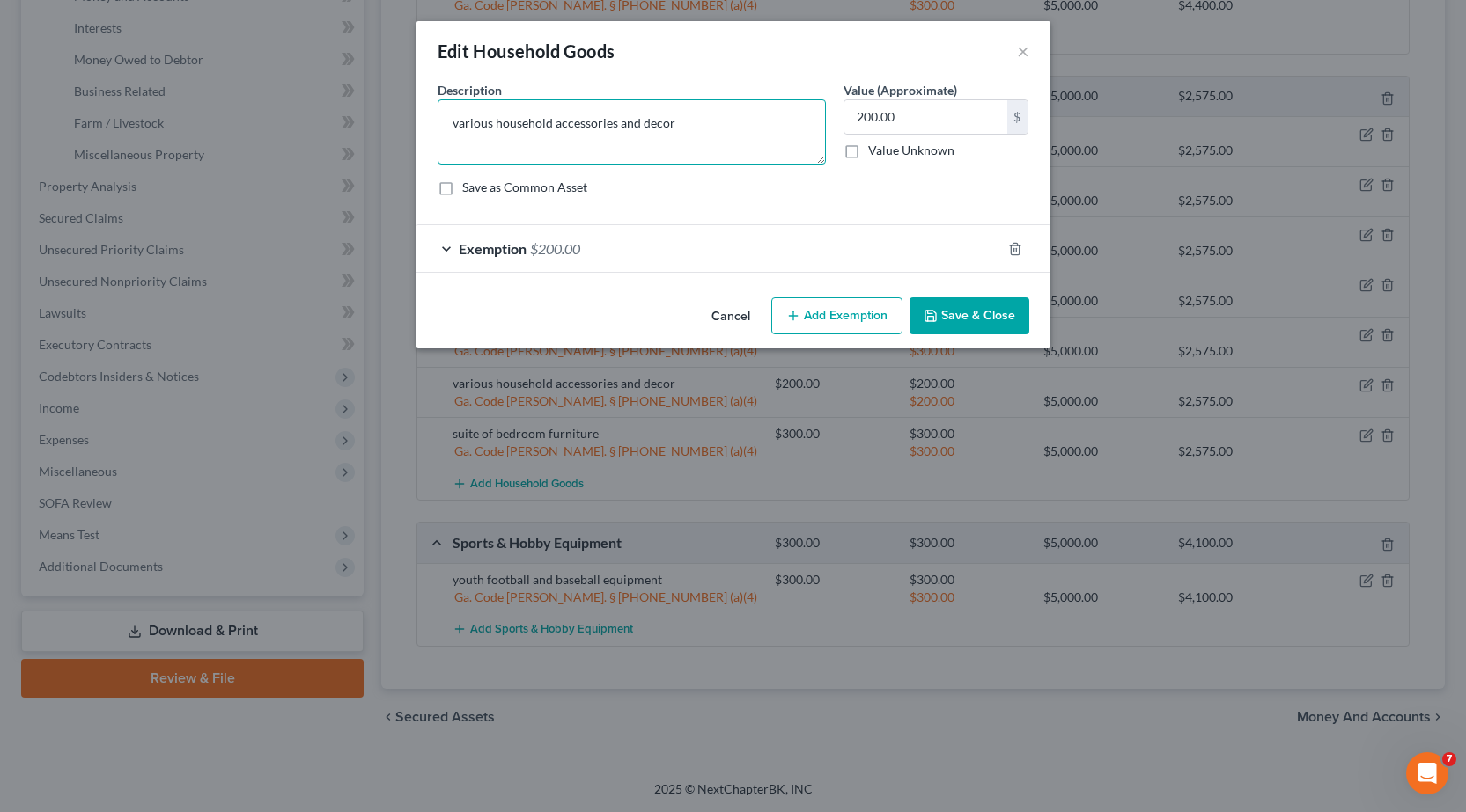
drag, startPoint x: 708, startPoint y: 125, endPoint x: 614, endPoint y: 126, distance: 94.0
click at [614, 126] on textarea "various household accessories and decor" at bounding box center [631, 132] width 388 height 65
type textarea "various household accessories. linens, etc."
click at [938, 298] on button "Save & Close" at bounding box center [970, 316] width 120 height 37
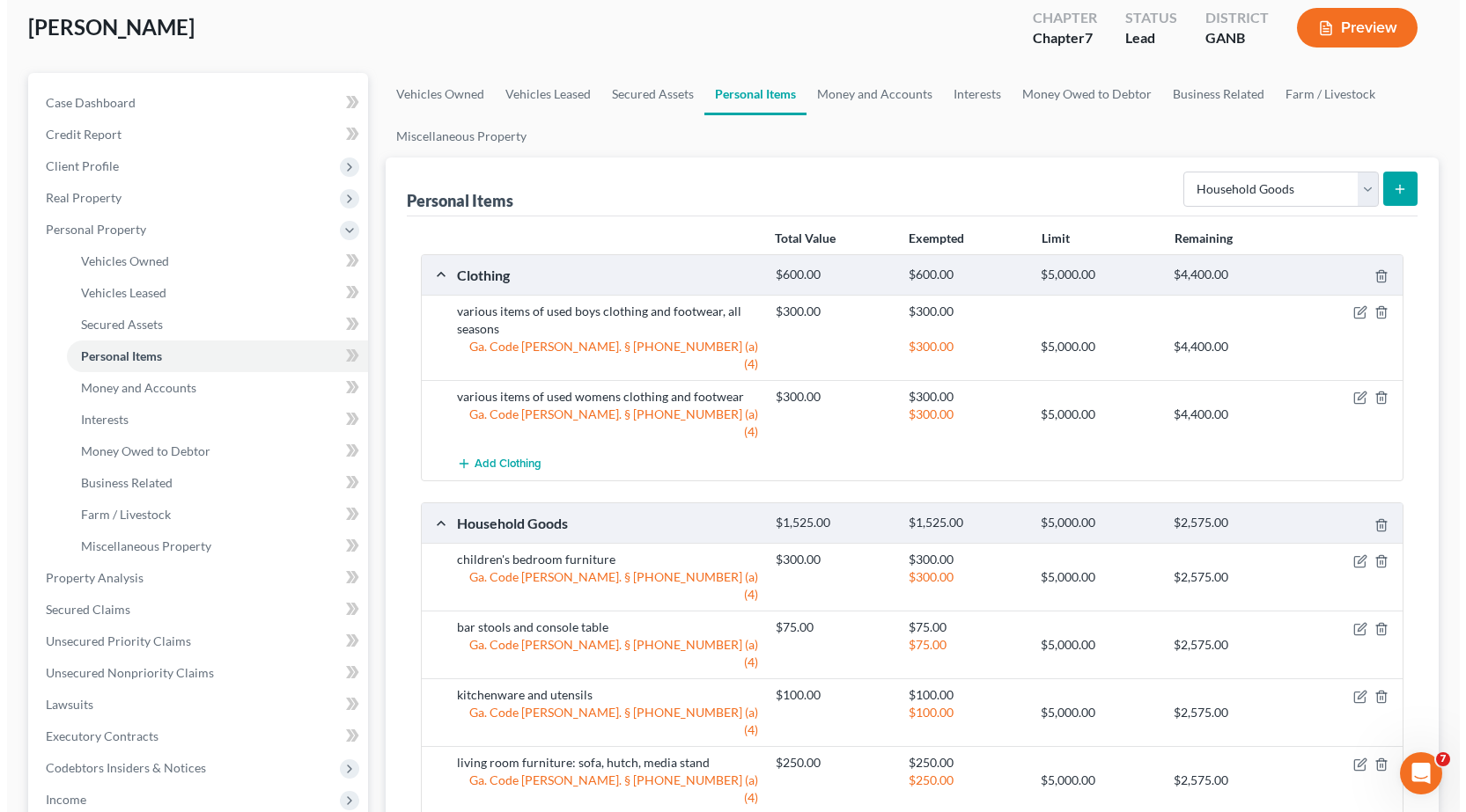
scroll to position [0, 0]
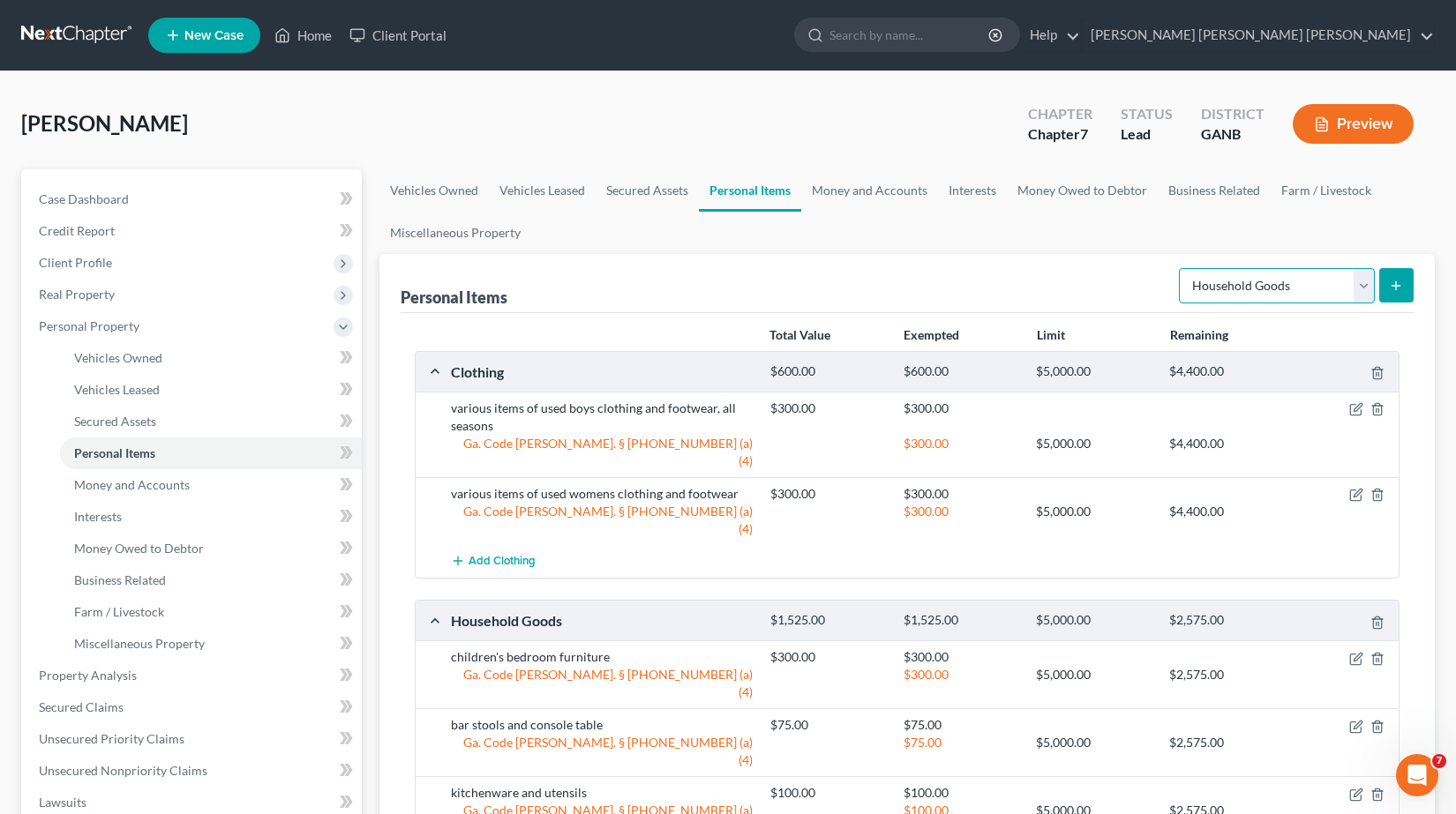
click at [1369, 290] on select "Select Item Type Clothing Collectibles Of Value Electronics Firearms Household …" at bounding box center [1277, 286] width 195 height 36
select select "sports_and_hobby_equipment"
click at [1181, 268] on select "Select Item Type Clothing Collectibles Of Value Electronics Firearms Household …" at bounding box center [1277, 286] width 195 height 36
click at [1405, 284] on button "submit" at bounding box center [1397, 285] width 35 height 35
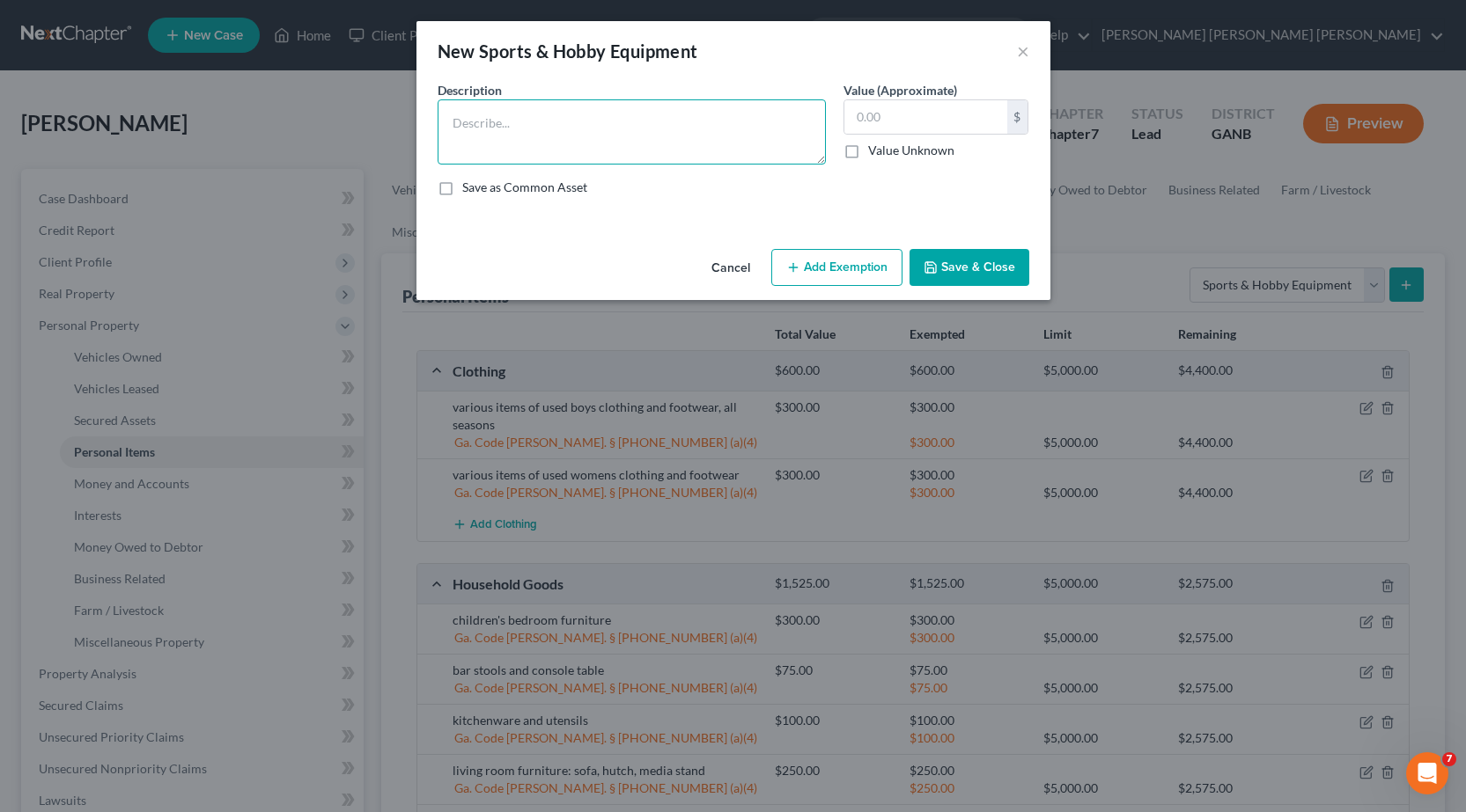
click at [645, 134] on textarea at bounding box center [631, 132] width 388 height 65
type textarea "baseball card collection"
type input "50.00"
click at [842, 267] on button "Add Exemption" at bounding box center [836, 268] width 131 height 37
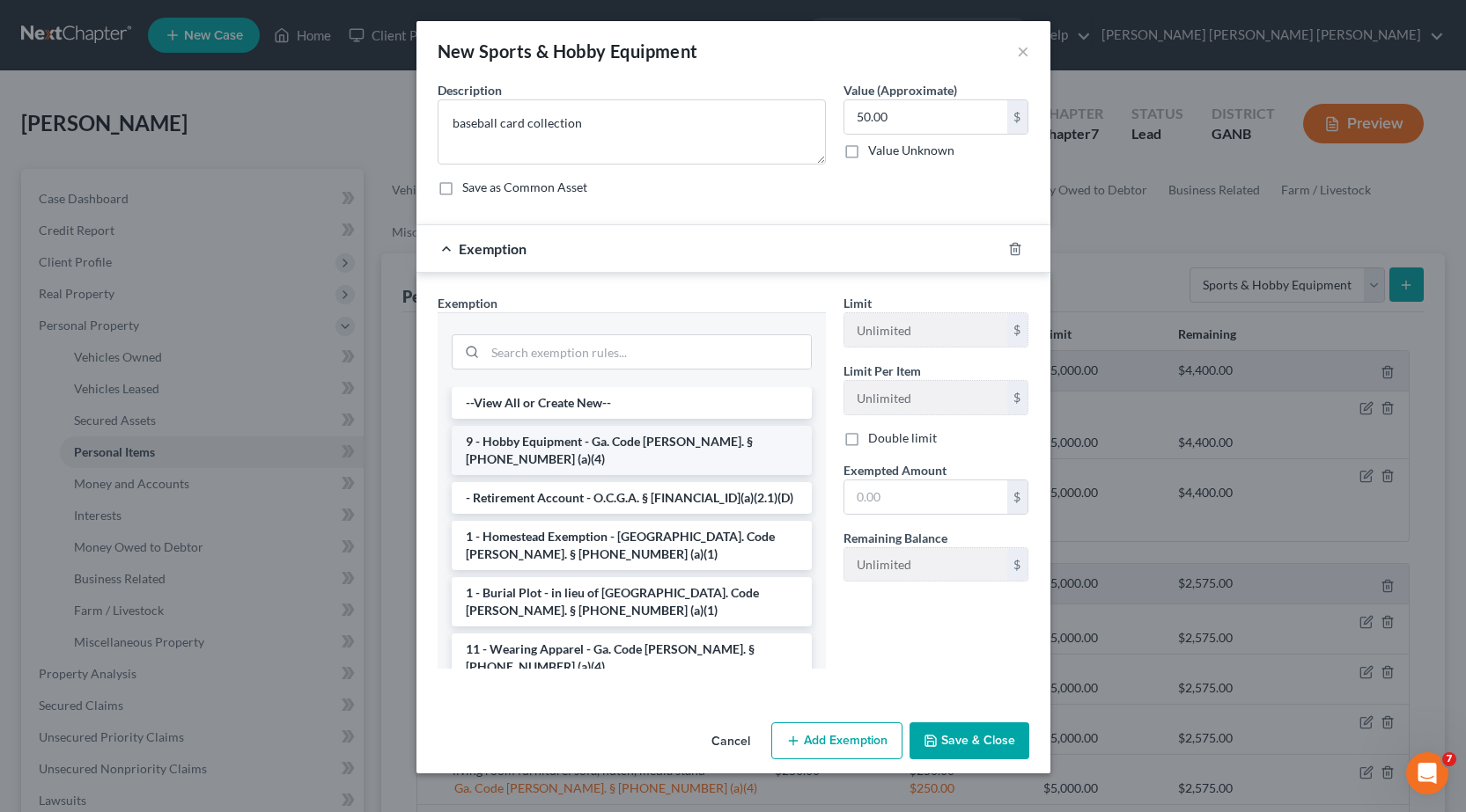
click at [578, 442] on li "9 - Hobby Equipment - Ga. Code [PERSON_NAME]. § [PHONE_NUMBER] (a)(4)" at bounding box center [632, 451] width 360 height 49
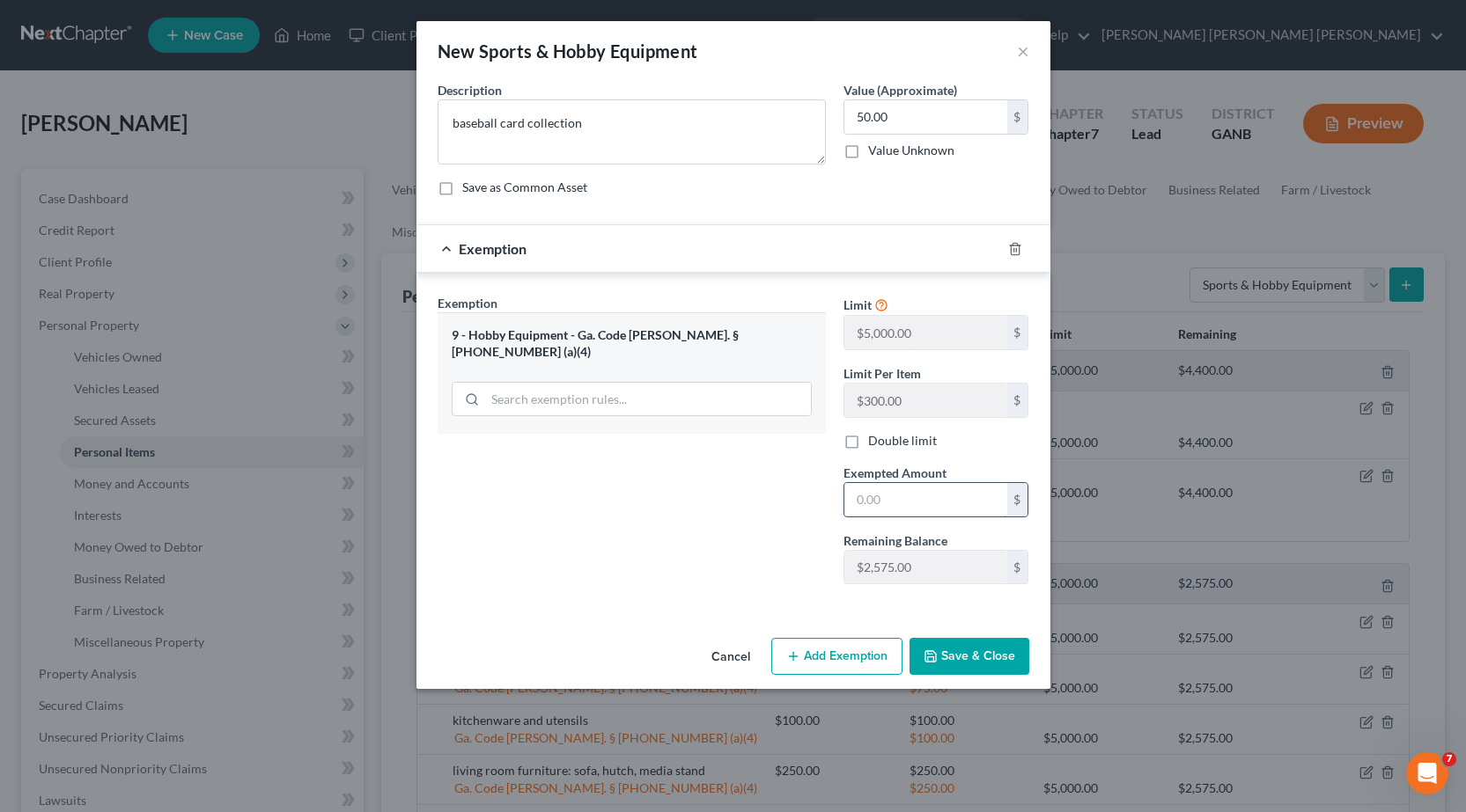
click at [908, 511] on input "text" at bounding box center [924, 500] width 162 height 33
type input "50.00"
click at [978, 656] on button "Save & Close" at bounding box center [970, 656] width 120 height 37
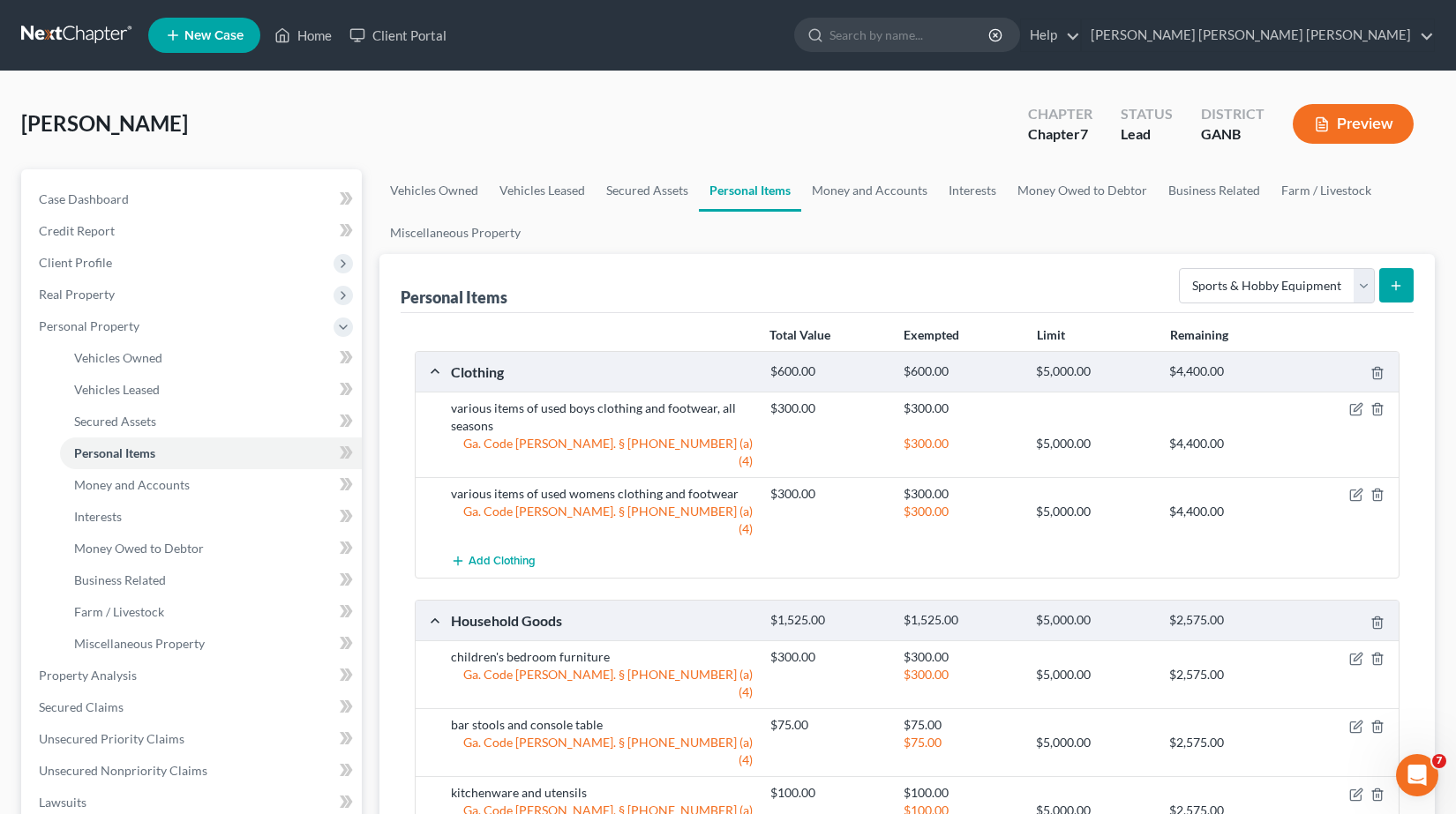
click at [1404, 284] on icon "submit" at bounding box center [1396, 286] width 14 height 14
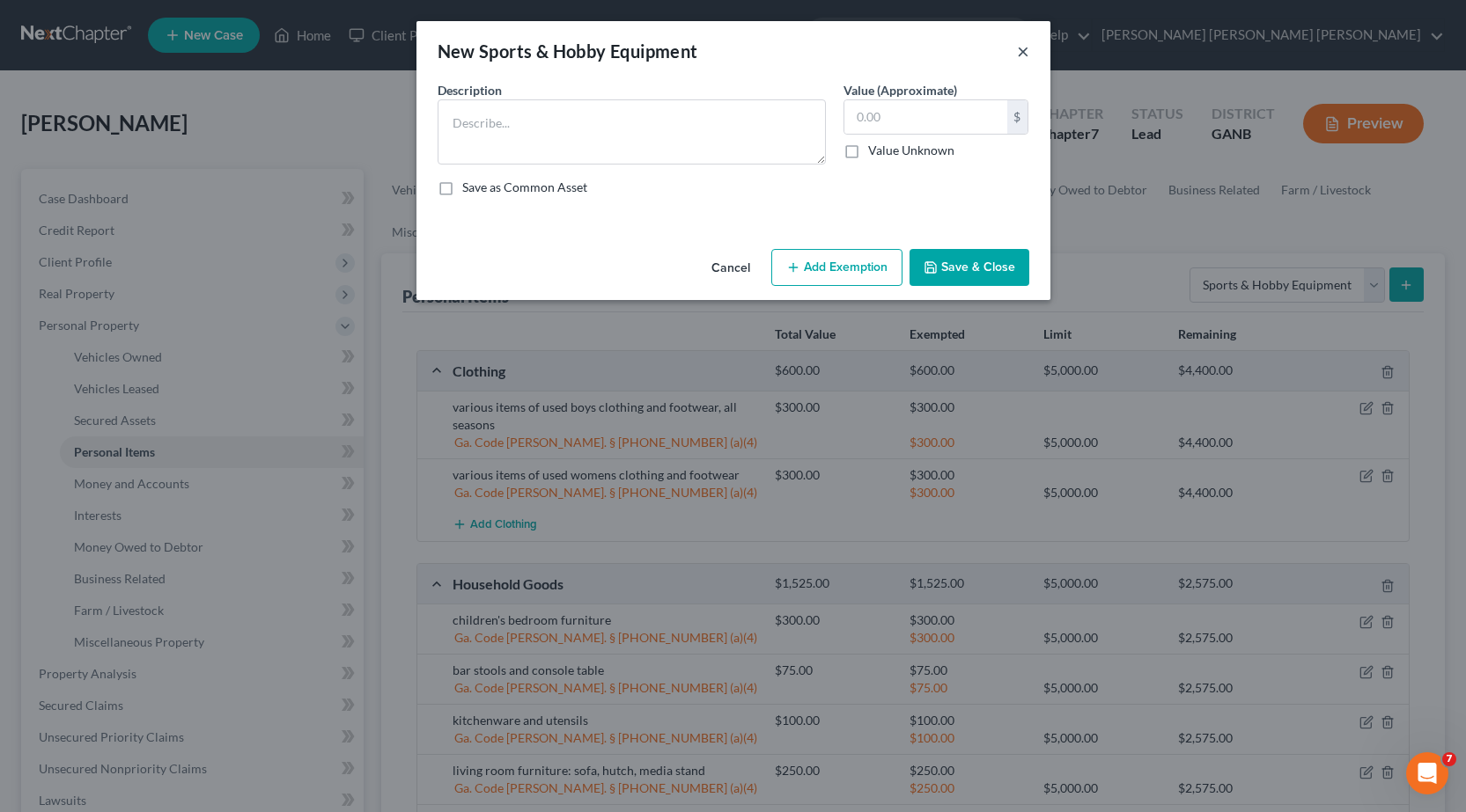
click at [1019, 49] on button "×" at bounding box center [1023, 50] width 13 height 21
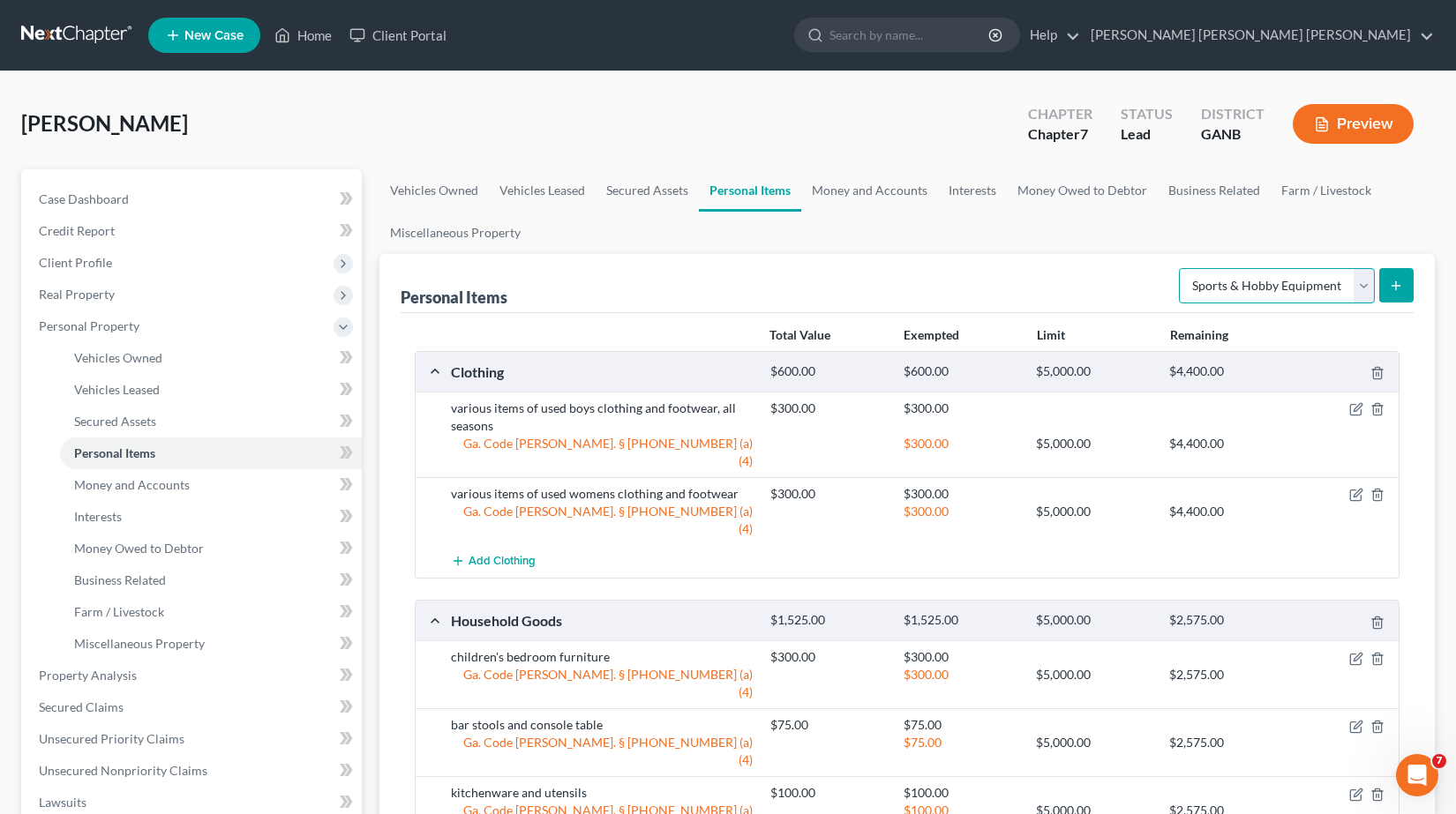
click at [1361, 284] on select "Select Item Type Clothing Collectibles Of Value Electronics Firearms Household …" at bounding box center [1277, 286] width 195 height 36
select select "household_goods"
click at [1181, 268] on select "Select Item Type Clothing Collectibles Of Value Electronics Firearms Household …" at bounding box center [1277, 286] width 195 height 36
click at [1388, 283] on button "submit" at bounding box center [1397, 285] width 35 height 35
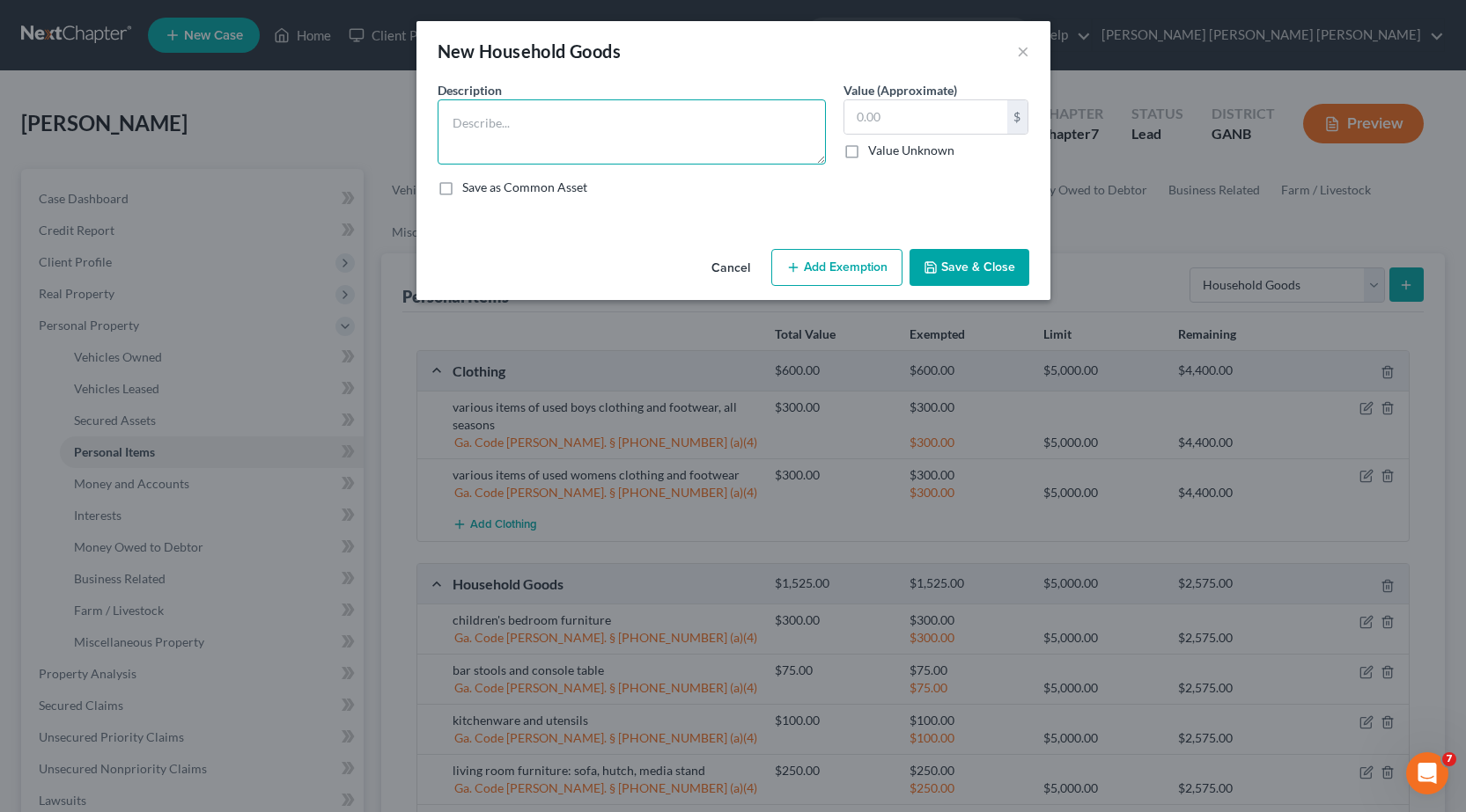
click at [653, 139] on textarea at bounding box center [631, 132] width 388 height 65
type textarea "v"
type textarea "miscellaneous household items and decor"
type input "100.0"
click at [844, 279] on button "Add Exemption" at bounding box center [836, 268] width 131 height 37
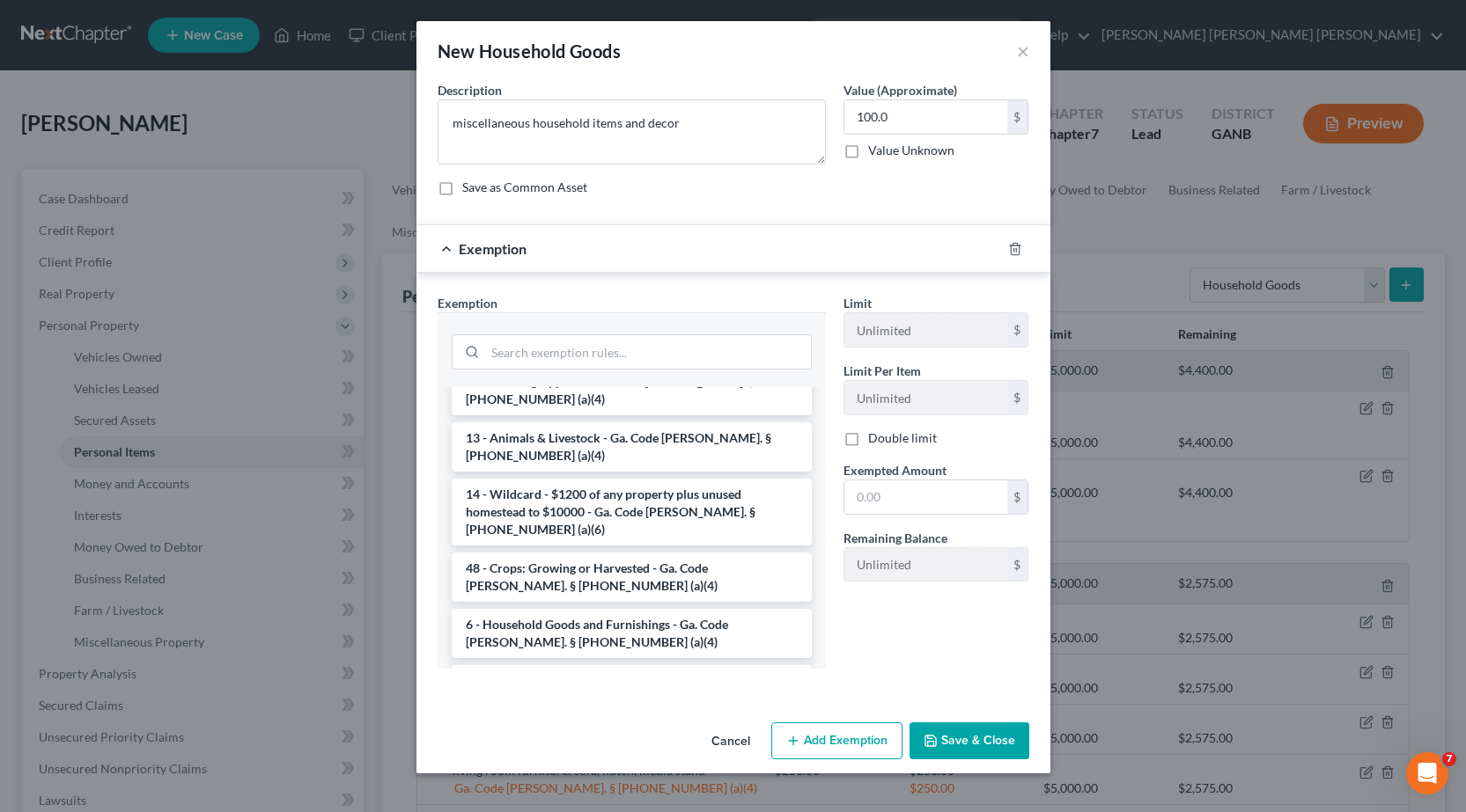
scroll to position [88, 0]
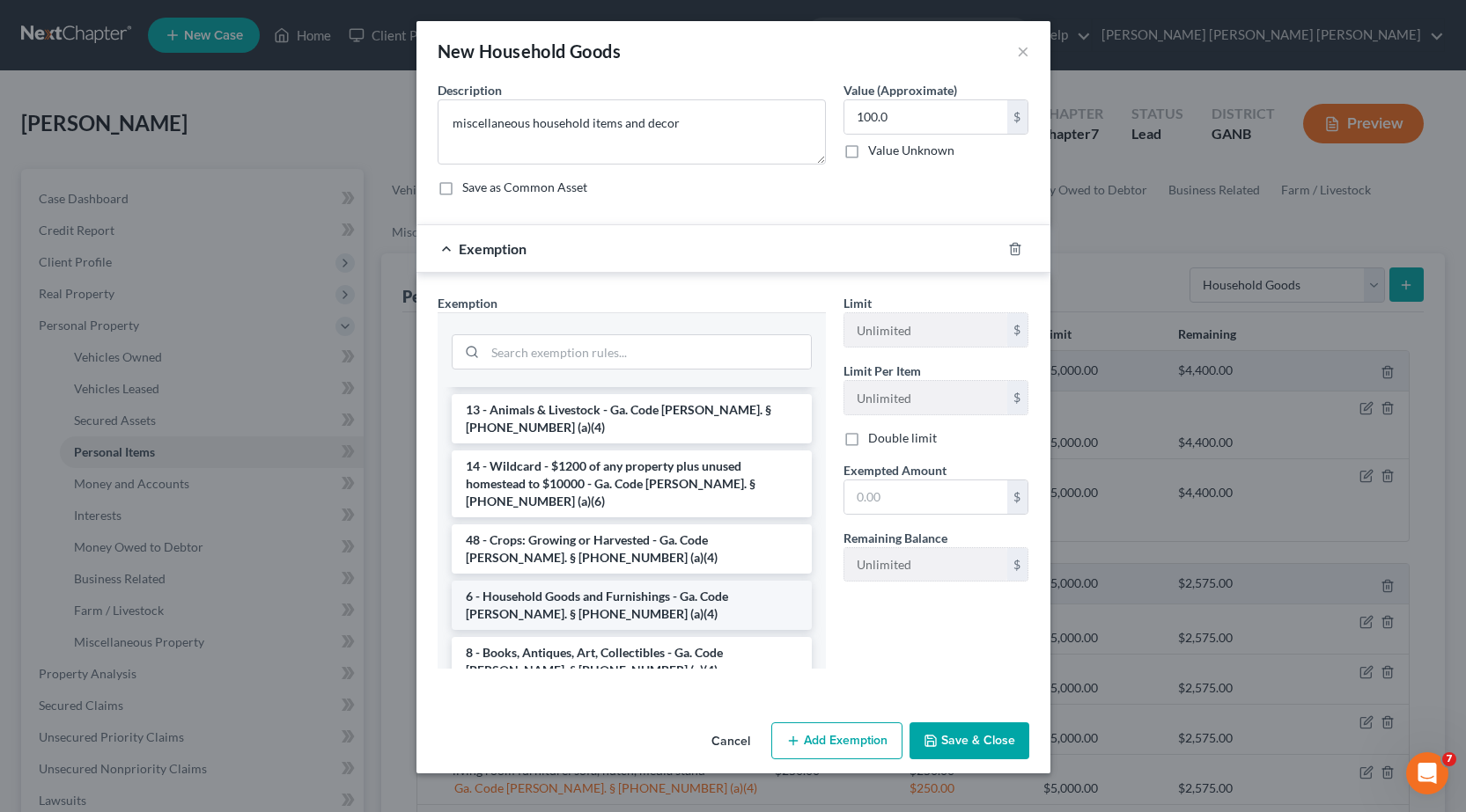
click at [606, 581] on li "6 - Household Goods and Furnishings - Ga. Code [PERSON_NAME]. § [PHONE_NUMBER] …" at bounding box center [632, 605] width 360 height 49
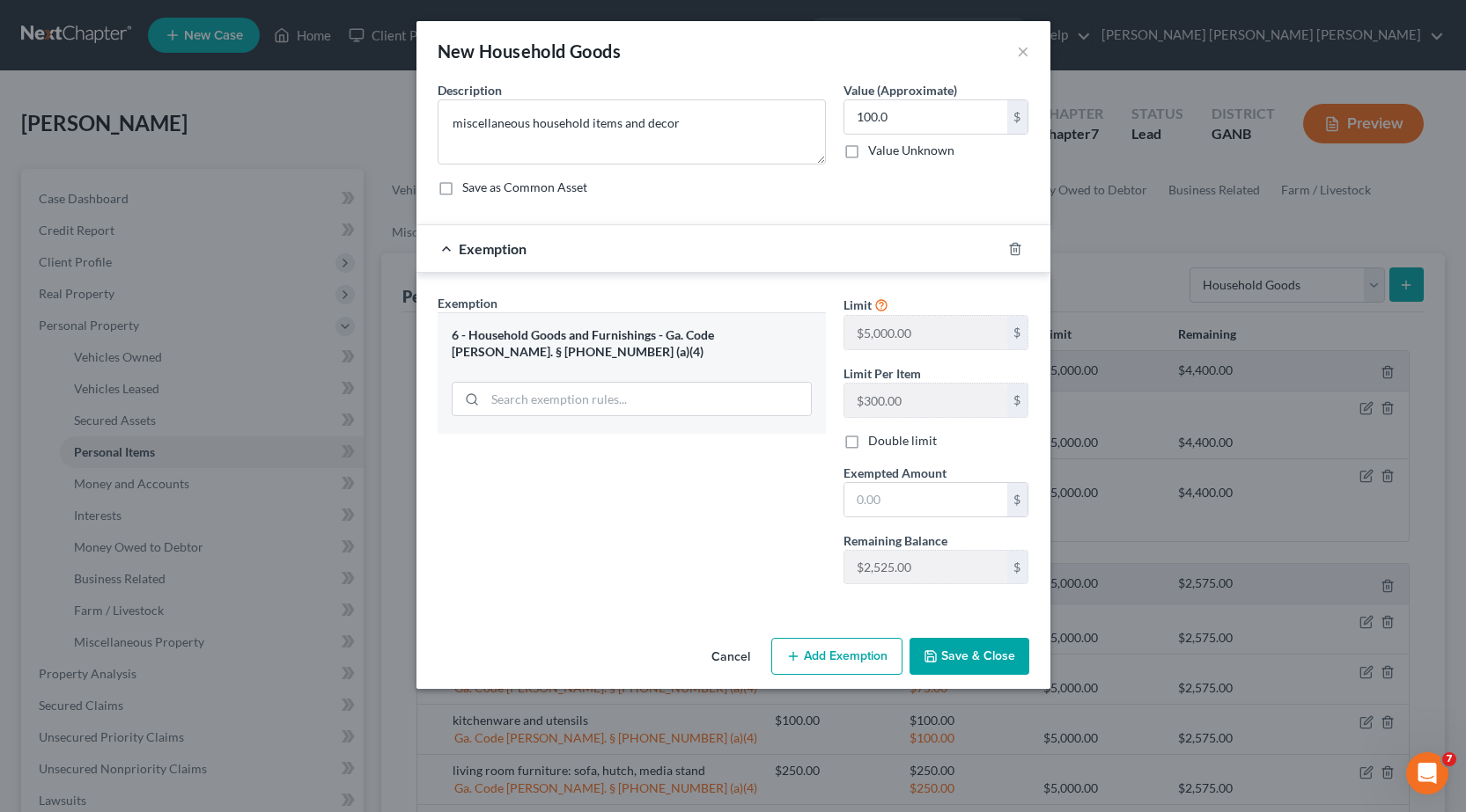
click at [739, 657] on button "Cancel" at bounding box center [731, 657] width 67 height 35
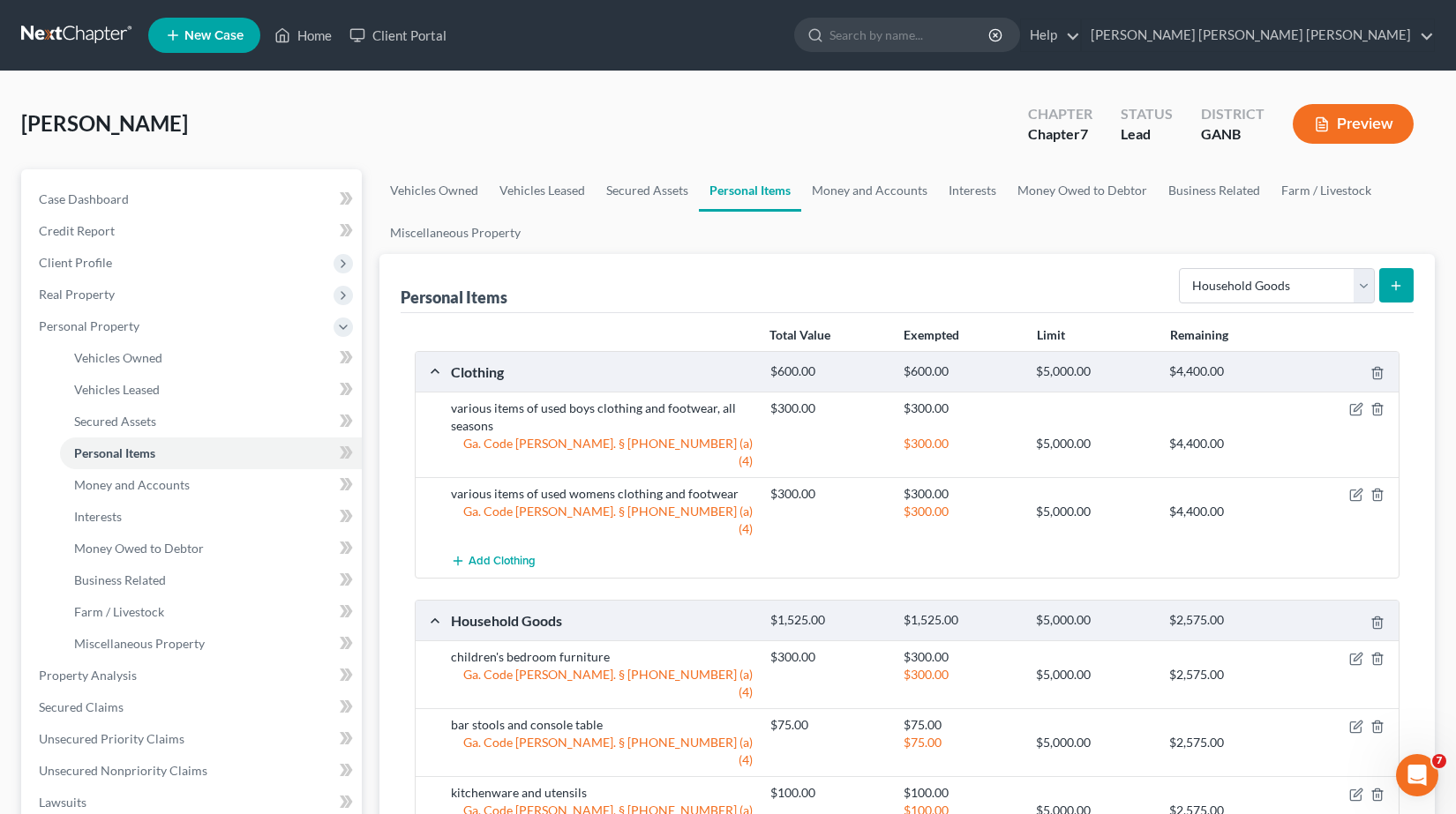
click at [1406, 287] on button "submit" at bounding box center [1397, 285] width 35 height 35
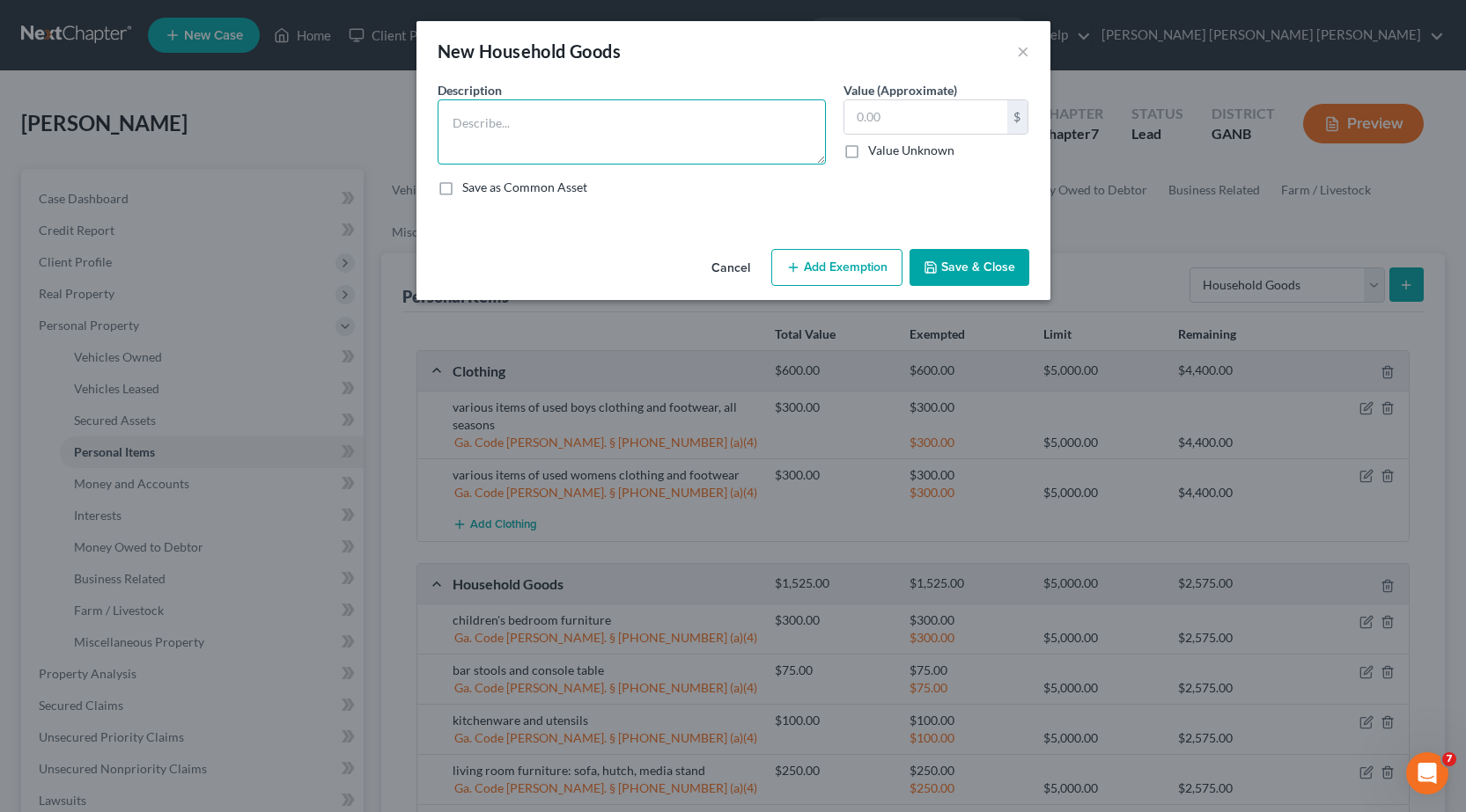
click at [565, 136] on textarea at bounding box center [631, 132] width 388 height 65
type textarea "miscellaneous household items and decor"
click at [967, 128] on input "text" at bounding box center [924, 117] width 162 height 33
type input "100.00"
click at [863, 268] on button "Add Exemption" at bounding box center [836, 268] width 131 height 37
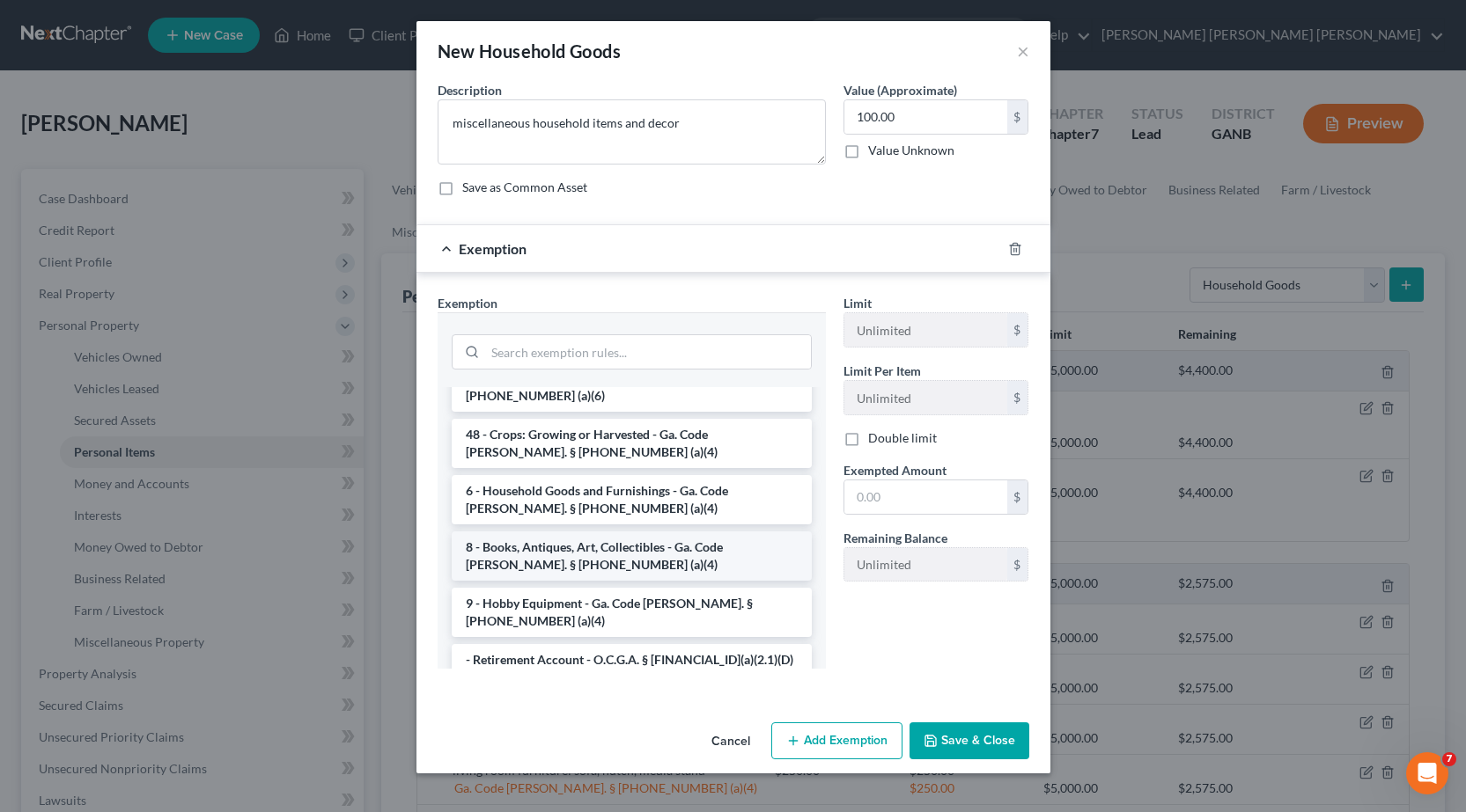
scroll to position [264, 0]
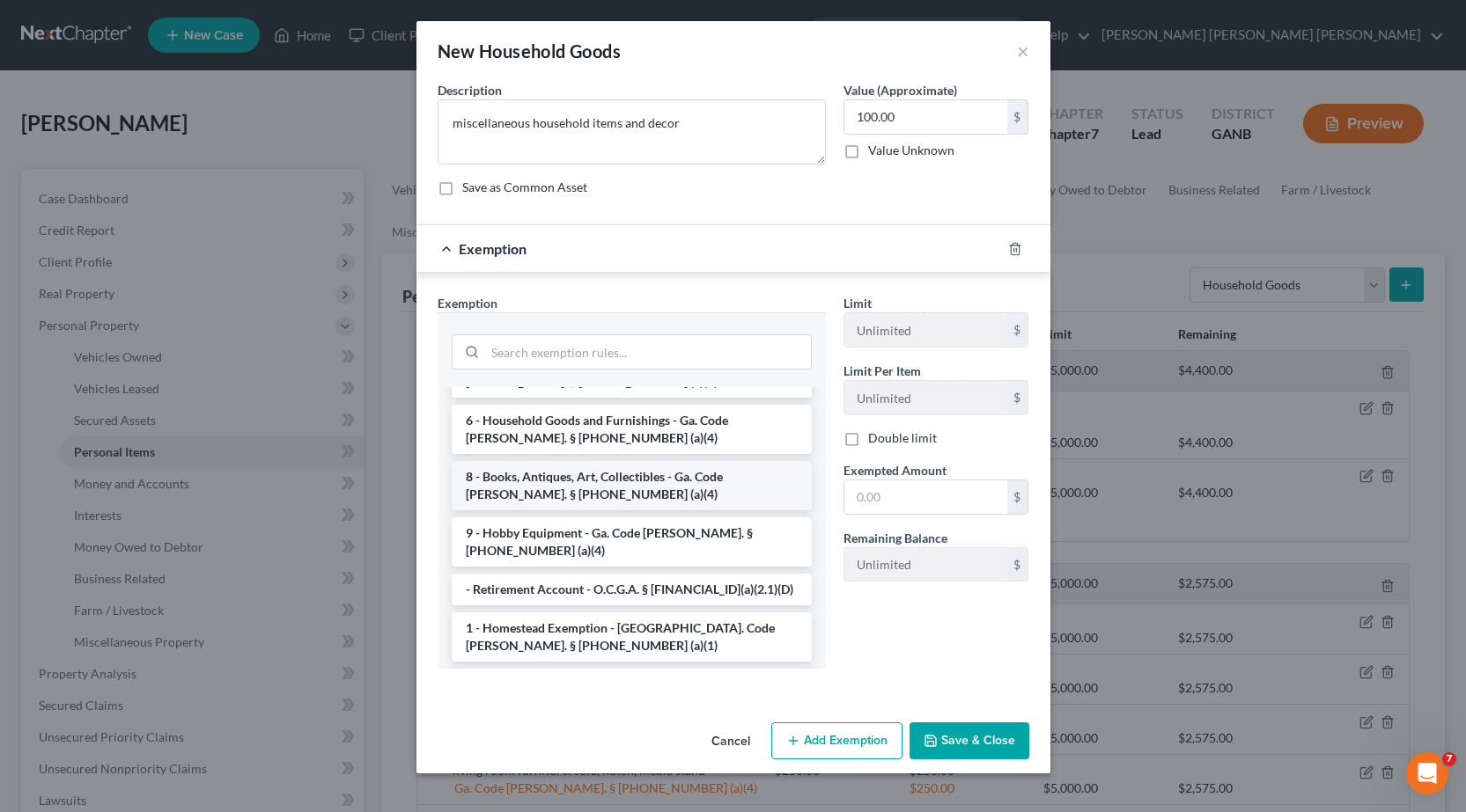
click at [586, 462] on li "8 - Books, Antiques, Art, Collectibles - Ga. Code [PERSON_NAME]. § [PHONE_NUMBE…" at bounding box center [632, 486] width 360 height 49
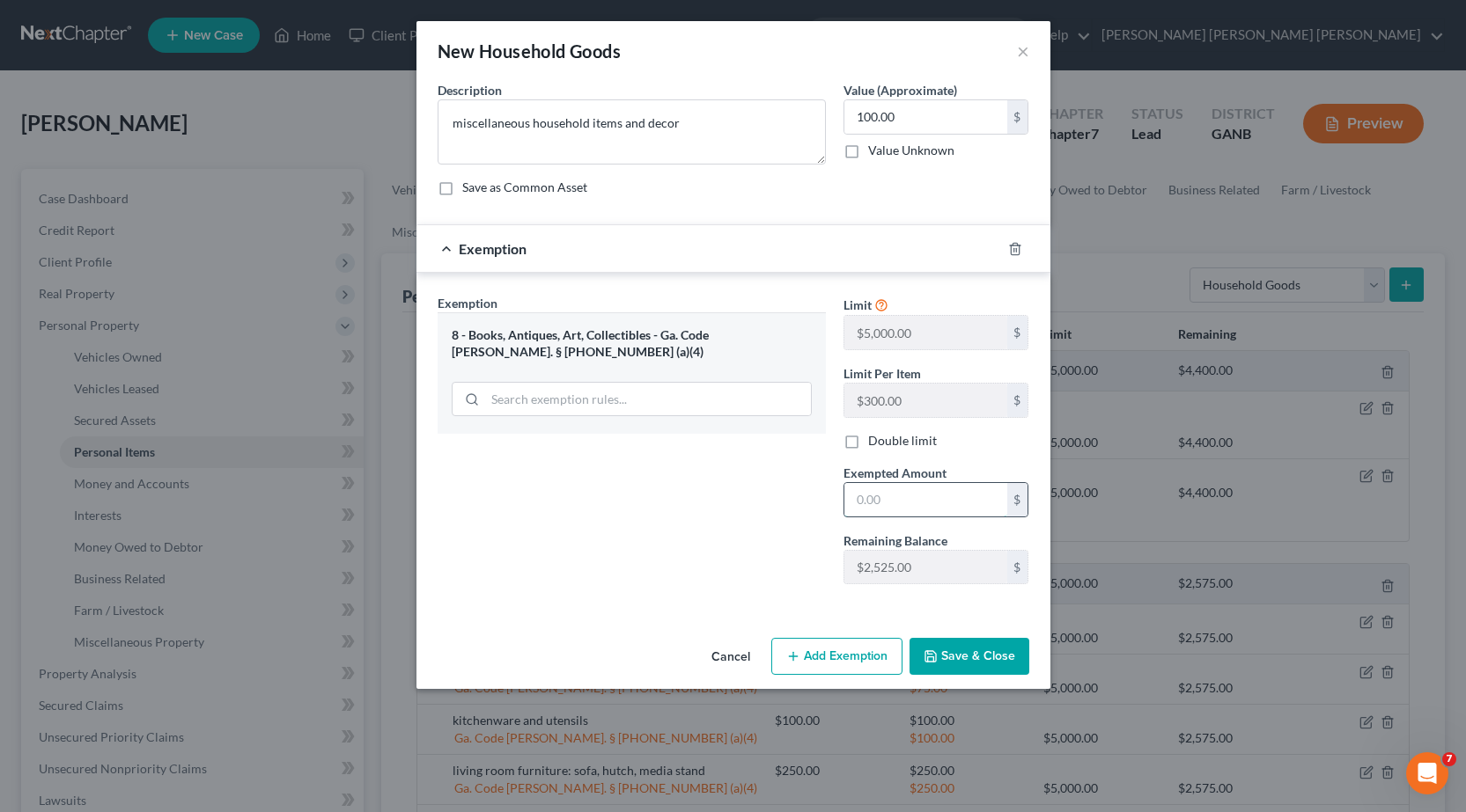
click at [899, 502] on input "text" at bounding box center [924, 500] width 162 height 33
type input "200.00"
click at [947, 652] on button "Save & Close" at bounding box center [970, 656] width 120 height 37
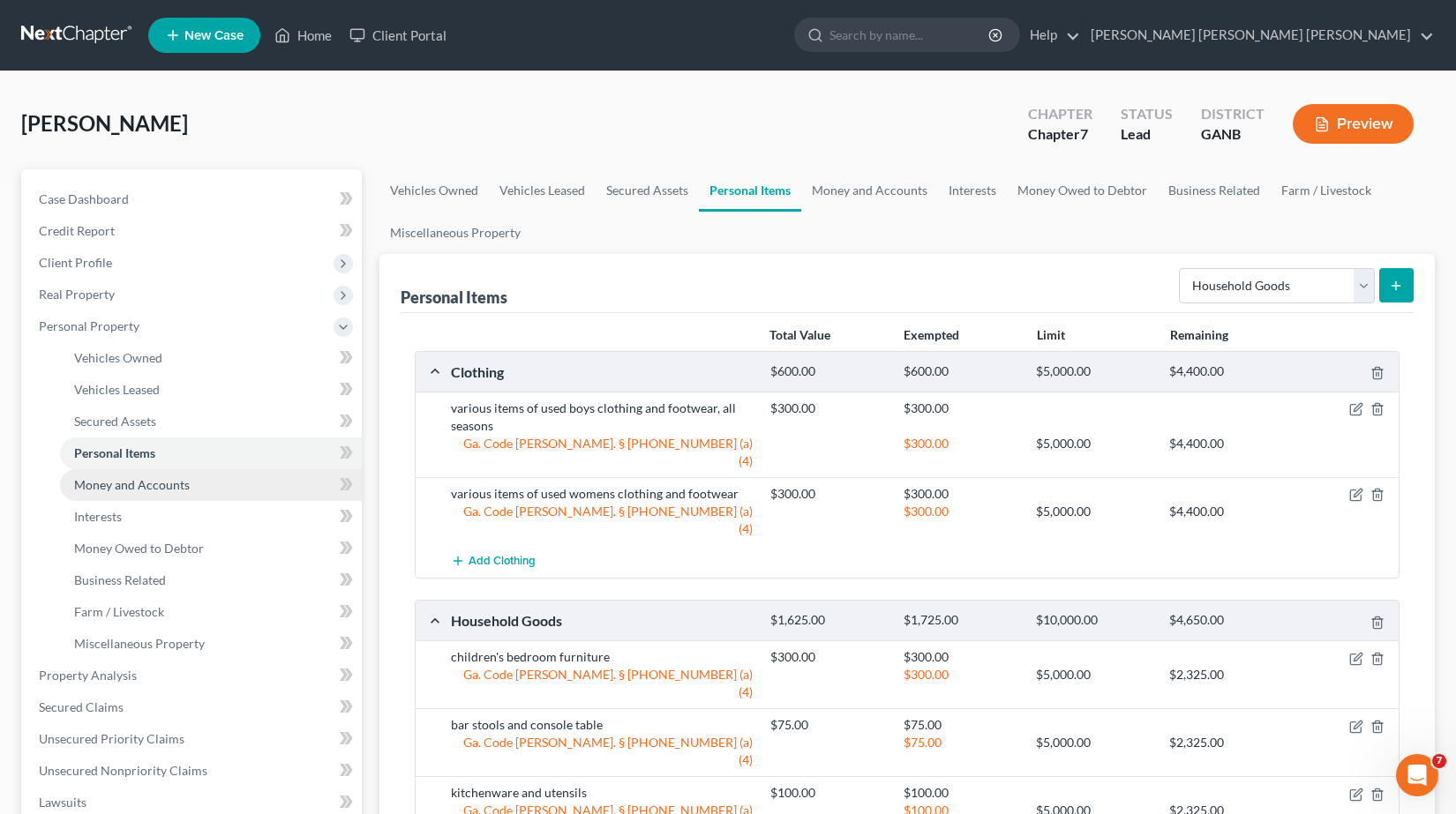
click at [191, 485] on link "Money and Accounts" at bounding box center [211, 485] width 302 height 32
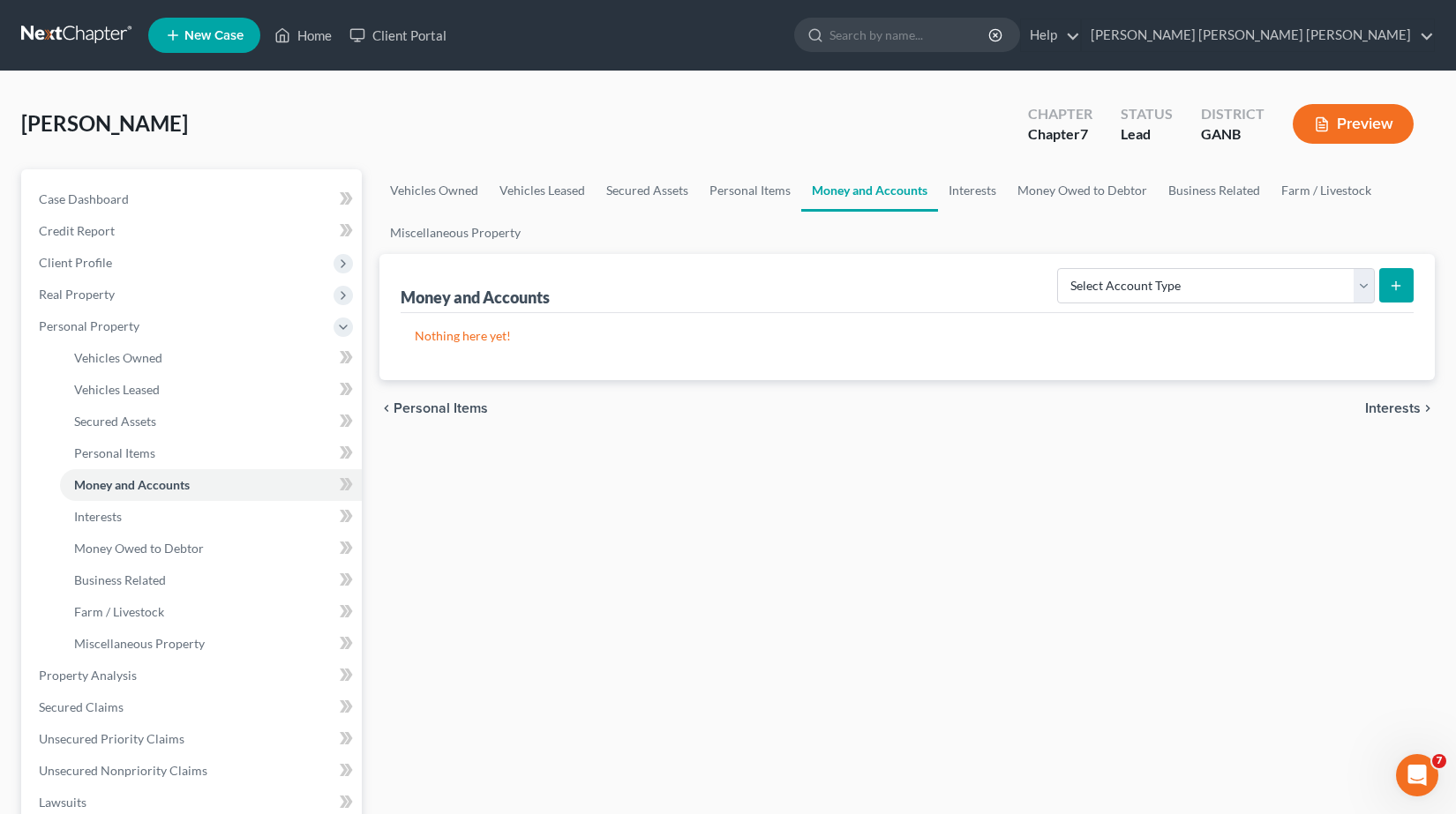
click at [1375, 292] on form "Select Account Type Brokerage Cash on Hand Certificates of Deposit Checking Acc…" at bounding box center [1235, 286] width 356 height 37
click at [1366, 288] on select "Select Account Type Brokerage Cash on Hand Certificates of Deposit Checking Acc…" at bounding box center [1216, 286] width 318 height 36
select select "cash_on_hand"
click at [1061, 268] on select "Select Account Type Brokerage Cash on Hand Certificates of Deposit Checking Acc…" at bounding box center [1216, 286] width 318 height 36
click at [1401, 287] on icon "submit" at bounding box center [1396, 286] width 14 height 14
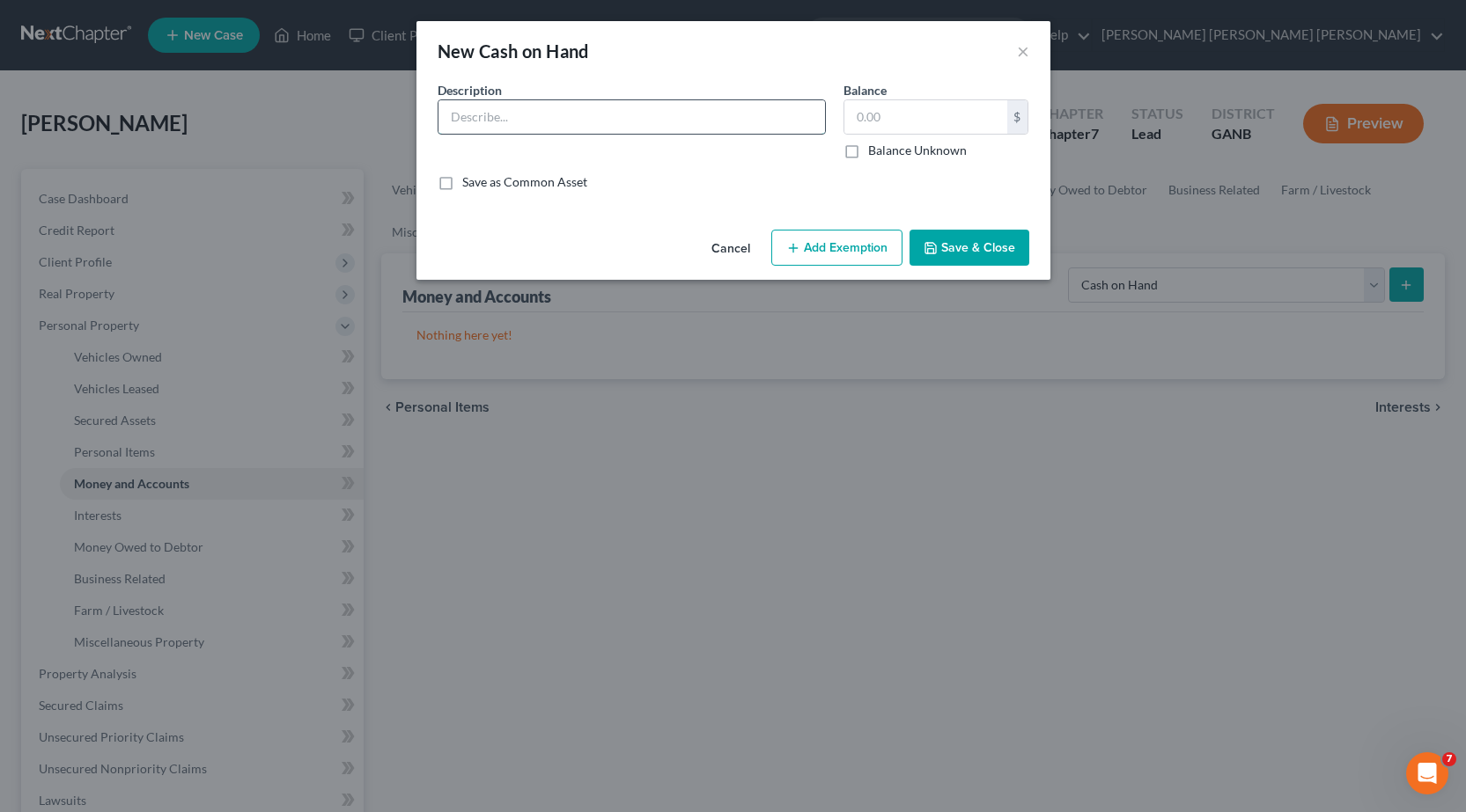
click at [792, 114] on input "text" at bounding box center [631, 117] width 387 height 33
type input "variable amounts of cash on hand"
type input "100.00"
click at [843, 242] on button "Add Exemption" at bounding box center [836, 248] width 131 height 37
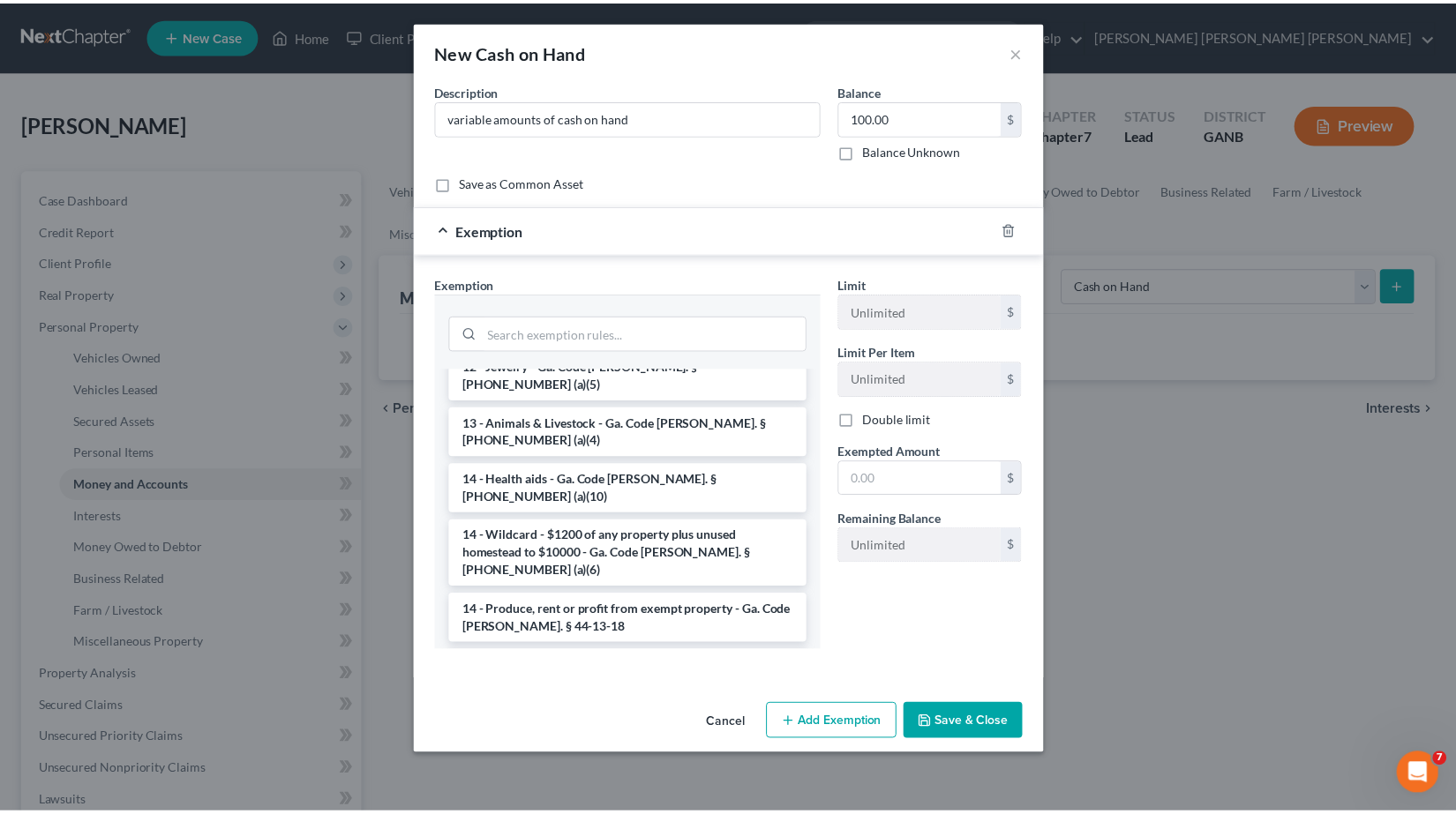
scroll to position [353, 0]
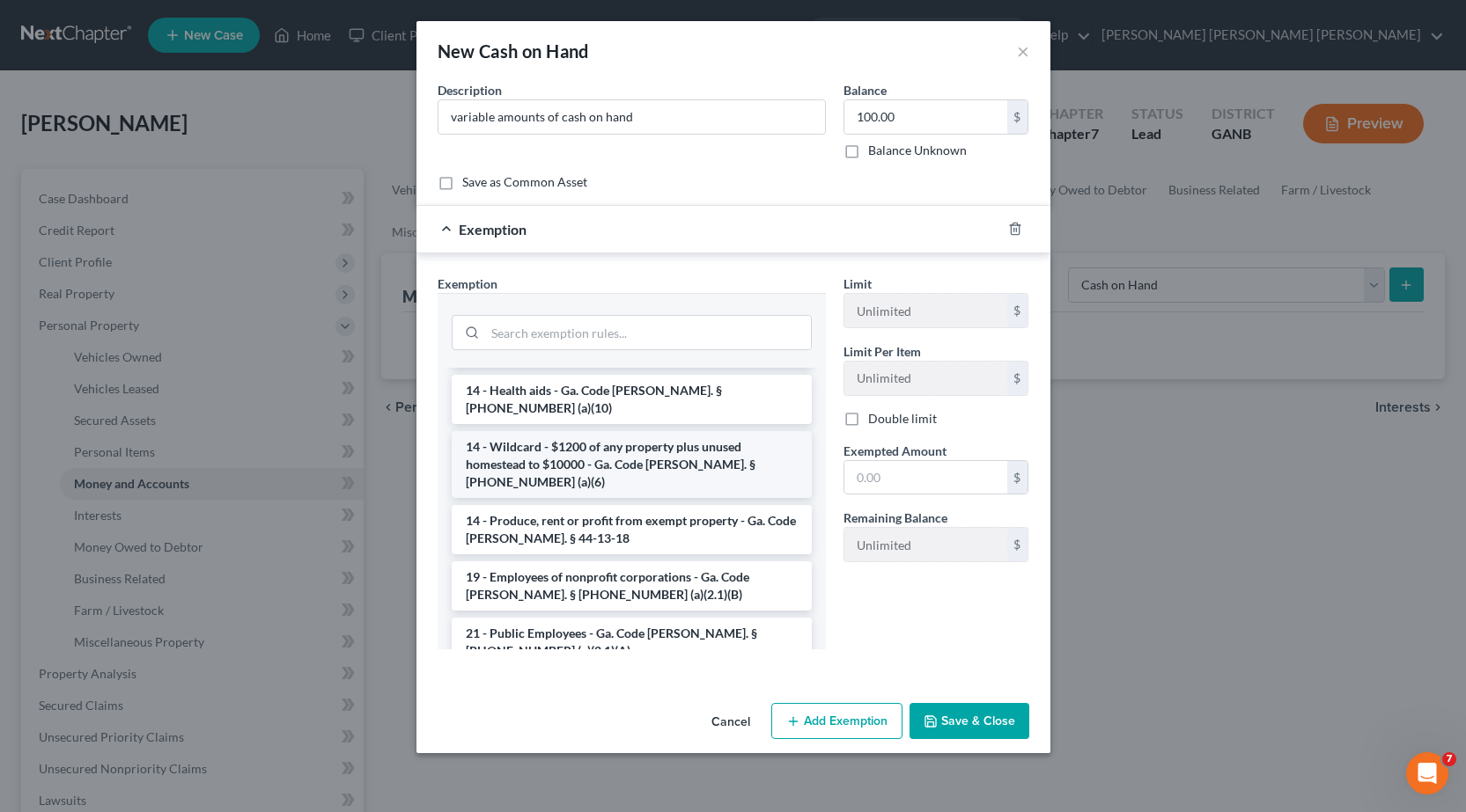
click at [661, 431] on li "14 - Wildcard - $1200 of any property plus unused homestead to $10000 - Ga. Cod…" at bounding box center [632, 465] width 360 height 67
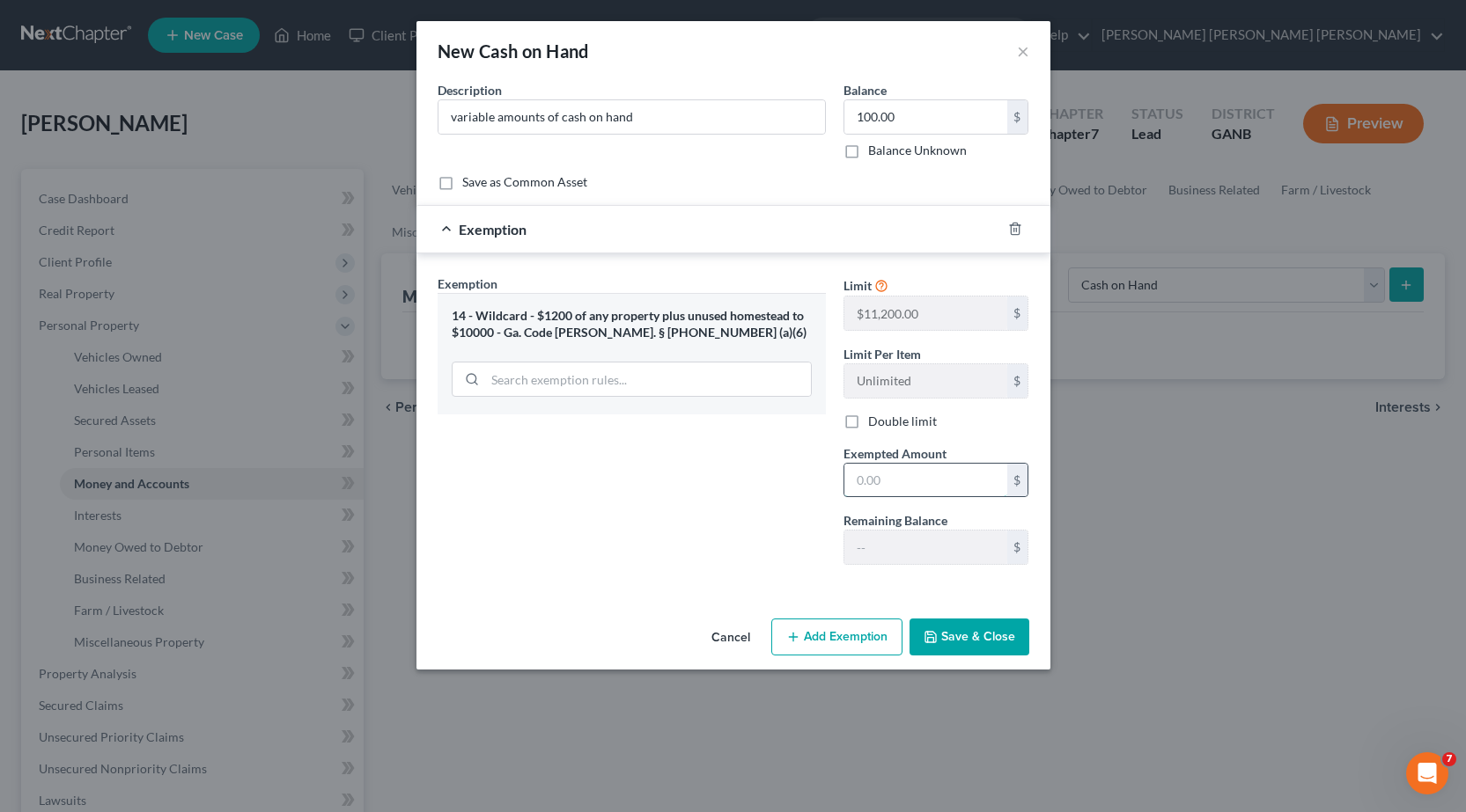
click at [903, 474] on input "text" at bounding box center [924, 480] width 162 height 33
type input "100.00"
click at [979, 637] on button "Save & Close" at bounding box center [970, 638] width 120 height 37
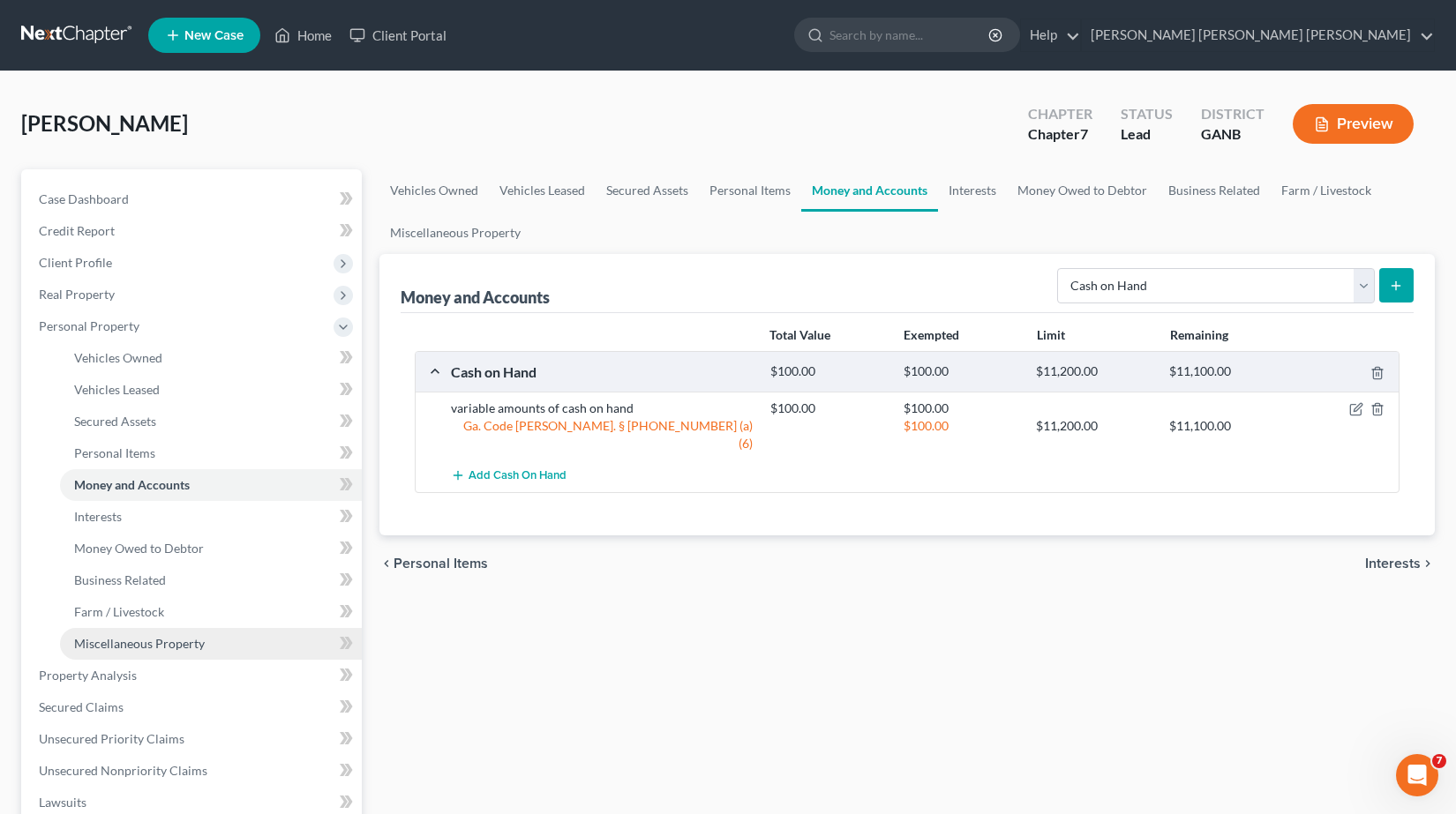
click at [172, 647] on span "Miscellaneous Property" at bounding box center [139, 643] width 130 height 15
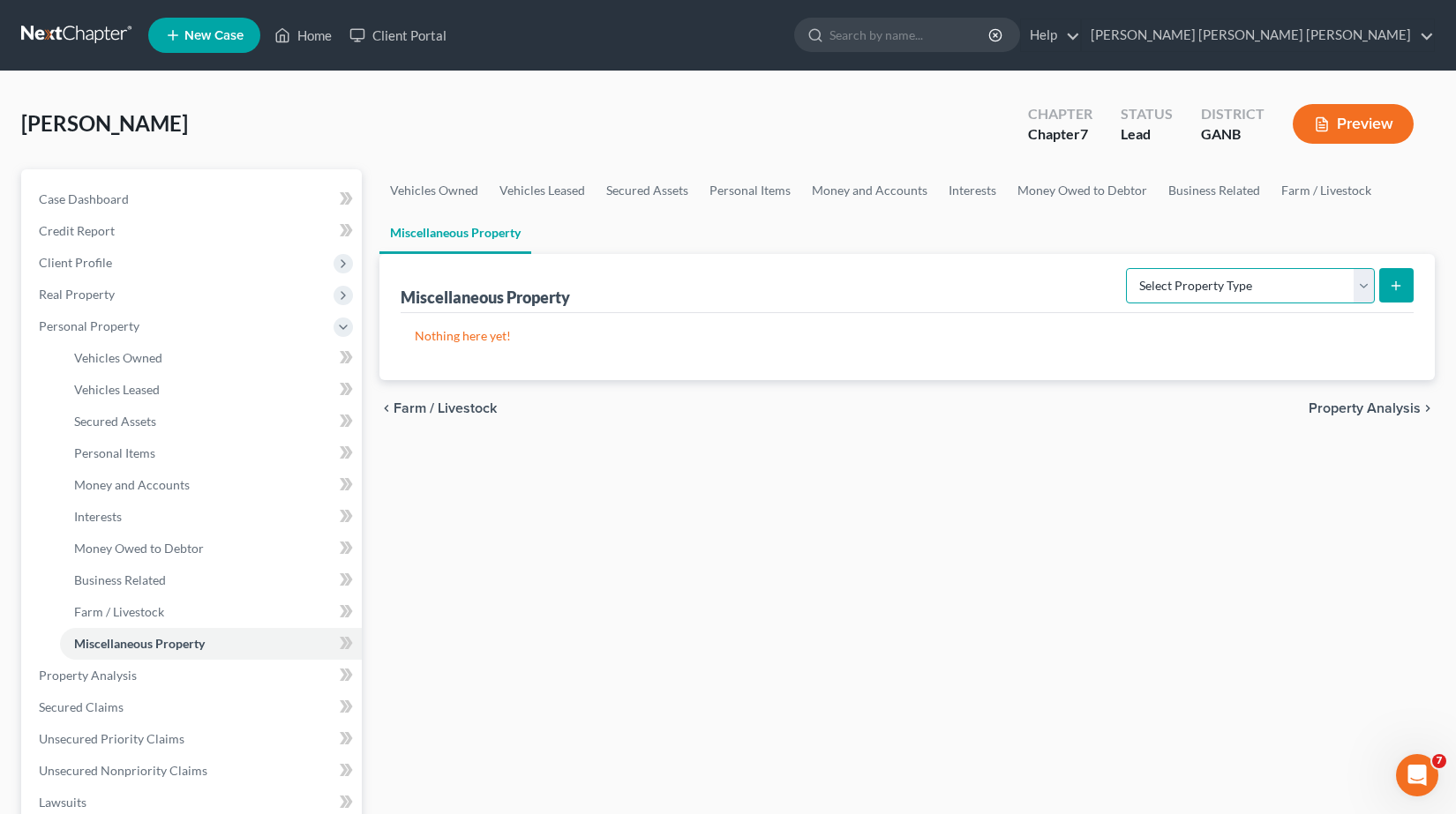
click at [1349, 288] on select "Select Property Type Assigned for Creditor Benefit [DATE] Holding for Another N…" at bounding box center [1251, 286] width 249 height 36
click at [747, 528] on div "Vehicles Owned Vehicles Leased Secured Assets Personal Items Money and Accounts…" at bounding box center [908, 679] width 1074 height 1019
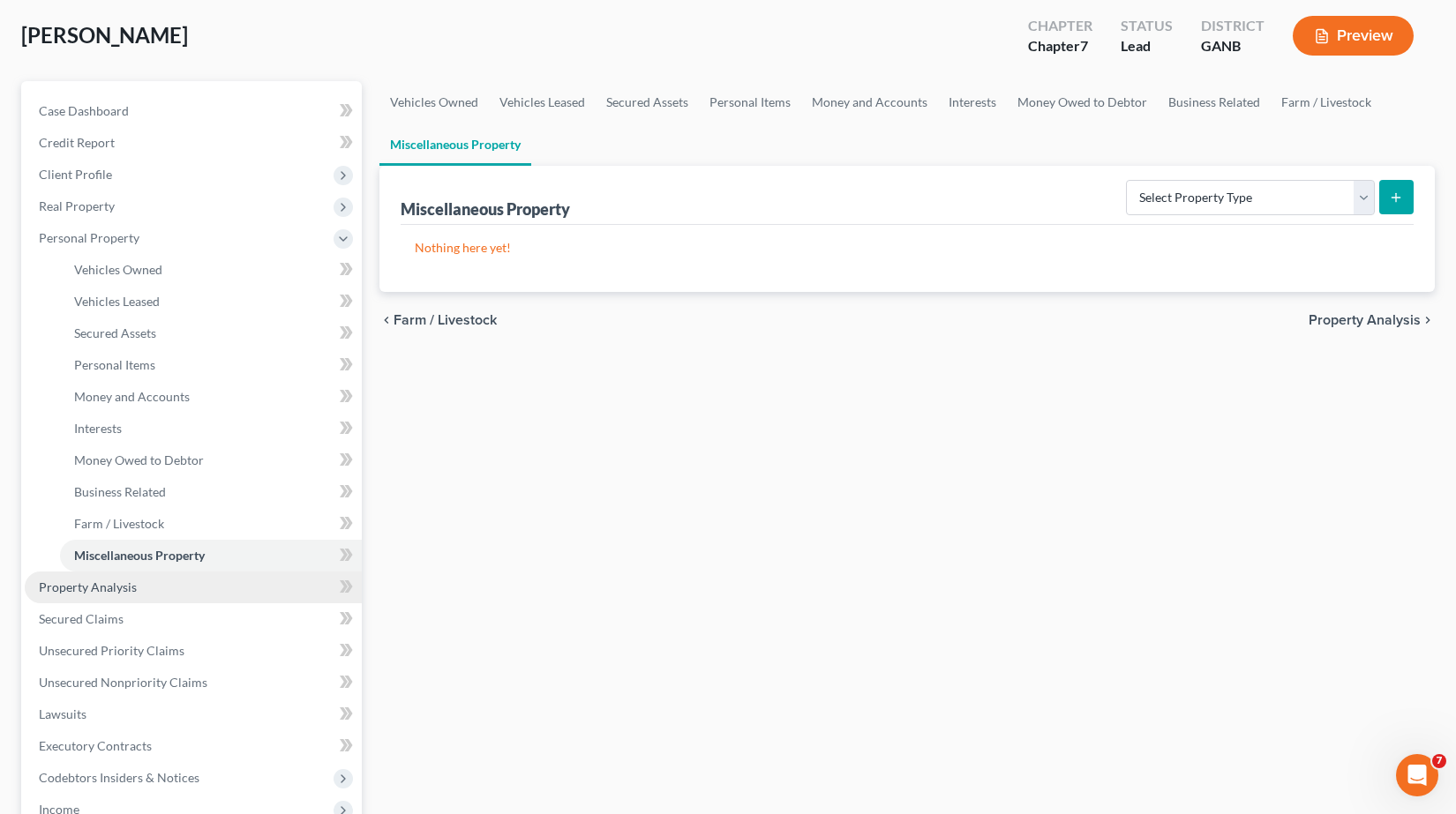
click at [144, 585] on link "Property Analysis" at bounding box center [193, 587] width 338 height 32
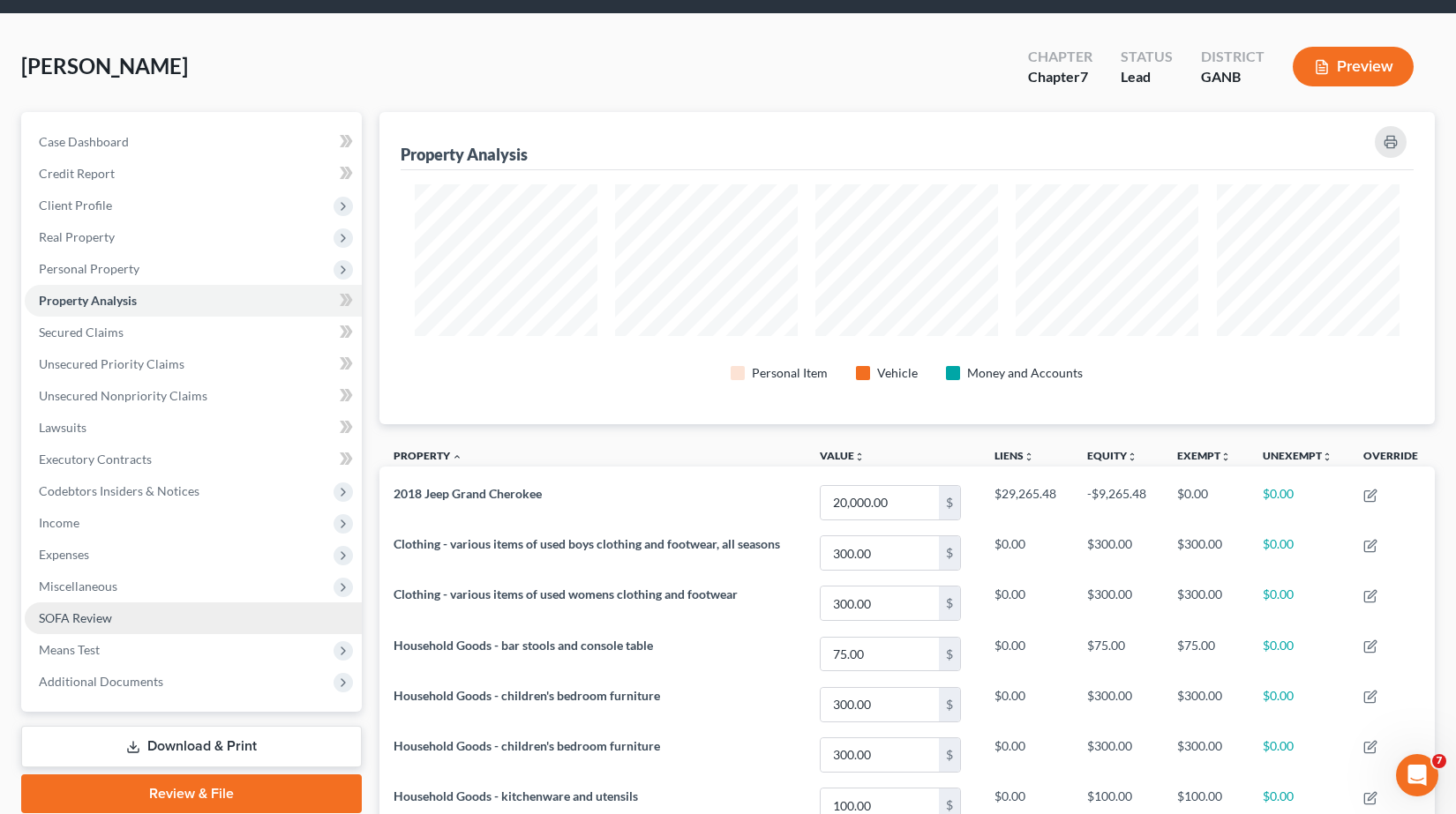
scroll to position [88, 0]
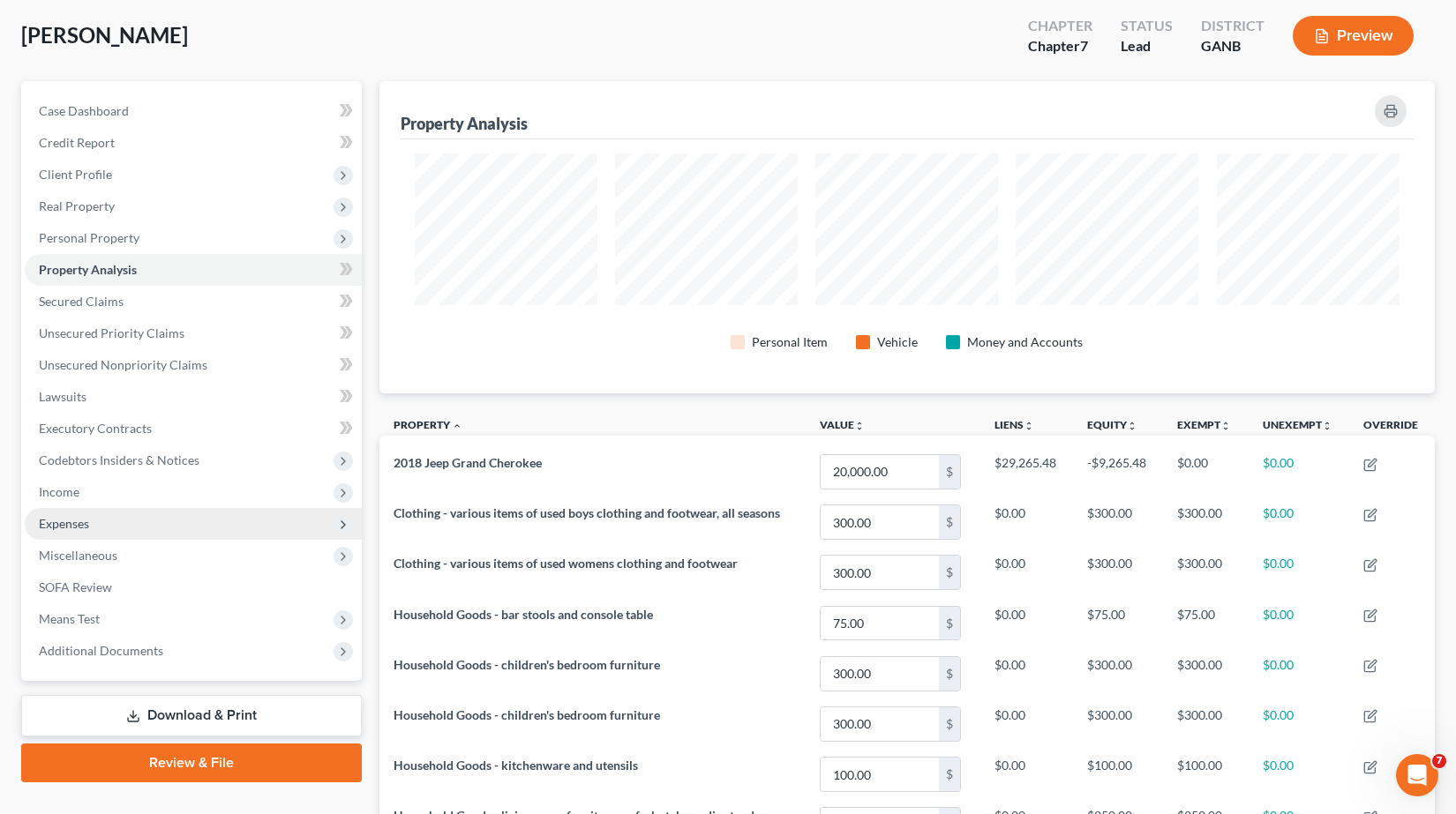
click at [144, 532] on span "Expenses" at bounding box center [193, 524] width 338 height 32
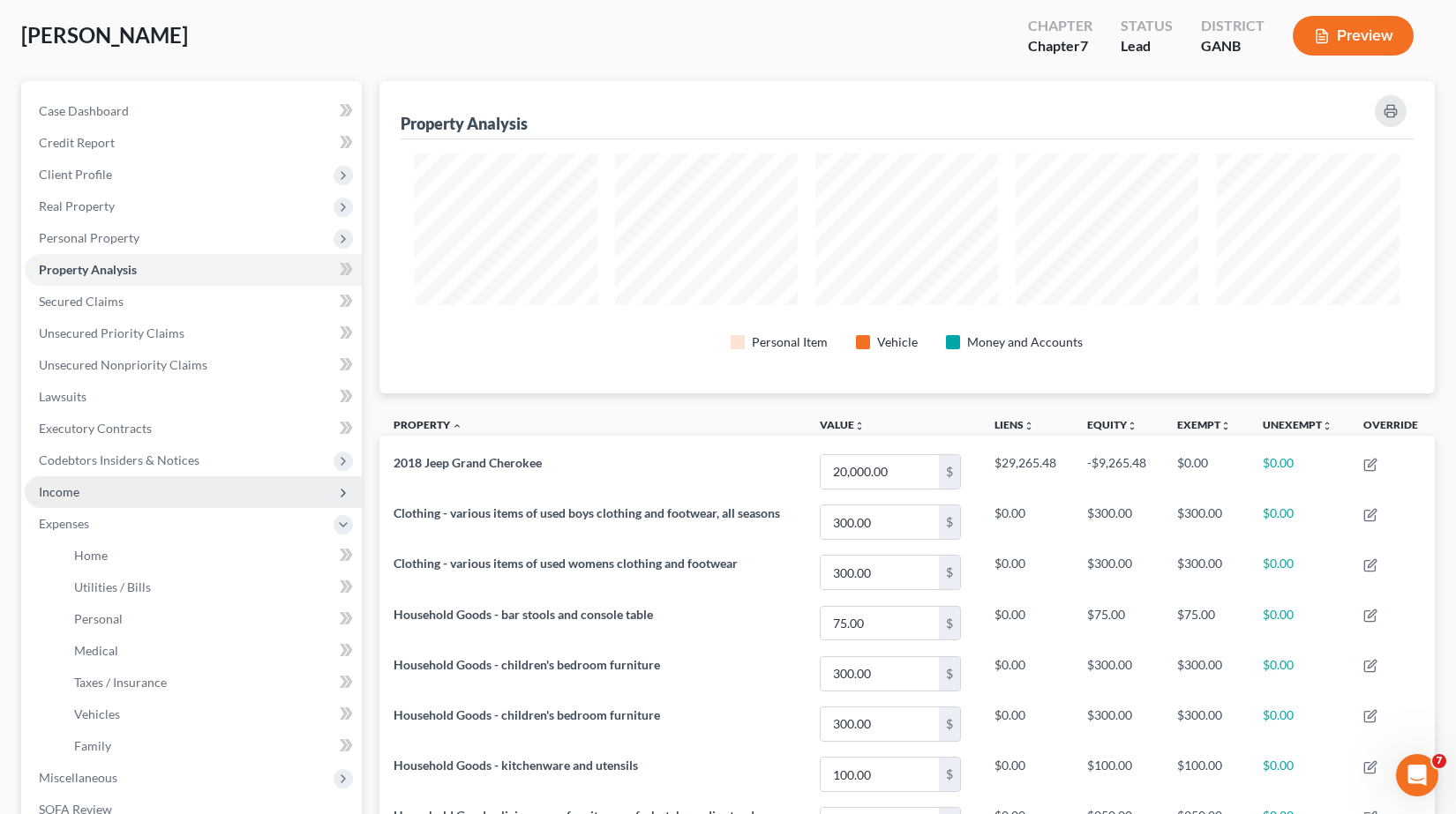
click at [146, 486] on span "Income" at bounding box center [193, 492] width 338 height 32
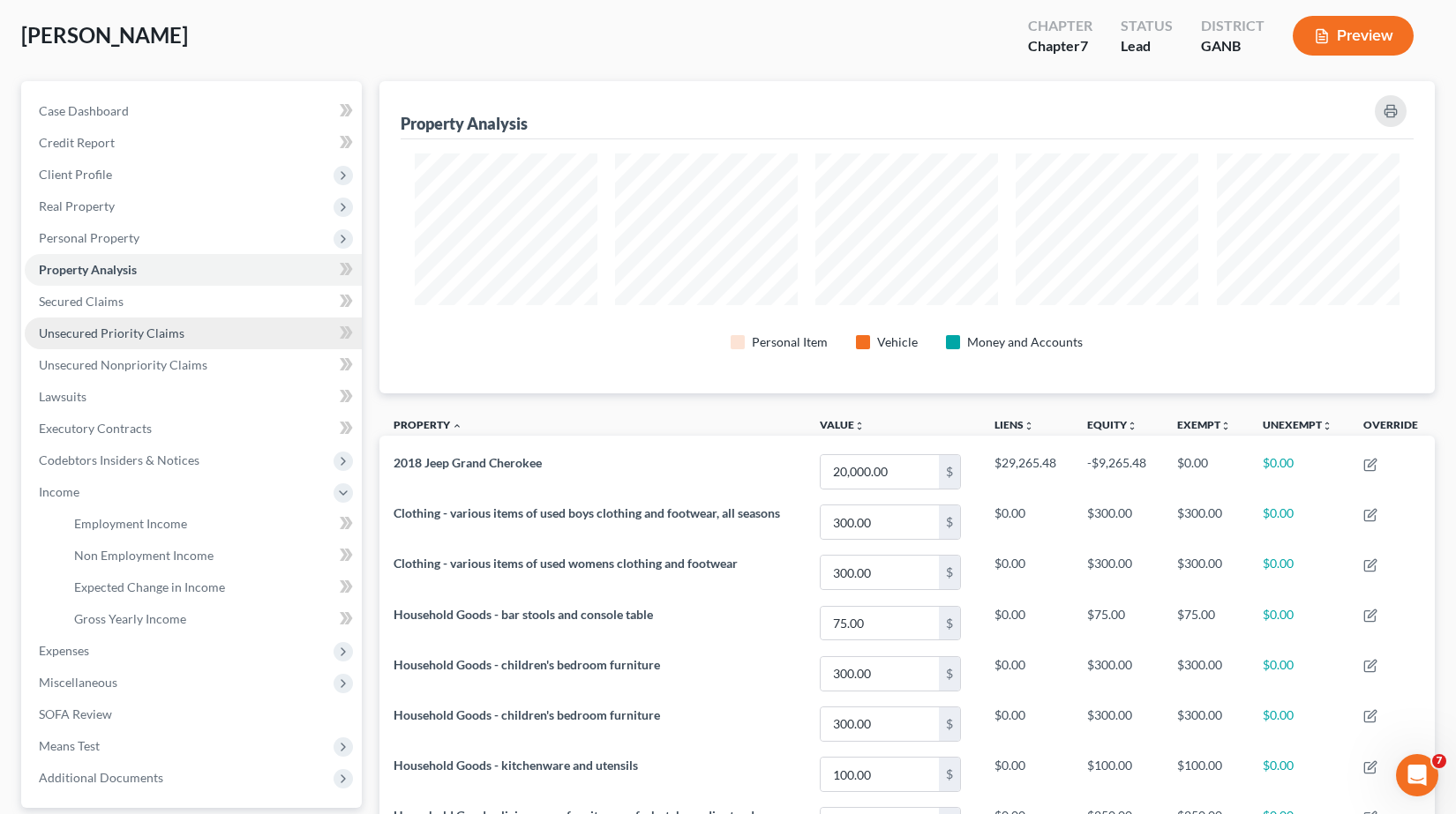
click at [201, 334] on link "Unsecured Priority Claims" at bounding box center [193, 333] width 338 height 32
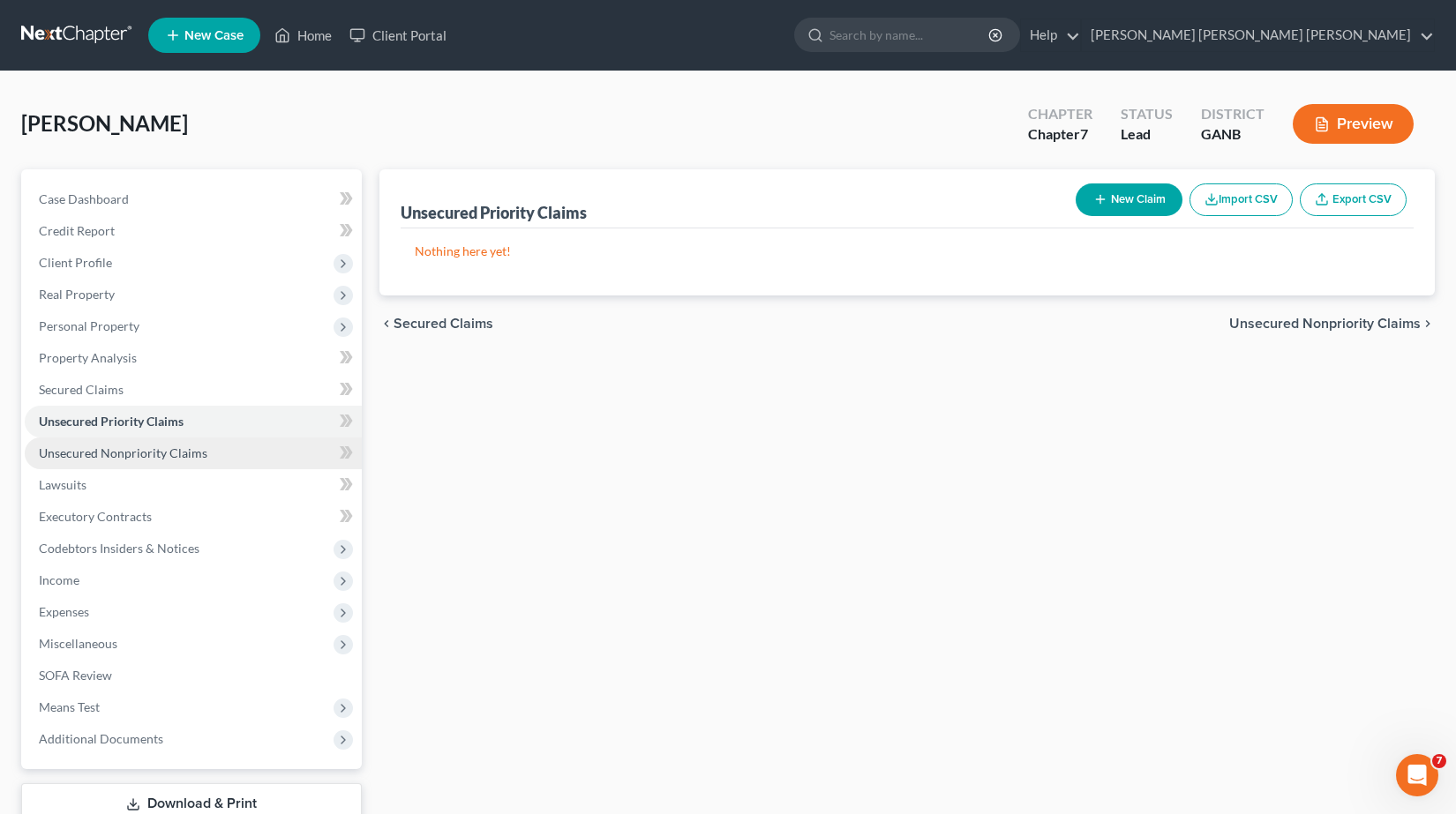
click at [190, 458] on span "Unsecured Nonpriority Claims" at bounding box center [122, 453] width 169 height 15
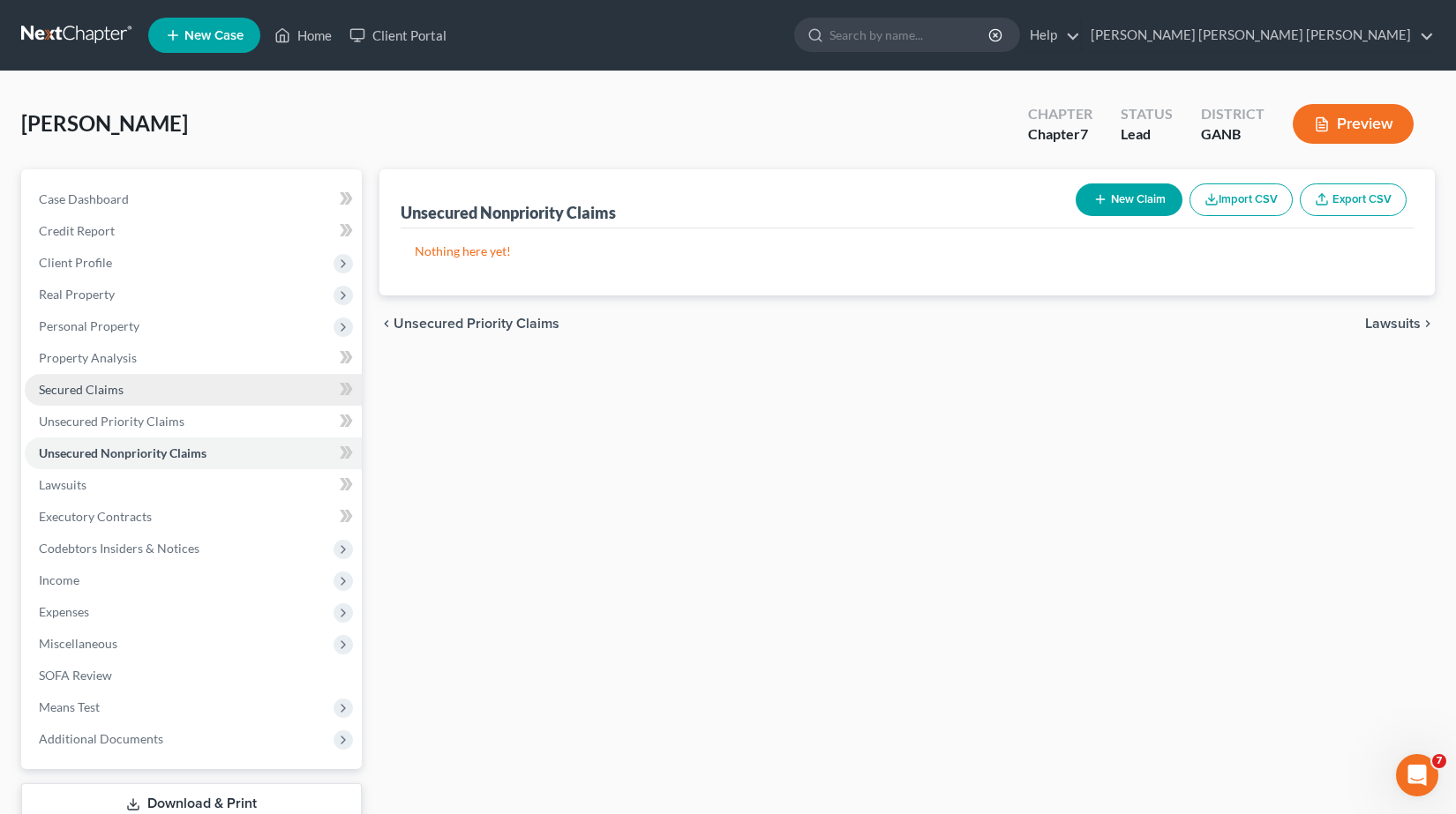
click at [188, 388] on link "Secured Claims" at bounding box center [193, 390] width 338 height 32
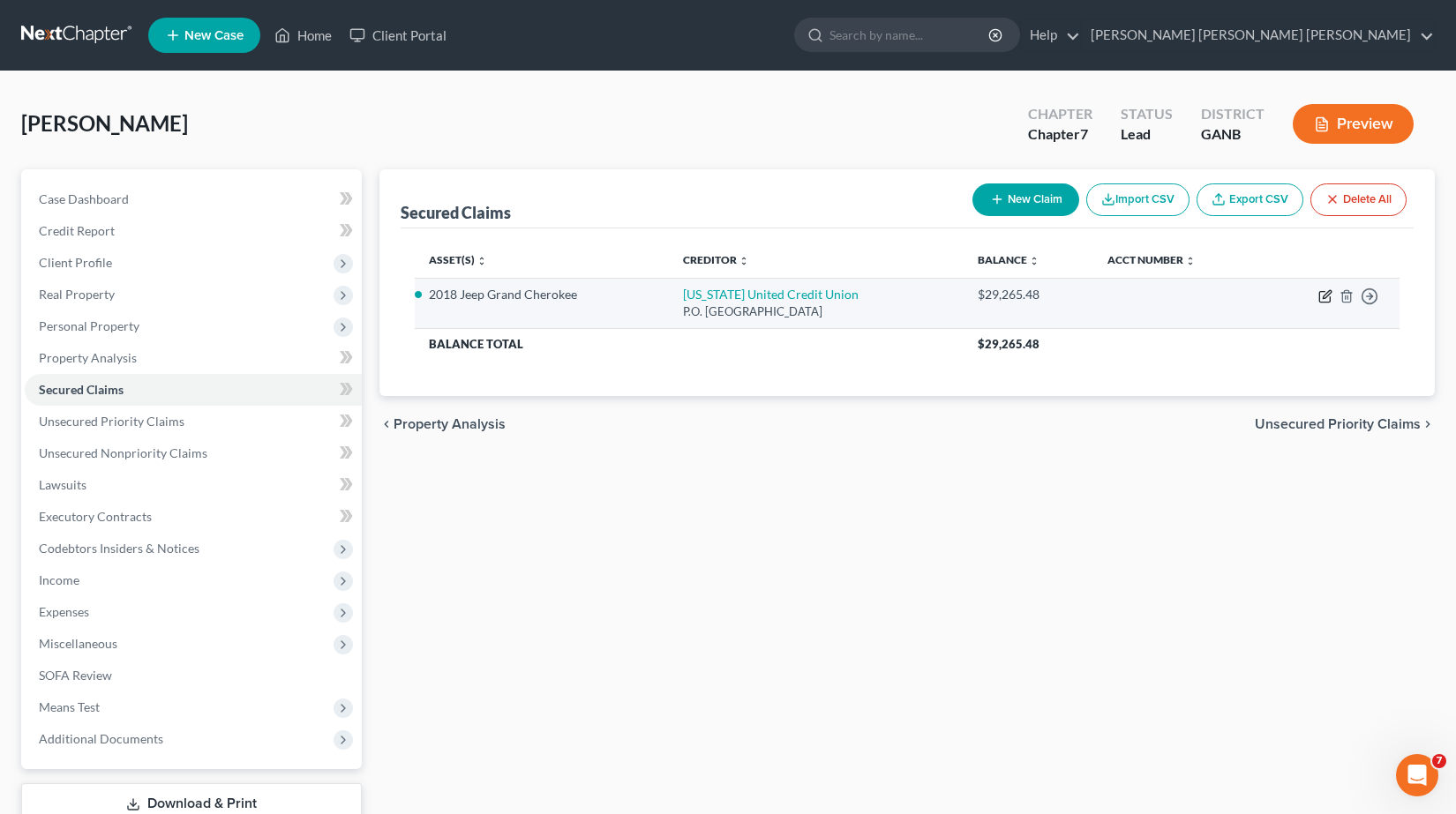
click at [1325, 300] on icon "button" at bounding box center [1326, 296] width 14 height 14
select select "10"
select select "0"
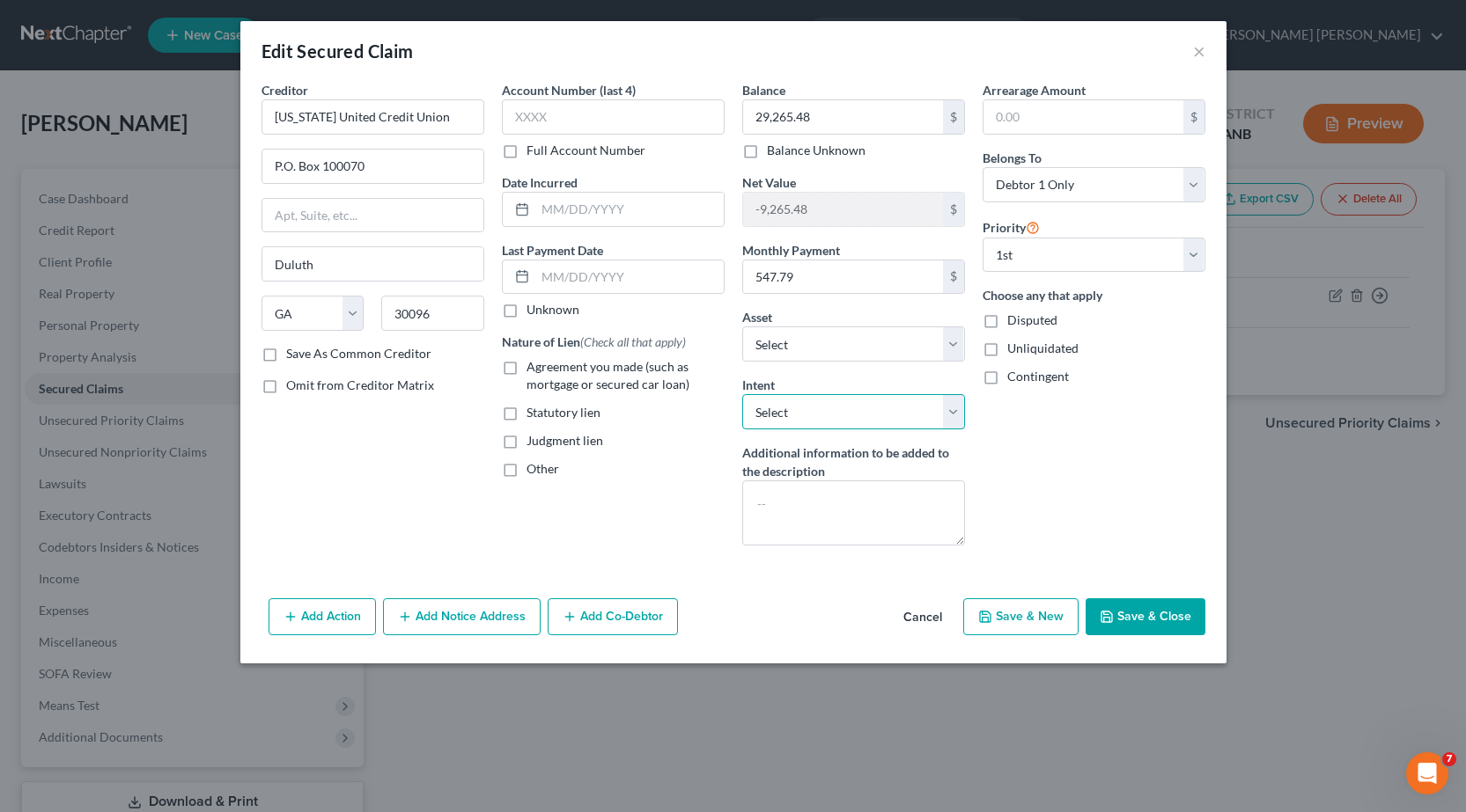
click at [944, 412] on select "Select Surrender Redeem Reaffirm Avoid Other" at bounding box center [854, 412] width 223 height 35
select select "0"
click at [742, 395] on select "Select Surrender Redeem Reaffirm Avoid Other" at bounding box center [854, 412] width 223 height 35
click at [1119, 612] on button "Save & Close" at bounding box center [1145, 617] width 120 height 37
select select "5"
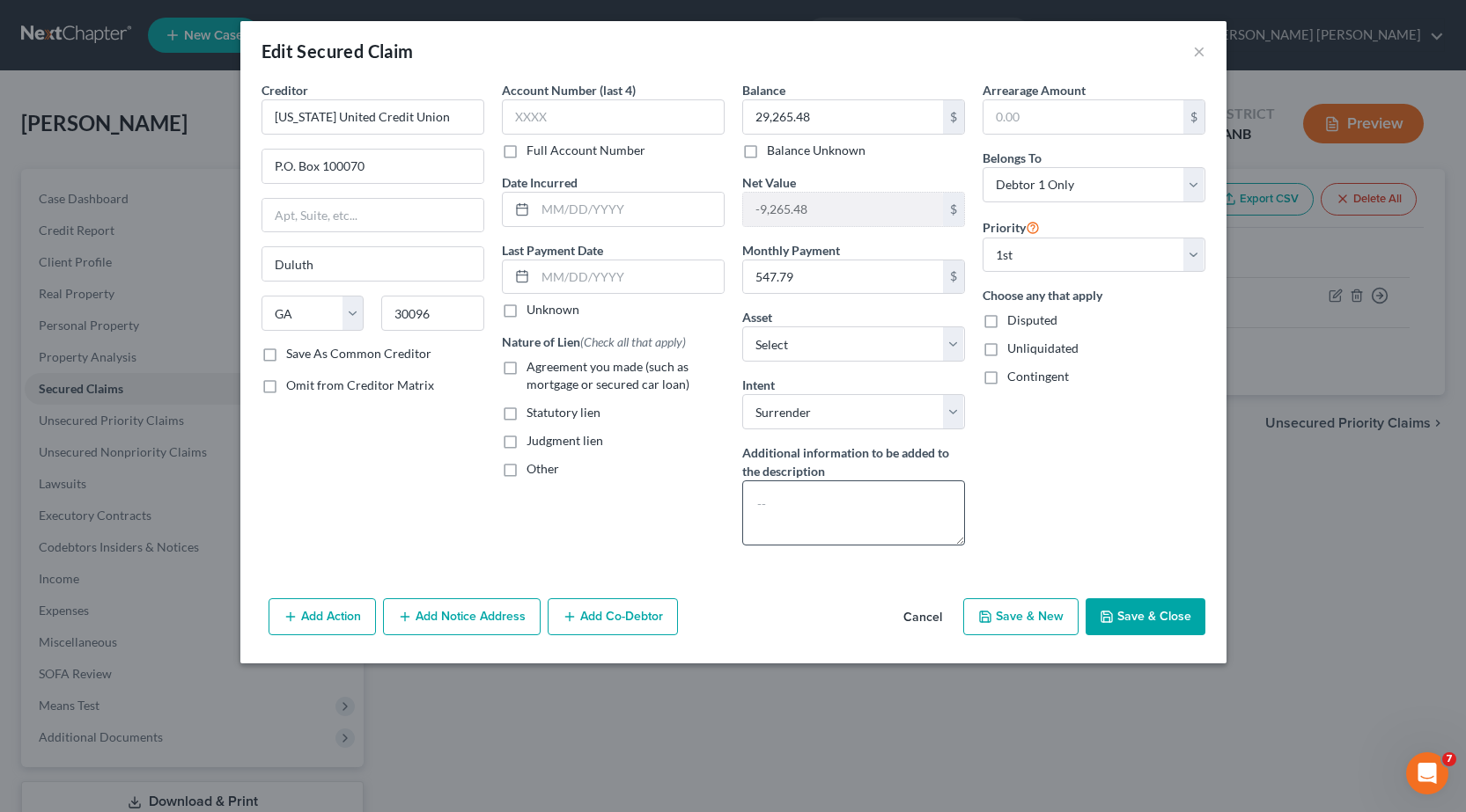
type input "0"
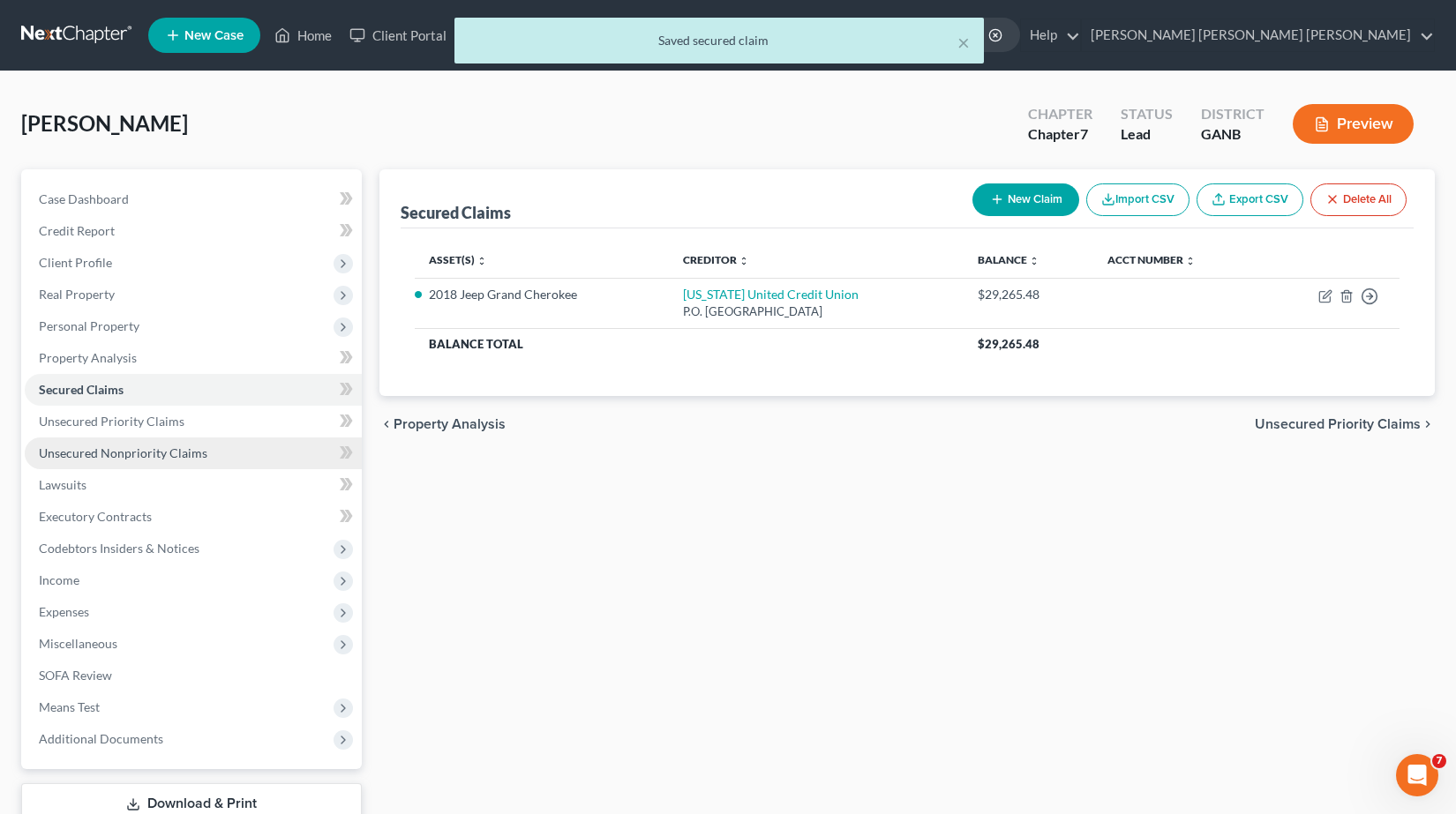
click at [85, 457] on span "Unsecured Nonpriority Claims" at bounding box center [122, 453] width 169 height 15
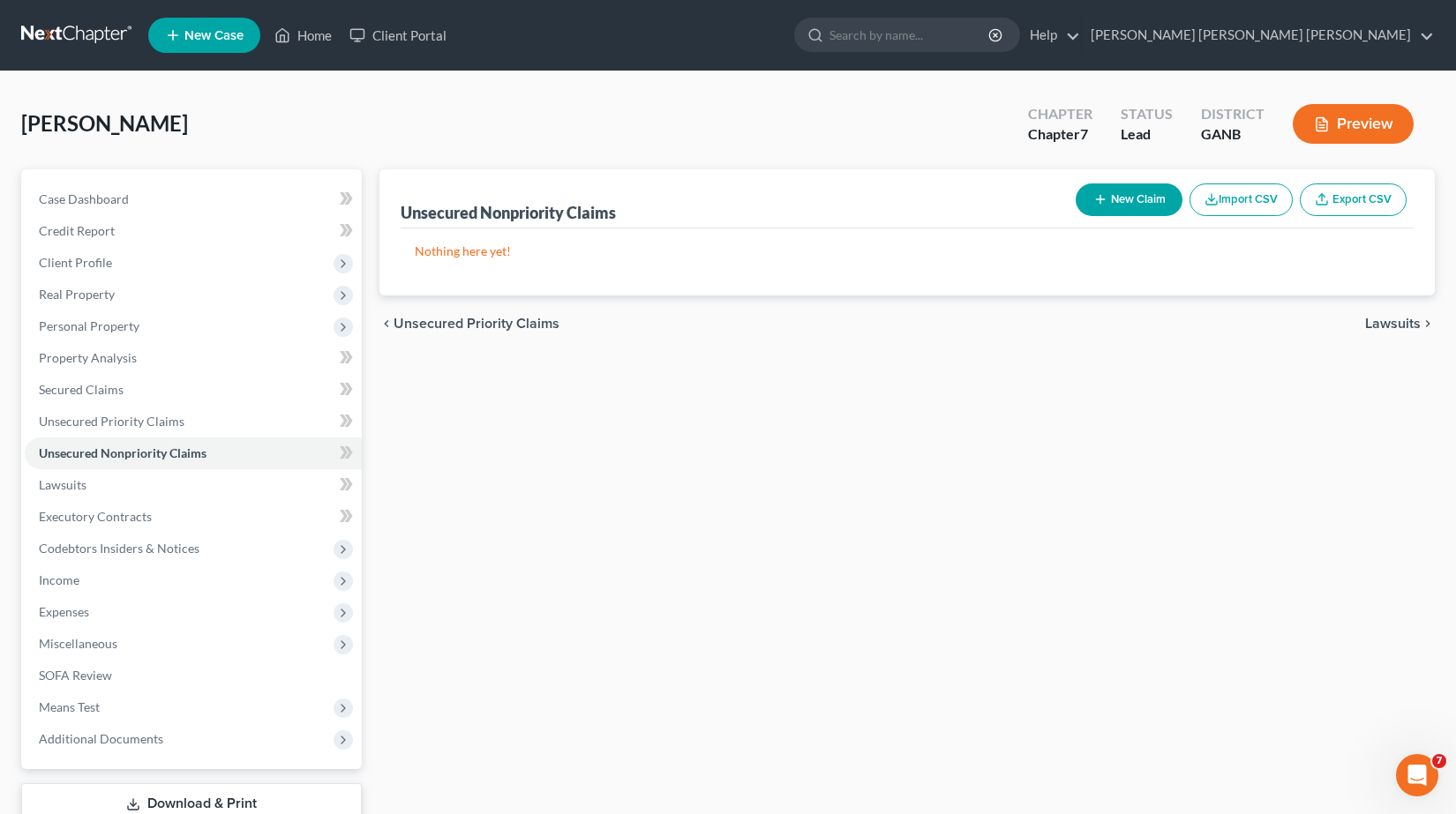
click at [1113, 204] on button "New Claim" at bounding box center [1129, 199] width 107 height 33
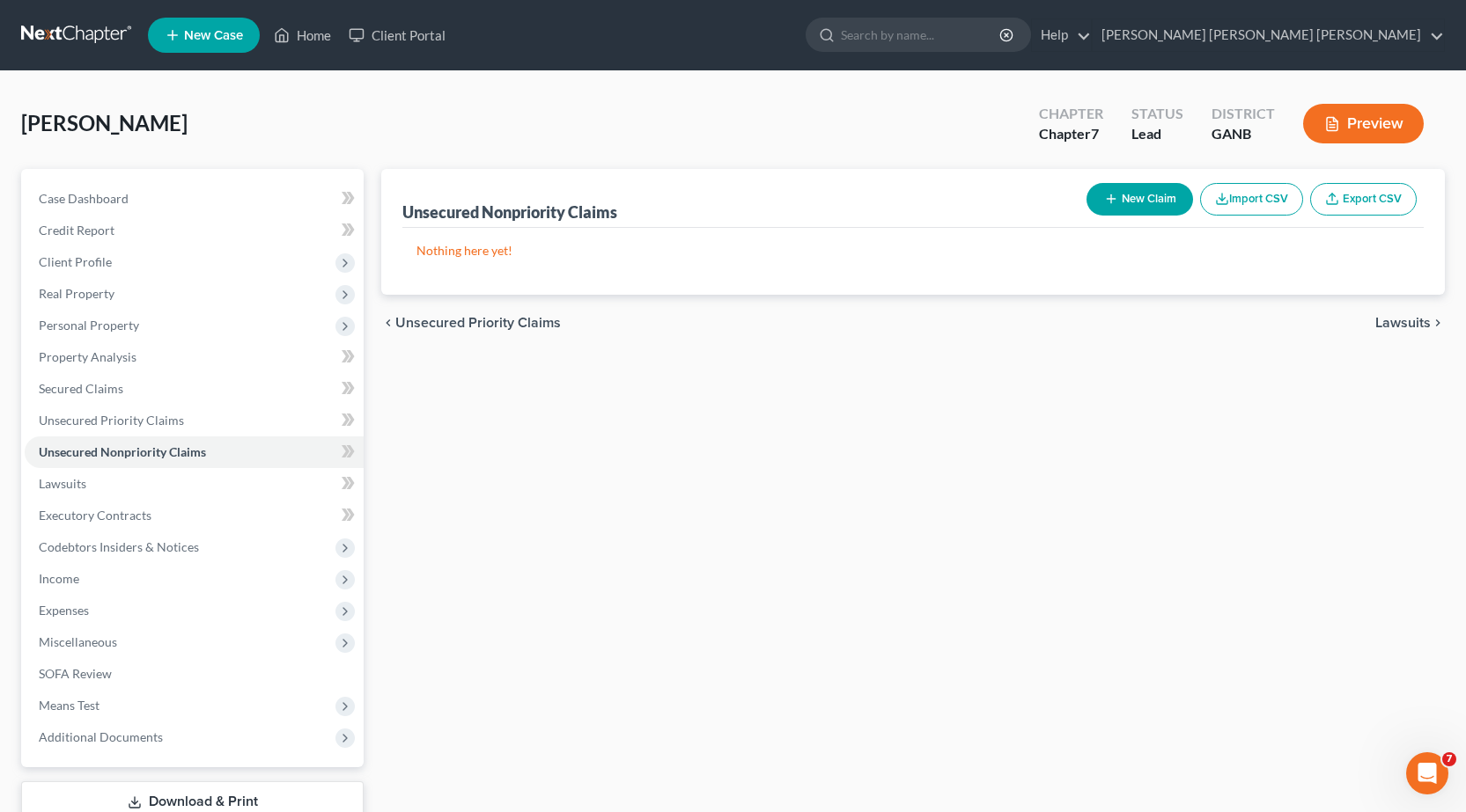
select select "0"
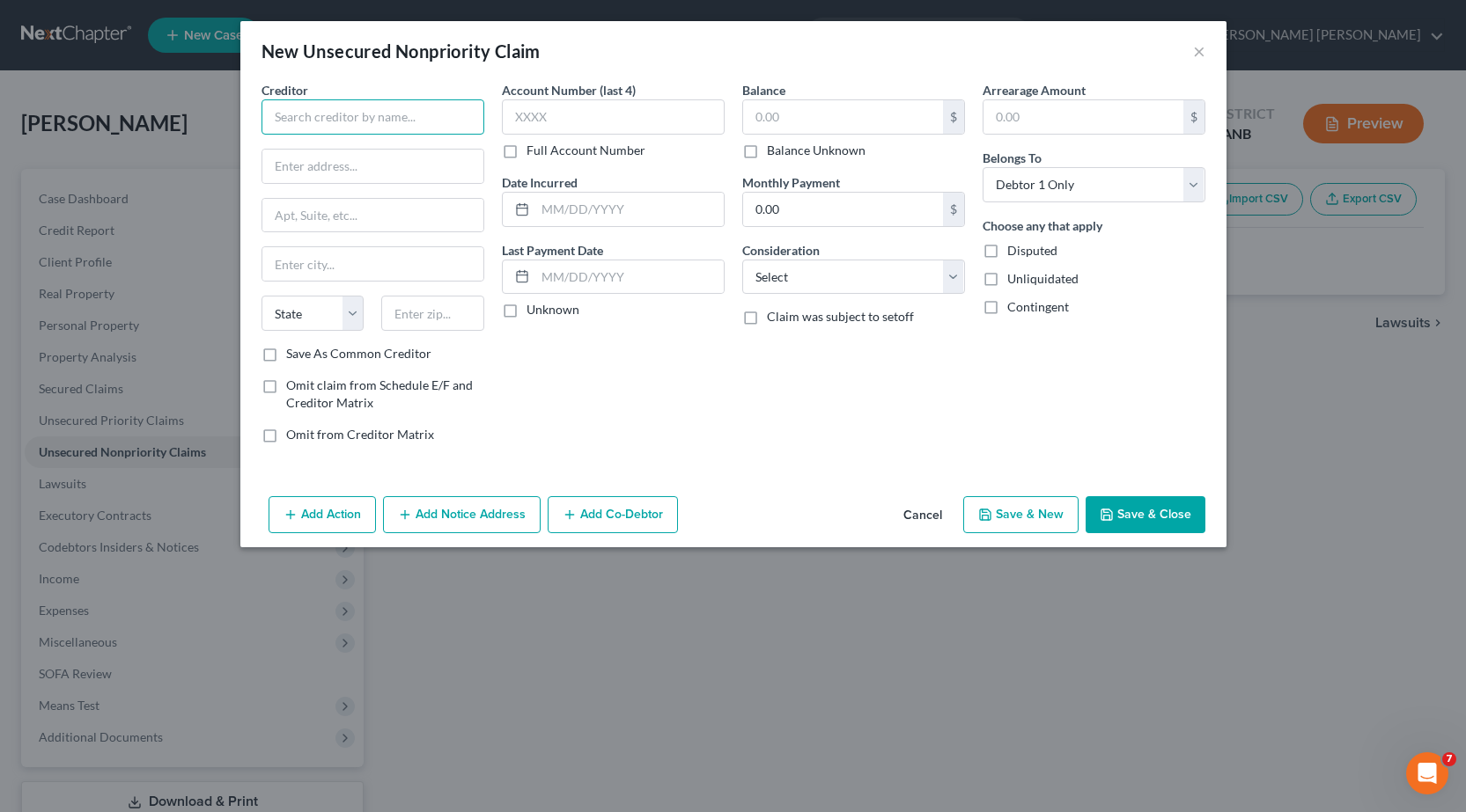
click at [419, 114] on input "text" at bounding box center [373, 117] width 223 height 35
drag, startPoint x: 395, startPoint y: 110, endPoint x: 376, endPoint y: 123, distance: 23.0
click at [377, 114] on input "Discover Bank" at bounding box center [373, 117] width 223 height 35
drag, startPoint x: 377, startPoint y: 119, endPoint x: 328, endPoint y: 120, distance: 49.0
click at [328, 120] on input "Discover Bank" at bounding box center [373, 117] width 223 height 35
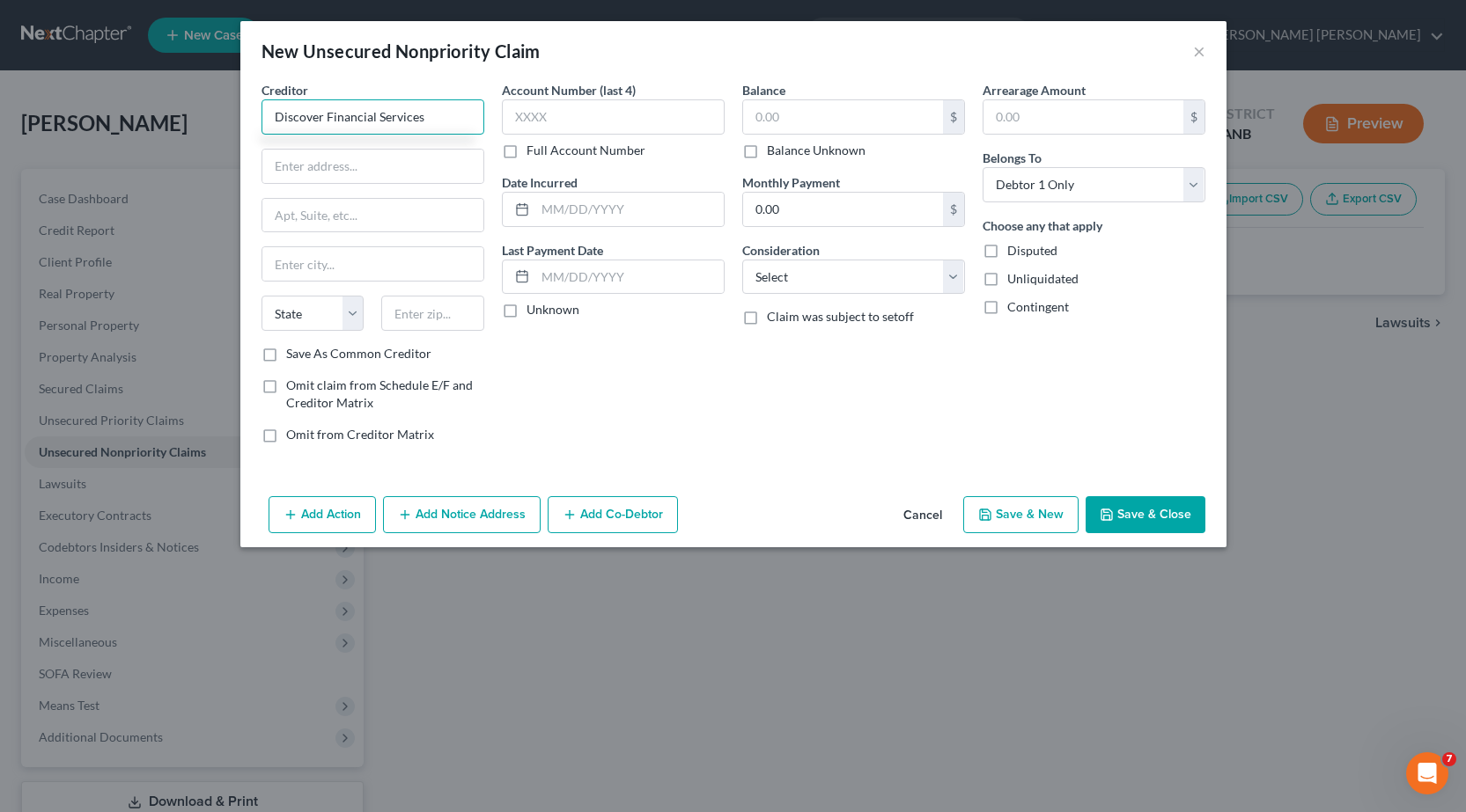
type input "Discover Financial Services"
type input "PO Box 30943"
click at [378, 214] on input "text" at bounding box center [372, 216] width 221 height 33
click at [355, 263] on input "text" at bounding box center [372, 264] width 221 height 33
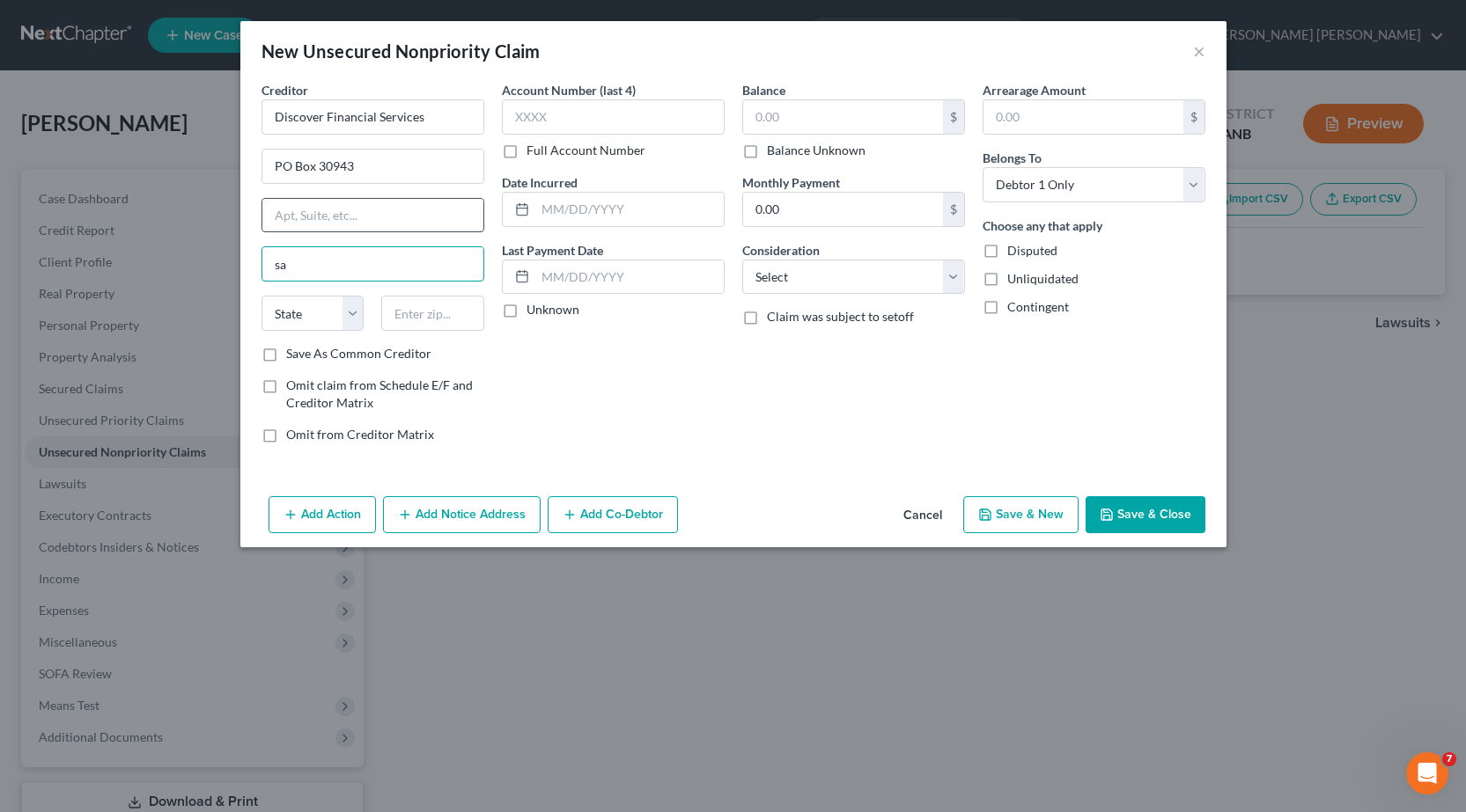
type input "s"
type input "[GEOGRAPHIC_DATA]"
select select "46"
type input "84130"
click at [854, 122] on input "text" at bounding box center [843, 117] width 200 height 33
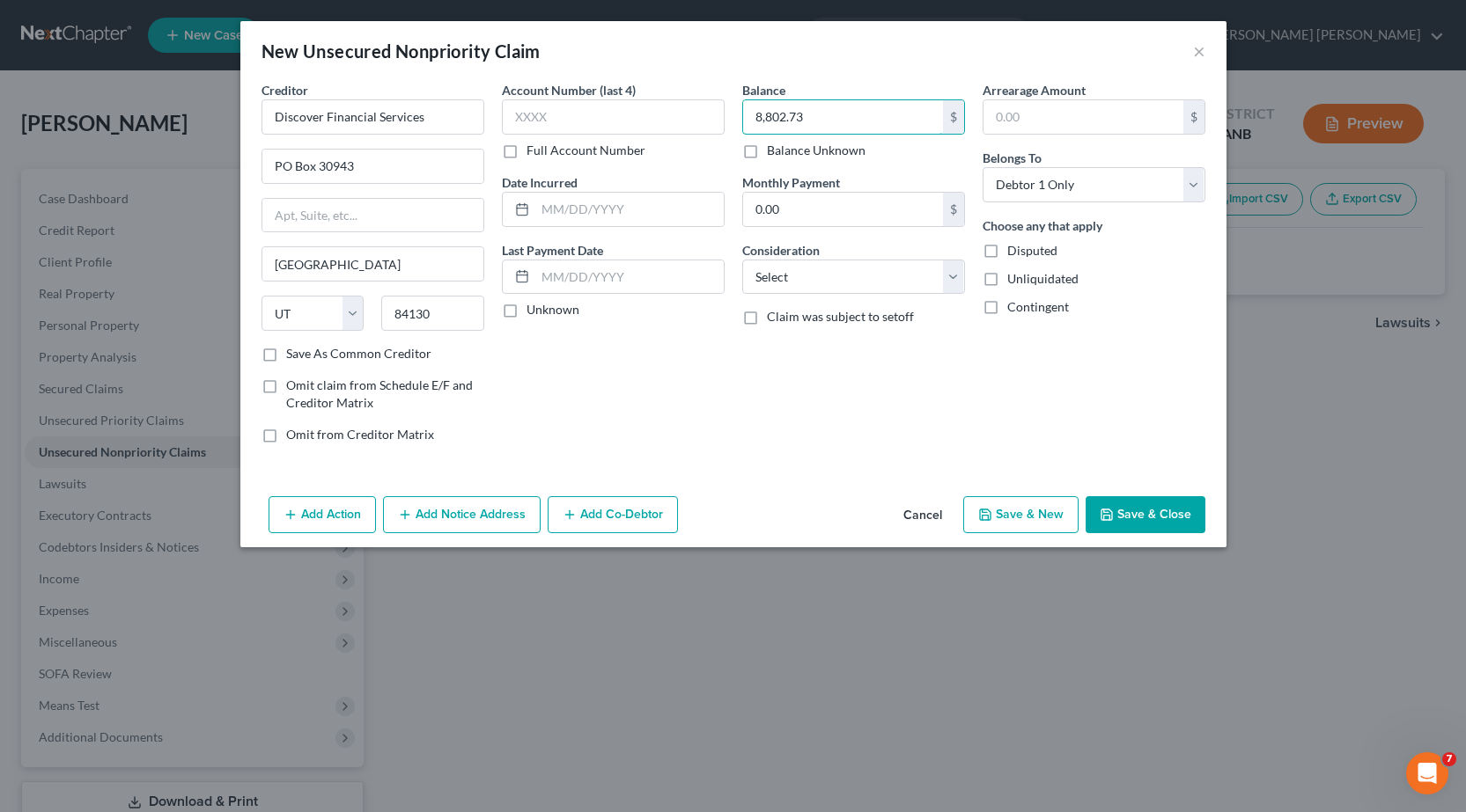
type input "8,802.73"
click at [876, 202] on input "0.00" at bounding box center [843, 210] width 200 height 33
type input "152.00"
click at [597, 399] on div "Account Number (last 4) Full Account Number Date Incurred Last Payment Date Unk…" at bounding box center [613, 269] width 240 height 377
click at [484, 512] on button "Add Notice Address" at bounding box center [462, 515] width 158 height 37
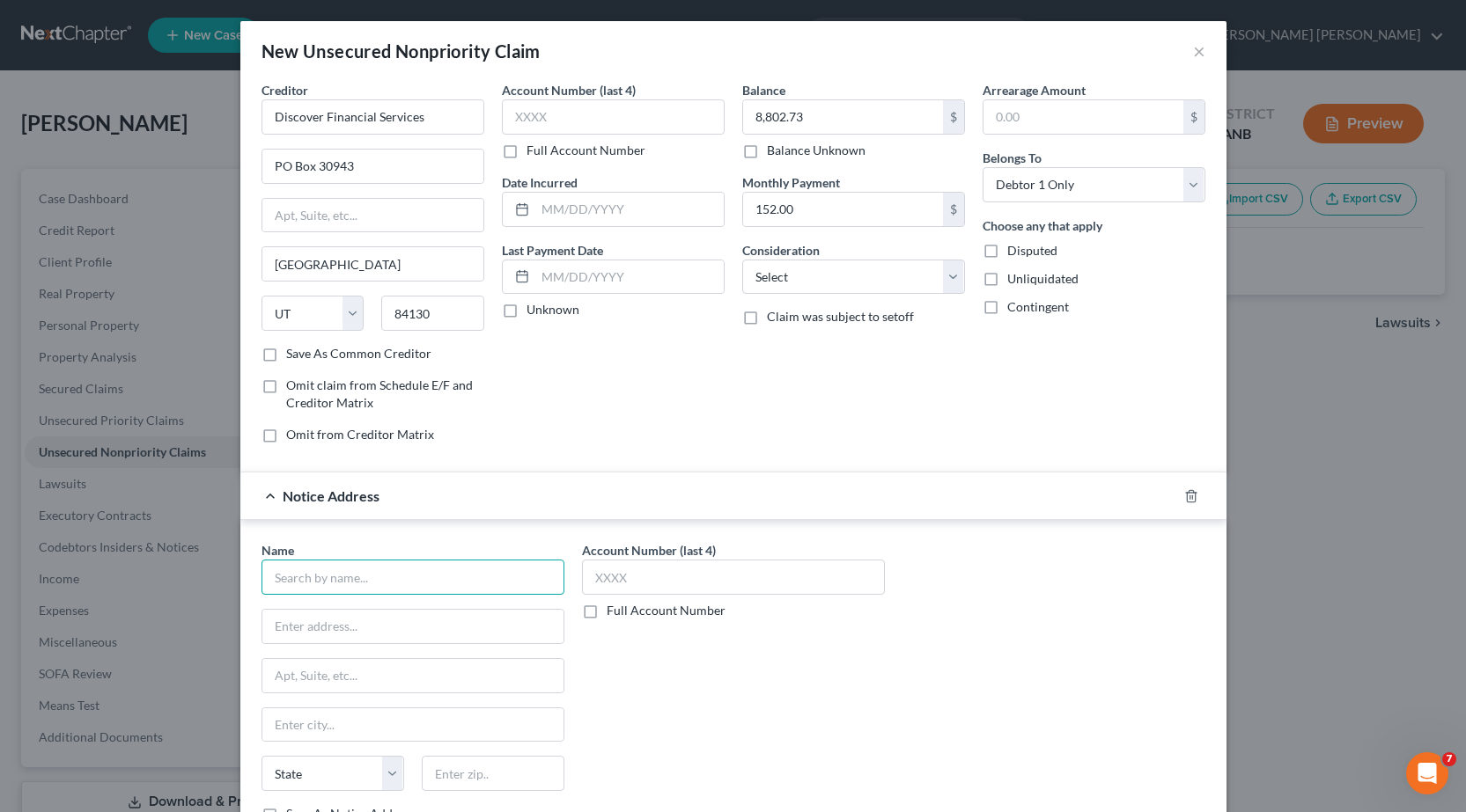
click at [401, 583] on input "text" at bounding box center [414, 578] width 303 height 35
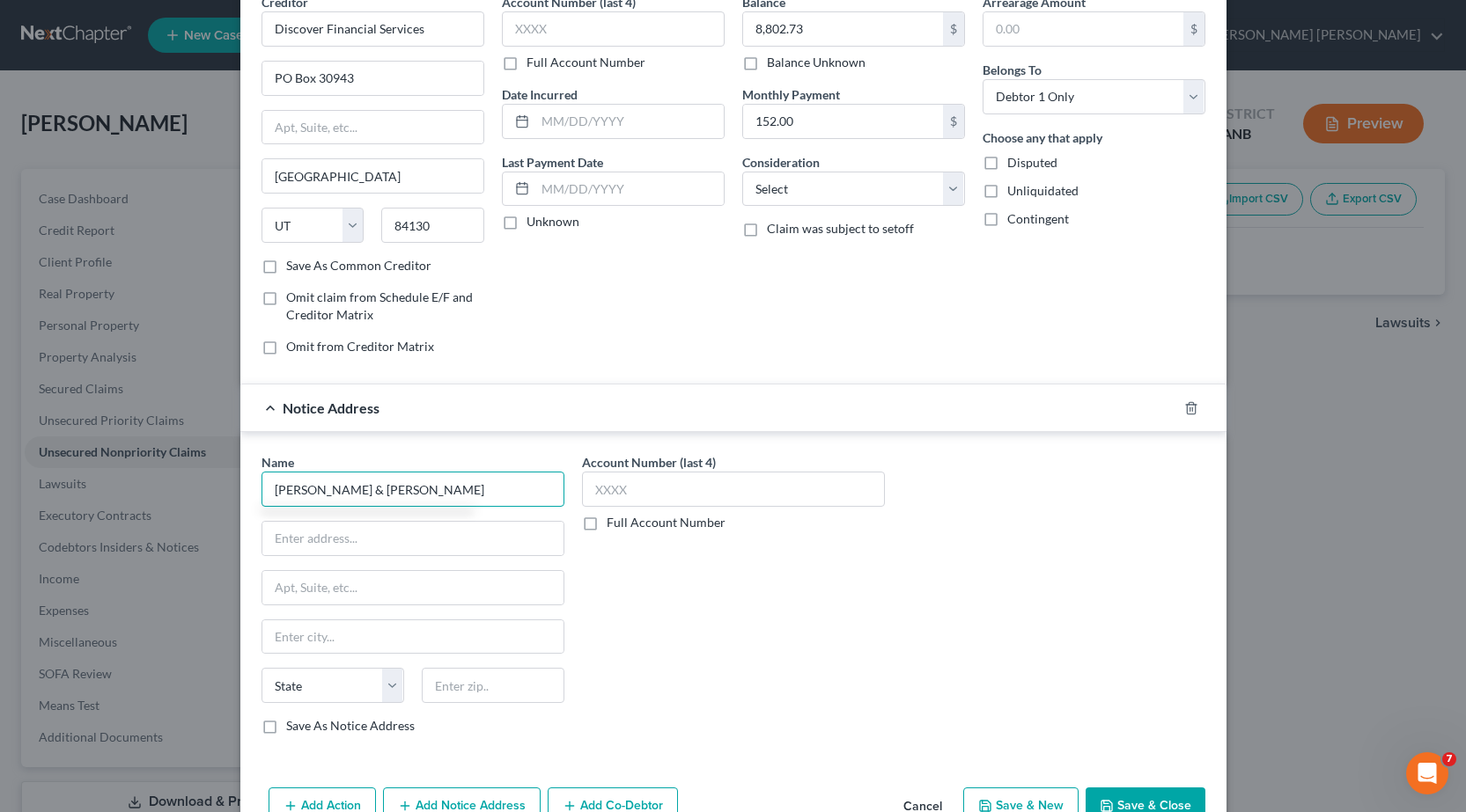
type input "[PERSON_NAME] & [PERSON_NAME]"
type input "[STREET_ADDRESS]"
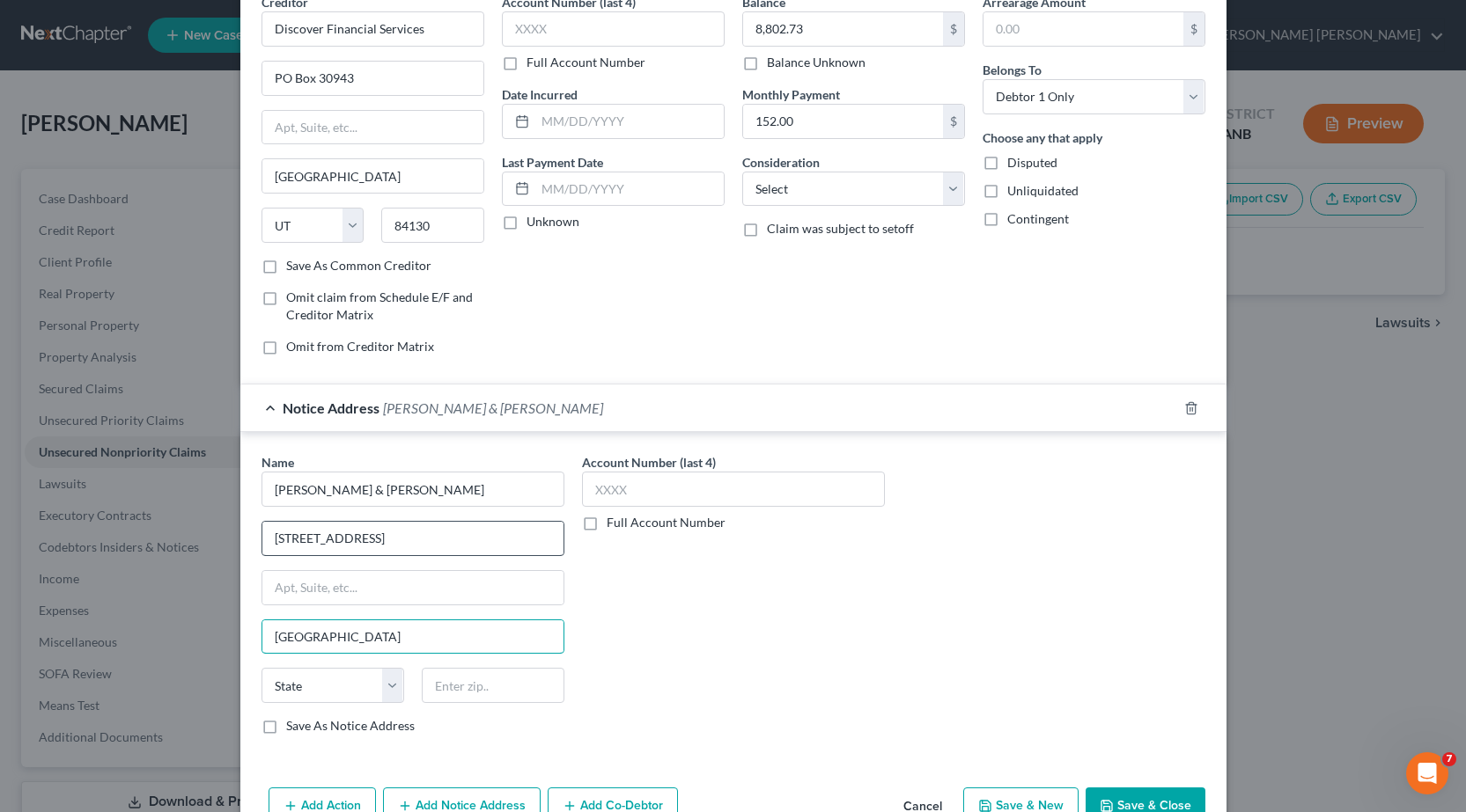
type input "[GEOGRAPHIC_DATA]"
select select "0"
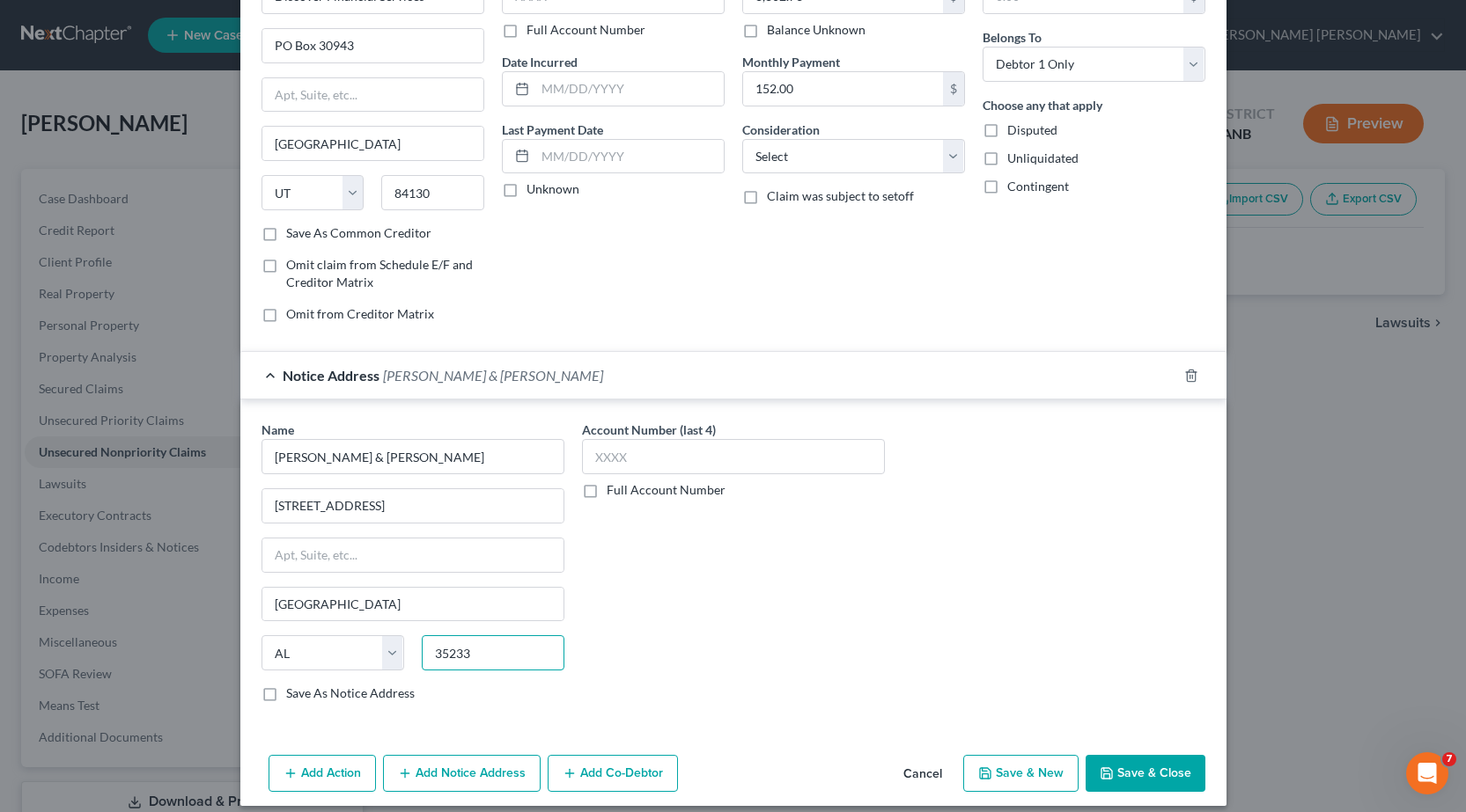
scroll to position [136, 0]
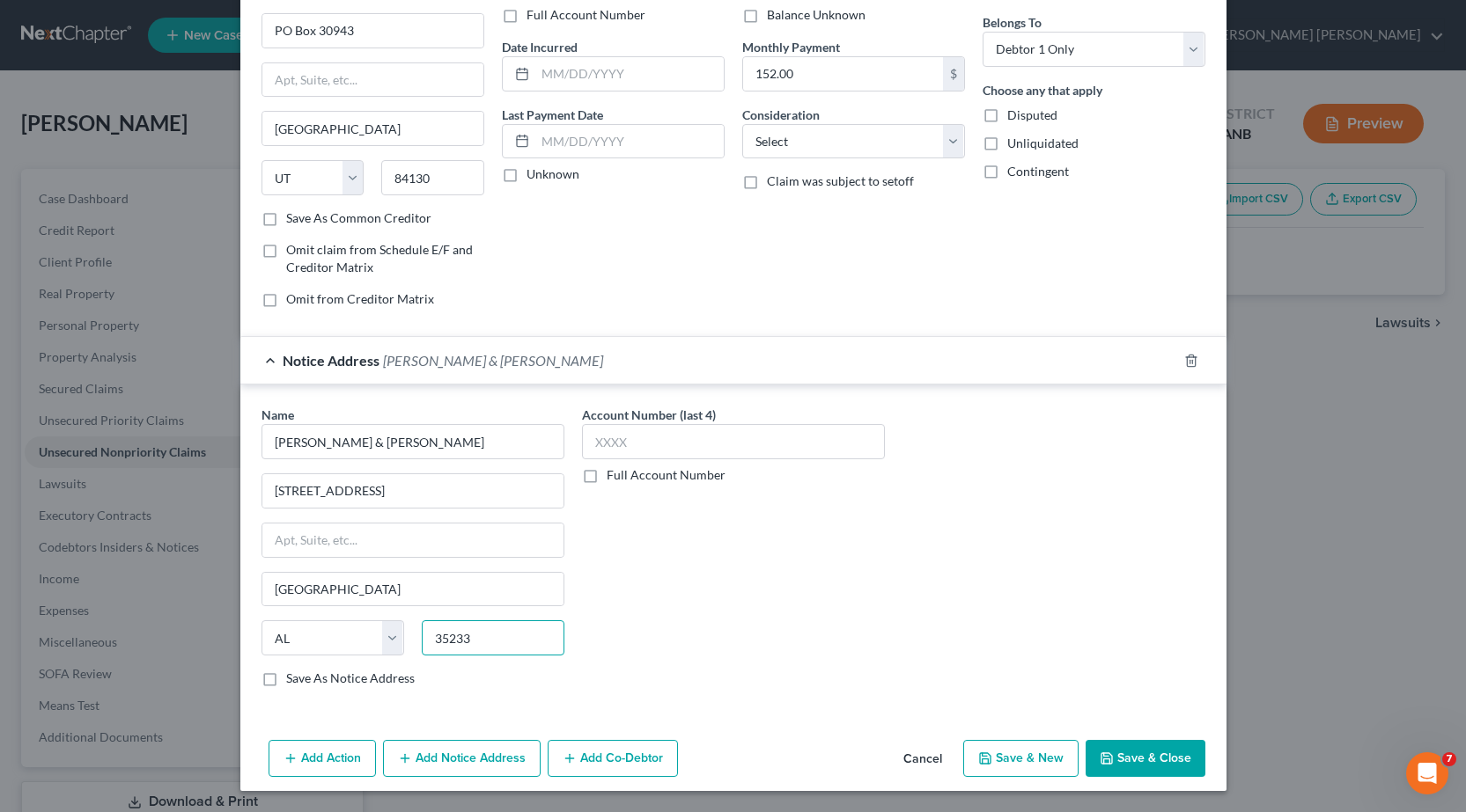
type input "35233"
click at [1150, 761] on button "Save & Close" at bounding box center [1145, 759] width 120 height 37
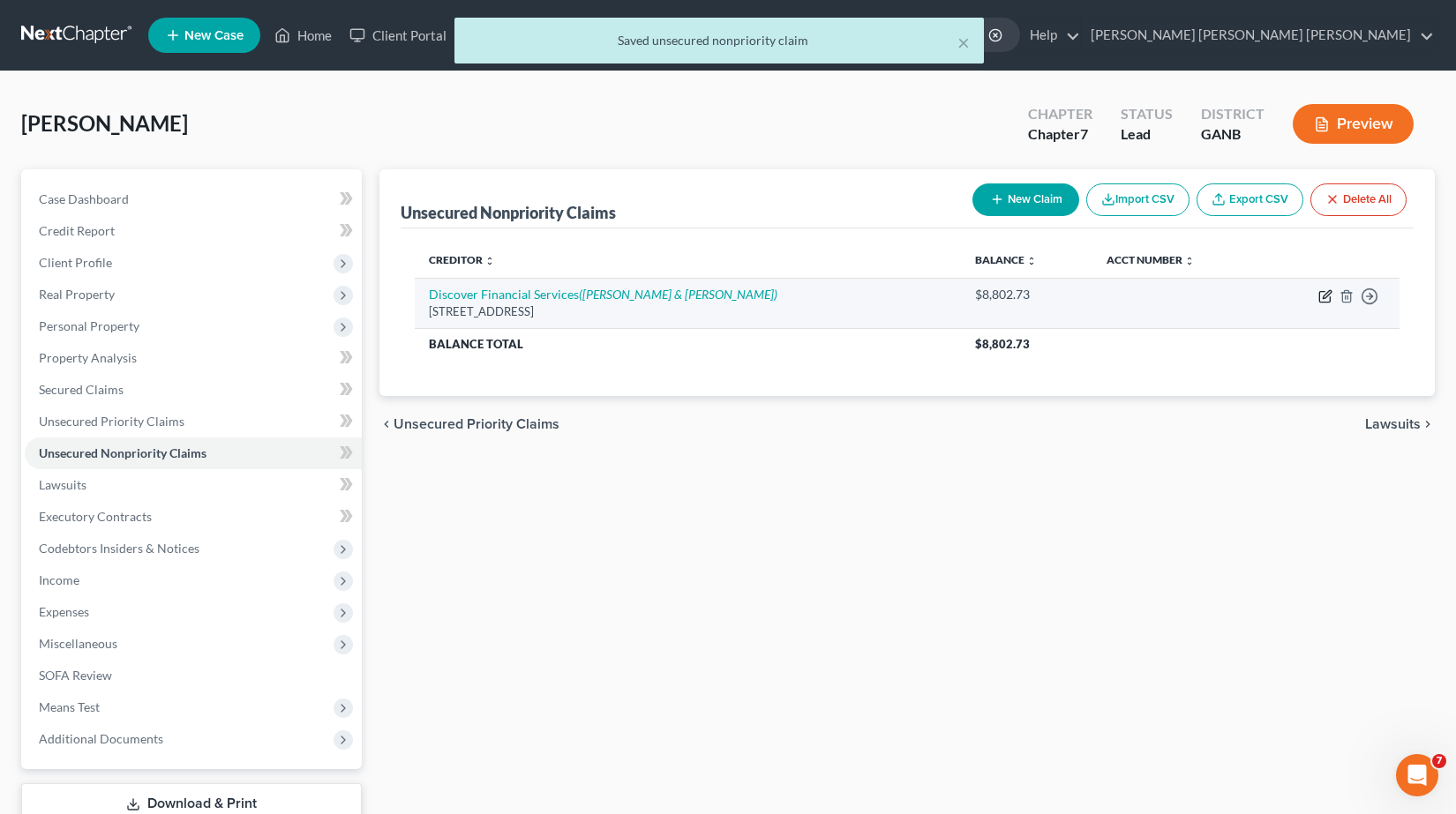
click at [1330, 301] on icon "button" at bounding box center [1325, 297] width 11 height 11
select select "46"
select select "0"
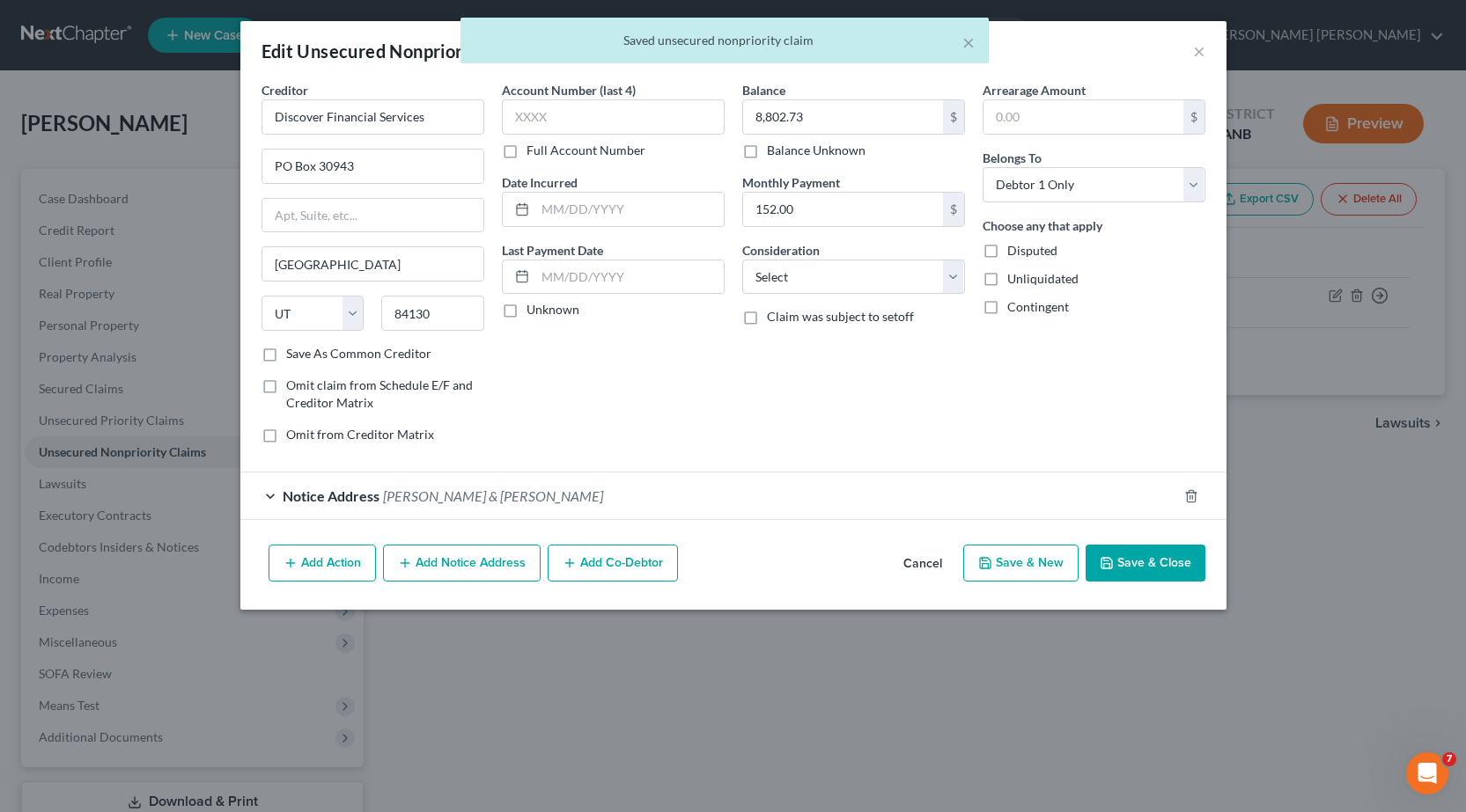
click at [452, 501] on span "[PERSON_NAME] & [PERSON_NAME]" at bounding box center [493, 495] width 221 height 17
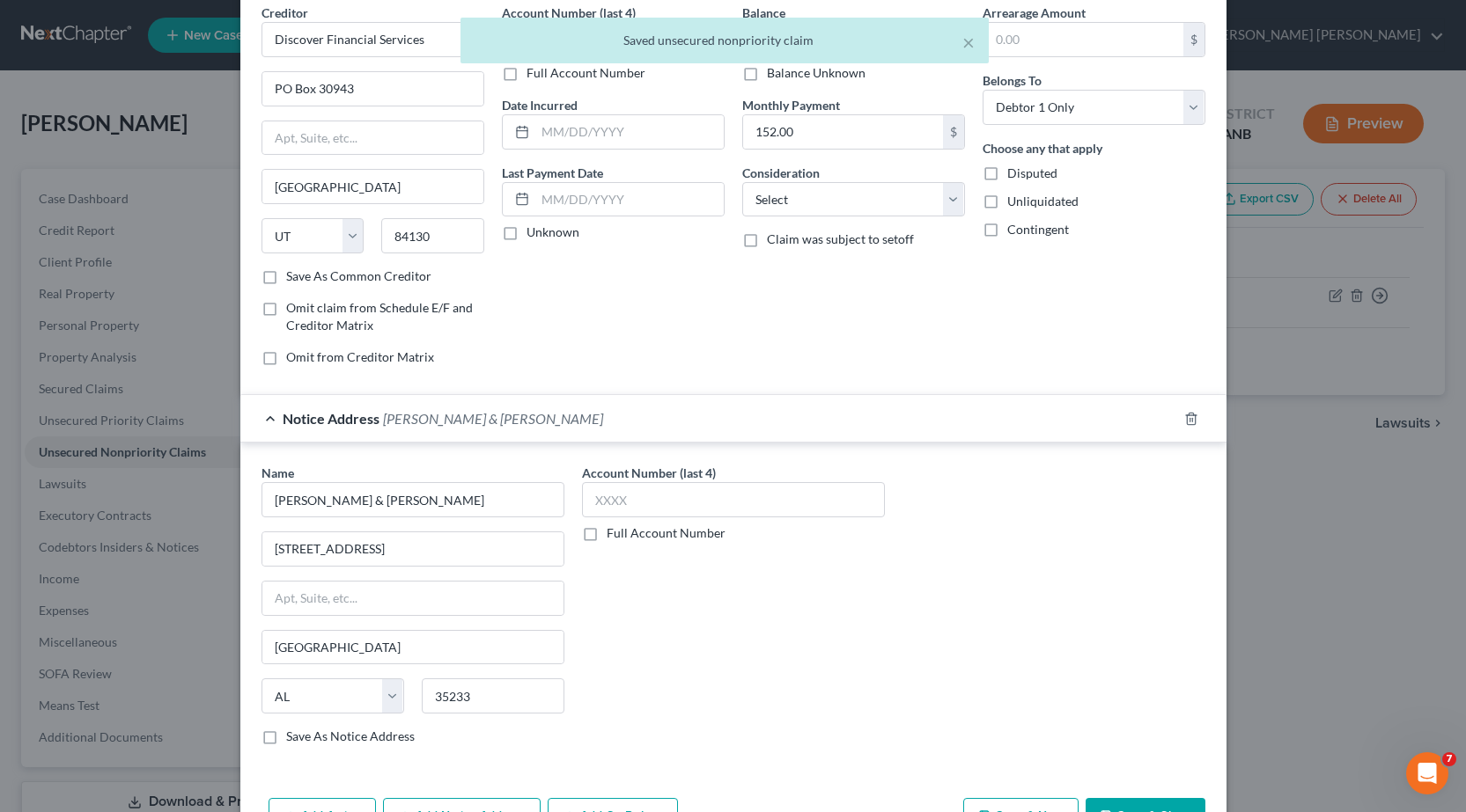
scroll to position [150, 0]
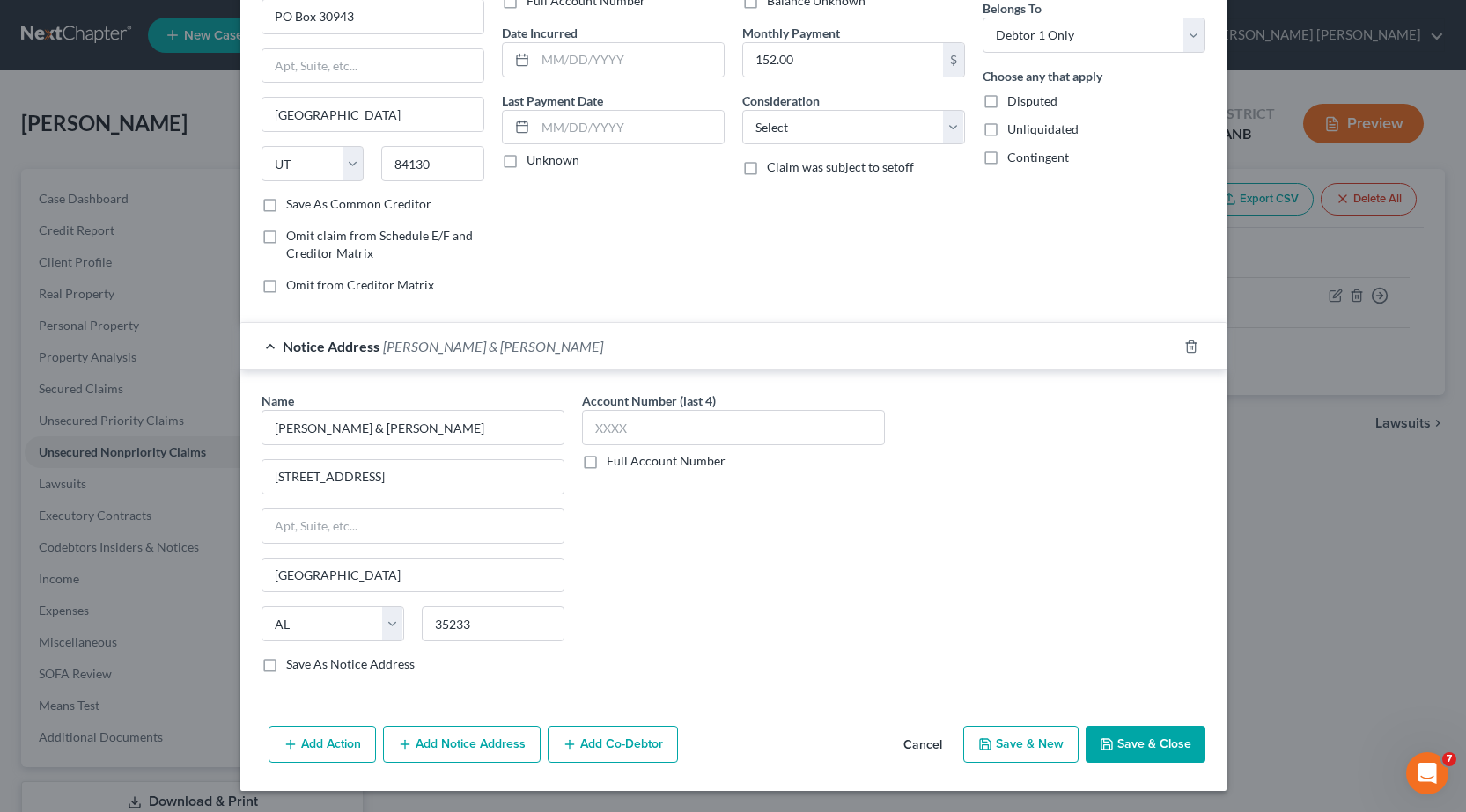
drag, startPoint x: 1160, startPoint y: 743, endPoint x: 1147, endPoint y: 726, distance: 21.4
click at [1160, 743] on button "Save & Close" at bounding box center [1145, 745] width 120 height 37
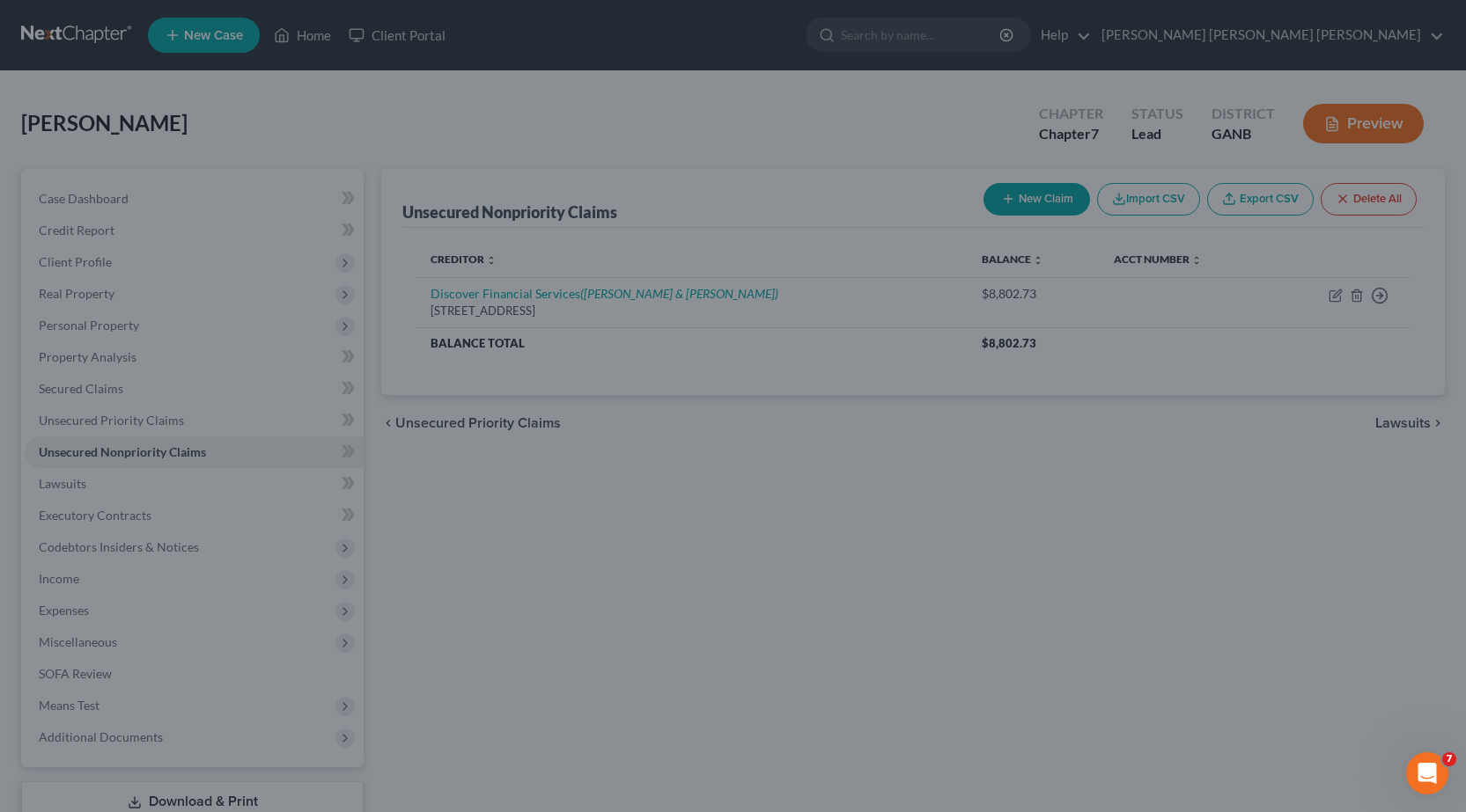
type input "0"
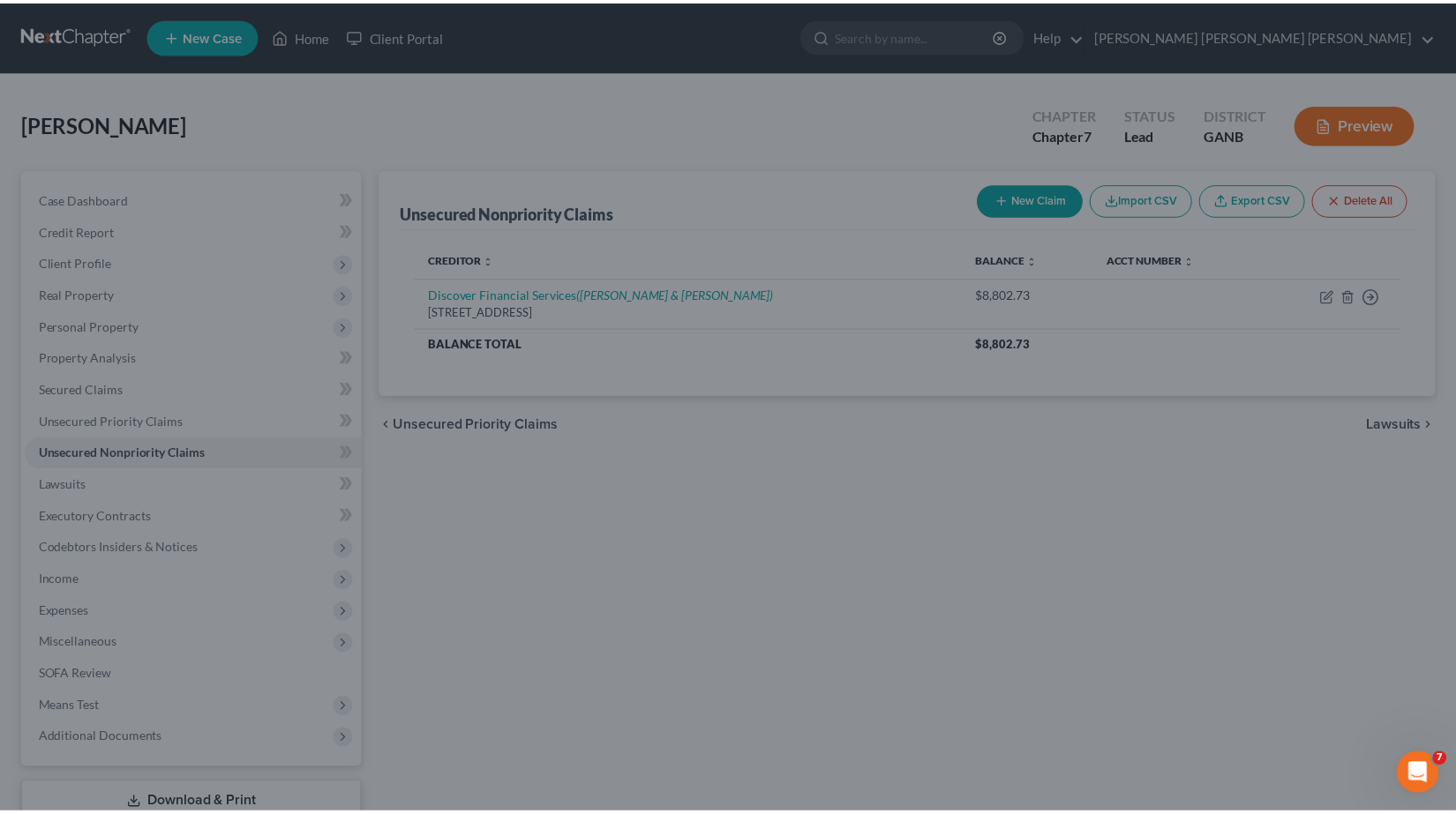
scroll to position [0, 0]
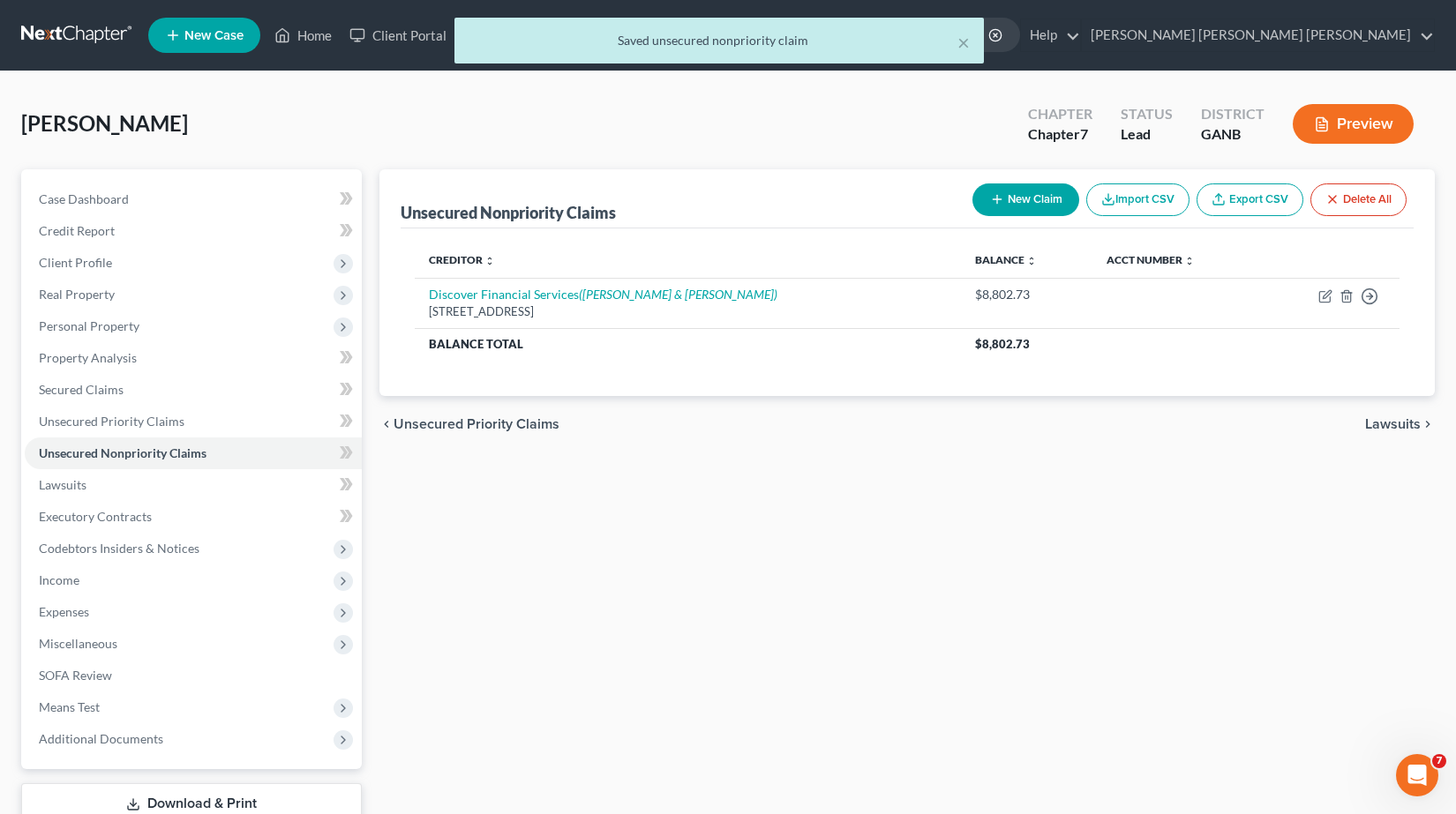
click at [1032, 205] on button "New Claim" at bounding box center [1026, 199] width 107 height 33
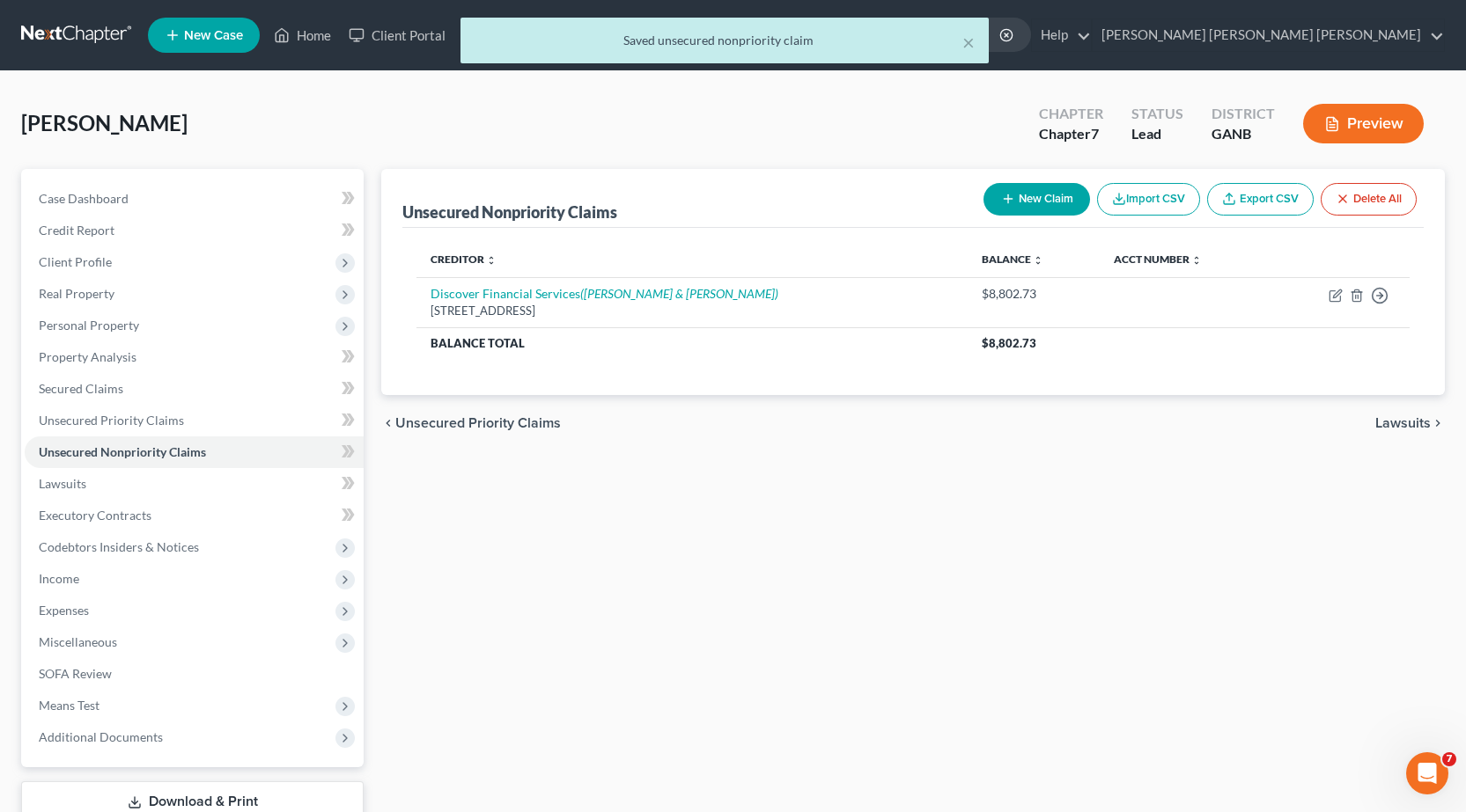
select select "0"
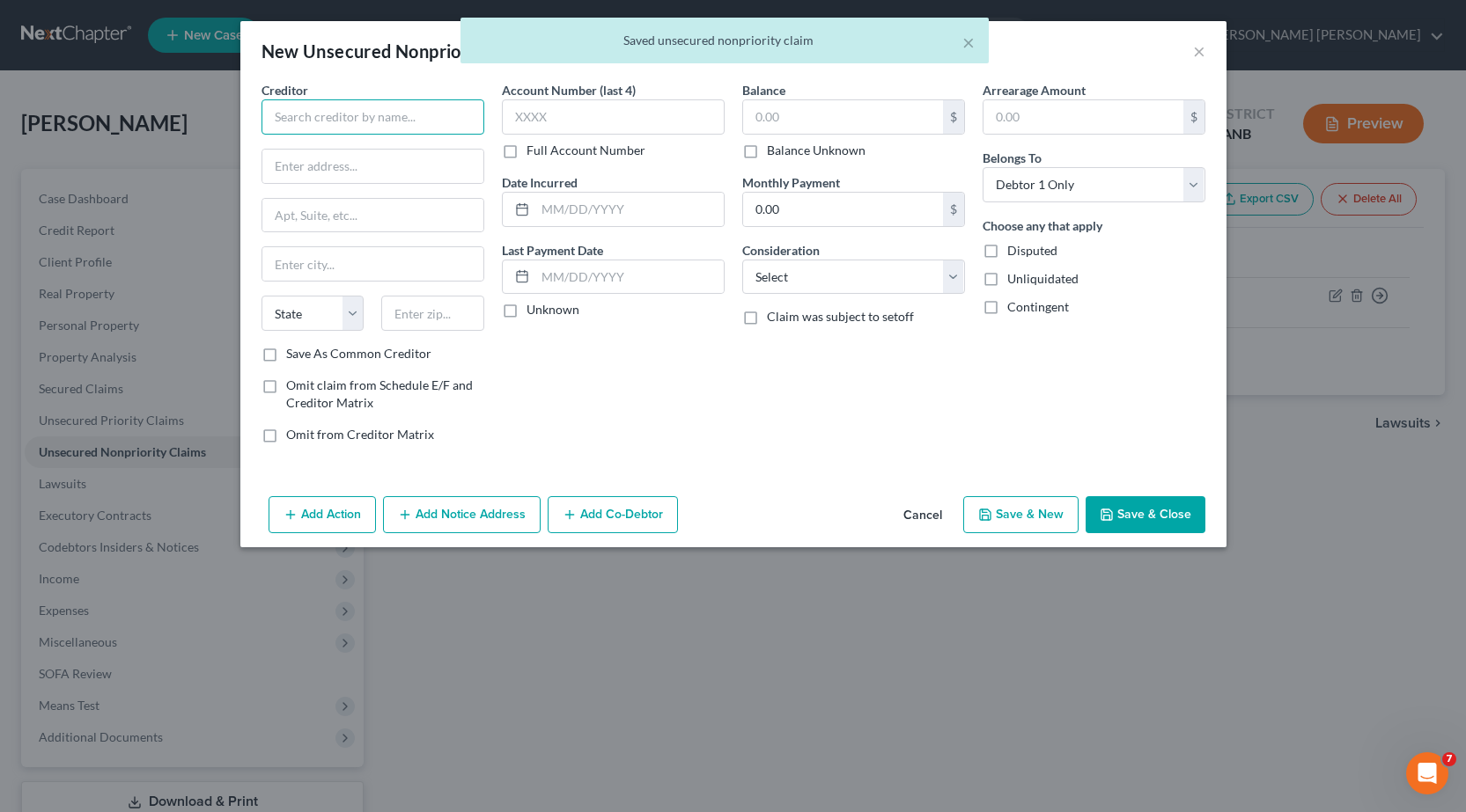
click at [428, 120] on input "text" at bounding box center [373, 117] width 223 height 35
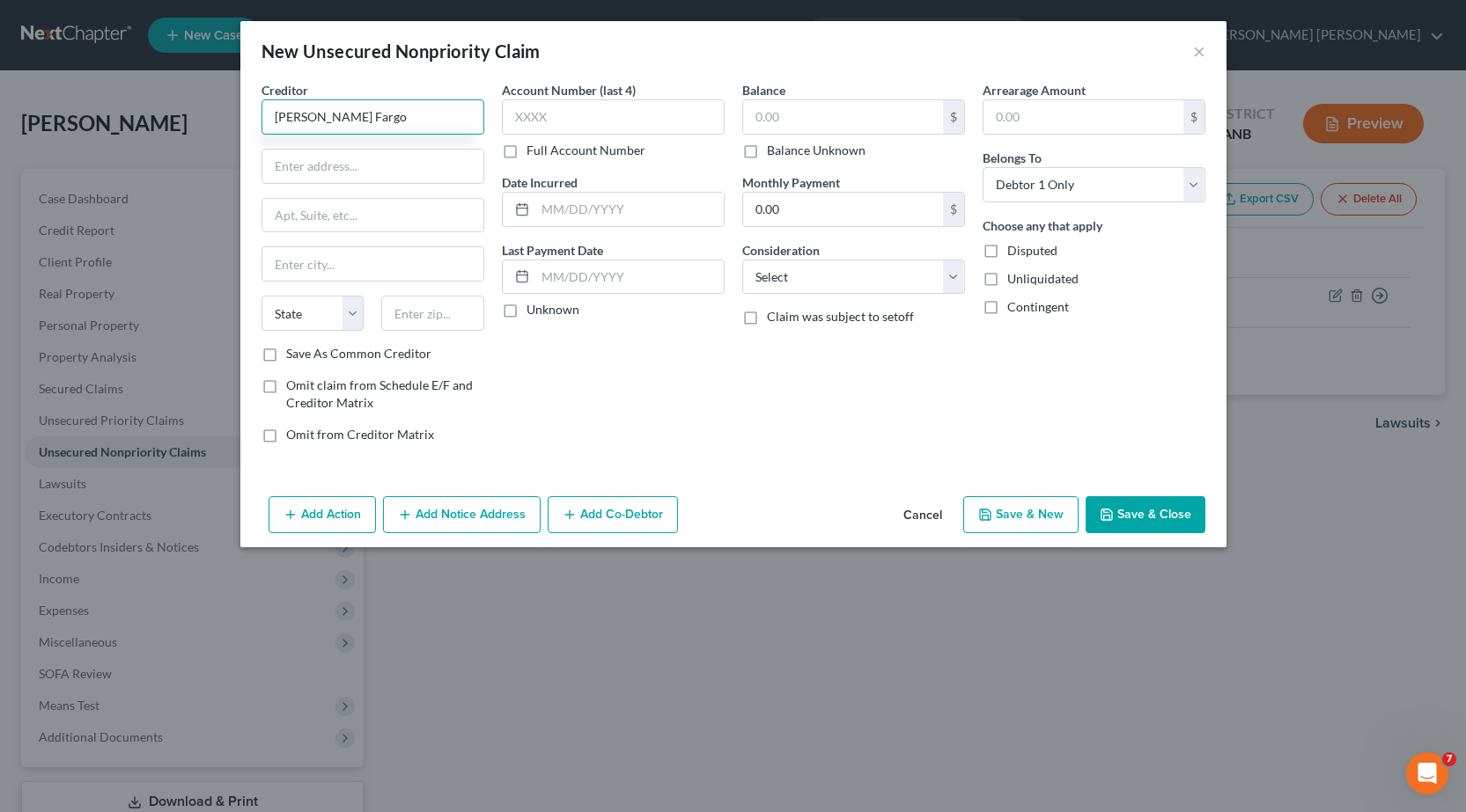
type input "[PERSON_NAME] Fargo"
type input "[STREET_ADDRESS]"
type input "Des Moines"
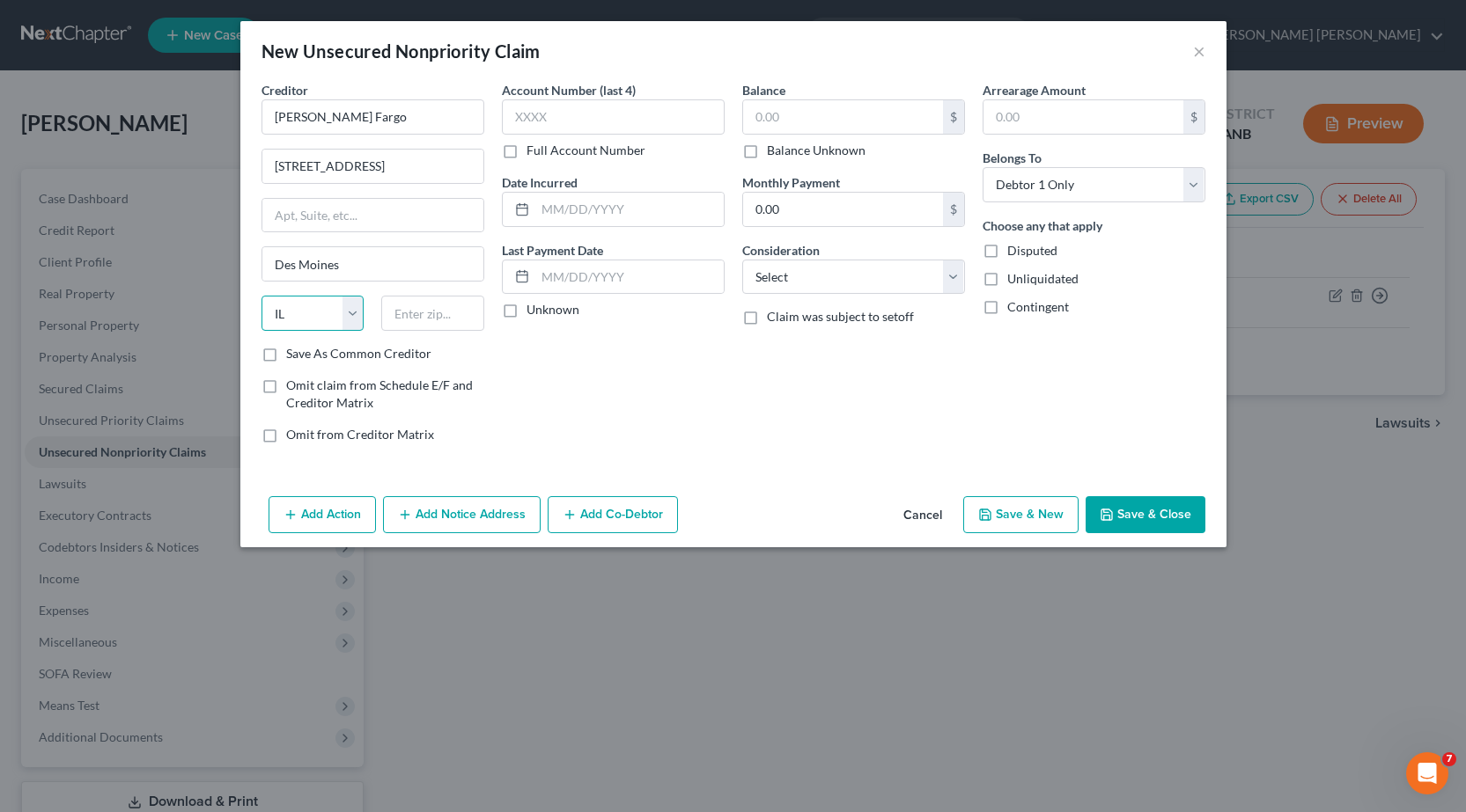
click at [349, 303] on select "State [US_STATE] AK AR AZ CA CO CT DE DC [GEOGRAPHIC_DATA] [GEOGRAPHIC_DATA] GU…" at bounding box center [313, 313] width 103 height 35
select select "16"
click at [262, 295] on select "State [US_STATE] AK AR AZ CA CO CT DE DC [GEOGRAPHIC_DATA] [GEOGRAPHIC_DATA] GU…" at bounding box center [313, 313] width 103 height 35
click at [449, 340] on div "State [US_STATE] AK AR AZ CA CO CT DE DC [GEOGRAPHIC_DATA] [GEOGRAPHIC_DATA] GU…" at bounding box center [373, 320] width 240 height 49
click at [455, 317] on div at bounding box center [432, 313] width 120 height 35
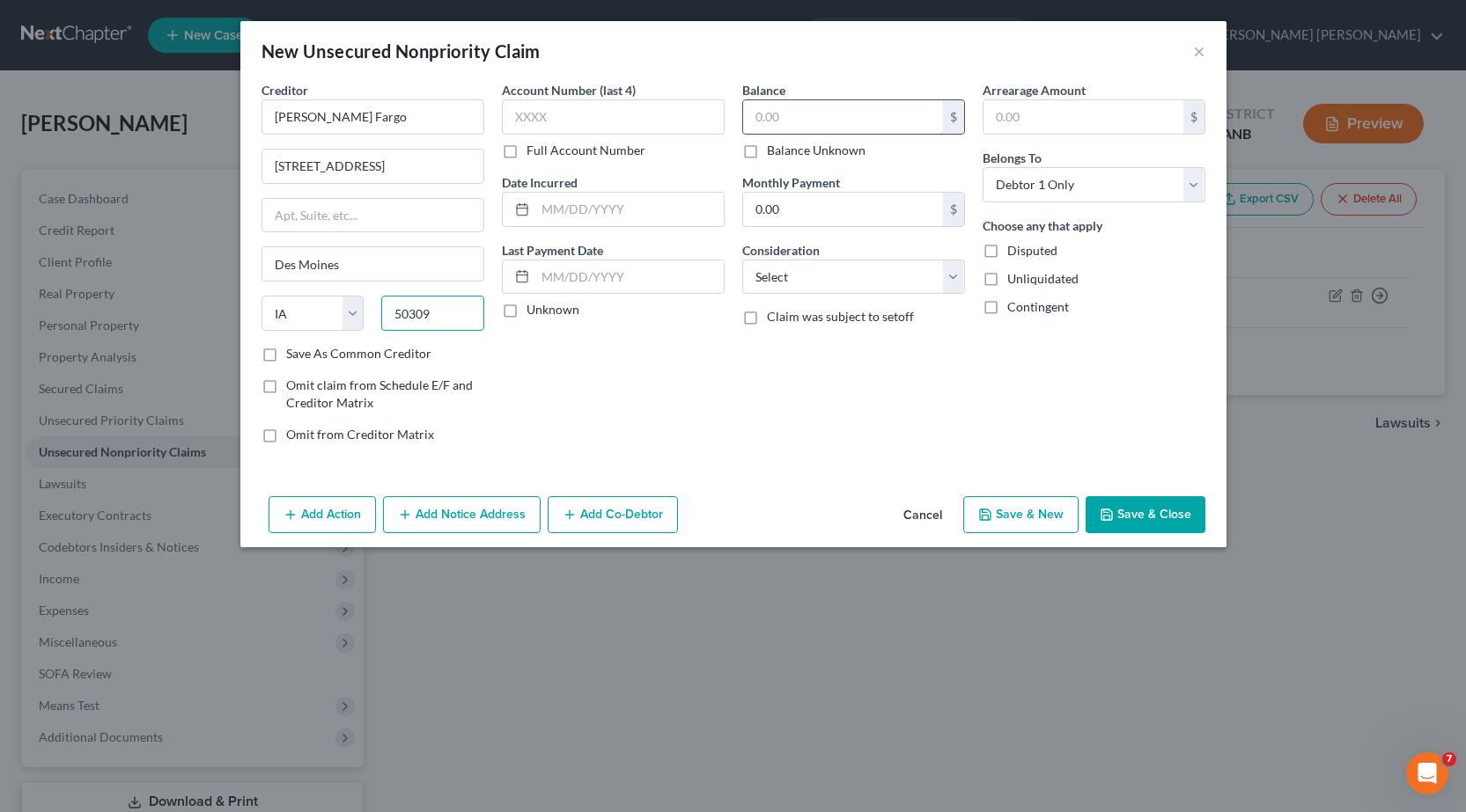
type input "50309"
click at [769, 114] on input "text" at bounding box center [843, 117] width 200 height 33
type input "3,607.67"
click at [1032, 120] on input "text" at bounding box center [1083, 117] width 200 height 33
click at [817, 200] on input "0.00" at bounding box center [843, 210] width 200 height 33
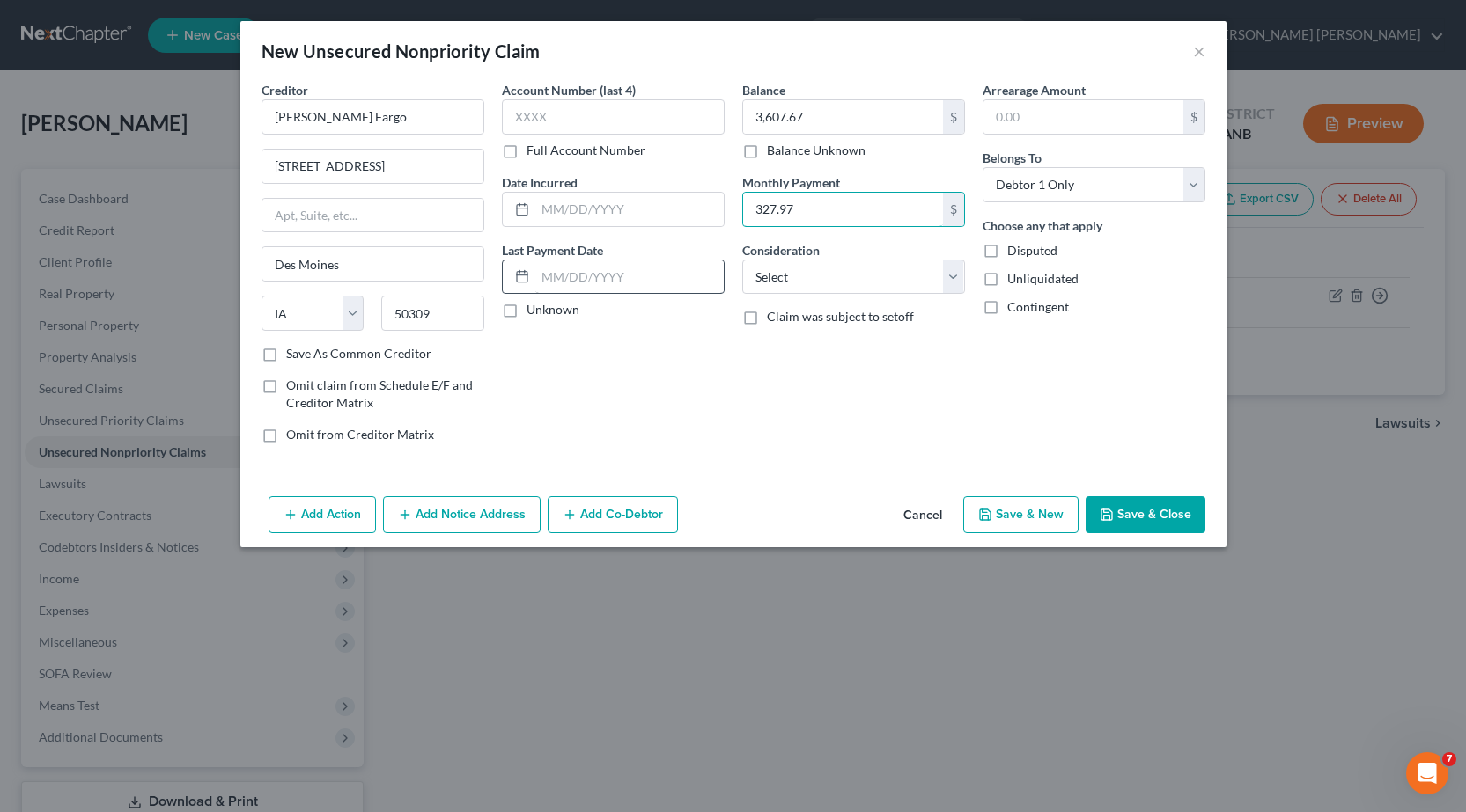
type input "327.97"
click at [658, 278] on input "text" at bounding box center [629, 278] width 188 height 33
click at [1156, 511] on button "Save & Close" at bounding box center [1145, 515] width 120 height 37
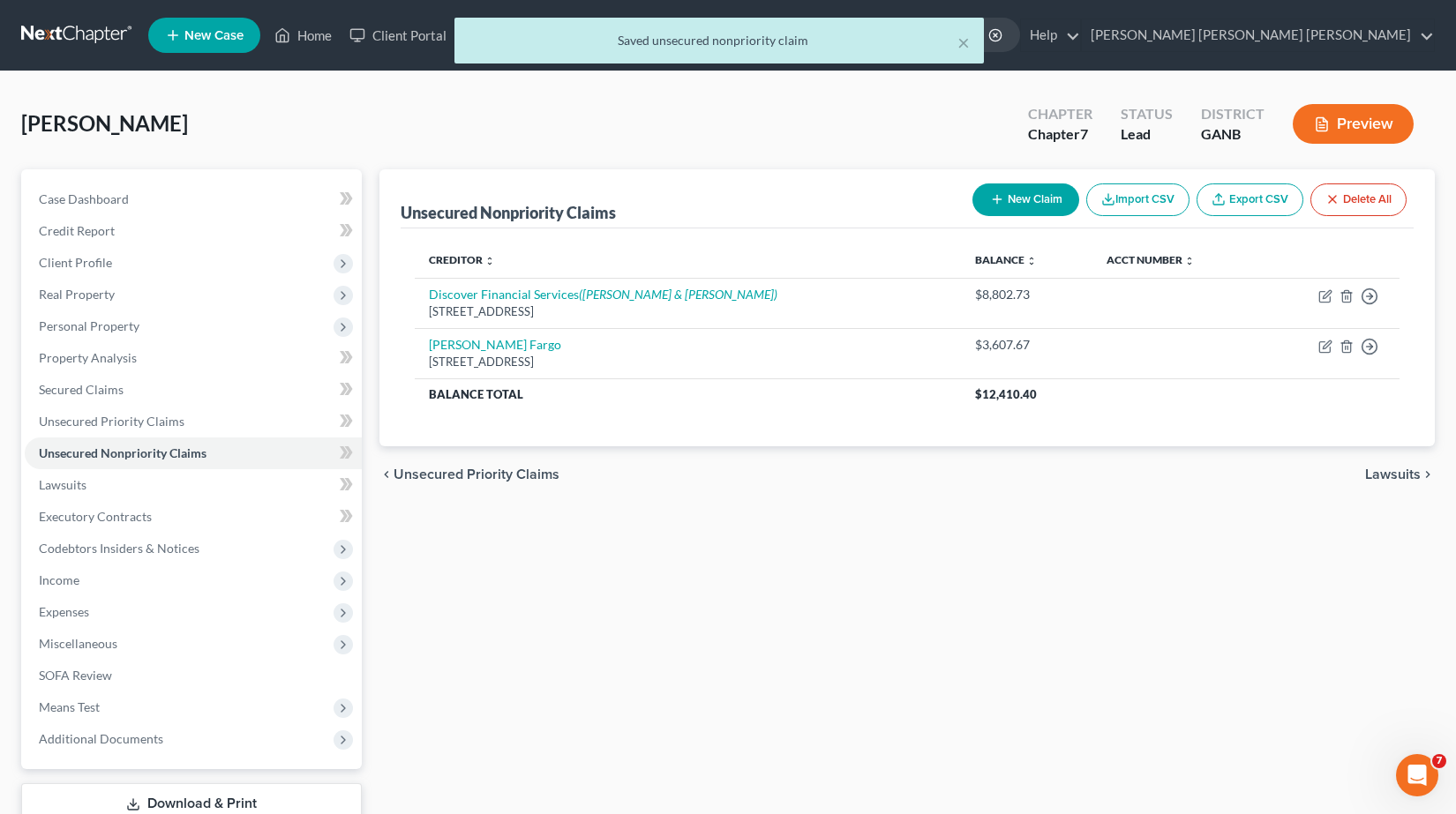
click at [1014, 198] on button "New Claim" at bounding box center [1026, 199] width 107 height 33
select select "0"
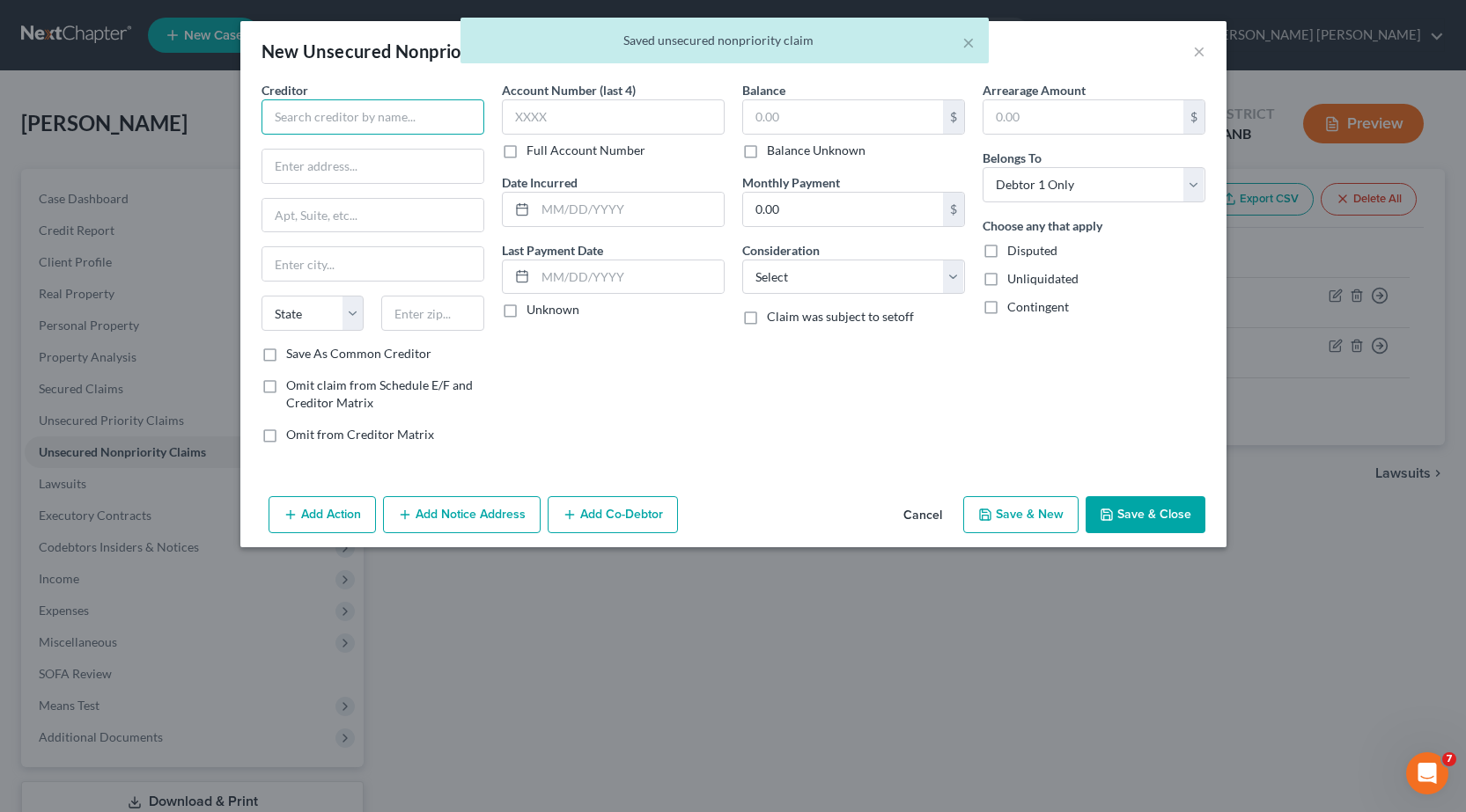
click at [354, 119] on input "text" at bounding box center [373, 117] width 223 height 35
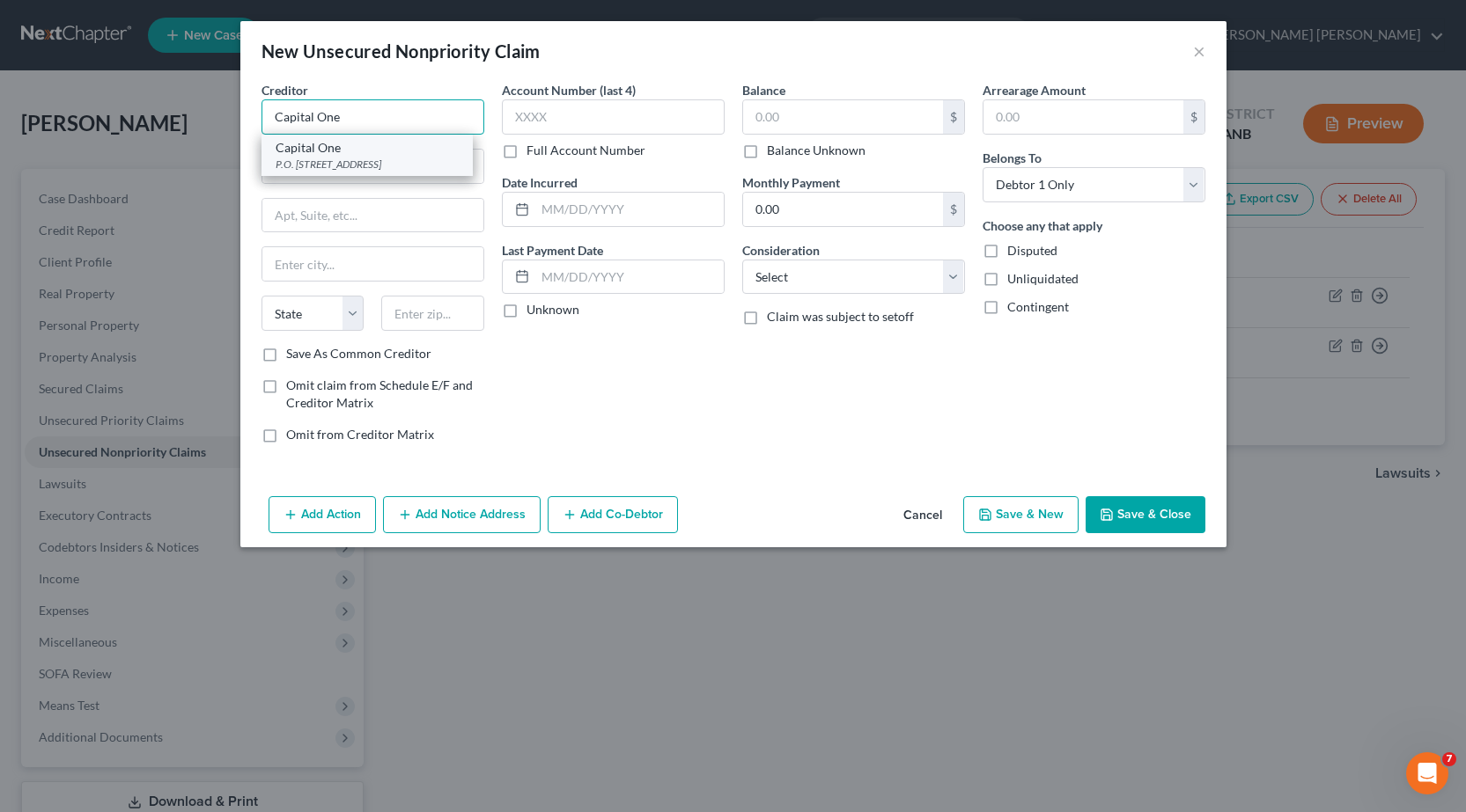
type input "Capital One"
click at [336, 149] on div "Capital One" at bounding box center [367, 148] width 183 height 18
type input "P.O. Box 30285"
type input "[GEOGRAPHIC_DATA]"
select select "46"
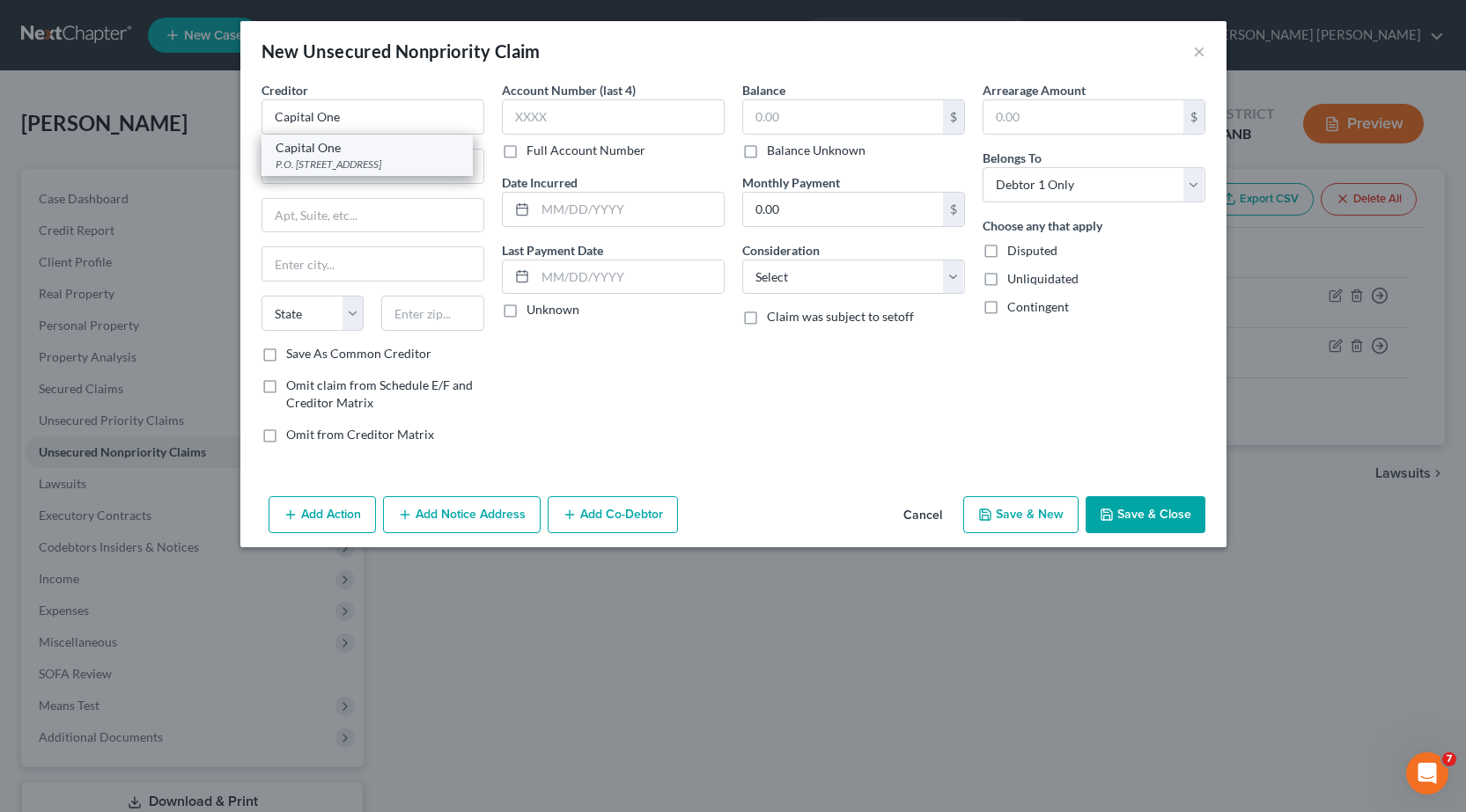
type input "84130"
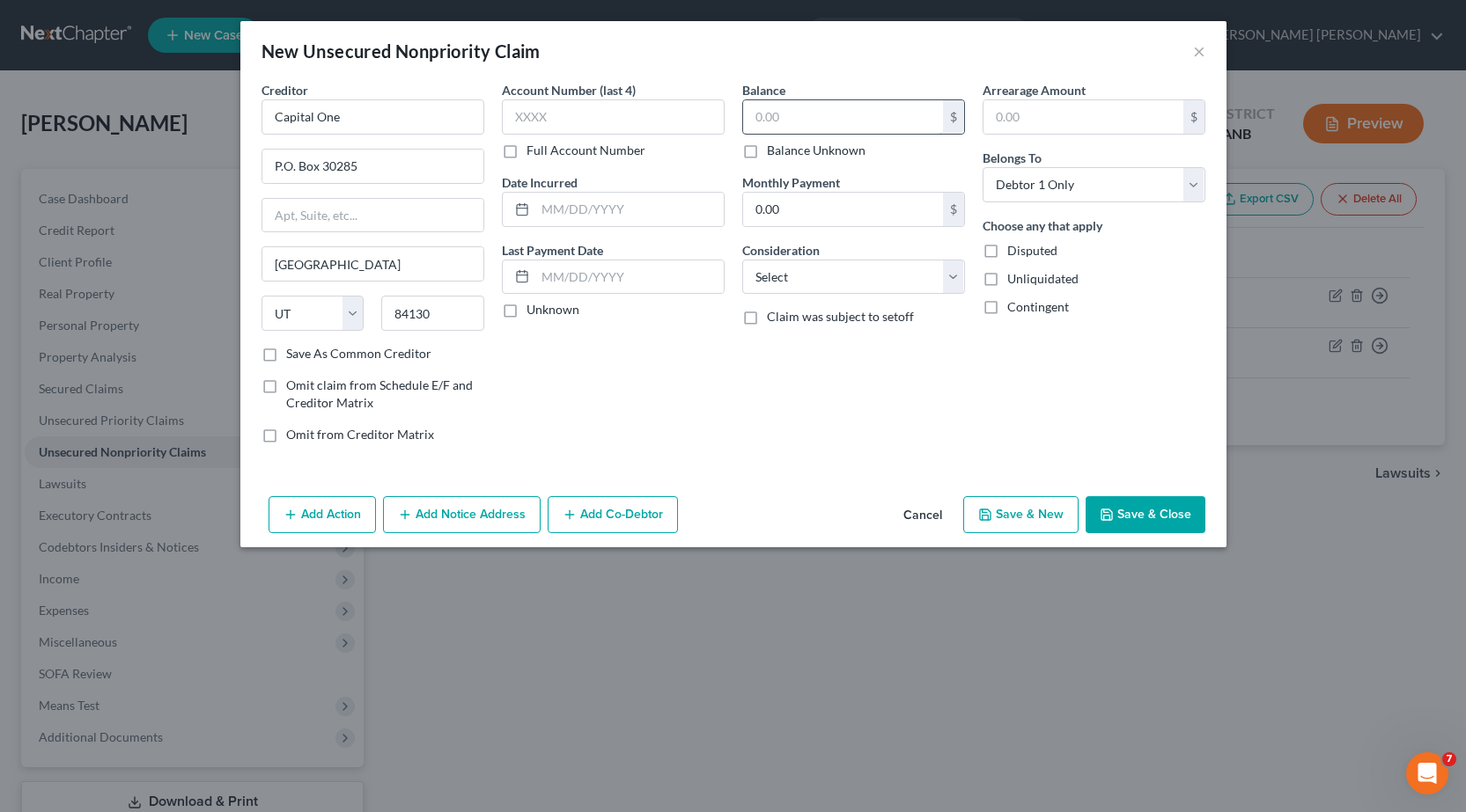
click at [844, 120] on input "text" at bounding box center [843, 117] width 200 height 33
type input "5,631.48"
type input "0.00"
click at [1181, 519] on button "Save & Close" at bounding box center [1145, 515] width 120 height 37
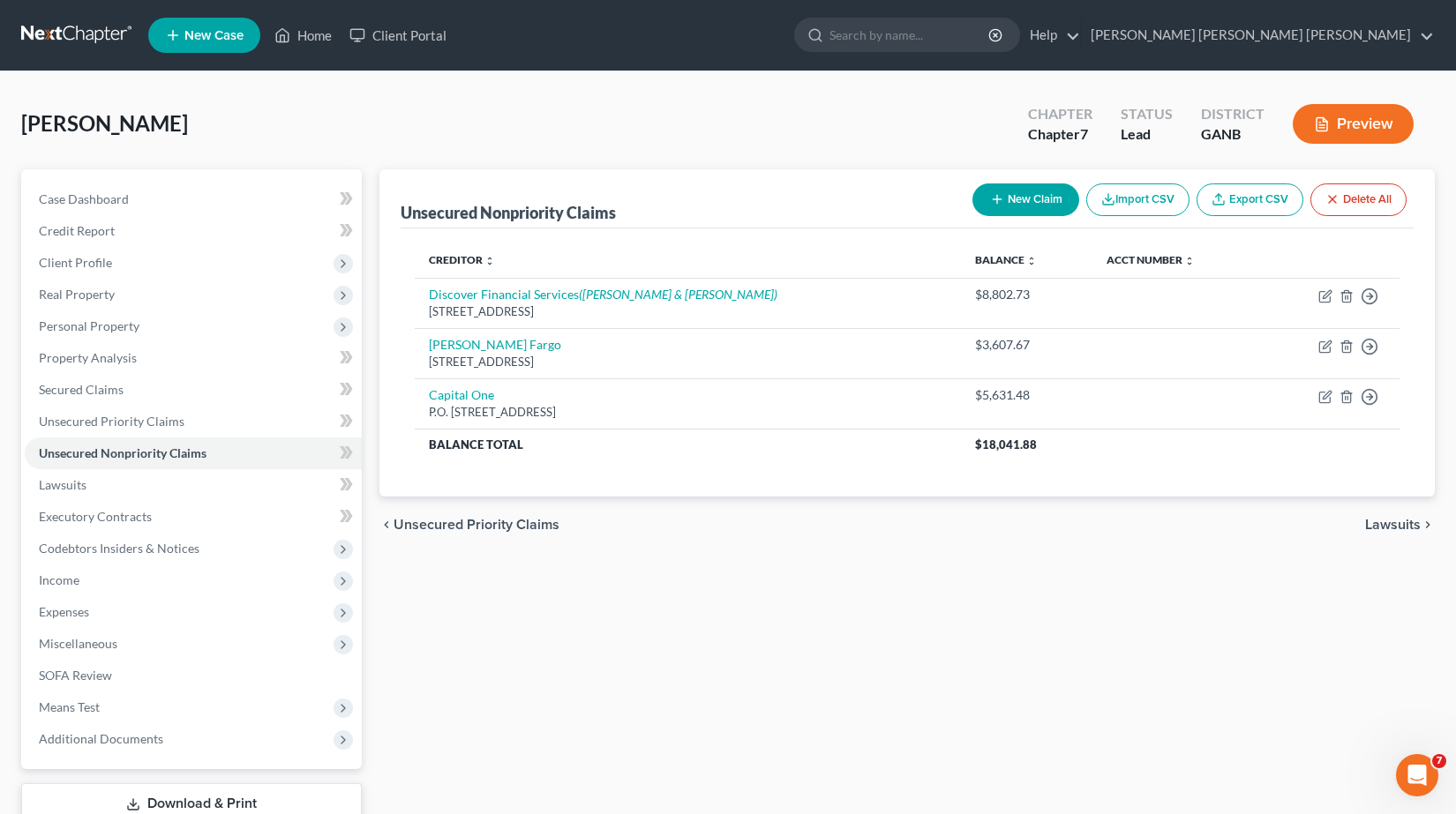
click at [1047, 192] on button "New Claim" at bounding box center [1026, 199] width 107 height 33
select select "0"
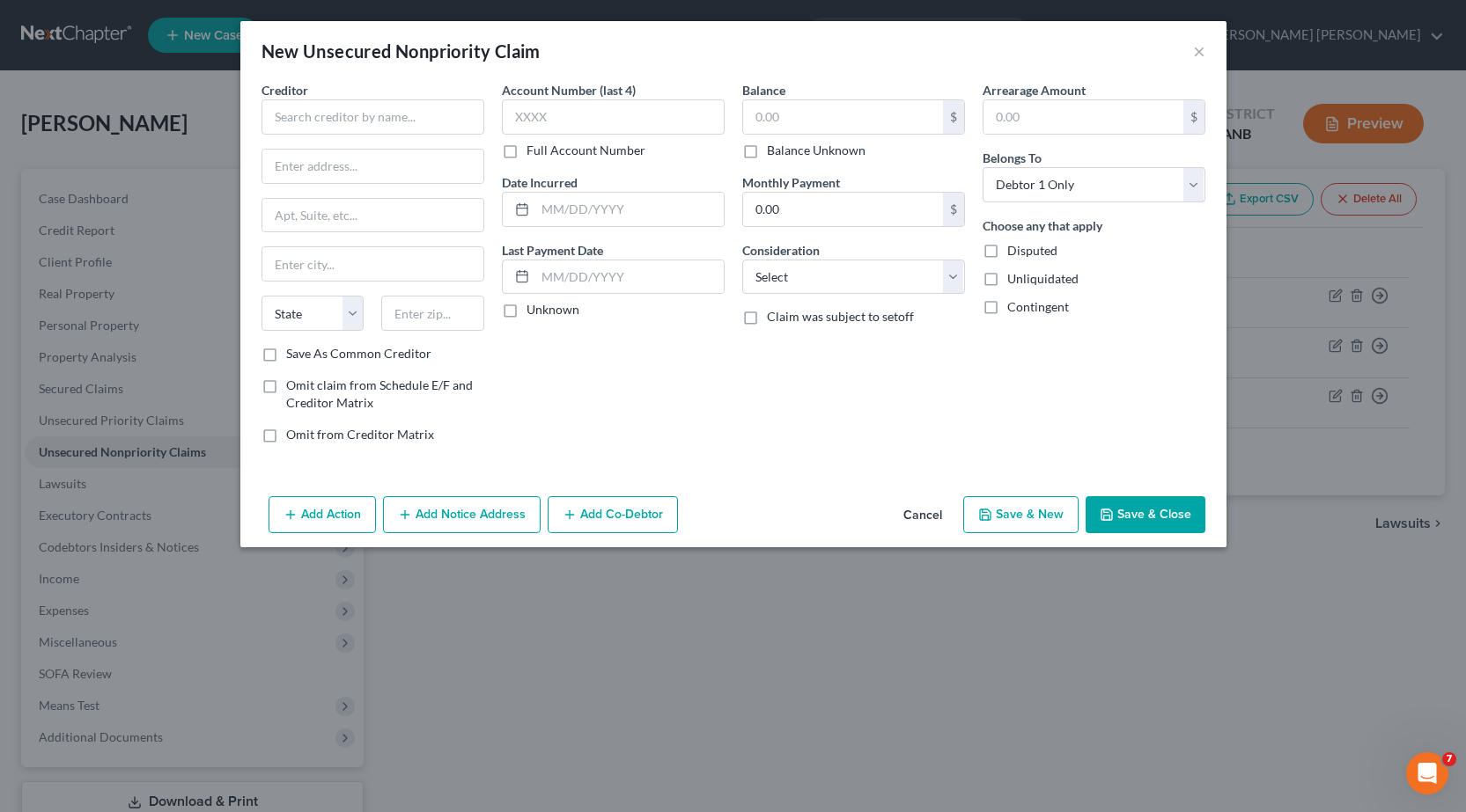
click at [369, 96] on div "Creditor *" at bounding box center [373, 107] width 223 height 54
click at [347, 115] on input "text" at bounding box center [373, 117] width 223 height 35
type input "Verizon Wireless"
click at [349, 167] on input "text" at bounding box center [372, 166] width 221 height 33
type input "PO Box 408"
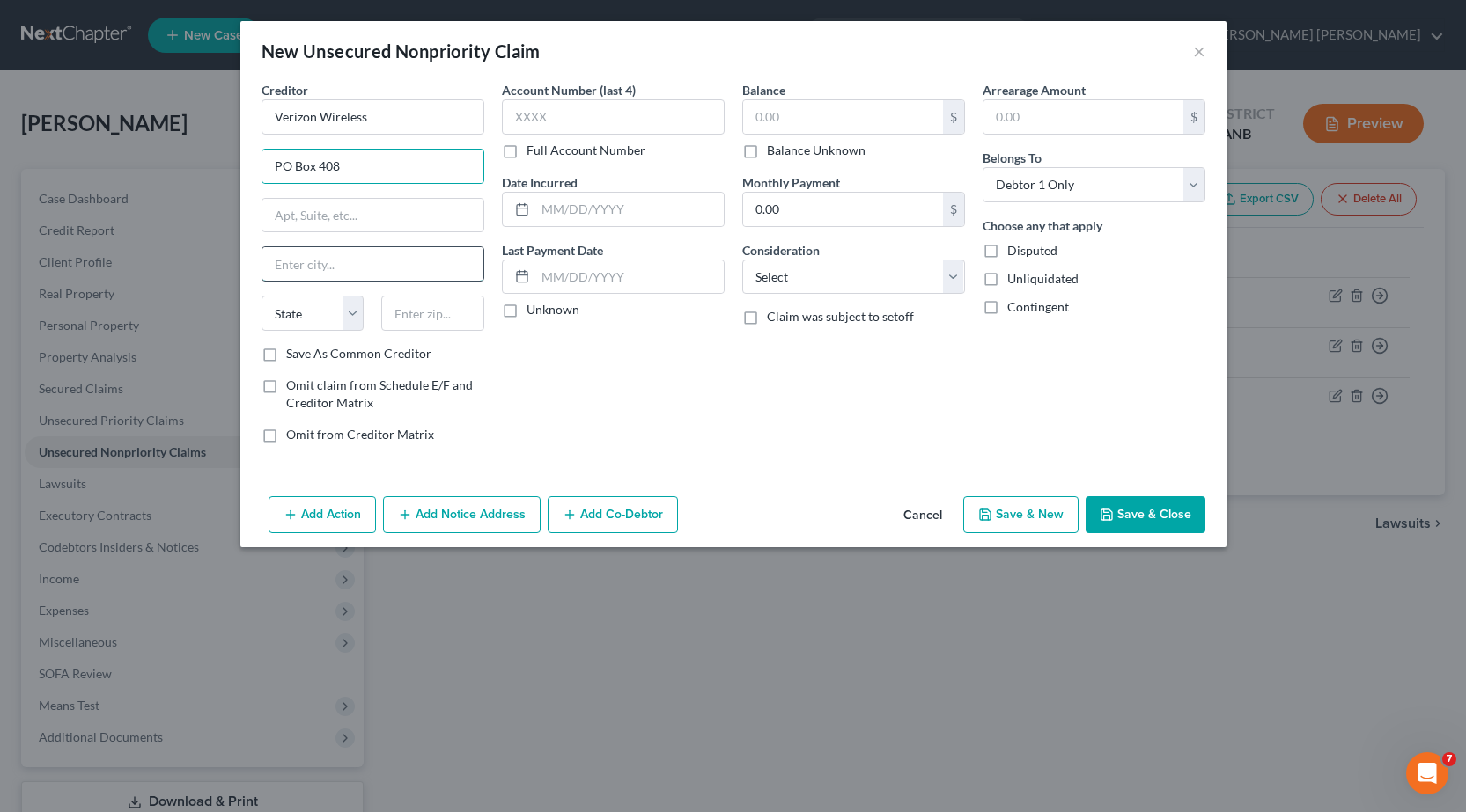
click at [371, 263] on input "text" at bounding box center [372, 264] width 221 height 33
type input "[GEOGRAPHIC_DATA]"
select select "33"
type input "07101"
click at [843, 115] on input "text" at bounding box center [843, 117] width 200 height 33
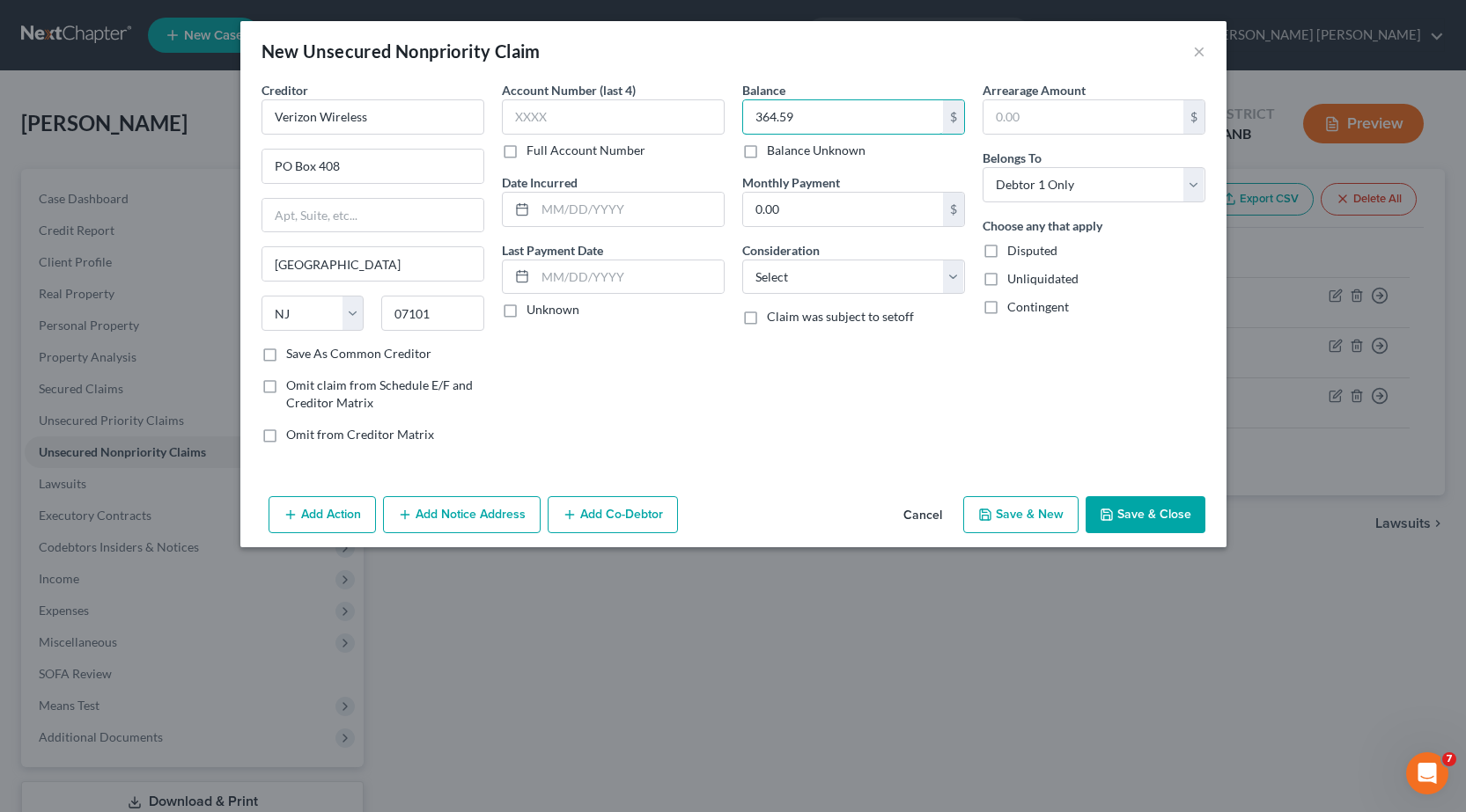
type input "364.59"
click at [1136, 505] on button "Save & Close" at bounding box center [1145, 515] width 120 height 37
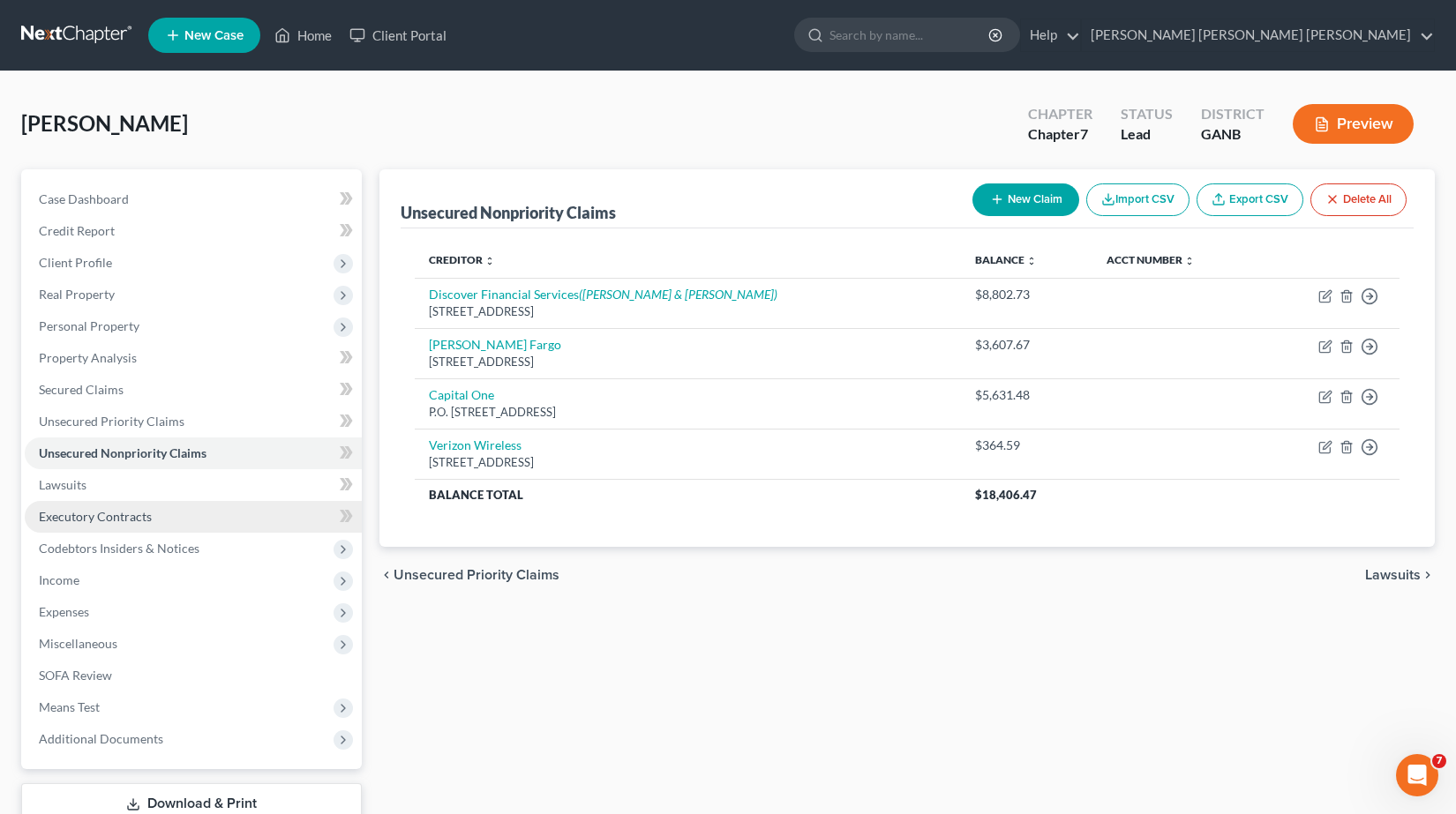
drag, startPoint x: 171, startPoint y: 518, endPoint x: 243, endPoint y: 504, distance: 73.3
click at [172, 518] on link "Executory Contracts" at bounding box center [193, 517] width 338 height 32
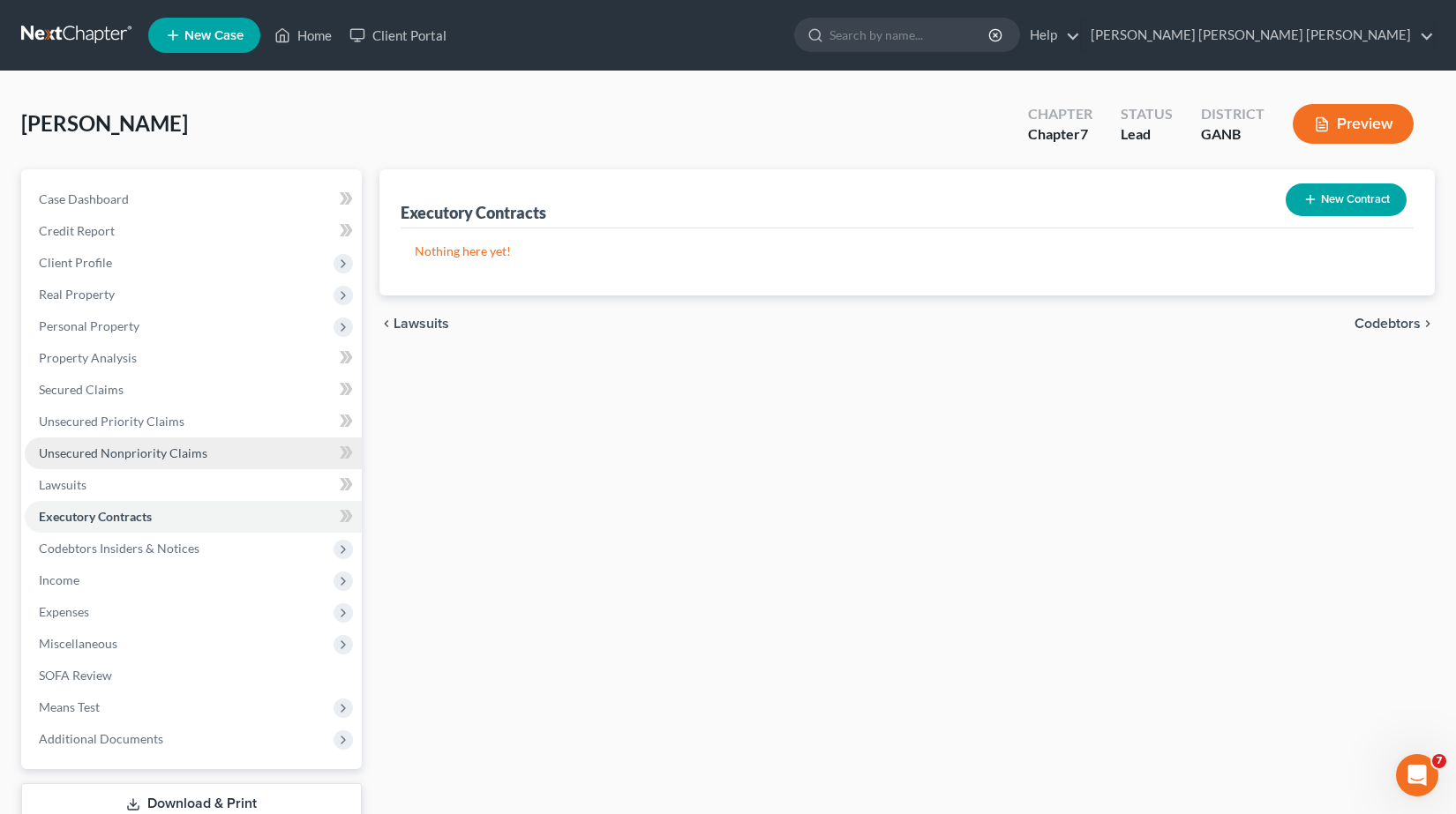
click at [168, 454] on span "Unsecured Nonpriority Claims" at bounding box center [122, 453] width 169 height 15
